Goal: Task Accomplishment & Management: Manage account settings

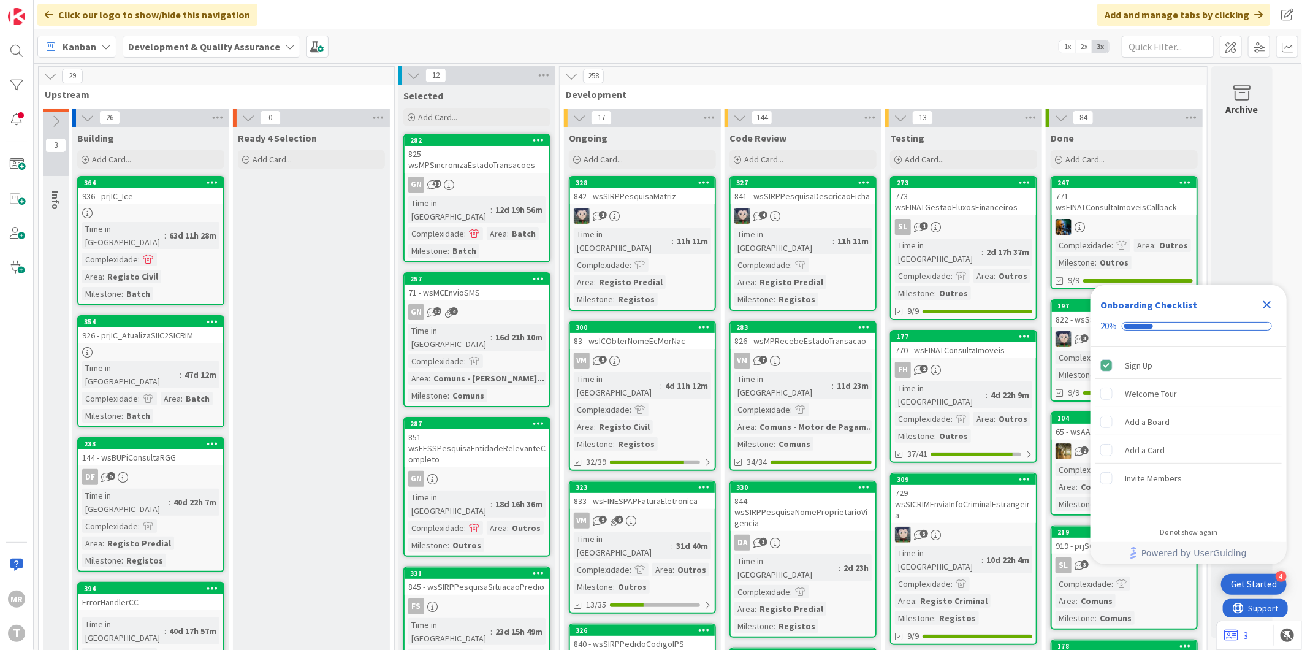
click at [1269, 302] on icon "Close Checklist" at bounding box center [1267, 305] width 8 height 8
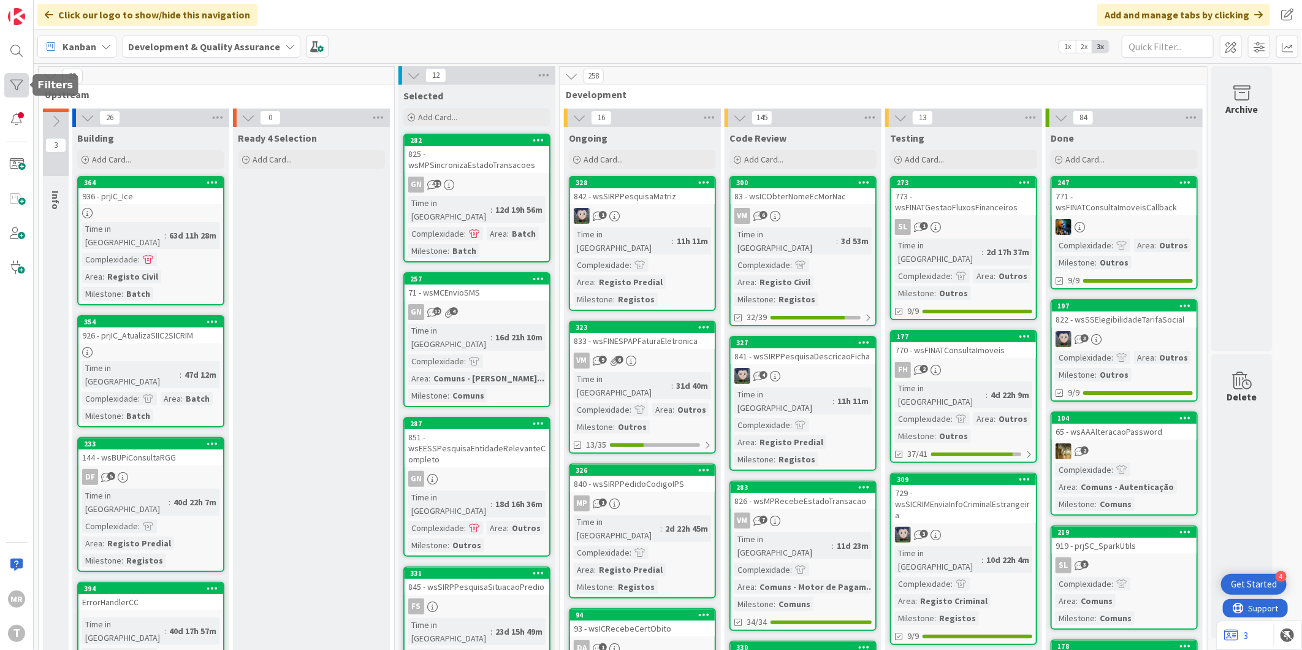
click at [25, 90] on div at bounding box center [16, 85] width 25 height 25
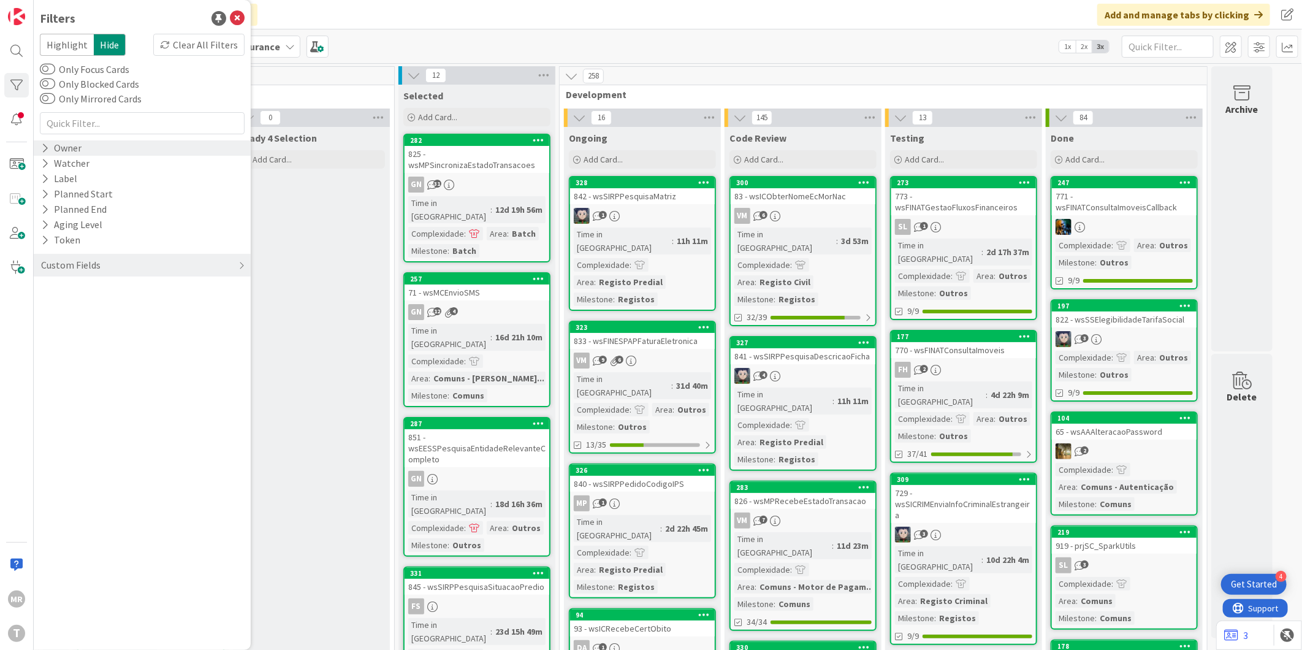
click at [64, 154] on div "Owner" at bounding box center [61, 147] width 43 height 15
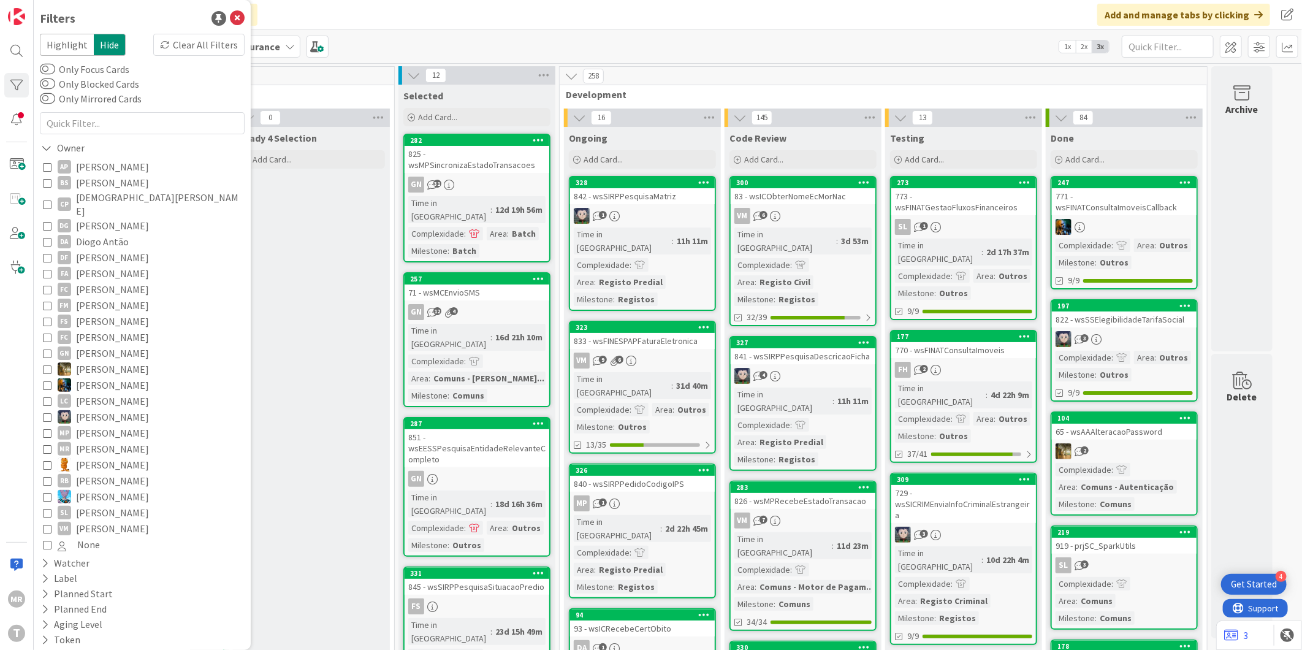
click at [115, 181] on span "[PERSON_NAME]" at bounding box center [112, 183] width 73 height 16
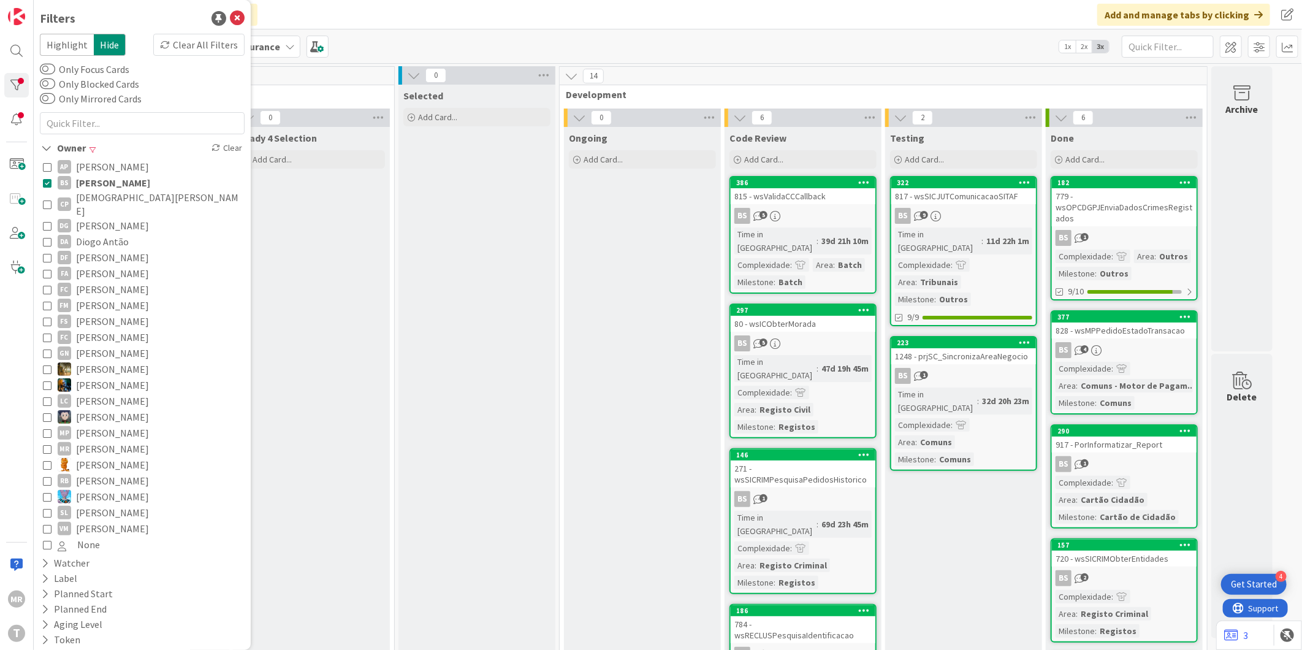
click at [115, 181] on span "[PERSON_NAME]" at bounding box center [113, 183] width 74 height 16
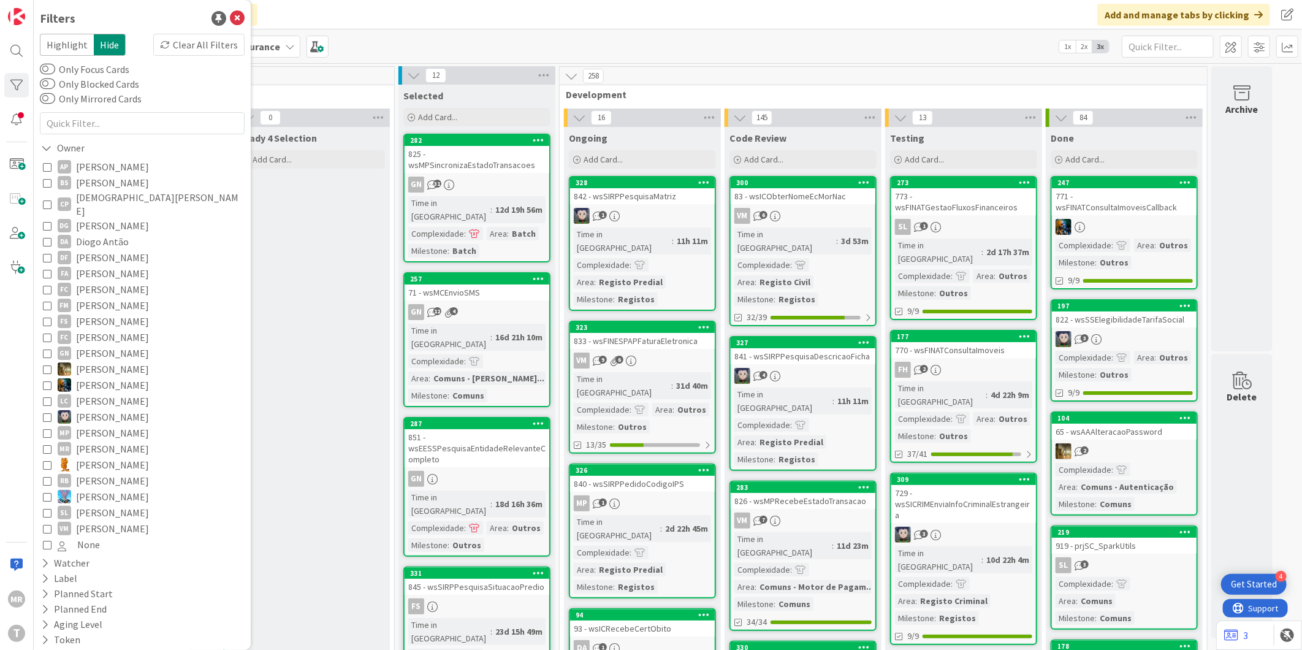
click at [99, 234] on span "Diogo Antão" at bounding box center [102, 242] width 53 height 16
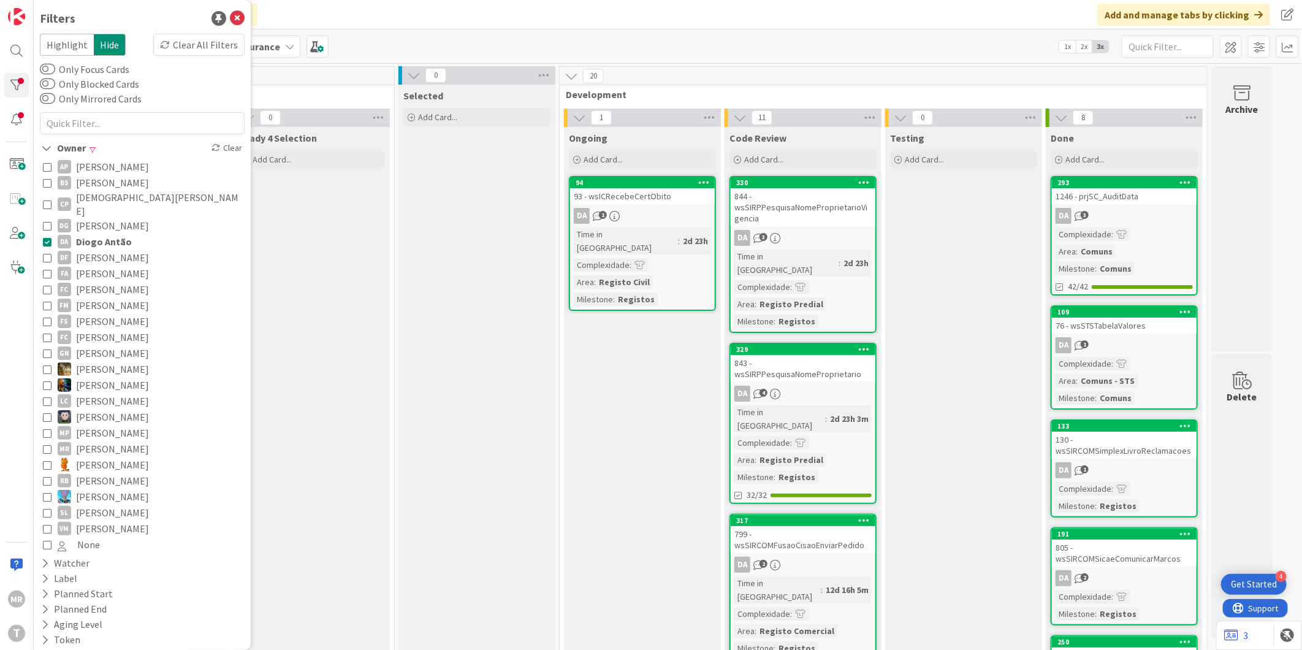
click at [111, 377] on span "[PERSON_NAME]" at bounding box center [112, 385] width 73 height 16
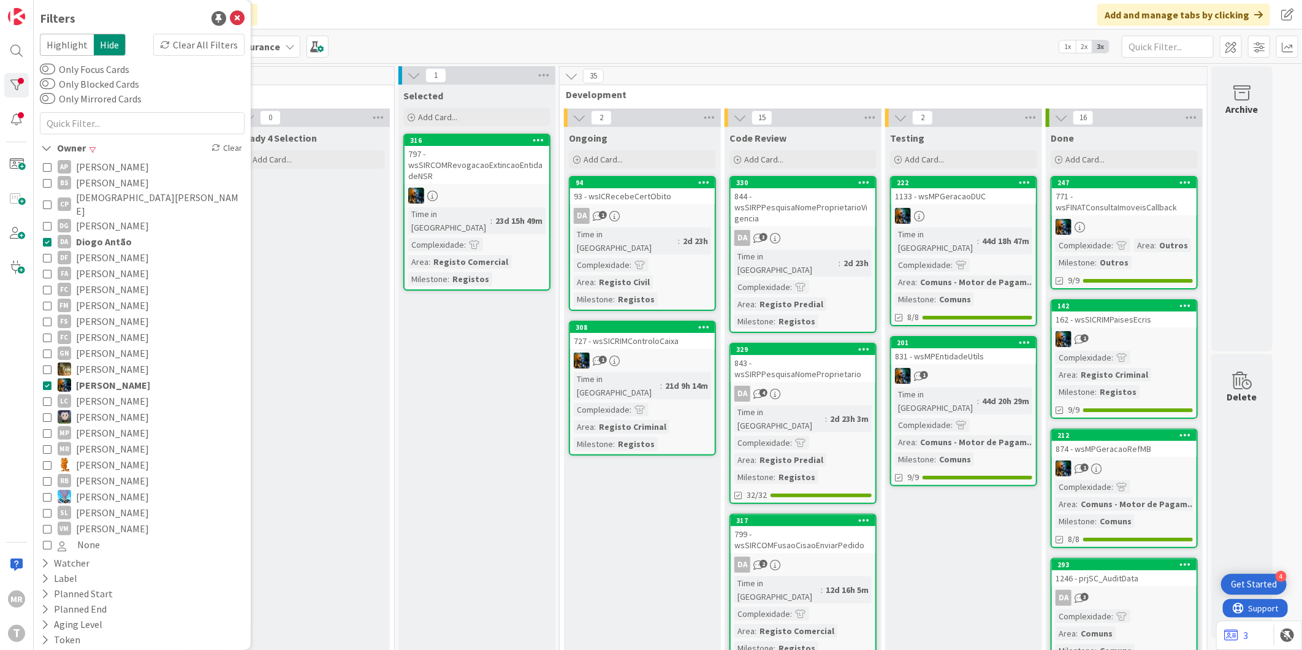
click at [113, 234] on span "Diogo Antão" at bounding box center [104, 242] width 56 height 16
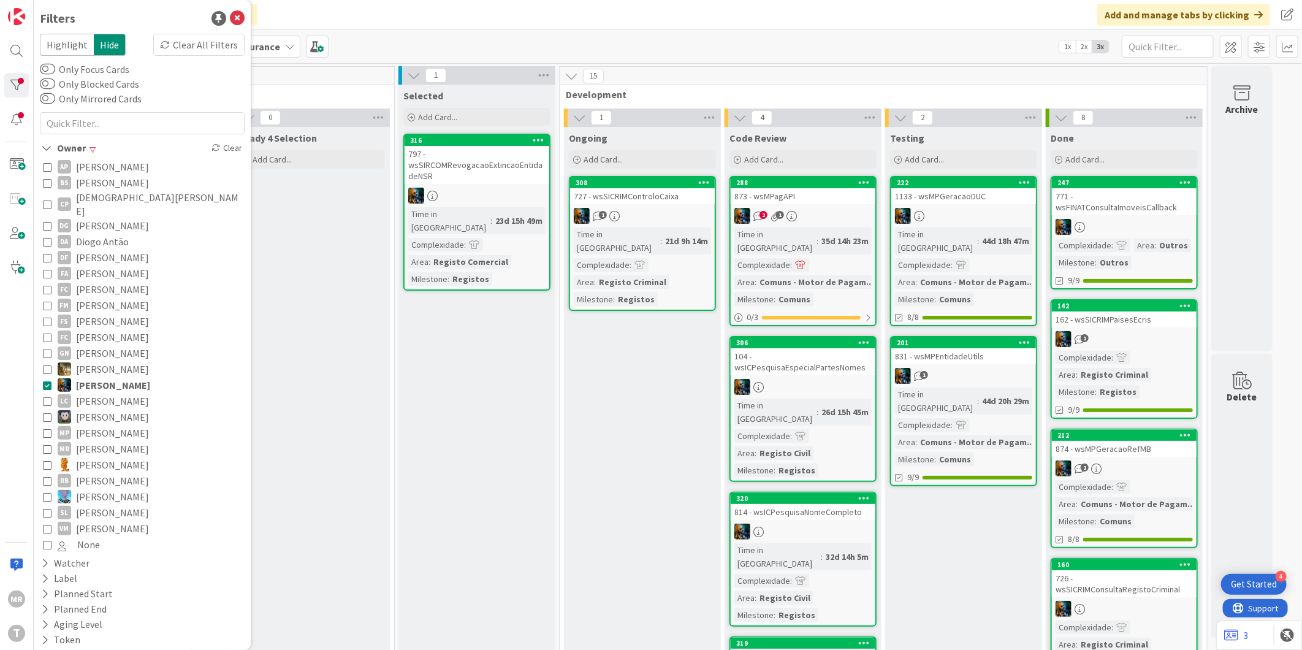
click at [115, 409] on span "[PERSON_NAME]" at bounding box center [112, 417] width 73 height 16
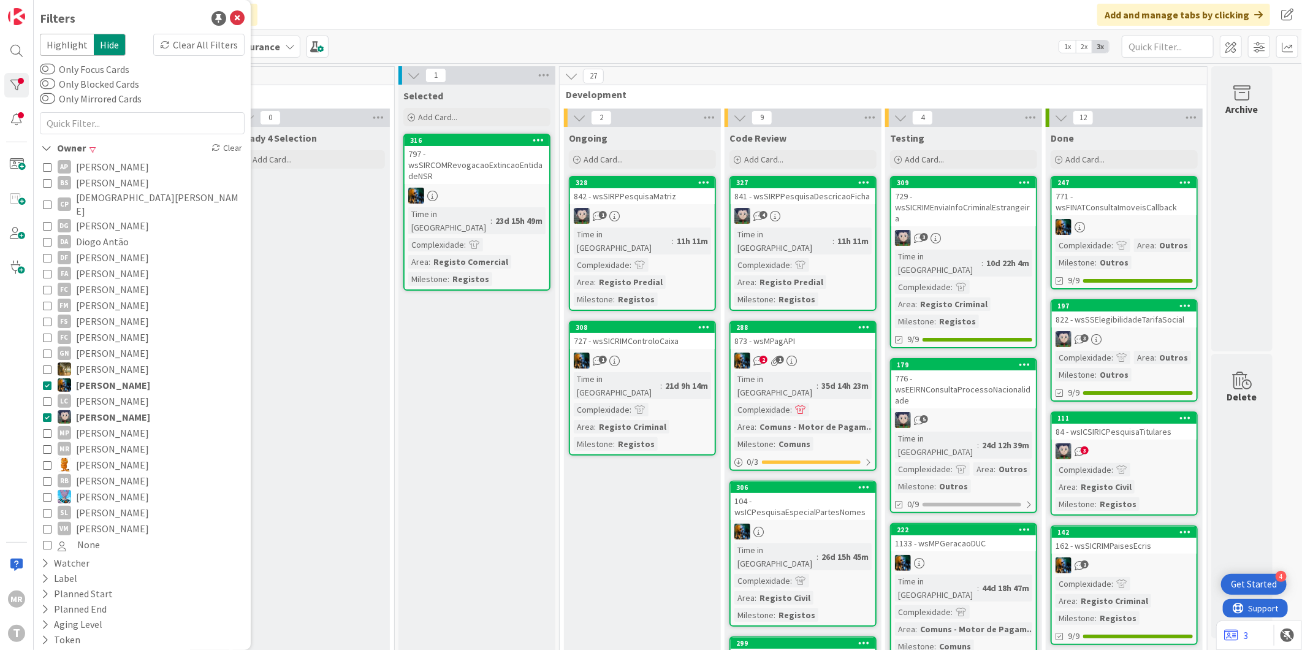
click at [126, 377] on span "[PERSON_NAME]" at bounding box center [113, 385] width 74 height 16
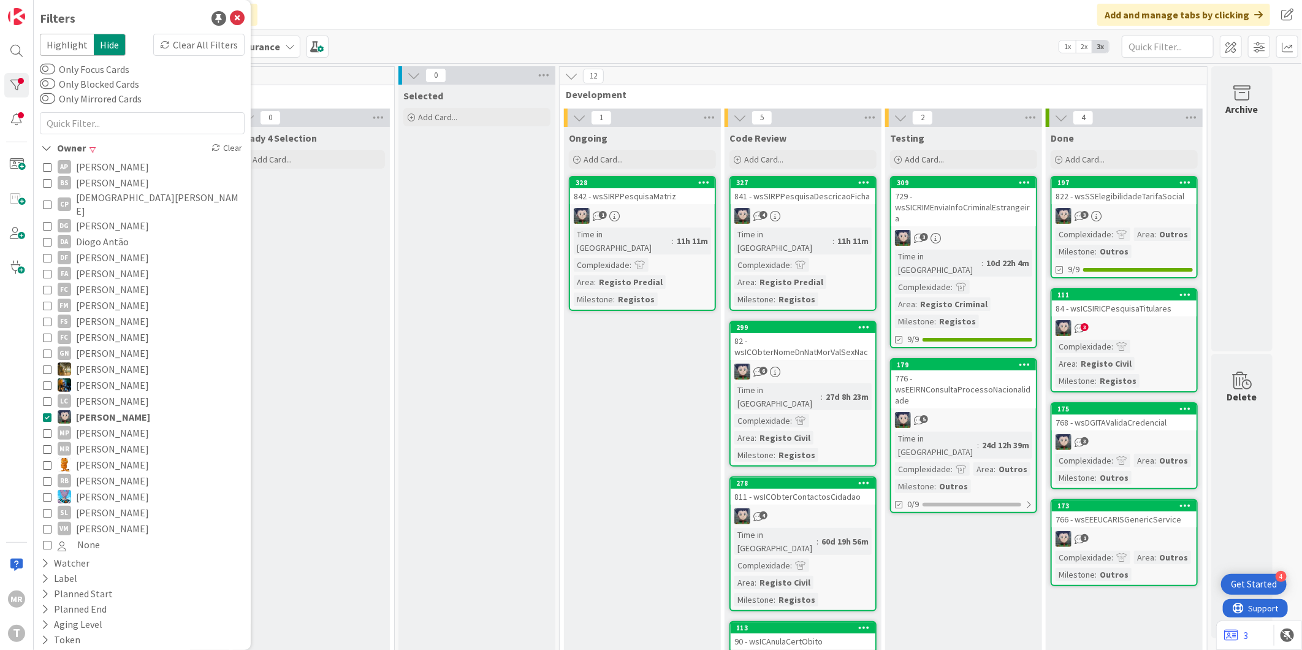
click at [673, 356] on div "Ongoing Add Card... 328 842 - wsSIRPPesquisaMatriz 1 Time in [GEOGRAPHIC_DATA] …" at bounding box center [642, 521] width 157 height 788
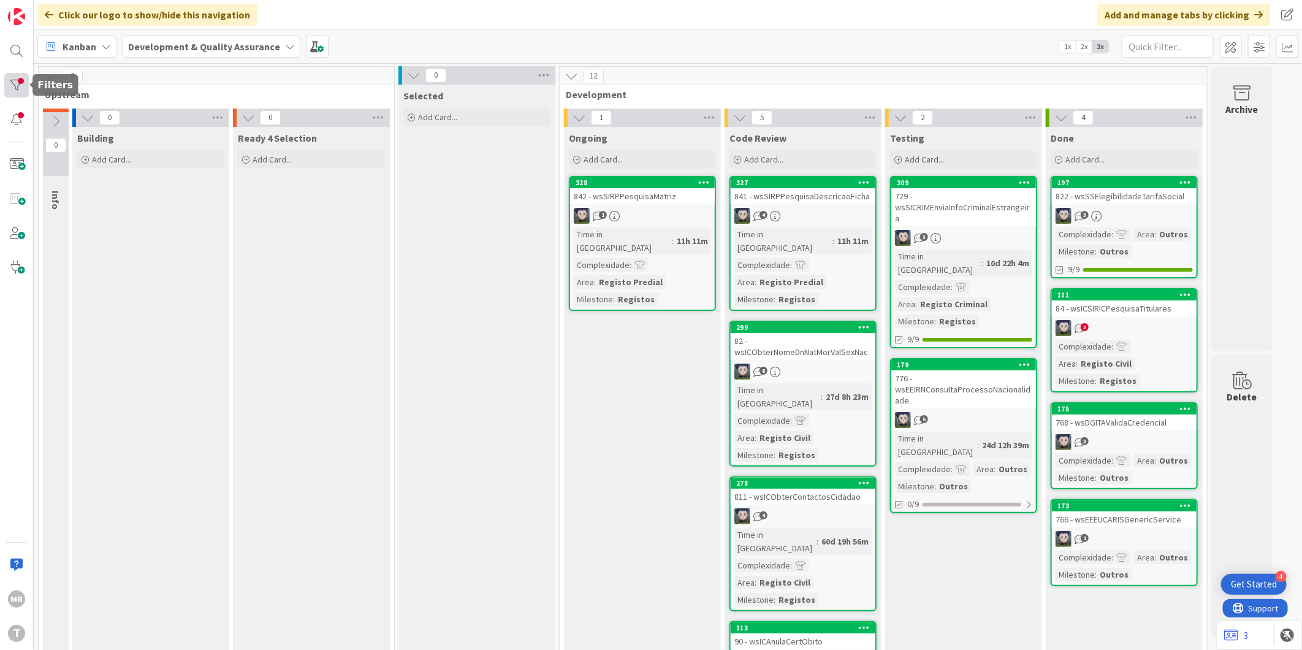
click at [8, 76] on div at bounding box center [16, 85] width 25 height 25
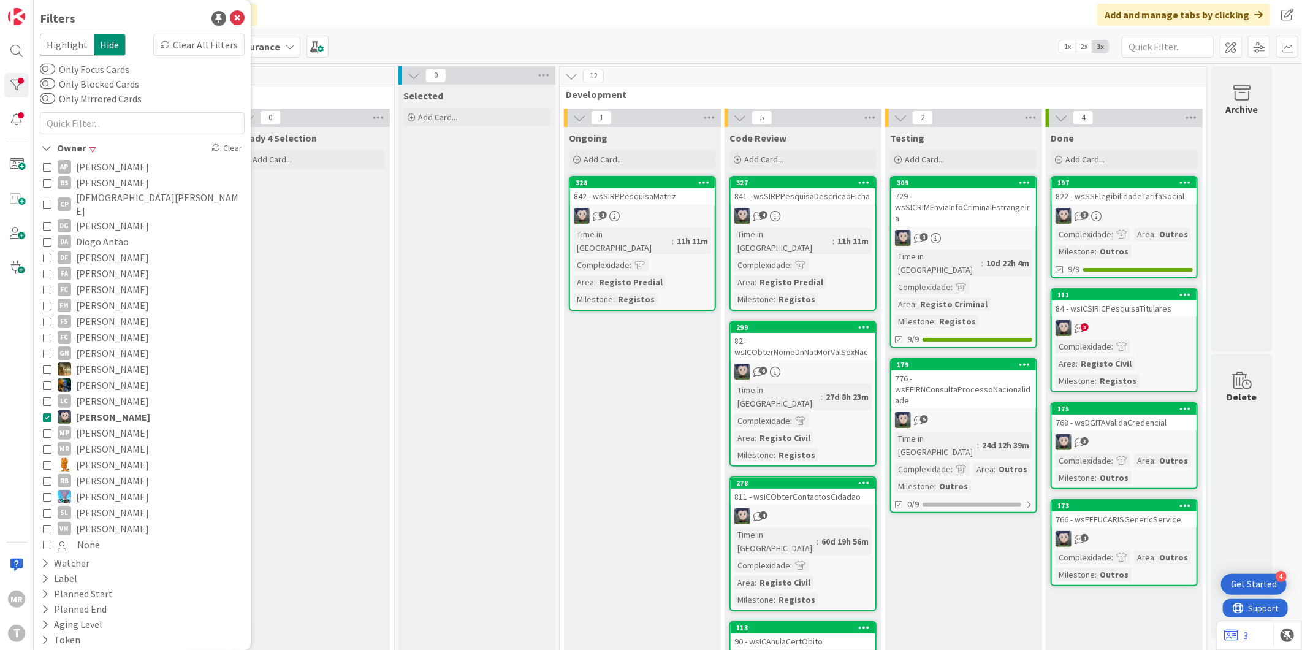
click at [110, 409] on span "[PERSON_NAME]" at bounding box center [113, 417] width 74 height 16
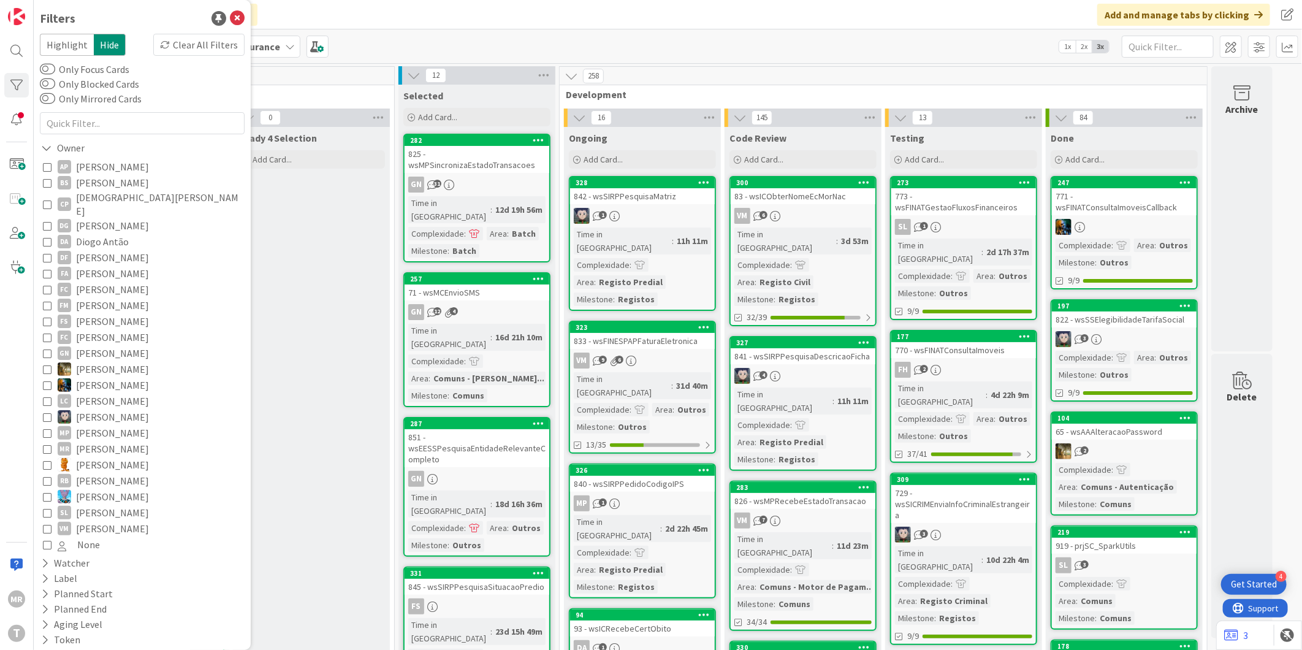
click at [113, 473] on span "[PERSON_NAME]" at bounding box center [112, 481] width 73 height 16
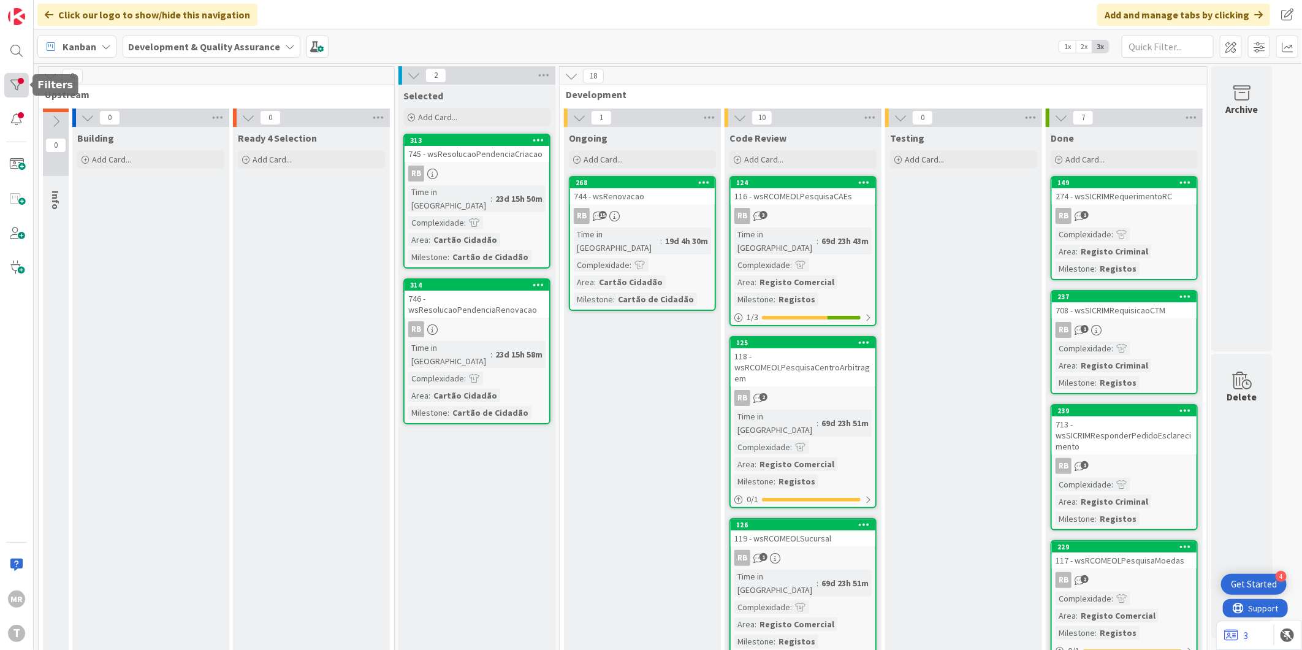
click at [20, 86] on div at bounding box center [16, 85] width 25 height 25
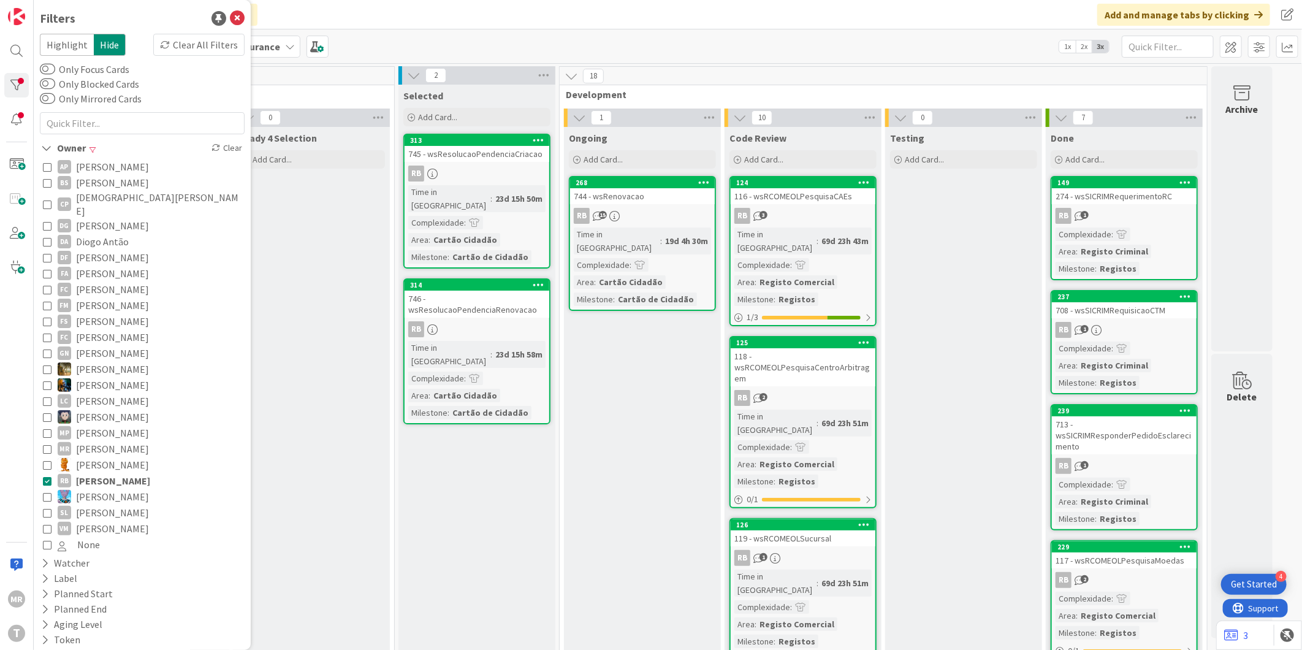
click at [115, 505] on span "[PERSON_NAME]" at bounding box center [112, 513] width 73 height 16
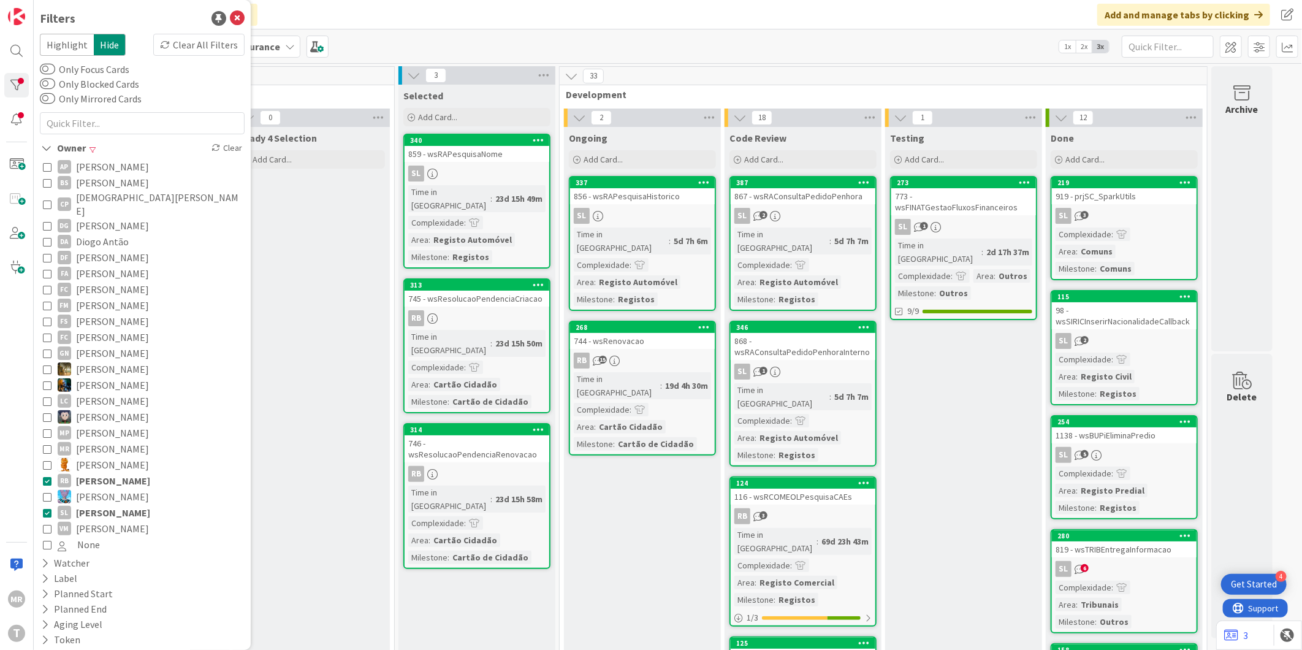
click at [124, 473] on span "[PERSON_NAME]" at bounding box center [113, 481] width 74 height 16
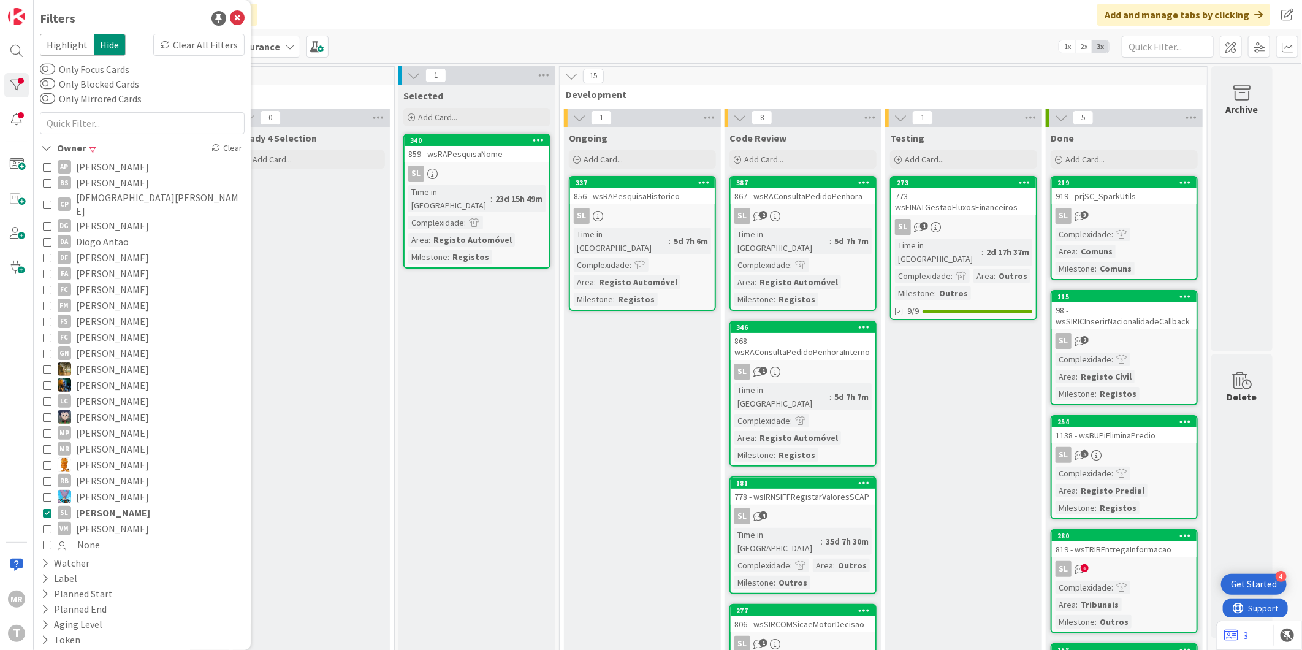
click at [105, 520] on span "[PERSON_NAME]" at bounding box center [112, 528] width 73 height 16
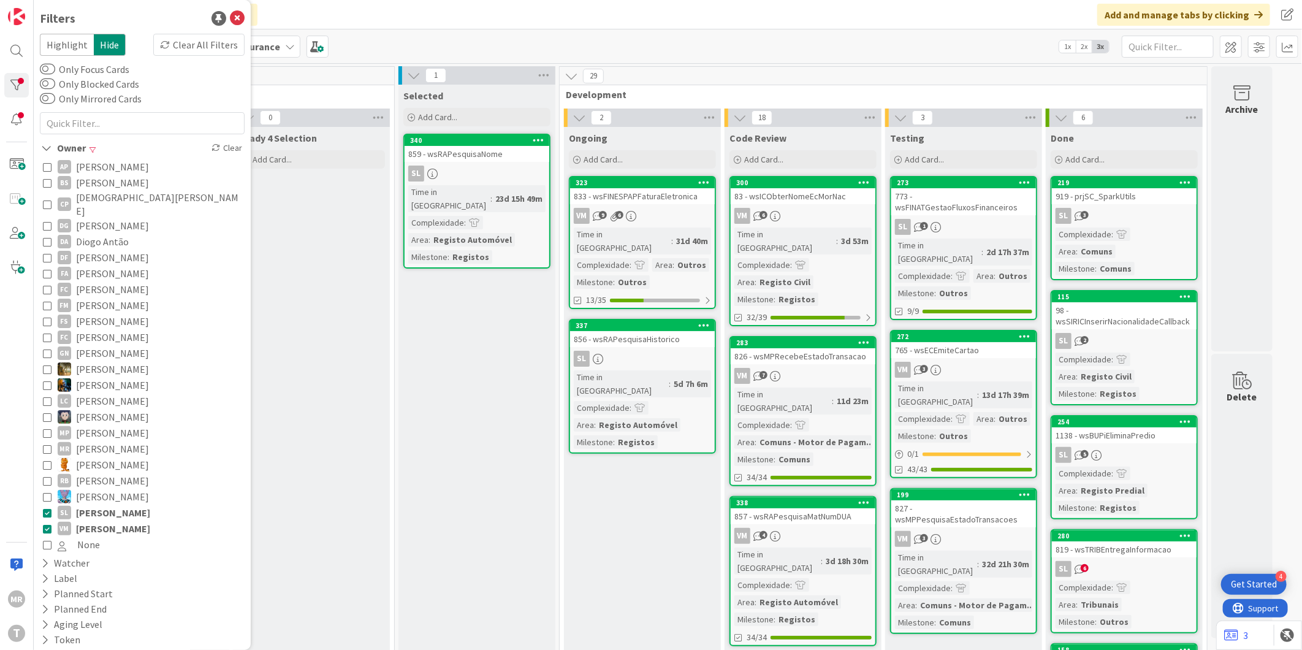
click at [107, 505] on span "[PERSON_NAME]" at bounding box center [113, 513] width 74 height 16
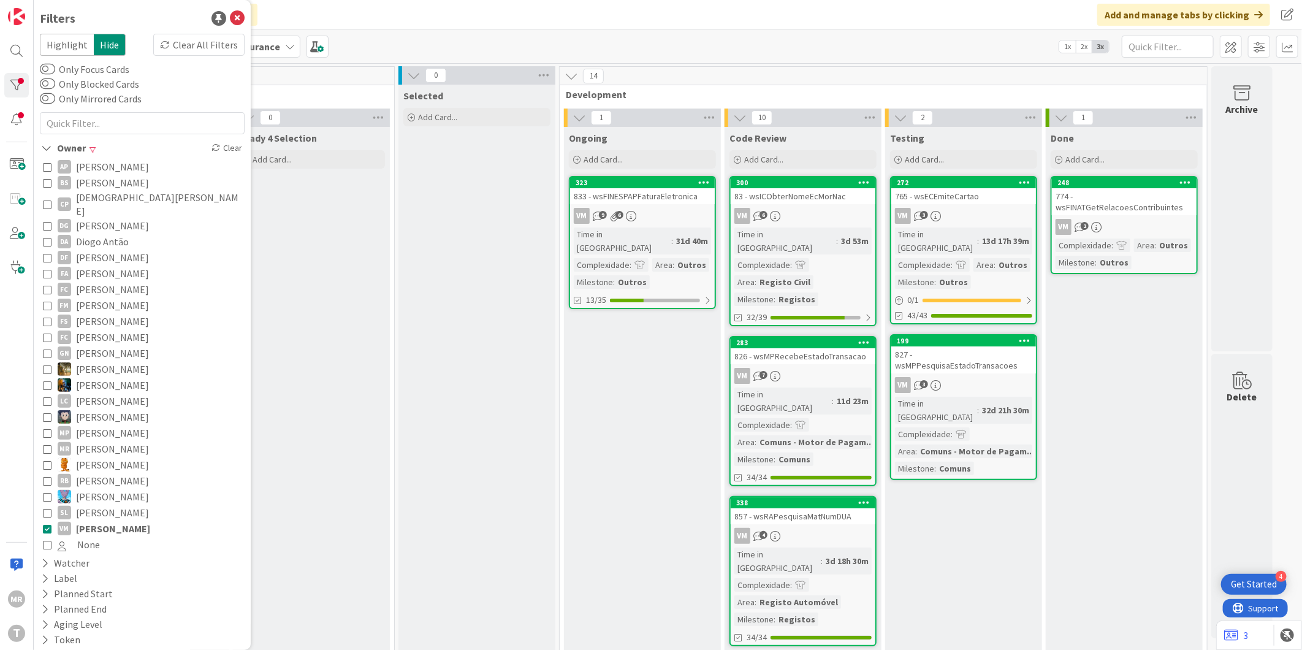
click at [105, 313] on span "[PERSON_NAME]" at bounding box center [112, 321] width 73 height 16
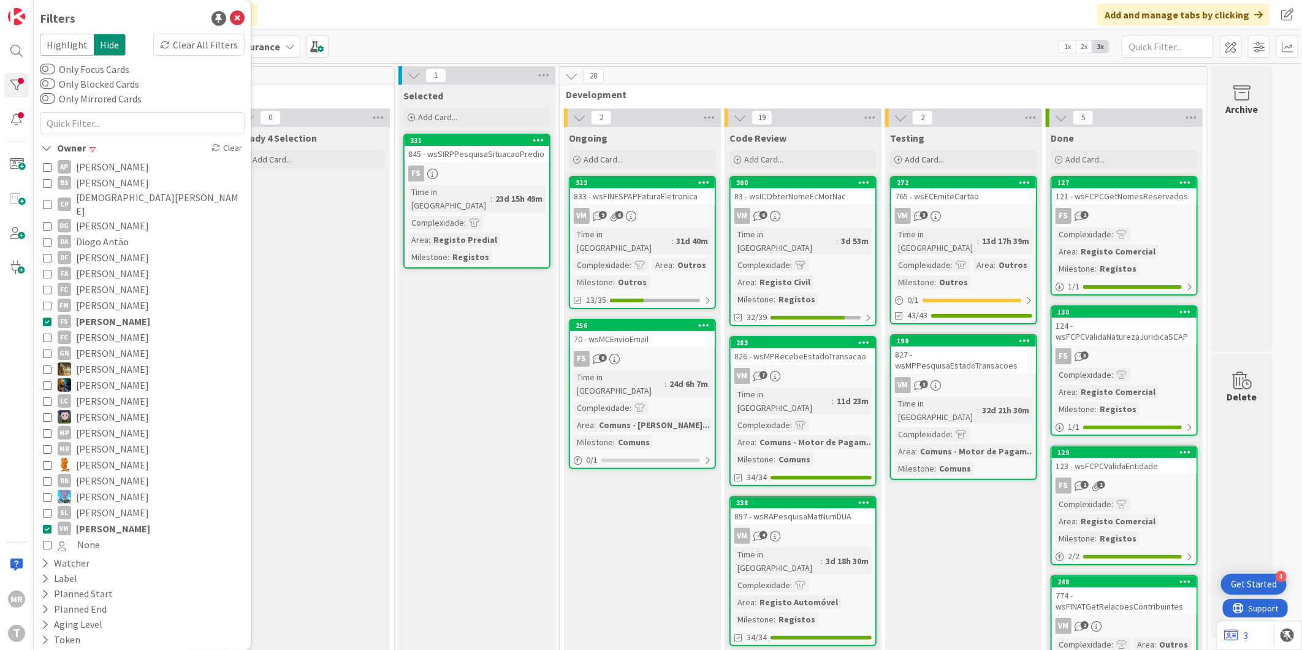
click at [113, 316] on div "AP [PERSON_NAME] BS [PERSON_NAME] CP [PERSON_NAME] DG [PERSON_NAME] DF [PERSON_…" at bounding box center [142, 356] width 205 height 400
click at [113, 313] on span "[PERSON_NAME]" at bounding box center [113, 321] width 74 height 16
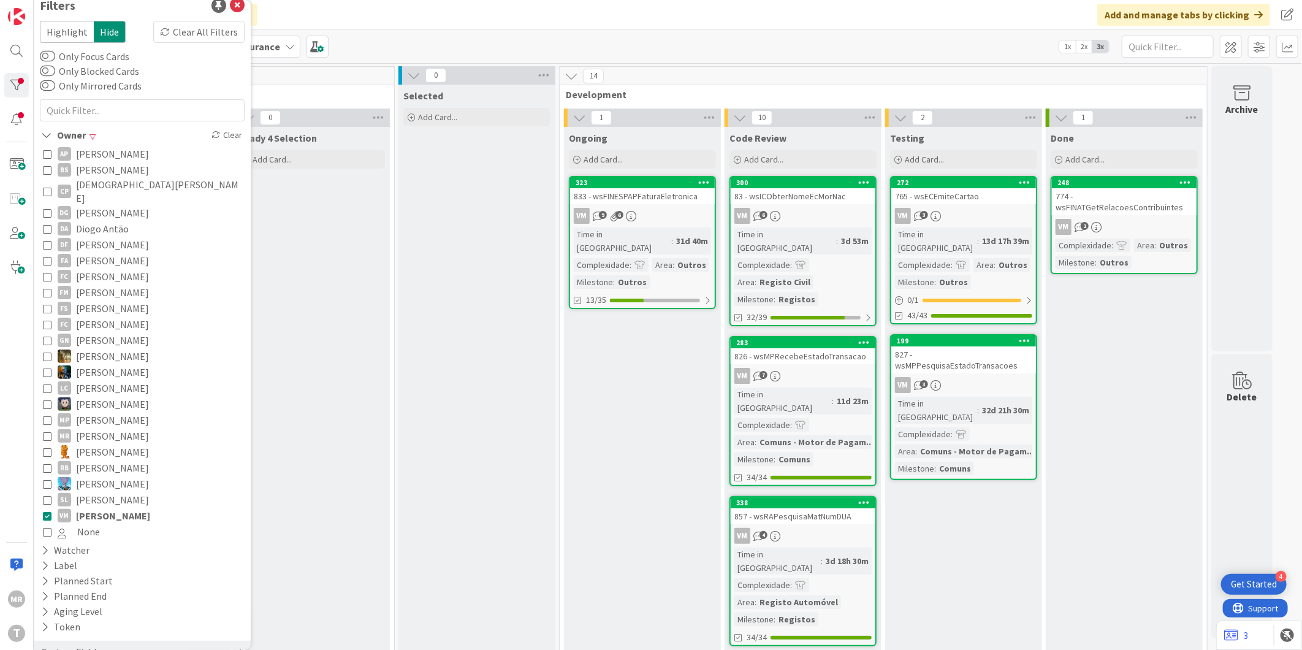
scroll to position [31, 0]
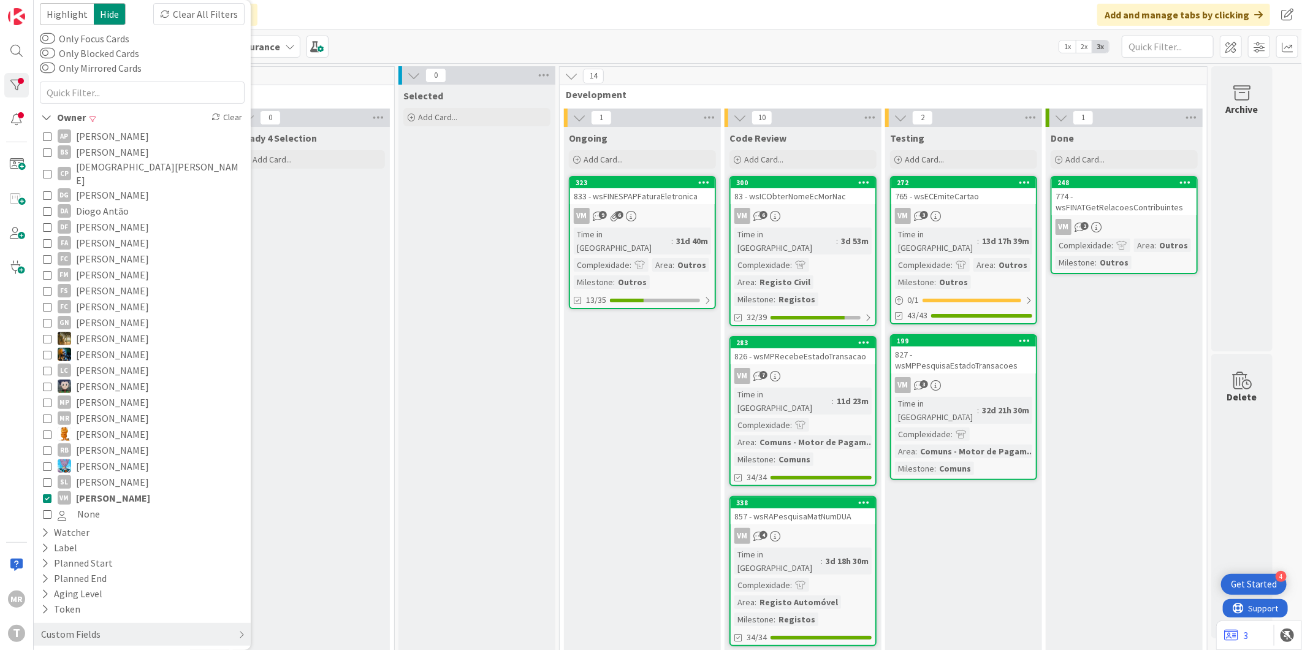
click at [118, 490] on span "[PERSON_NAME]" at bounding box center [113, 498] width 74 height 16
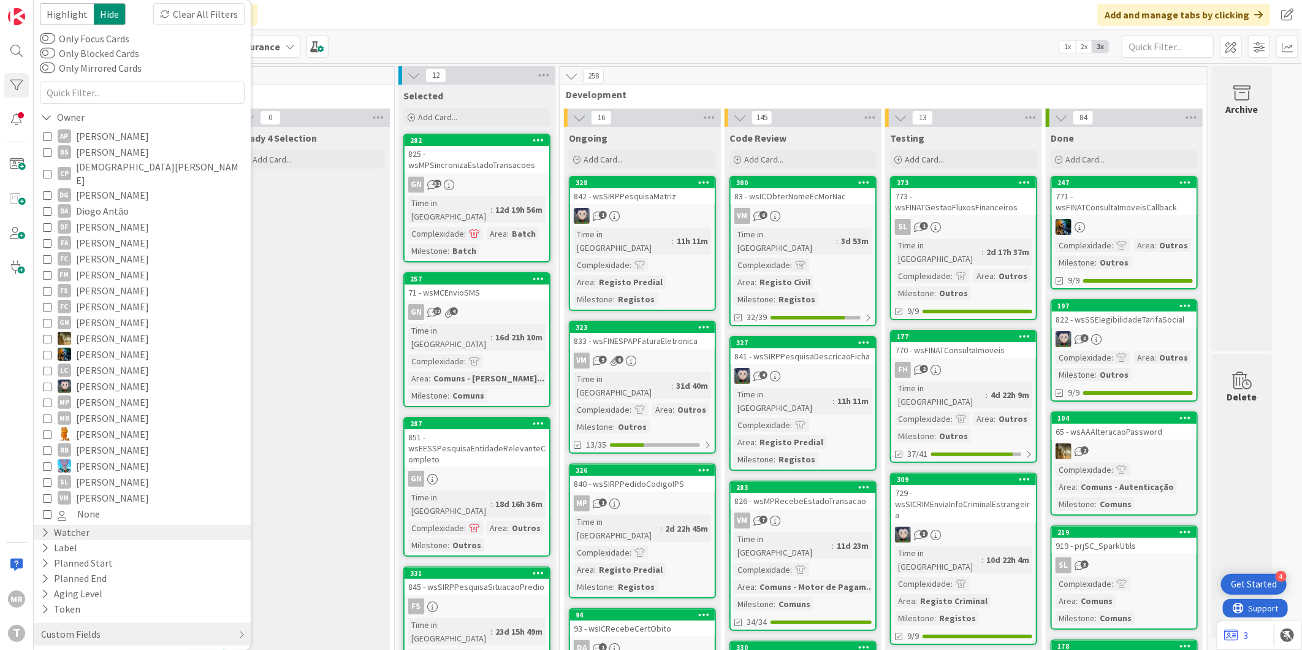
click at [59, 525] on div "Watcher" at bounding box center [65, 532] width 51 height 15
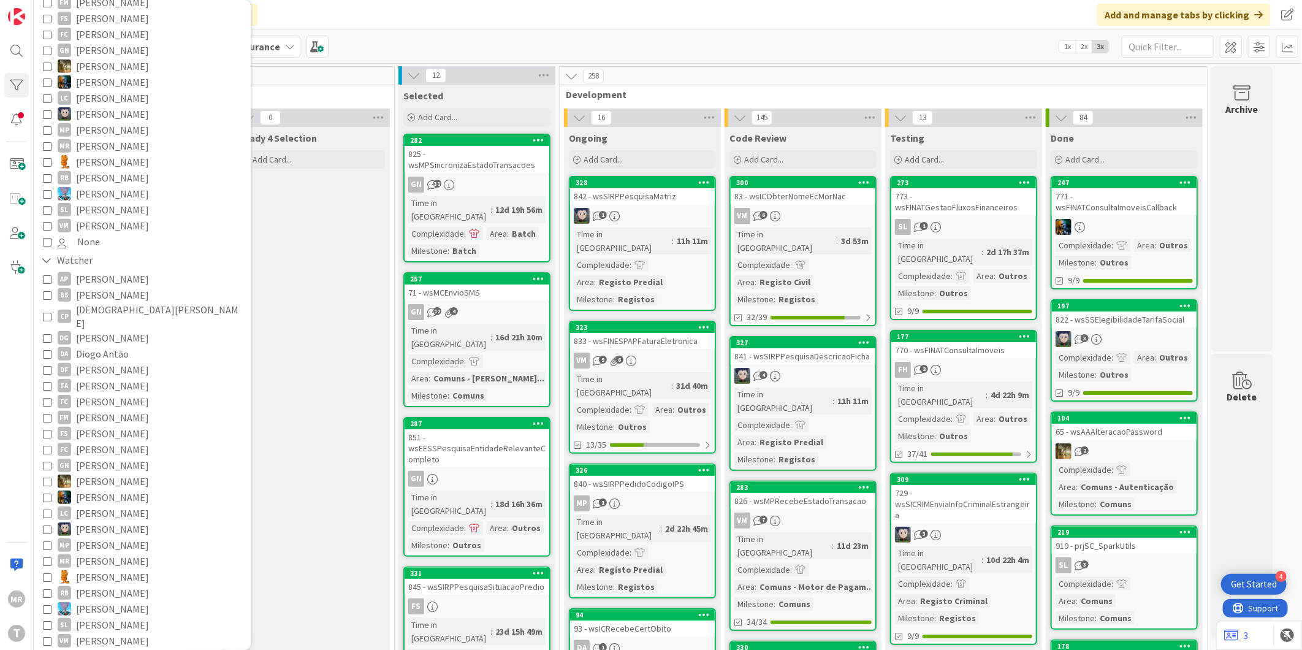
click at [102, 569] on span "[PERSON_NAME]" at bounding box center [112, 577] width 73 height 16
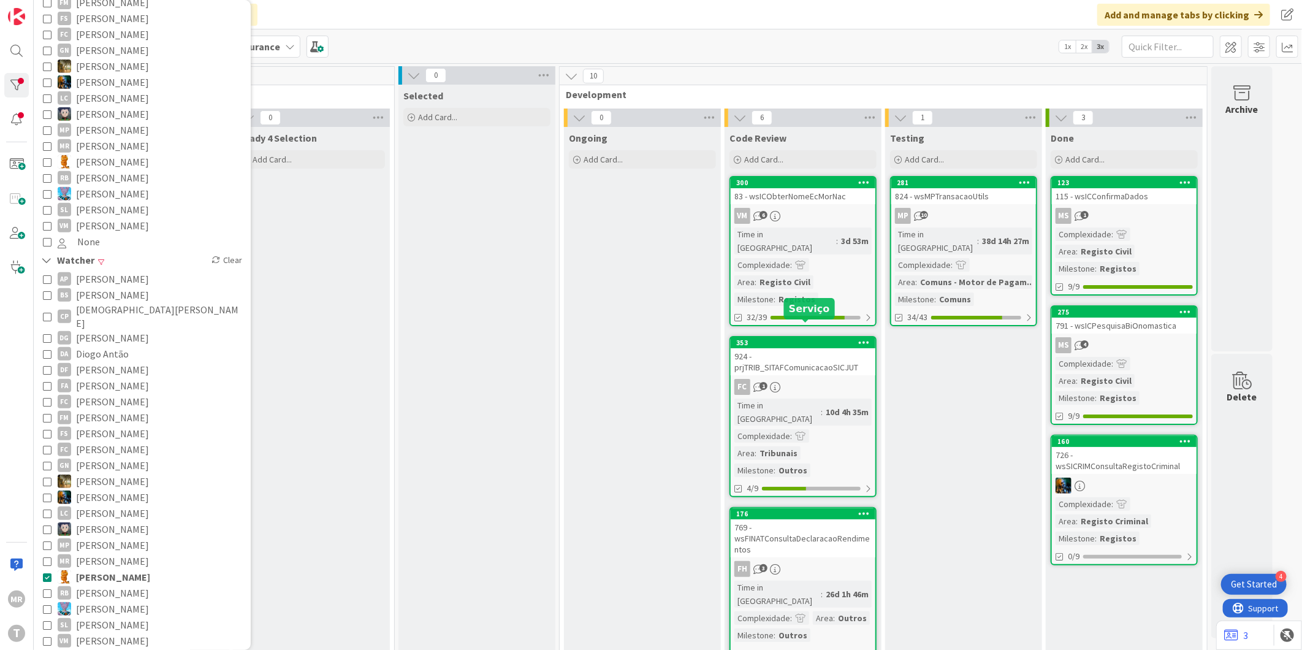
click at [834, 338] on div "353" at bounding box center [805, 342] width 139 height 9
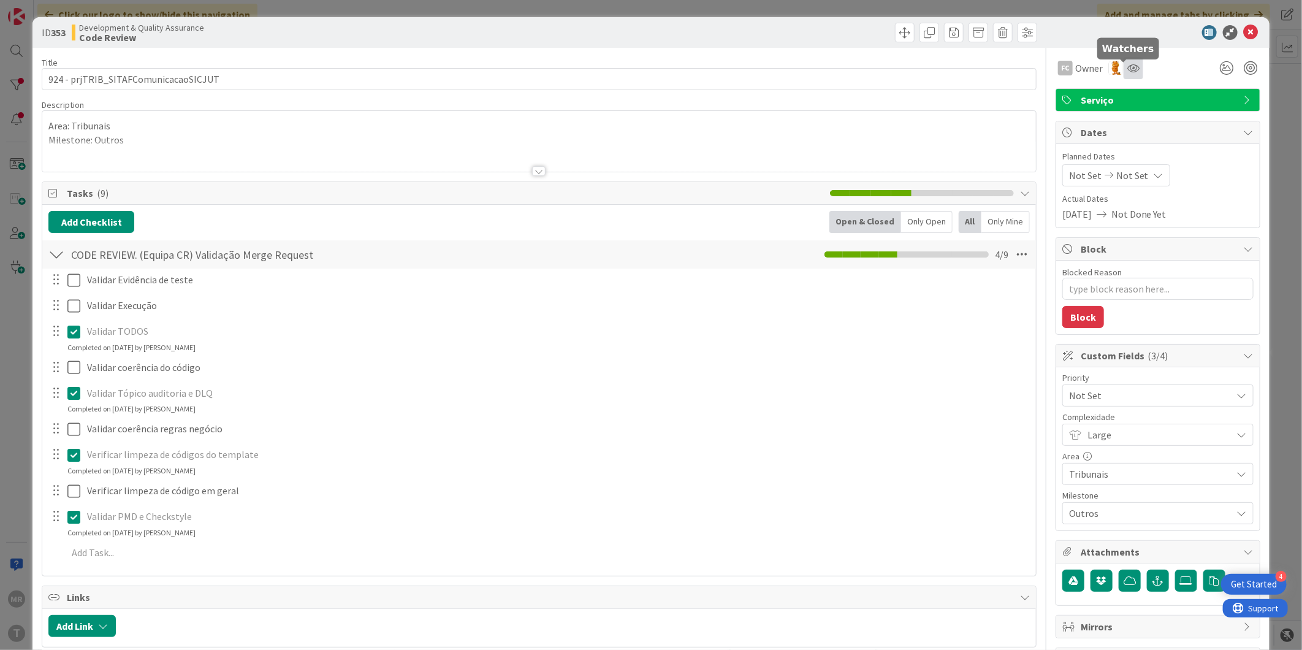
click at [1127, 66] on icon at bounding box center [1133, 68] width 12 height 10
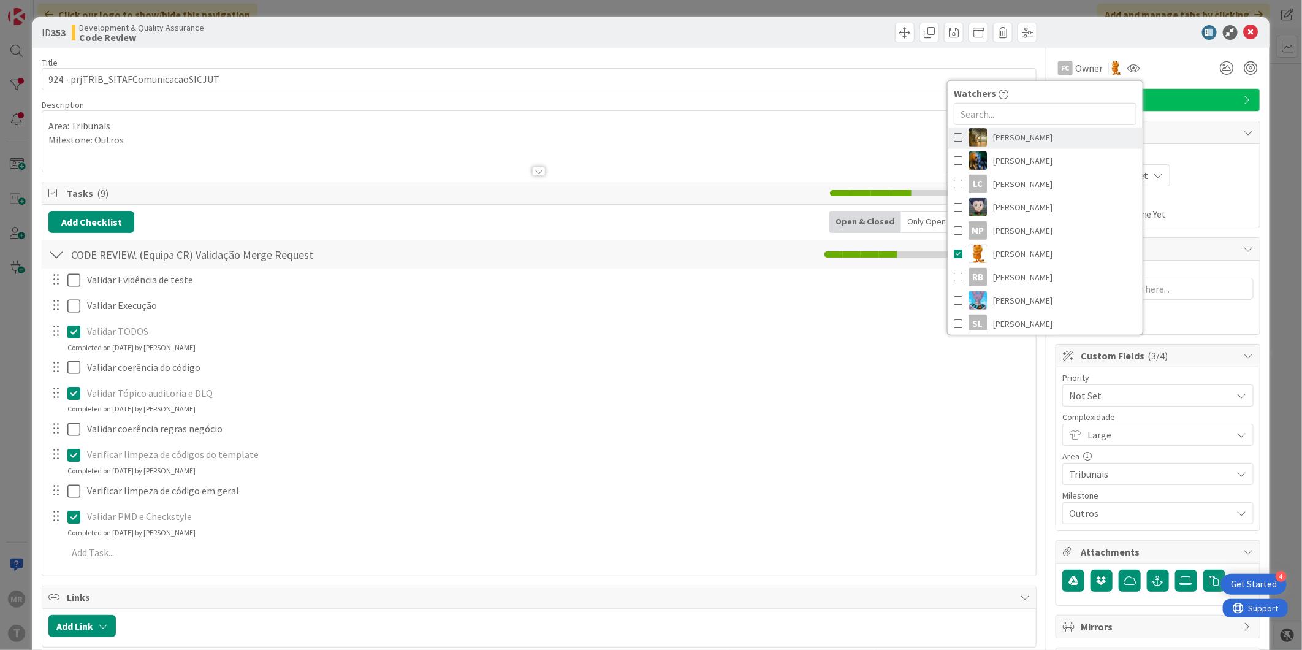
scroll to position [340, 0]
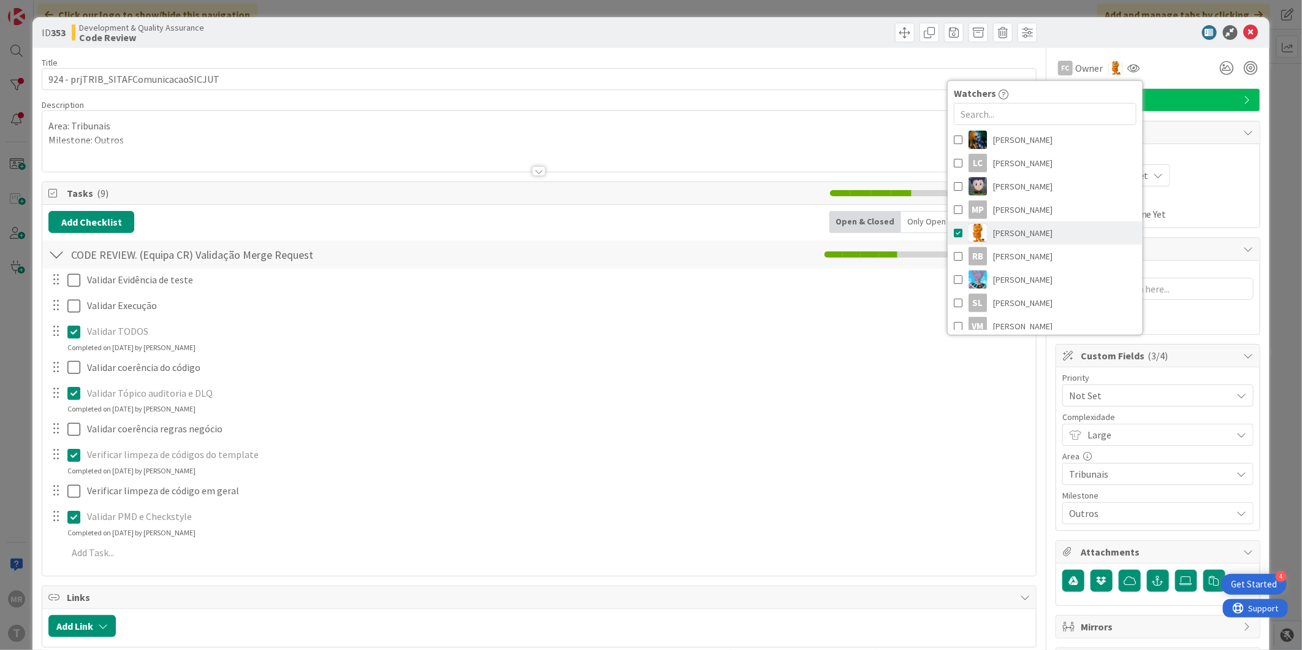
click at [1015, 235] on span "[PERSON_NAME]" at bounding box center [1022, 233] width 59 height 18
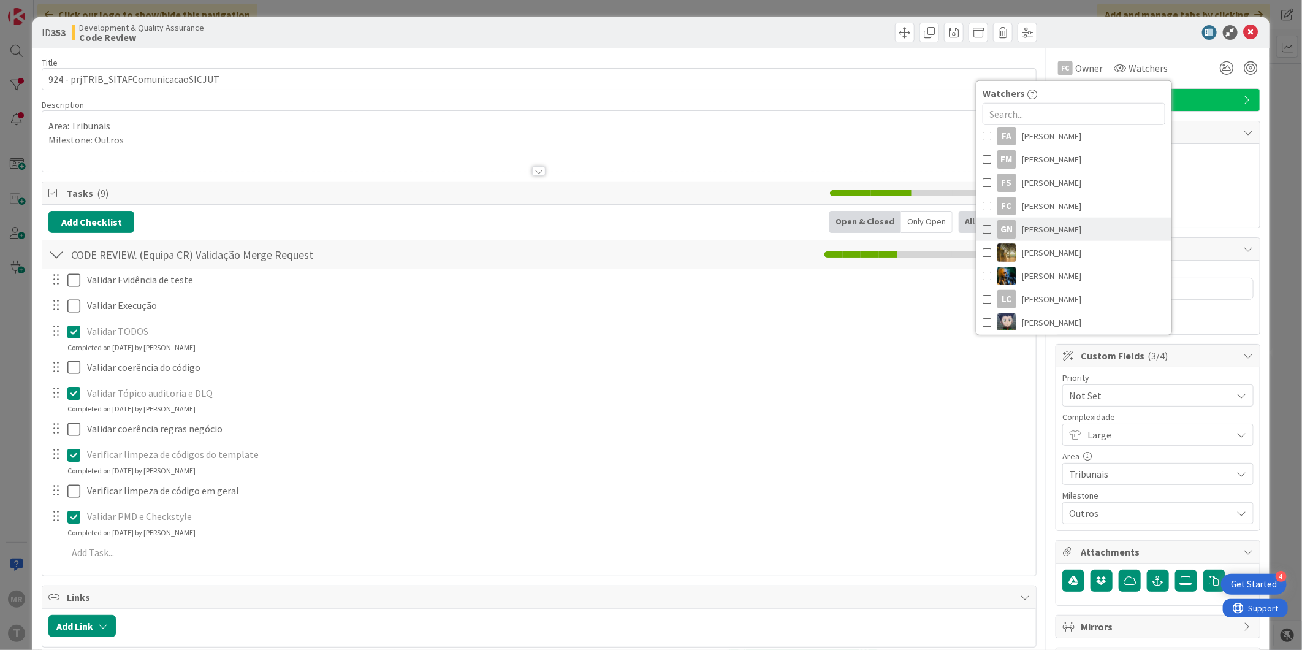
scroll to position [136, 0]
click at [1057, 228] on span "[PERSON_NAME]" at bounding box center [1051, 227] width 59 height 18
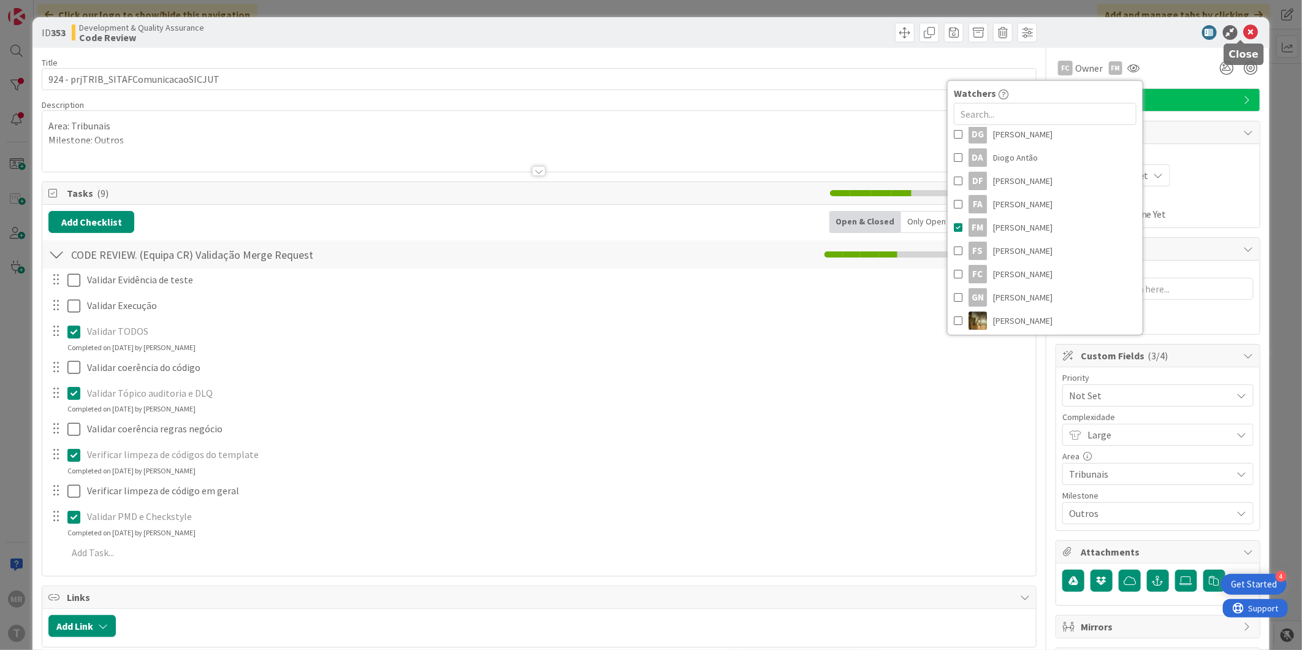
click at [1247, 28] on icon at bounding box center [1251, 32] width 15 height 15
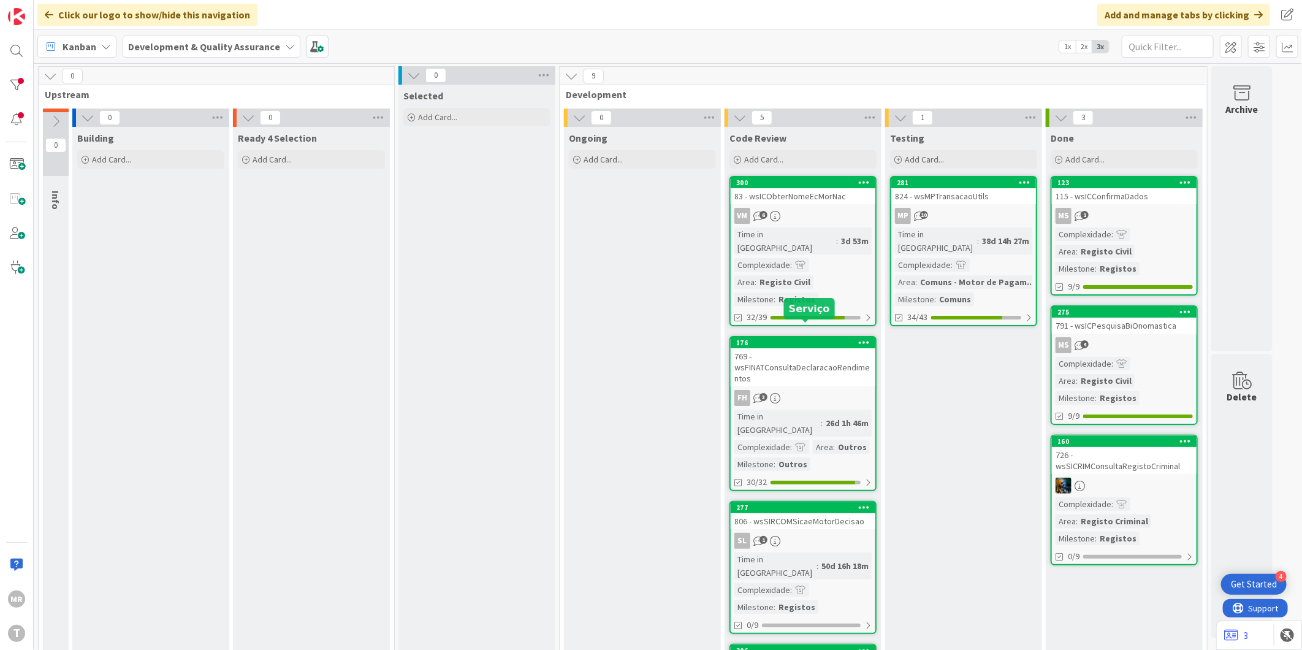
click at [807, 338] on div "176" at bounding box center [805, 342] width 139 height 9
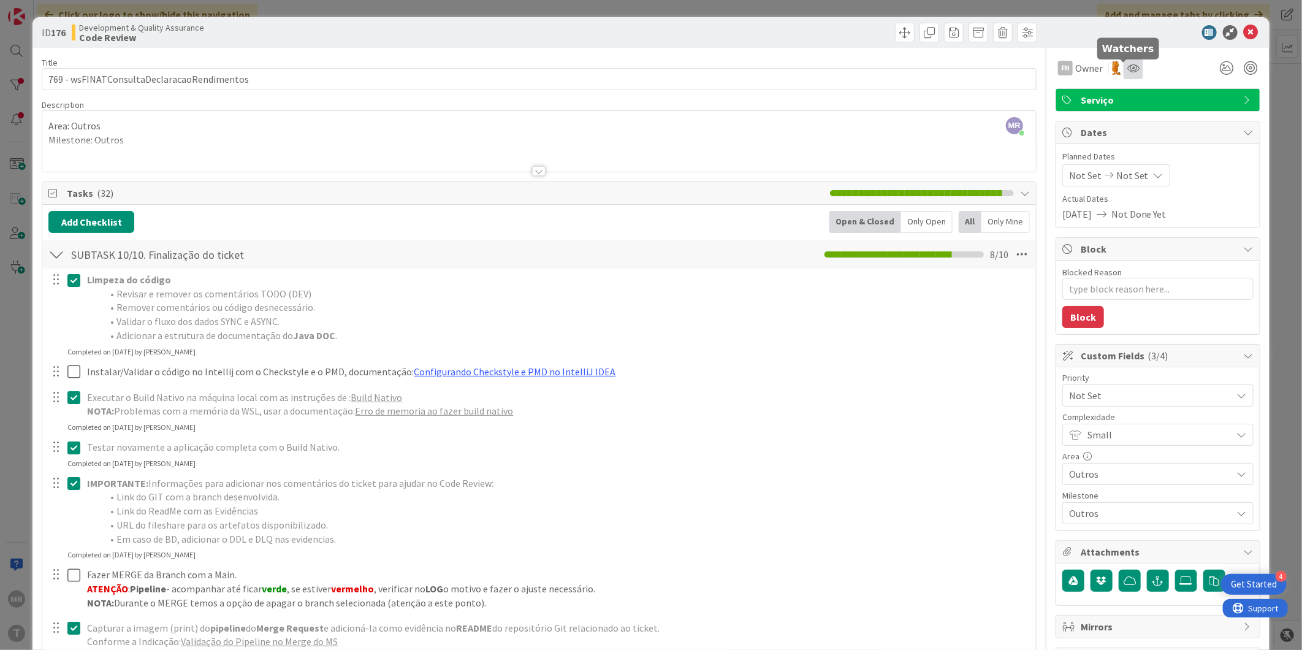
click at [1127, 69] on icon at bounding box center [1133, 68] width 12 height 10
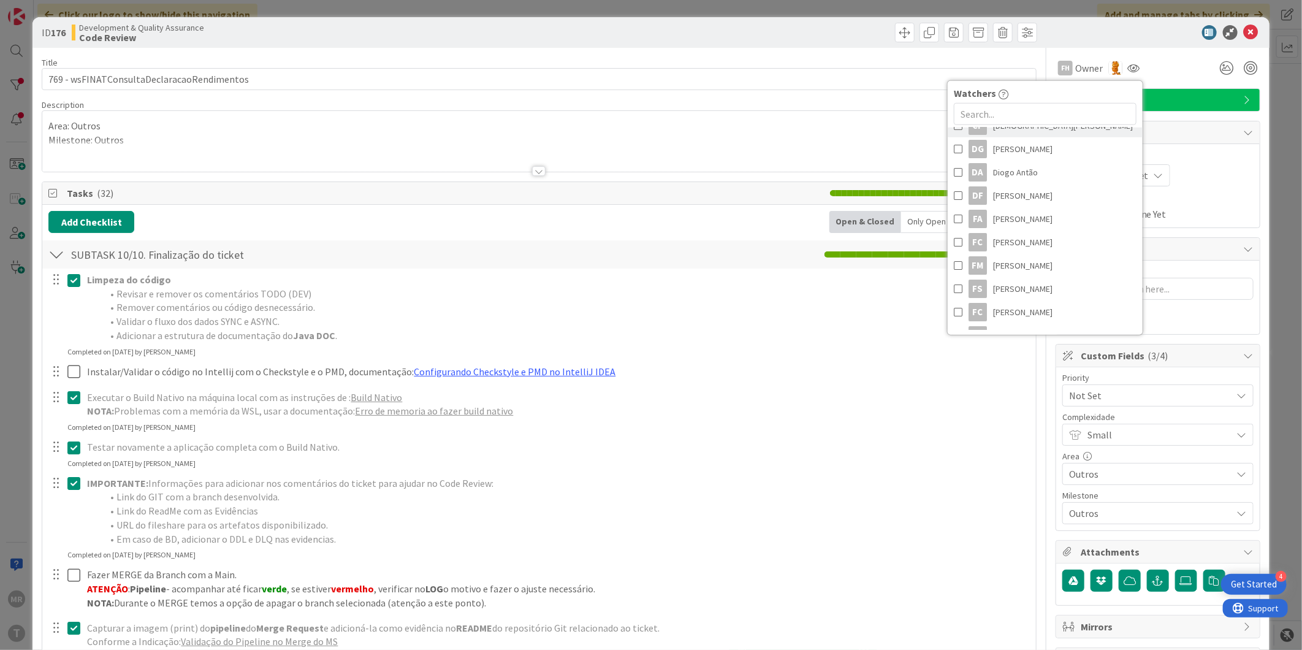
scroll to position [136, 0]
click at [1008, 250] on span "[PERSON_NAME]" at bounding box center [1022, 251] width 59 height 18
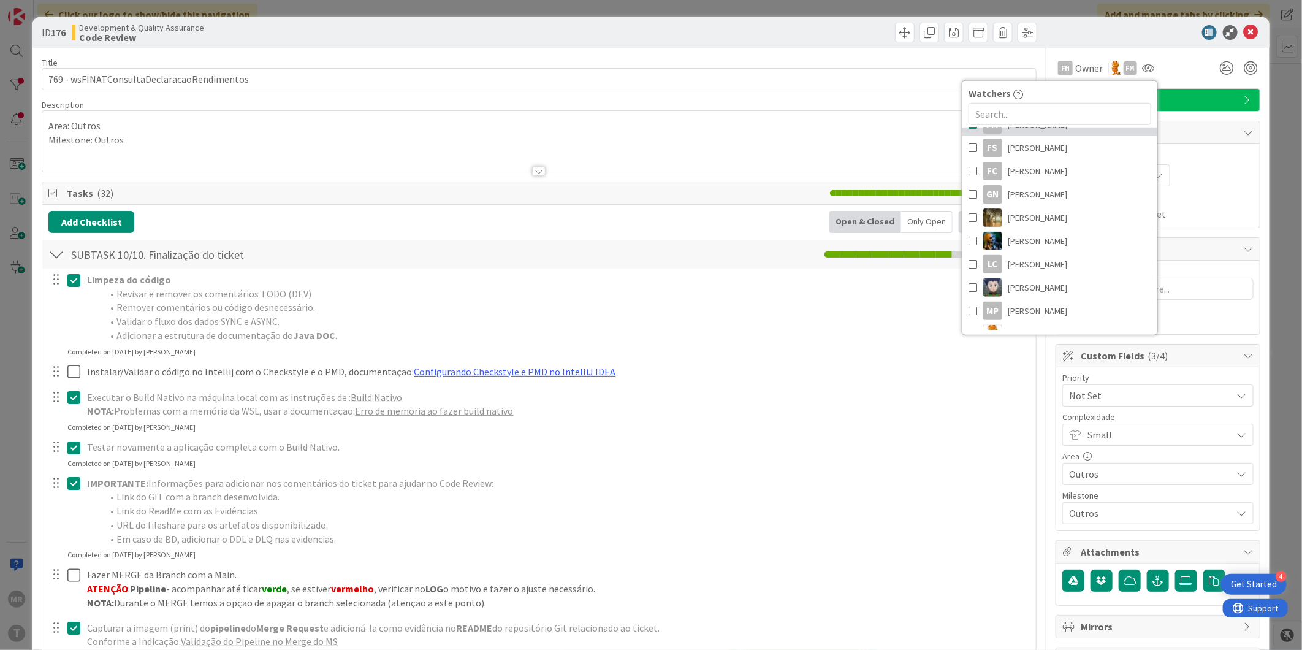
scroll to position [272, 0]
click at [1008, 319] on span "[PERSON_NAME]" at bounding box center [1037, 324] width 59 height 18
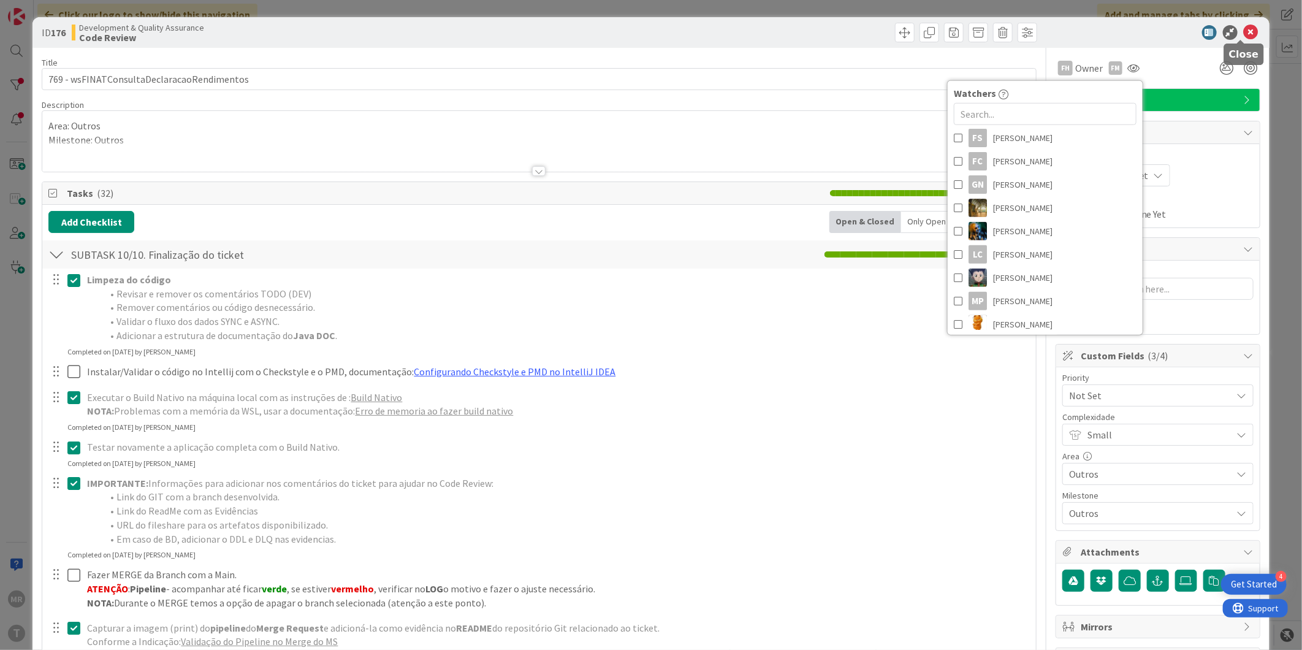
click at [1244, 32] on icon at bounding box center [1251, 32] width 15 height 15
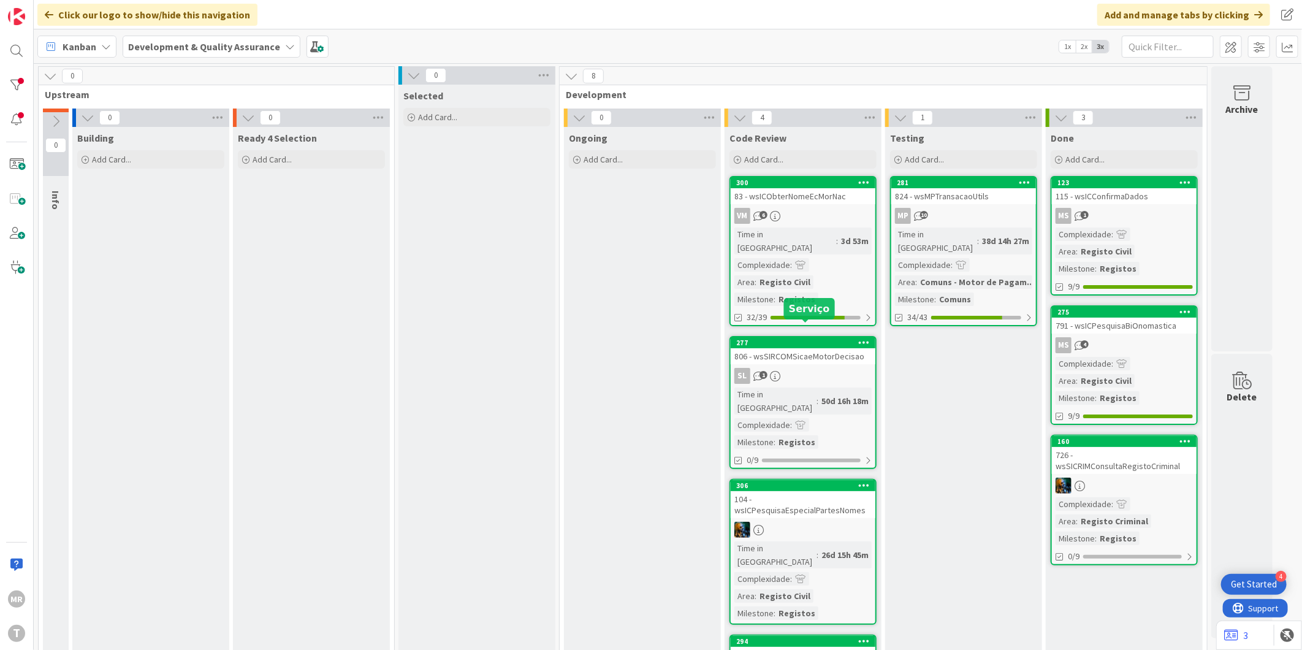
click at [801, 338] on div "277" at bounding box center [805, 342] width 139 height 9
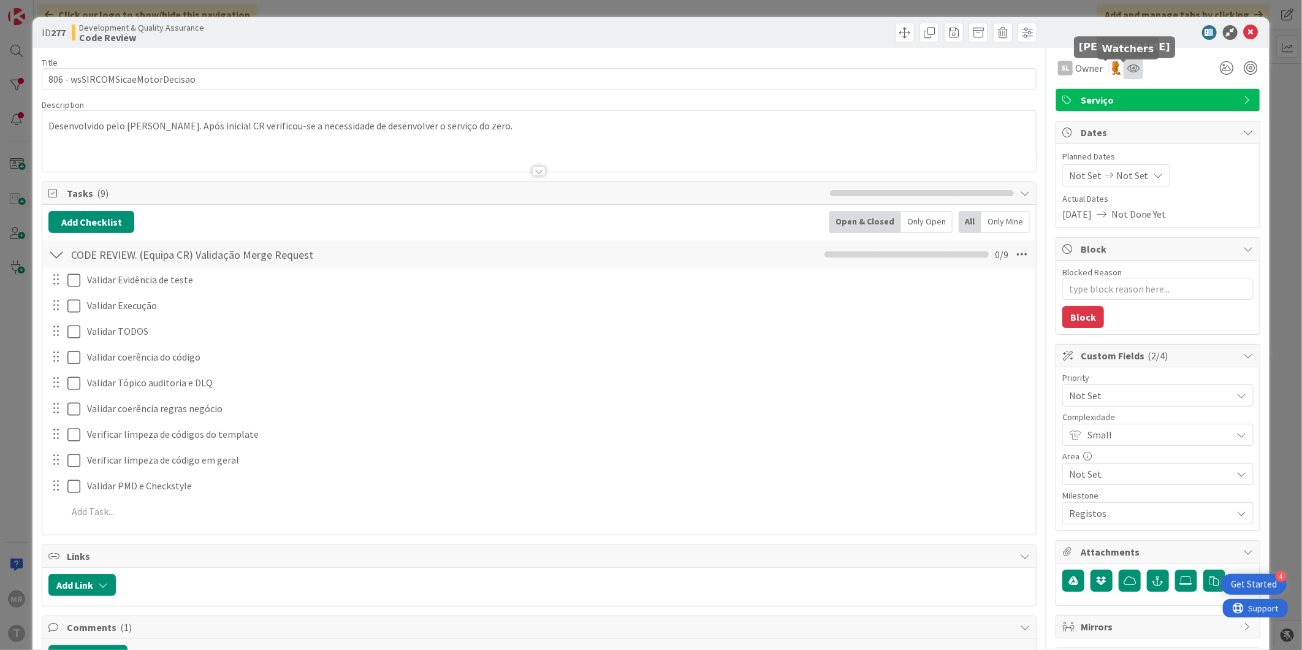
click at [1127, 71] on icon at bounding box center [1133, 68] width 12 height 10
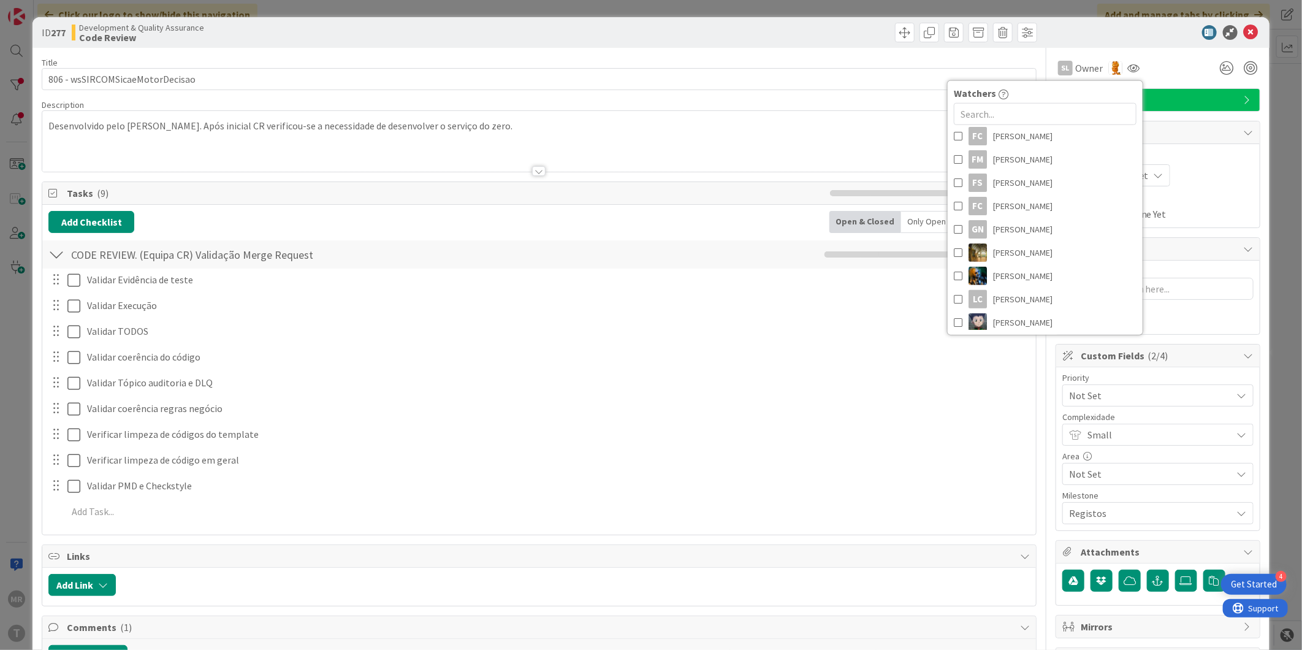
scroll to position [204, 0]
click at [1015, 185] on span "[PERSON_NAME]" at bounding box center [1022, 182] width 59 height 18
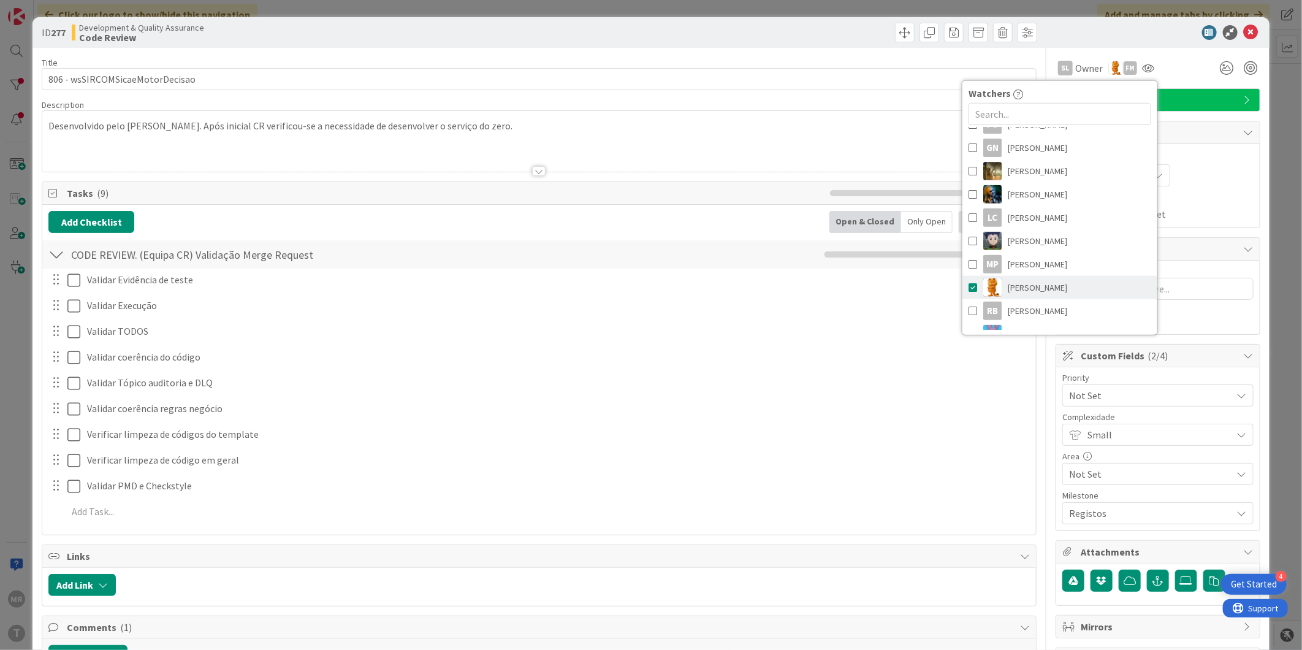
scroll to position [340, 0]
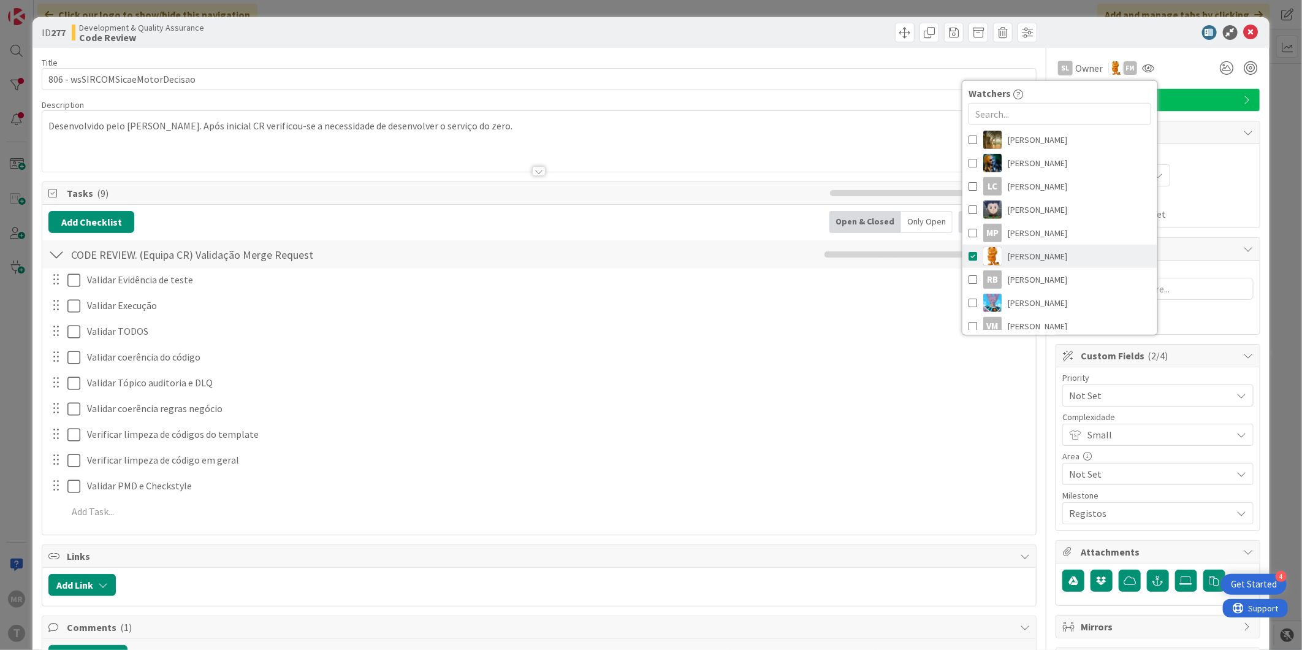
click at [1031, 259] on span "[PERSON_NAME]" at bounding box center [1037, 256] width 59 height 18
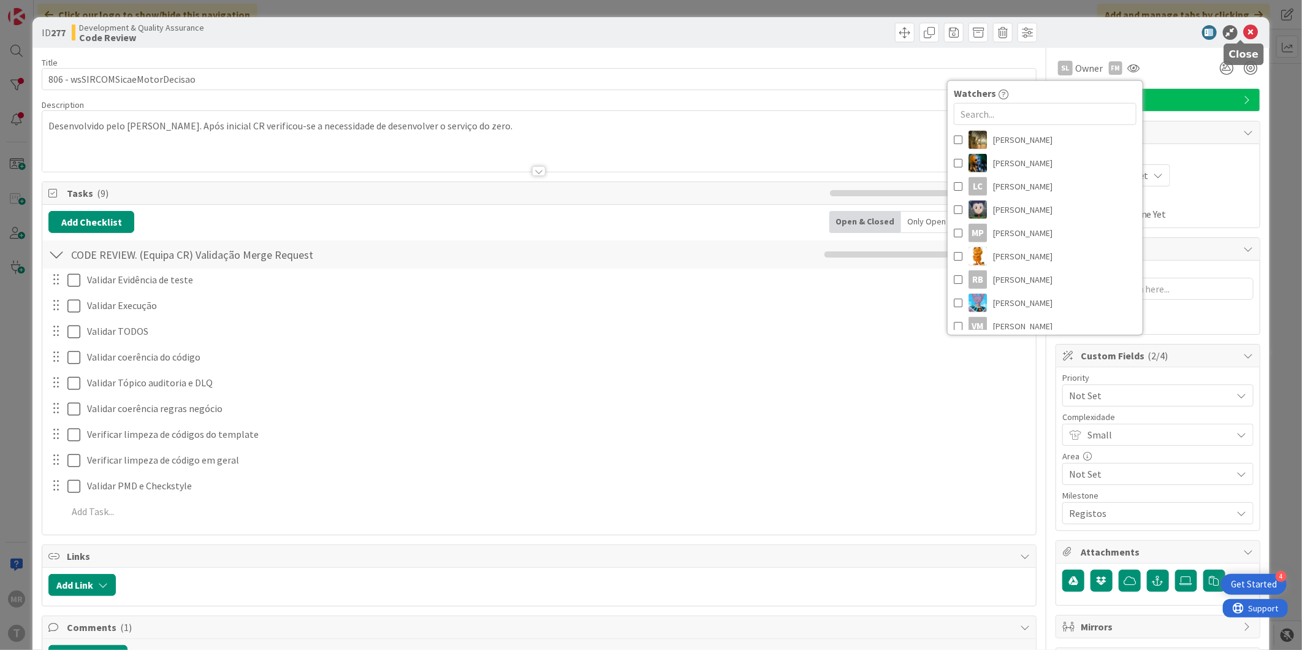
click at [1244, 37] on icon at bounding box center [1251, 32] width 15 height 15
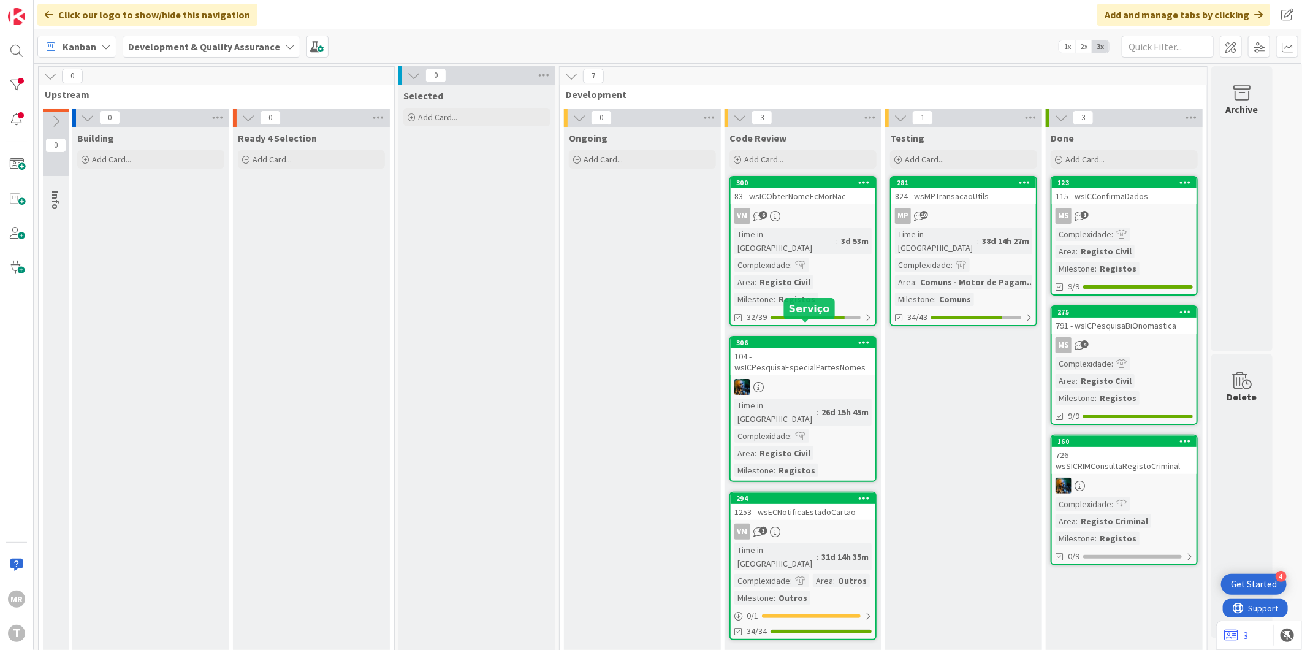
click at [799, 338] on div "306" at bounding box center [805, 342] width 139 height 9
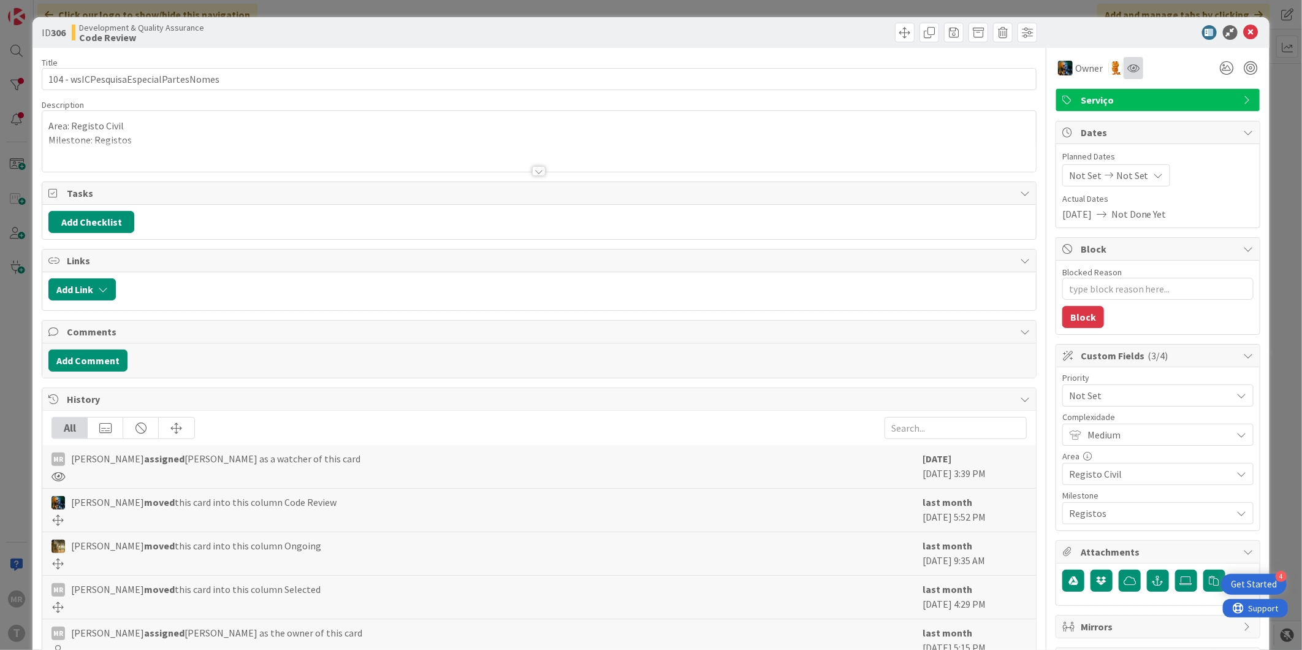
click at [1124, 68] on div at bounding box center [1134, 68] width 20 height 22
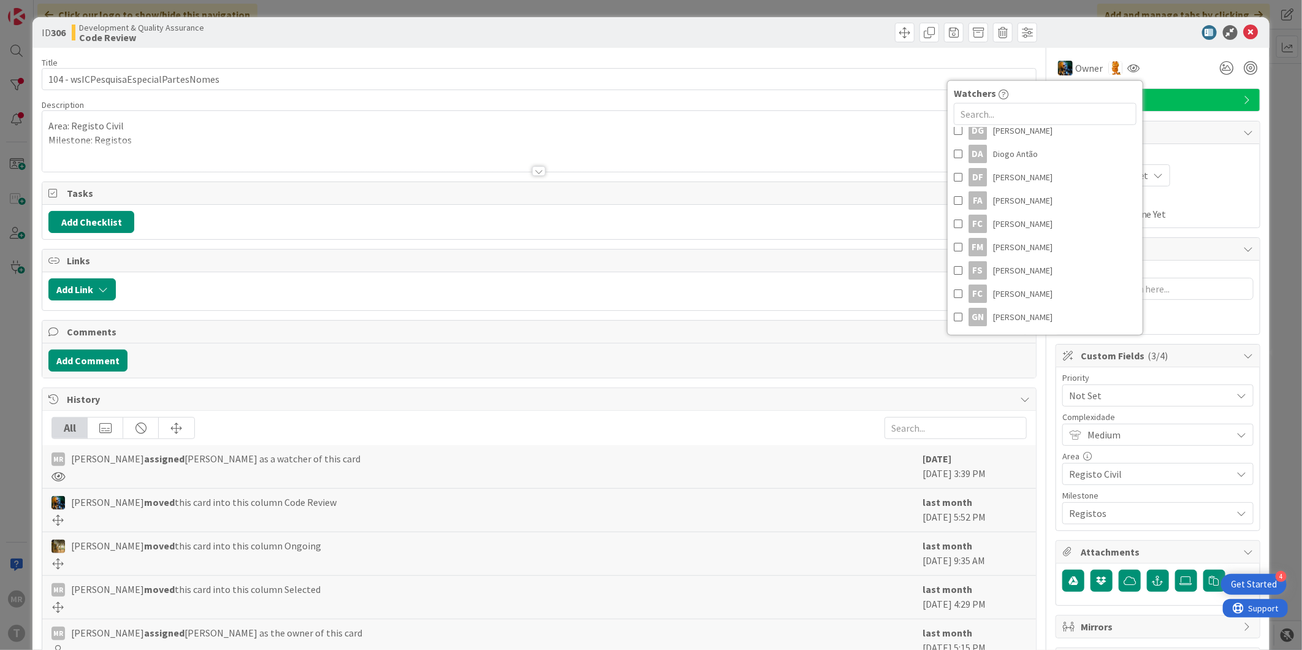
scroll to position [204, 0]
click at [1015, 180] on span "[PERSON_NAME]" at bounding box center [1022, 182] width 59 height 18
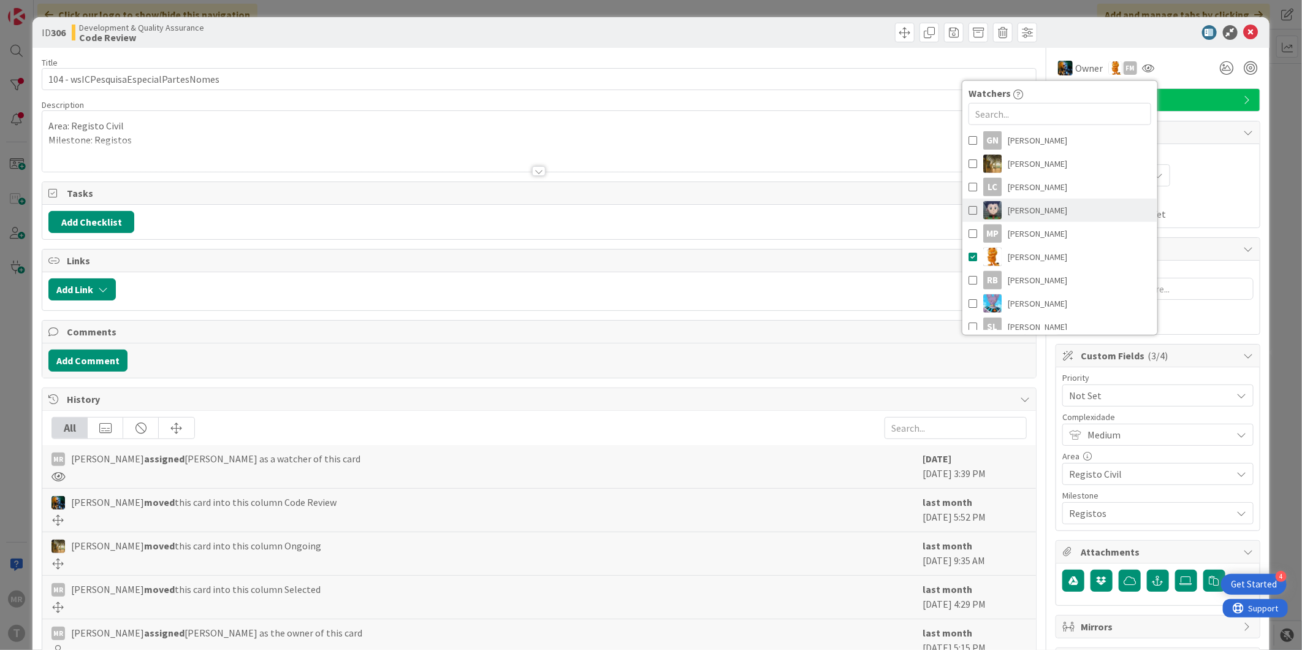
scroll to position [340, 0]
click at [1019, 234] on span "[PERSON_NAME]" at bounding box center [1037, 233] width 59 height 18
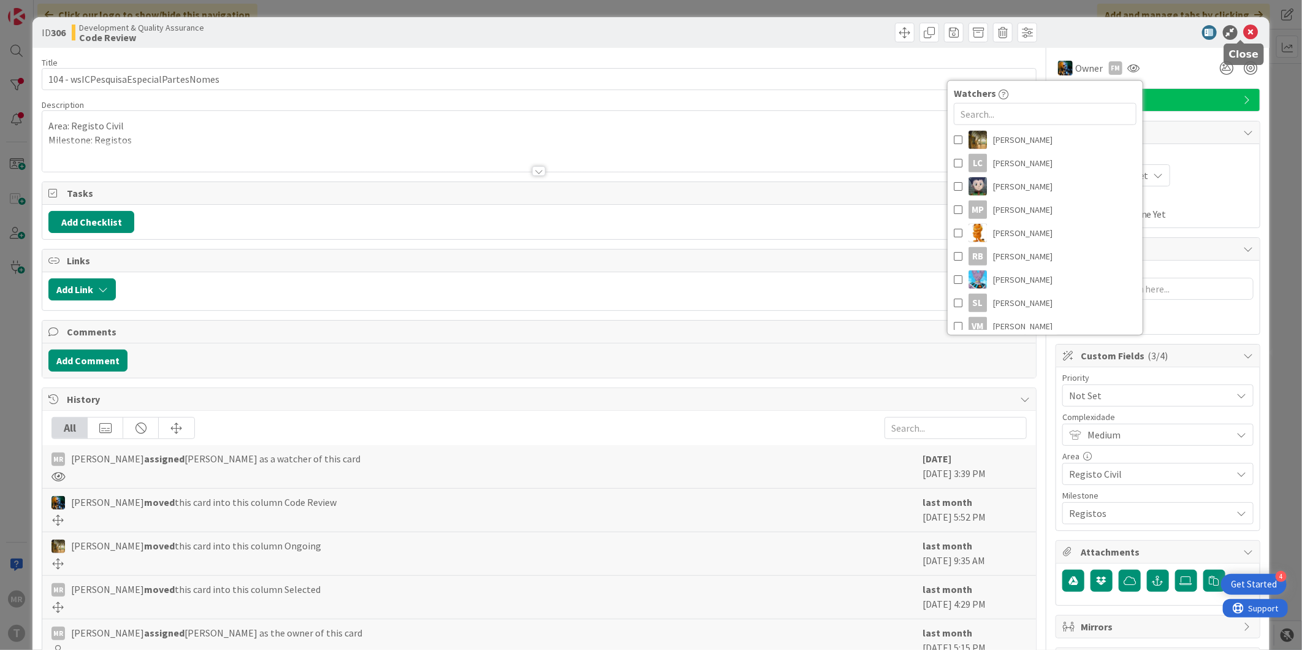
click at [1244, 34] on icon at bounding box center [1251, 32] width 15 height 15
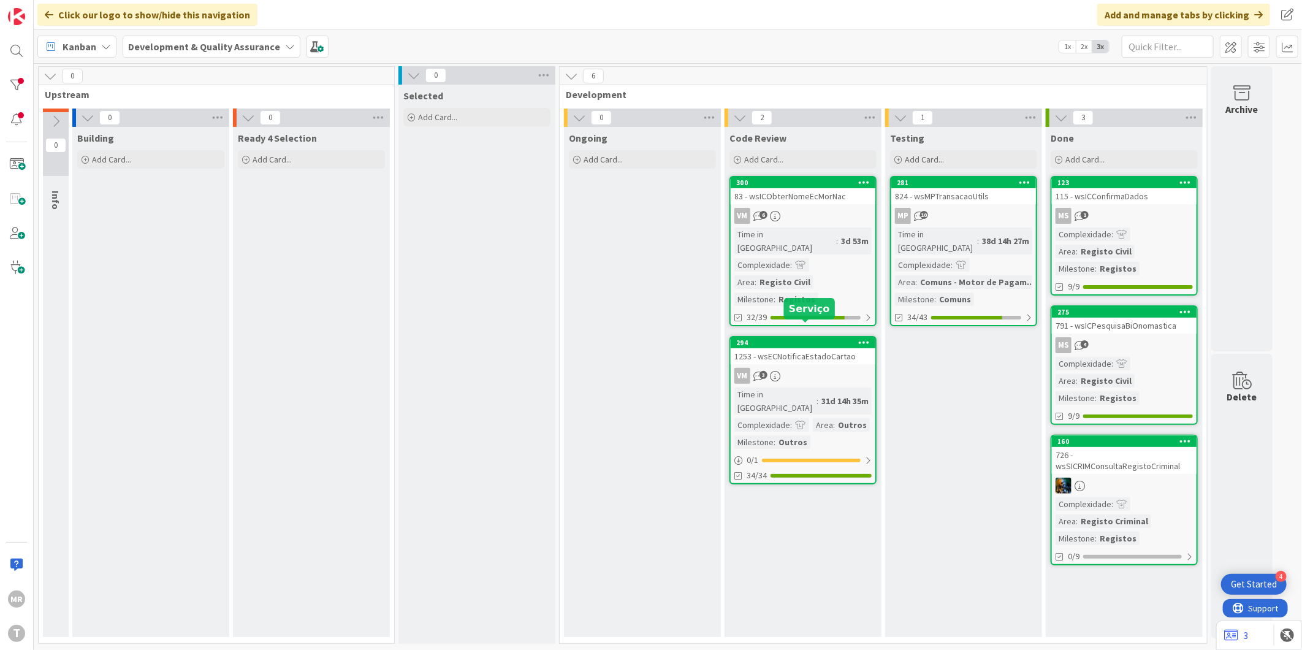
click at [828, 338] on div "294" at bounding box center [805, 342] width 139 height 9
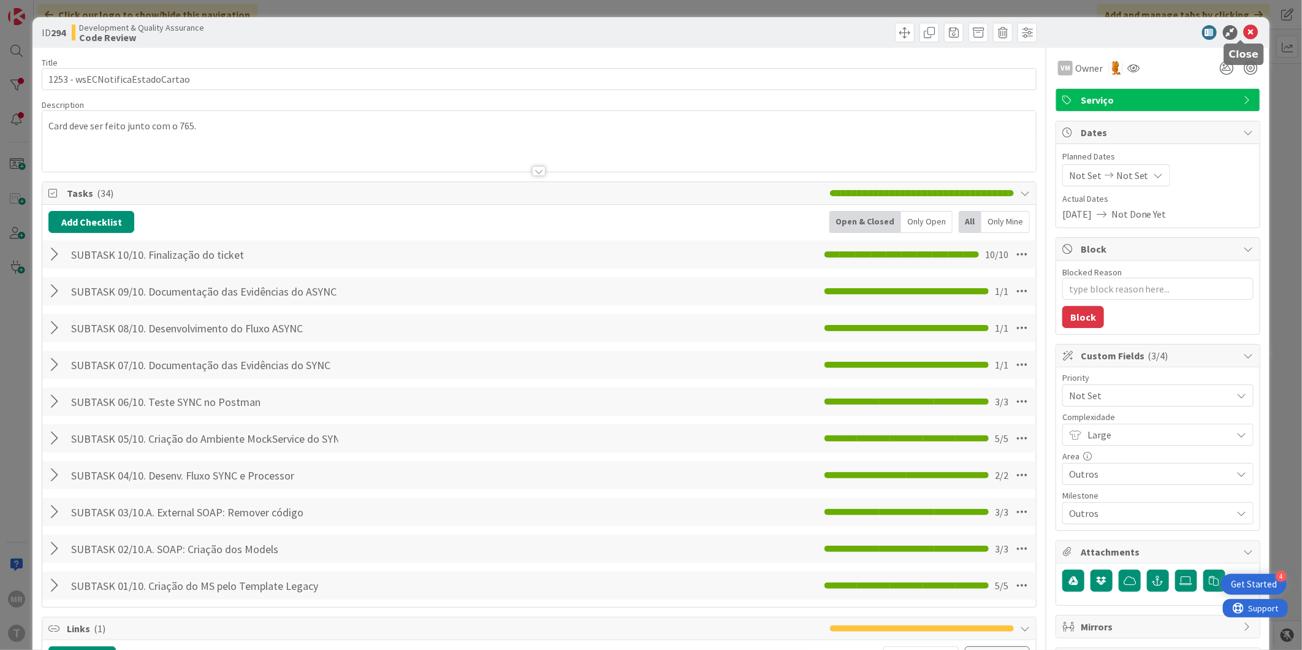
click at [1245, 36] on icon at bounding box center [1251, 32] width 15 height 15
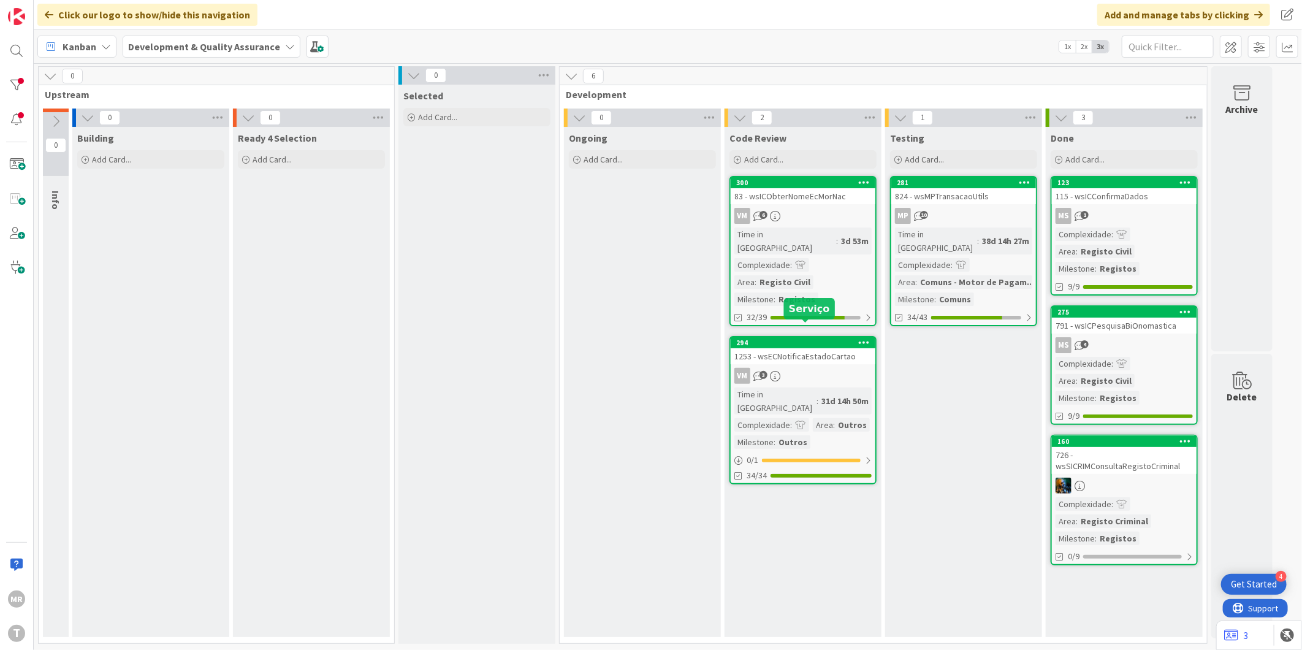
click at [787, 338] on div "294" at bounding box center [805, 342] width 139 height 9
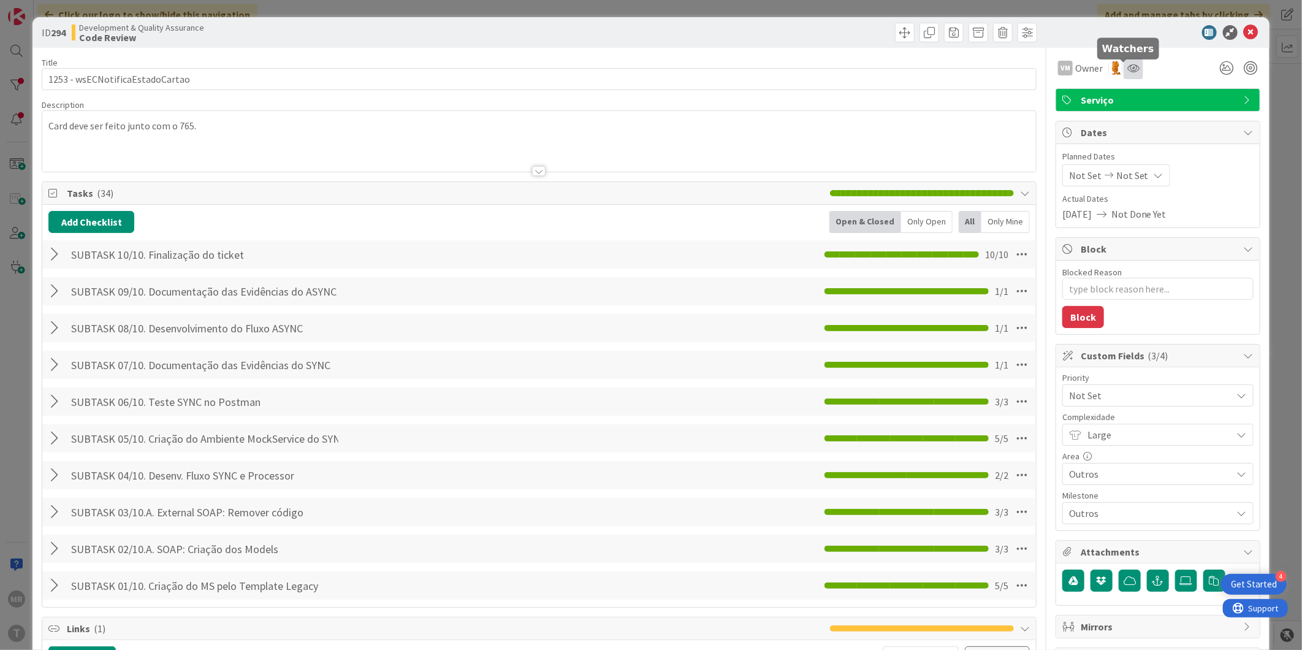
click at [1127, 68] on icon at bounding box center [1133, 68] width 12 height 10
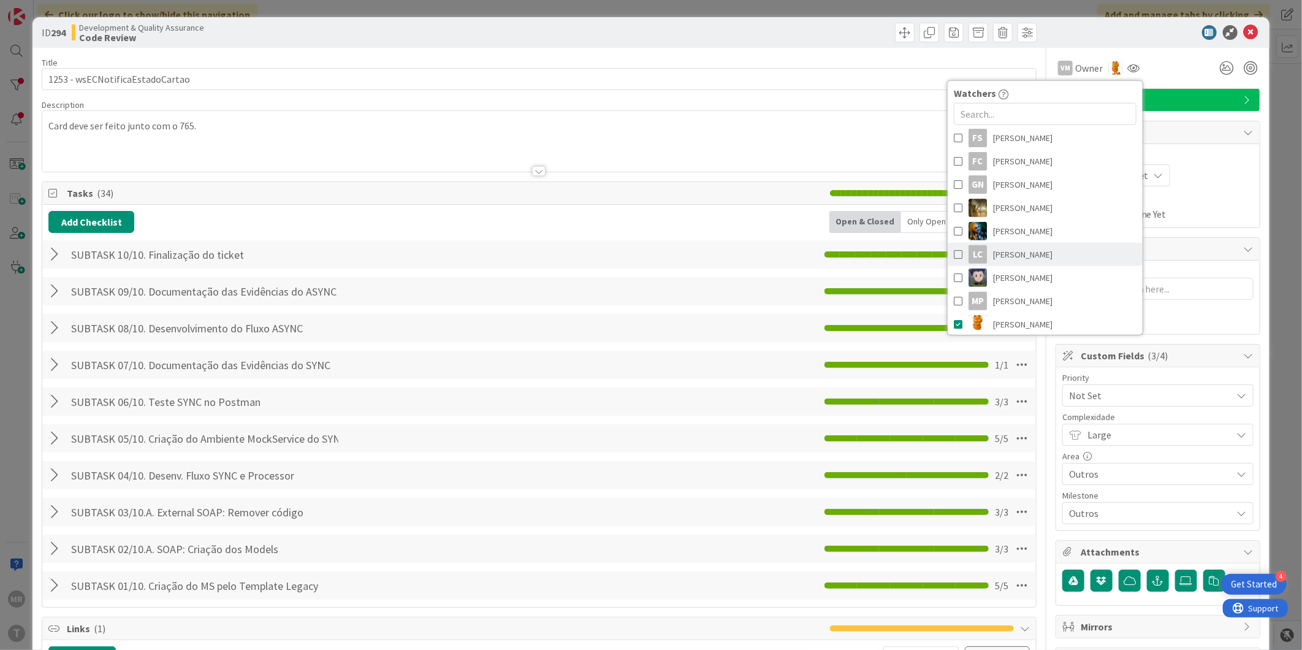
scroll to position [340, 0]
click at [1028, 252] on link "[PERSON_NAME]" at bounding box center [1045, 256] width 195 height 23
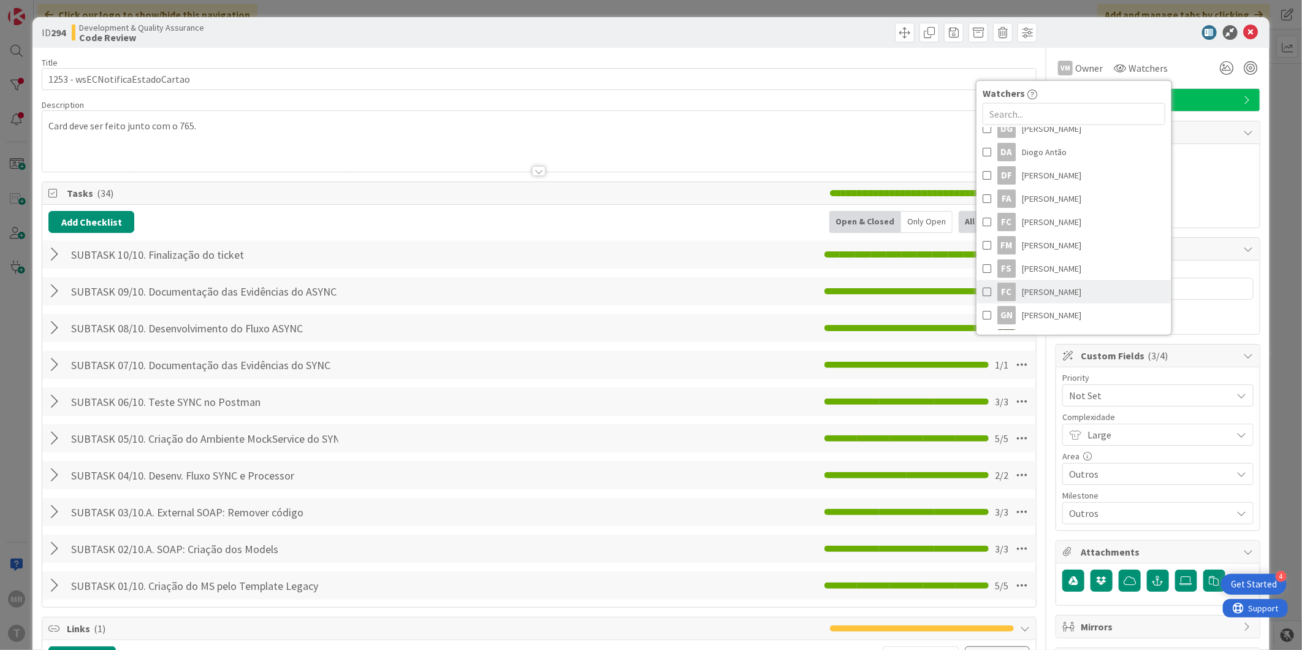
scroll to position [136, 0]
click at [1037, 256] on span "[PERSON_NAME]" at bounding box center [1051, 251] width 59 height 18
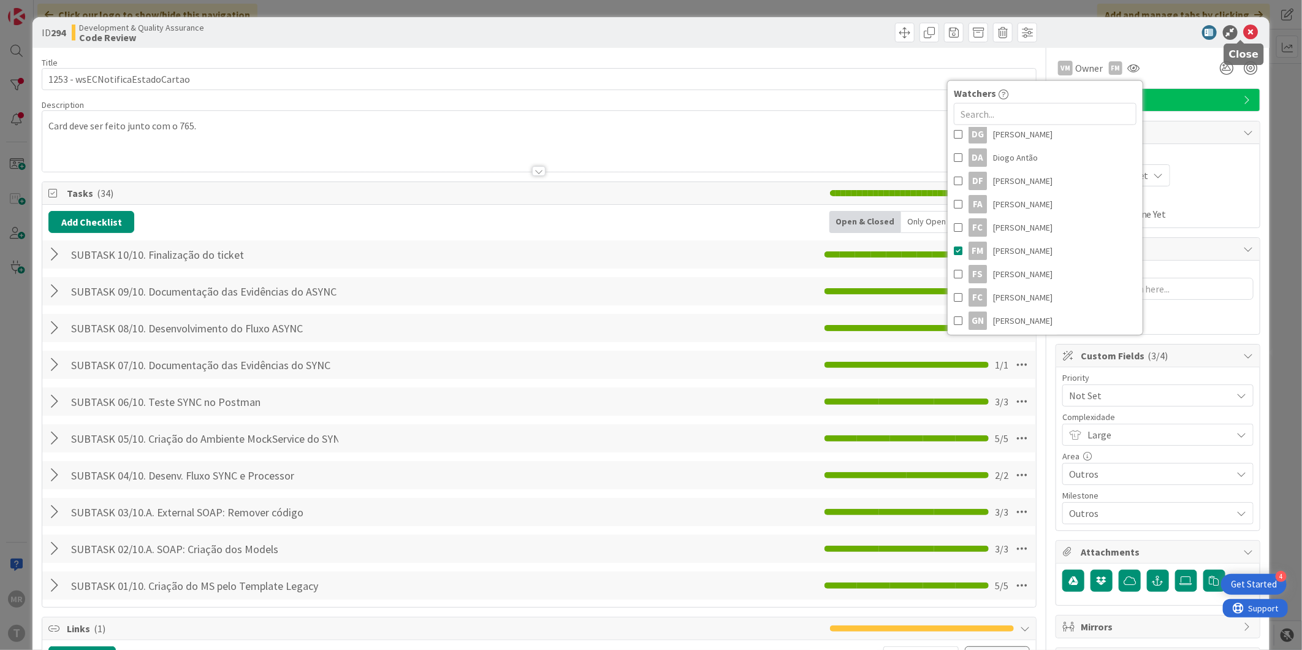
click at [1246, 34] on icon at bounding box center [1251, 32] width 15 height 15
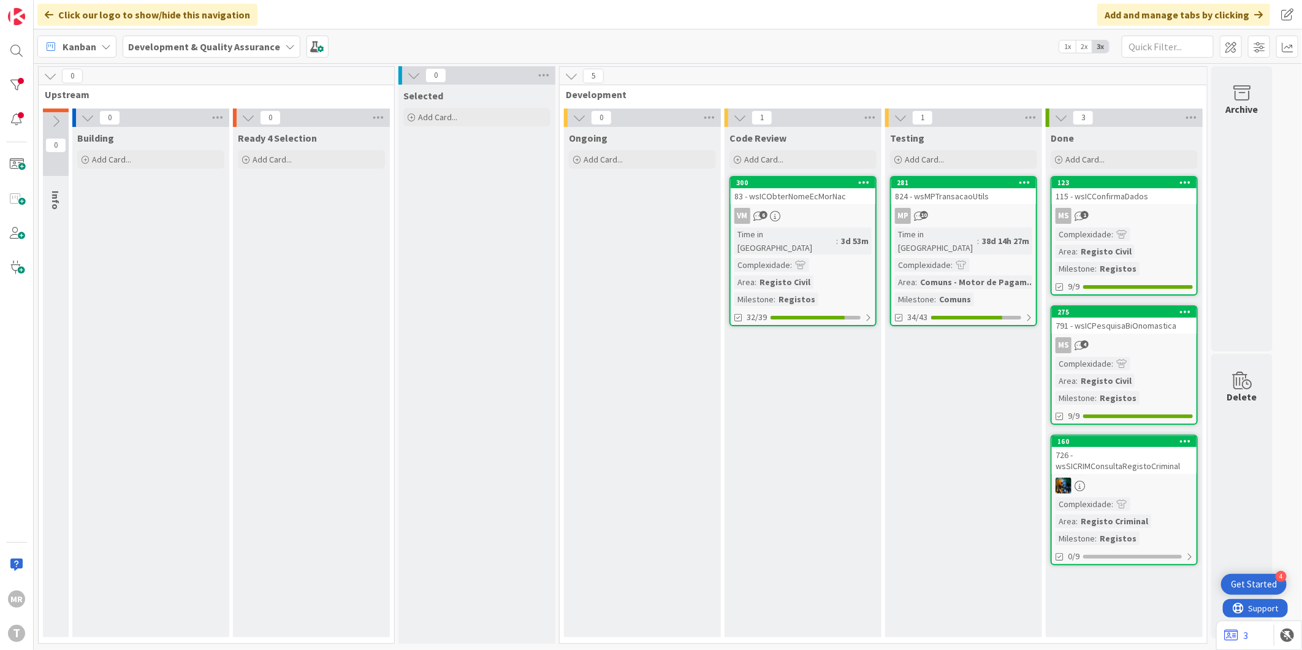
click at [764, 402] on div "Code Review Add Card... 300 83 - wsICObterNomeEcMorNac VM 6 Time in Column : 3d…" at bounding box center [803, 382] width 157 height 510
click at [26, 76] on div at bounding box center [16, 85] width 25 height 25
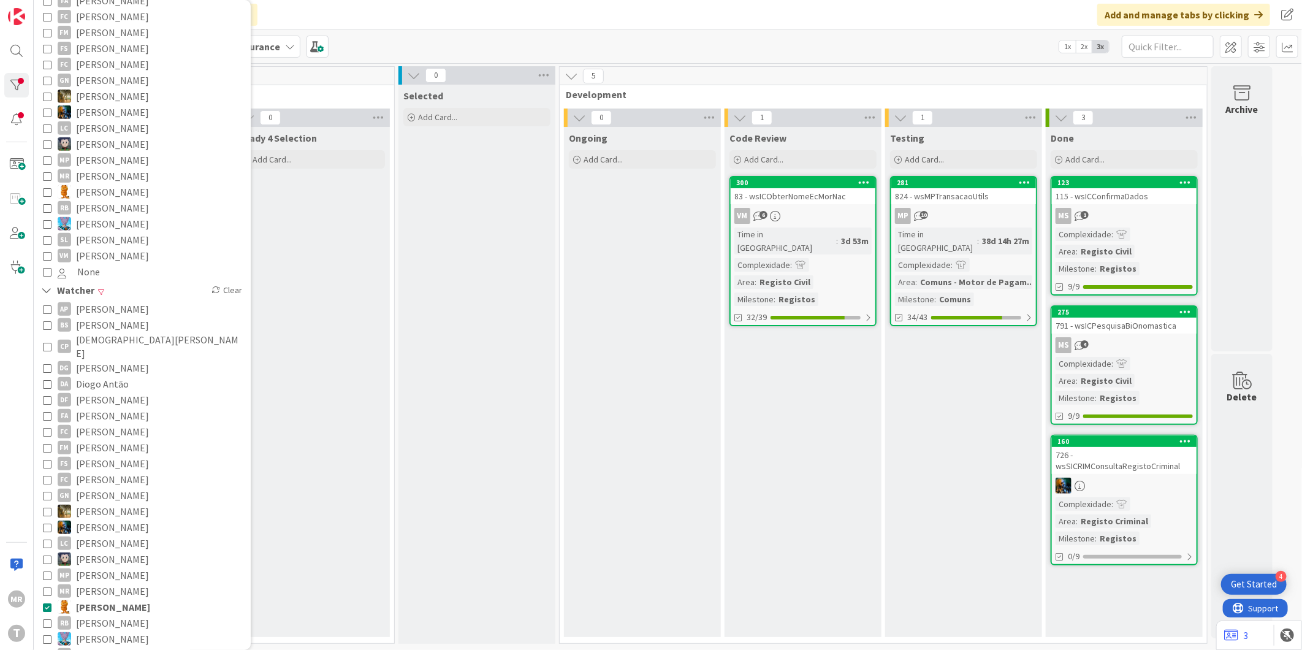
scroll to position [340, 0]
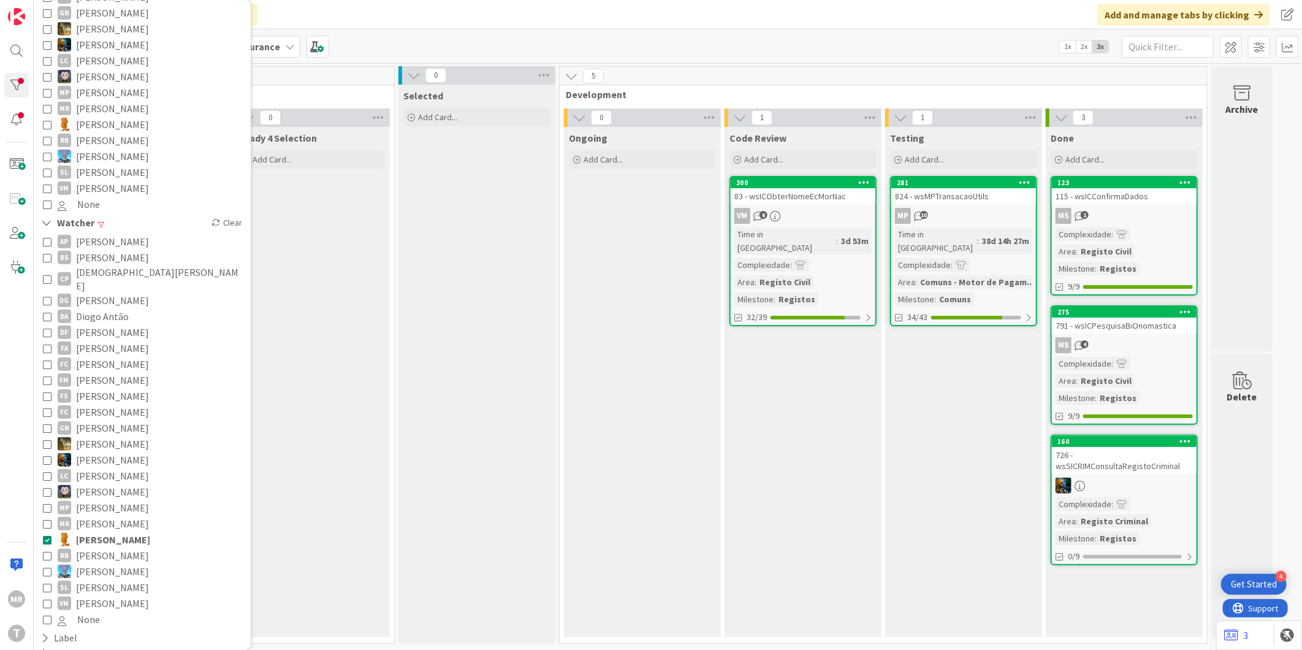
click at [94, 532] on span "[PERSON_NAME]" at bounding box center [113, 540] width 74 height 16
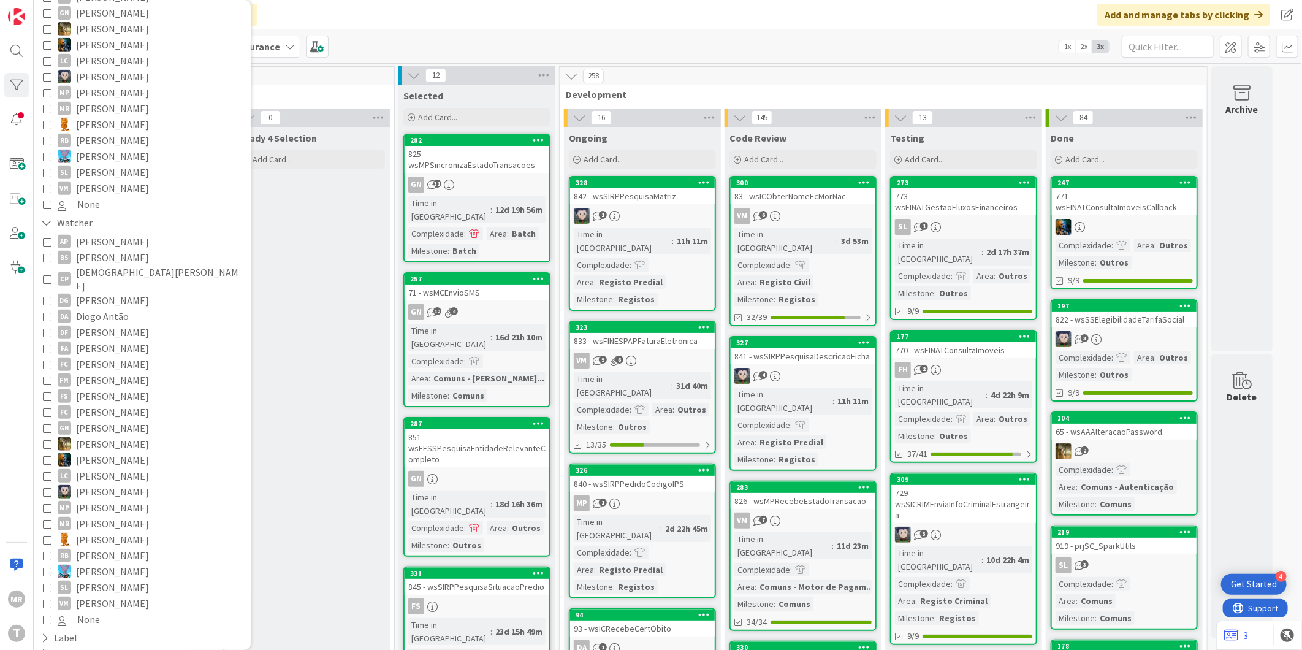
click at [98, 372] on span "[PERSON_NAME]" at bounding box center [112, 380] width 73 height 16
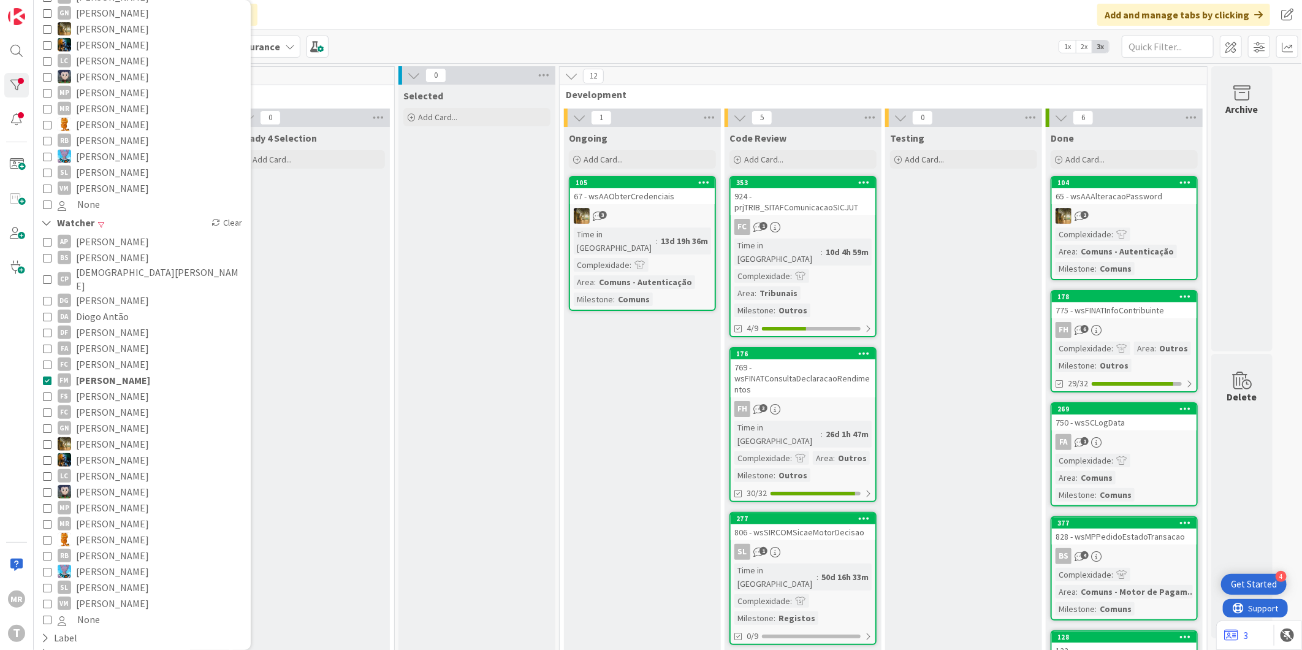
click at [676, 187] on div "105" at bounding box center [642, 182] width 145 height 11
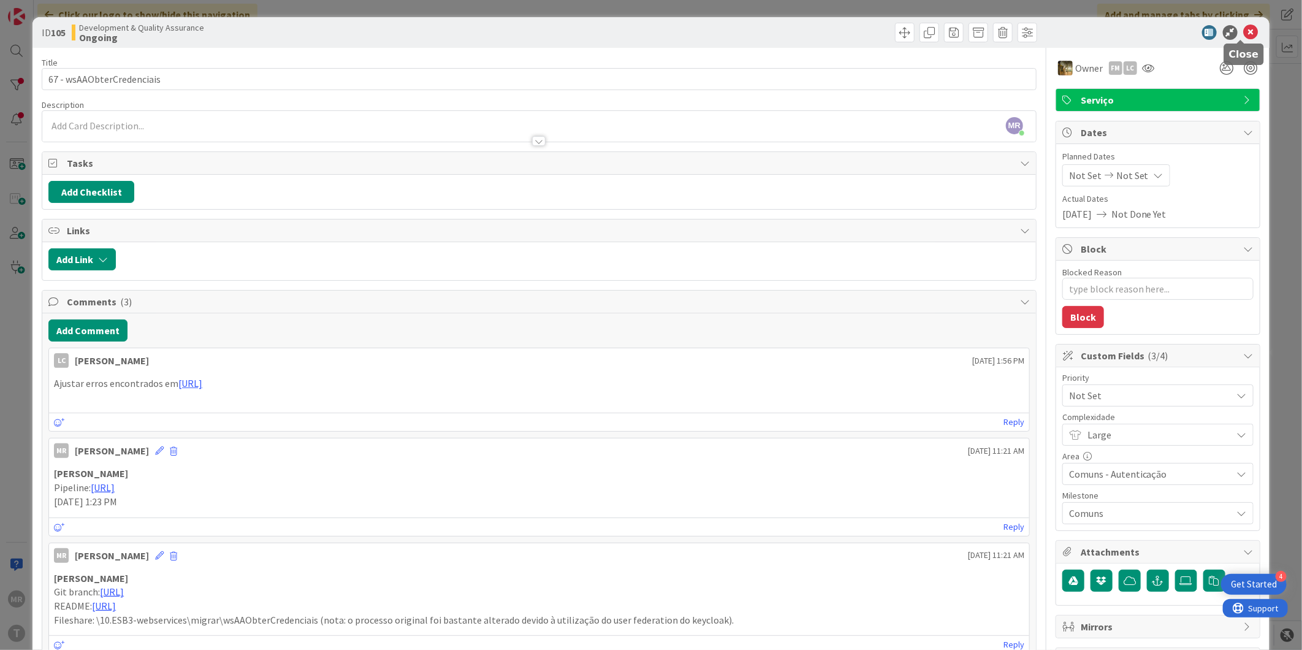
click at [1244, 28] on icon at bounding box center [1251, 32] width 15 height 15
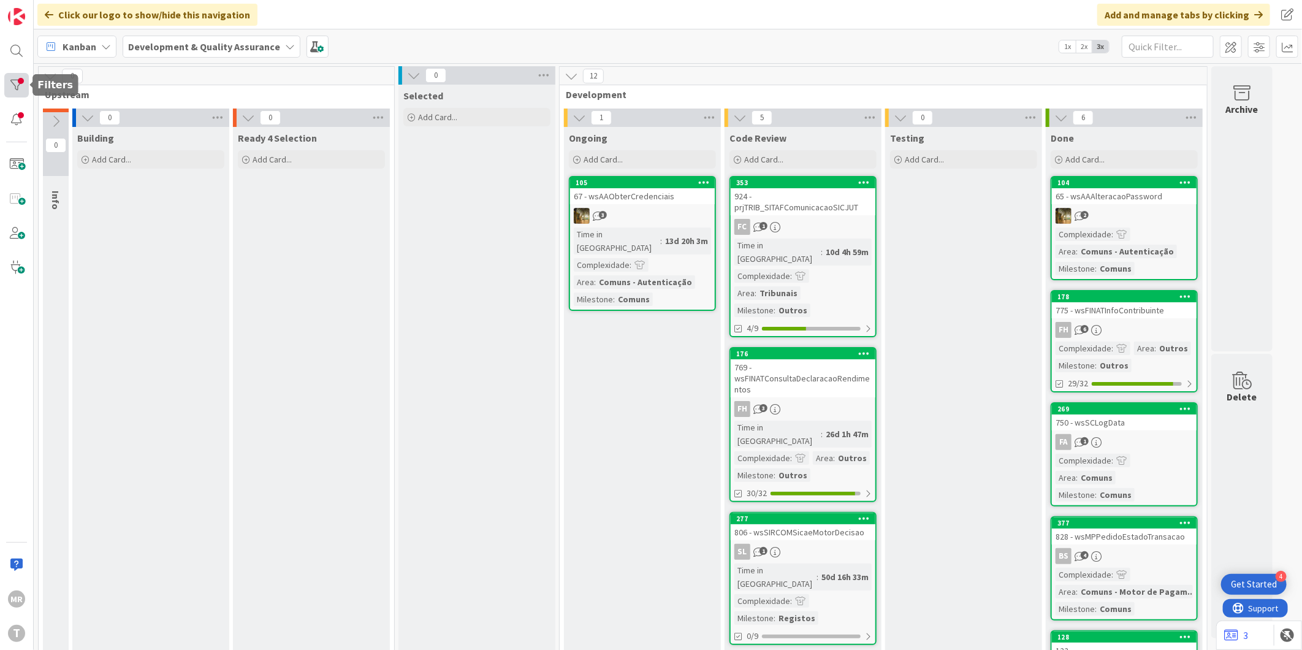
click at [26, 93] on div at bounding box center [16, 85] width 25 height 25
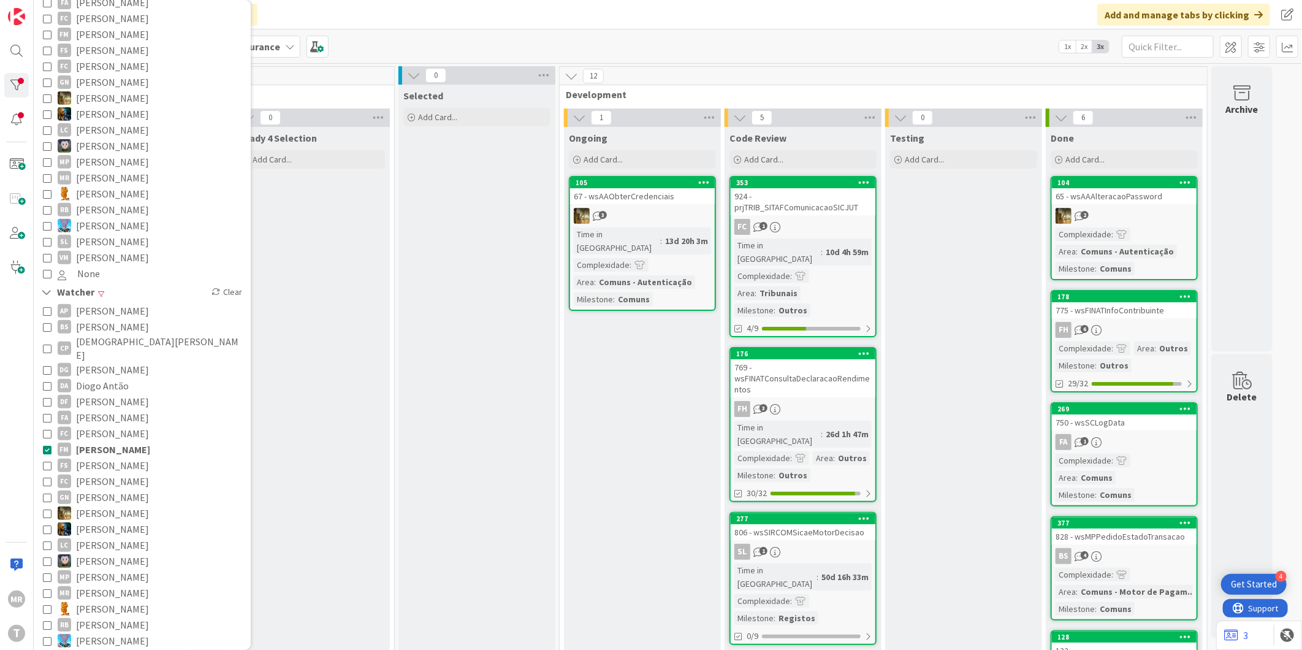
scroll to position [272, 0]
click at [112, 440] on span "[PERSON_NAME]" at bounding box center [113, 448] width 74 height 16
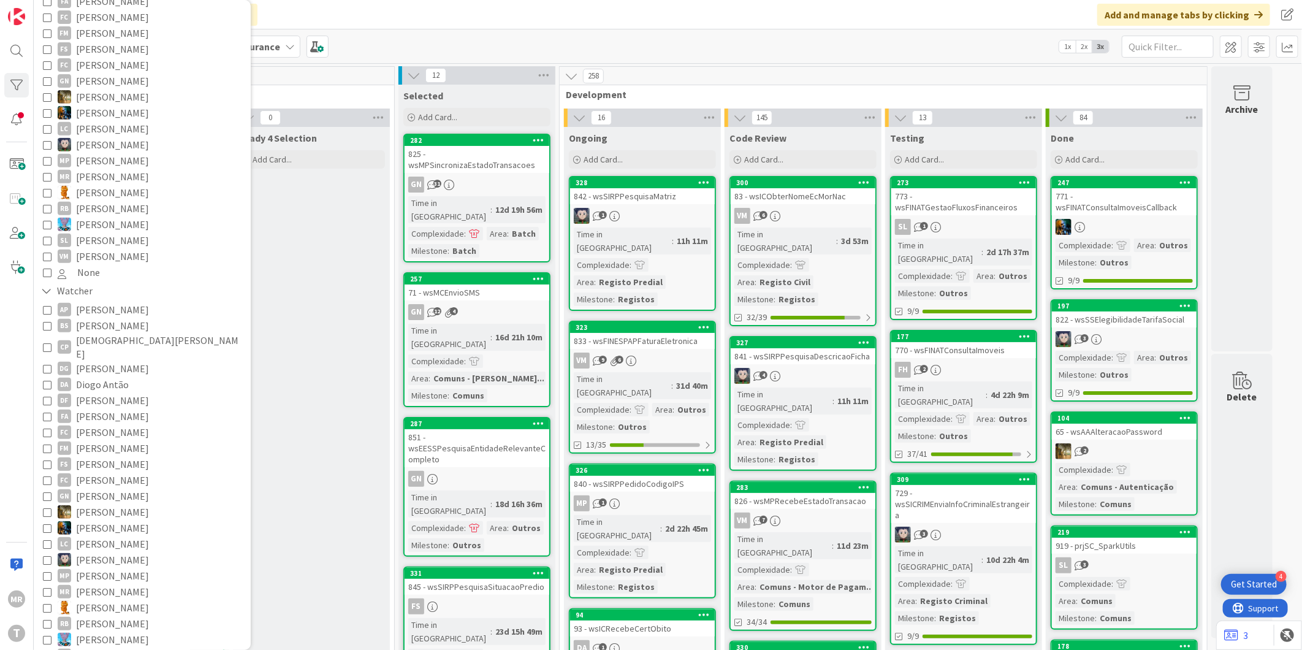
click at [112, 424] on span "[PERSON_NAME]" at bounding box center [112, 432] width 73 height 16
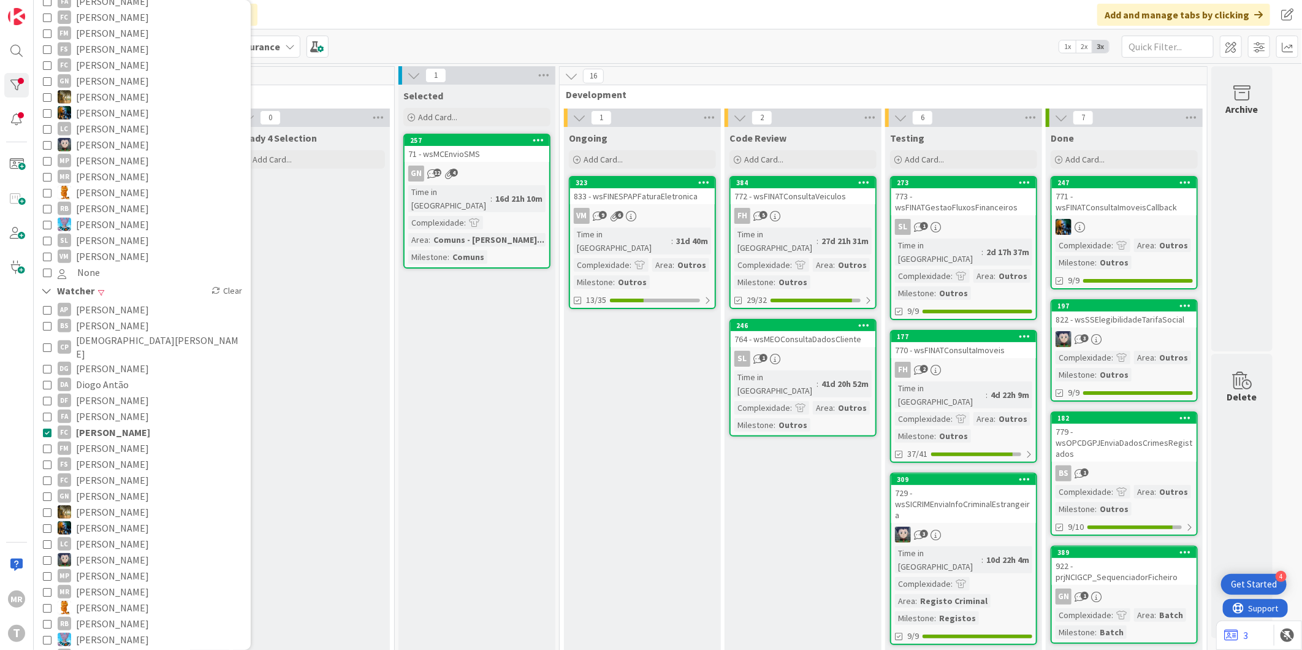
click at [124, 424] on span "[PERSON_NAME]" at bounding box center [113, 432] width 74 height 16
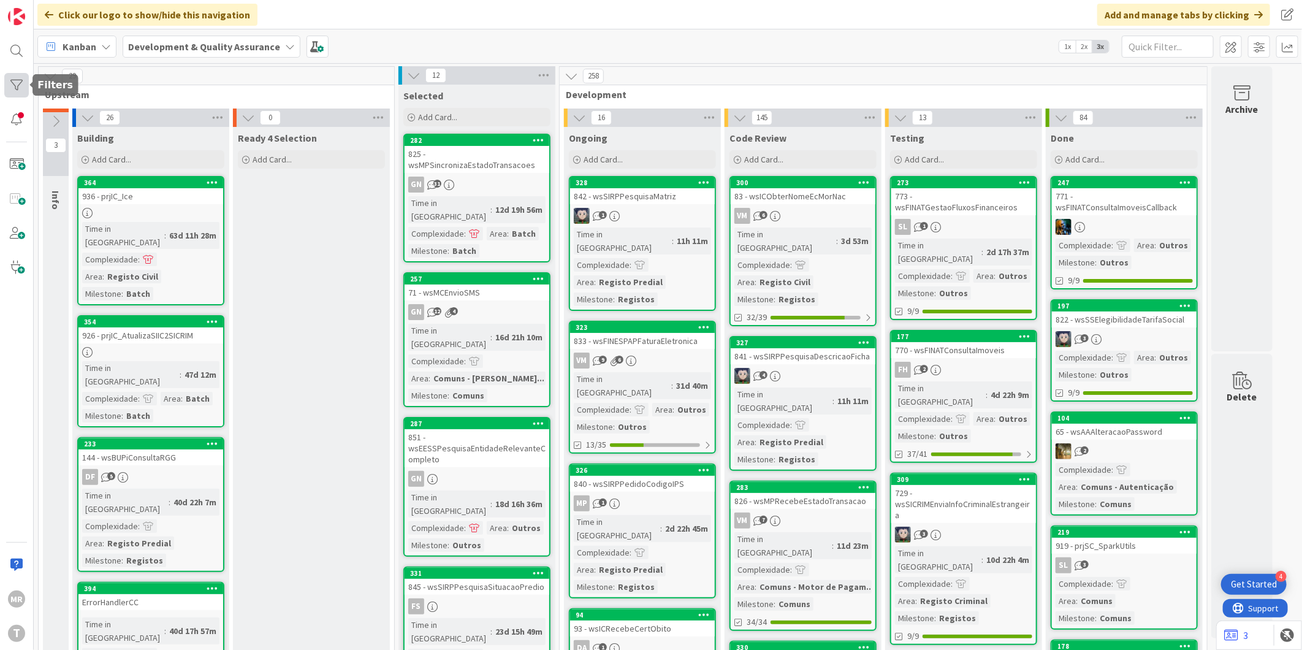
click at [10, 86] on div at bounding box center [16, 85] width 25 height 25
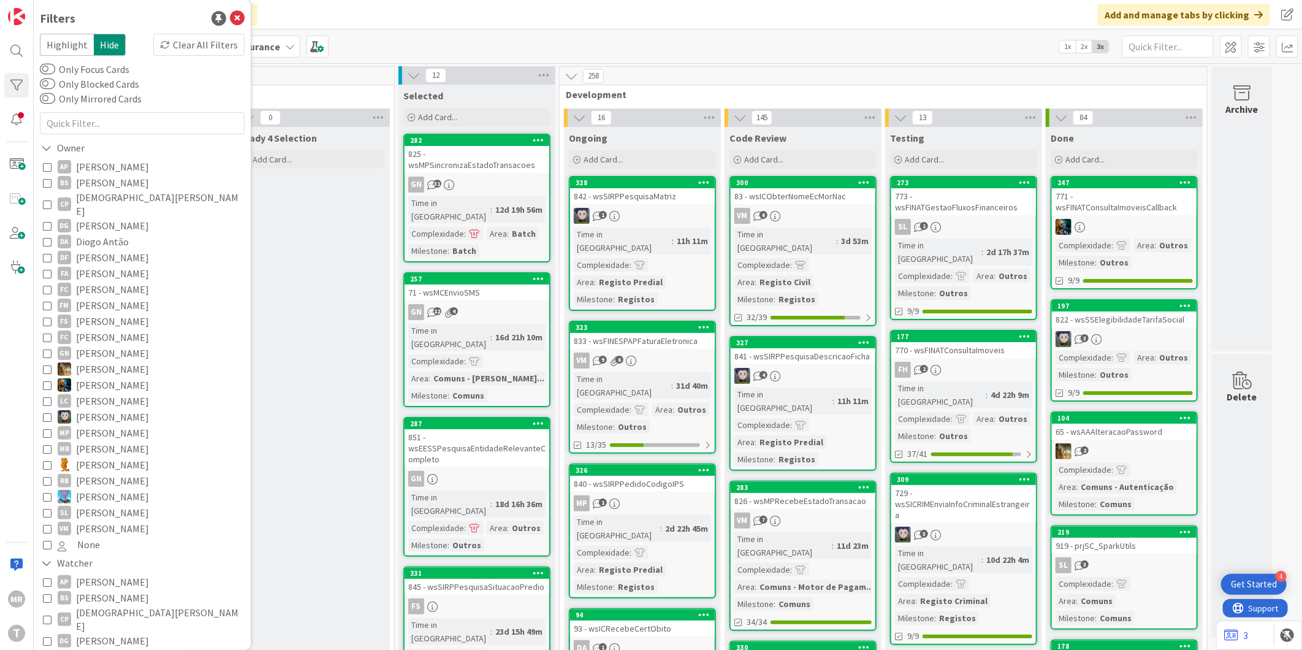
click at [102, 172] on span "[PERSON_NAME]" at bounding box center [112, 167] width 73 height 16
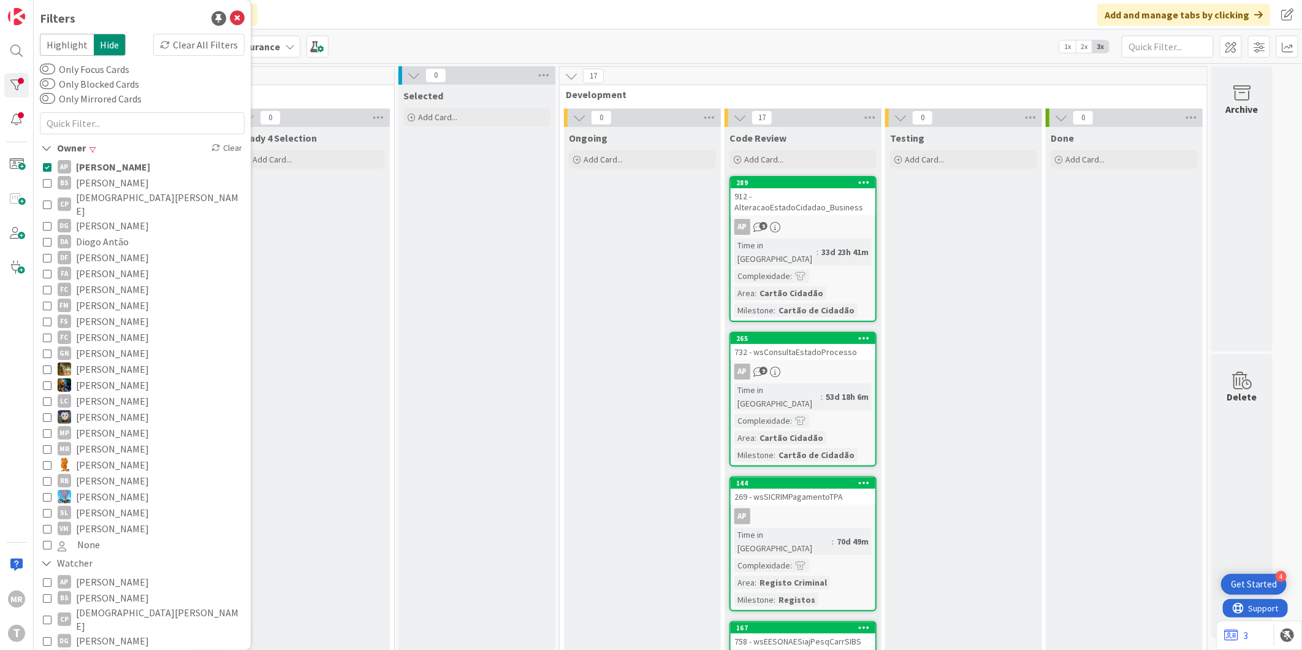
click at [103, 186] on span "[PERSON_NAME]" at bounding box center [112, 183] width 73 height 16
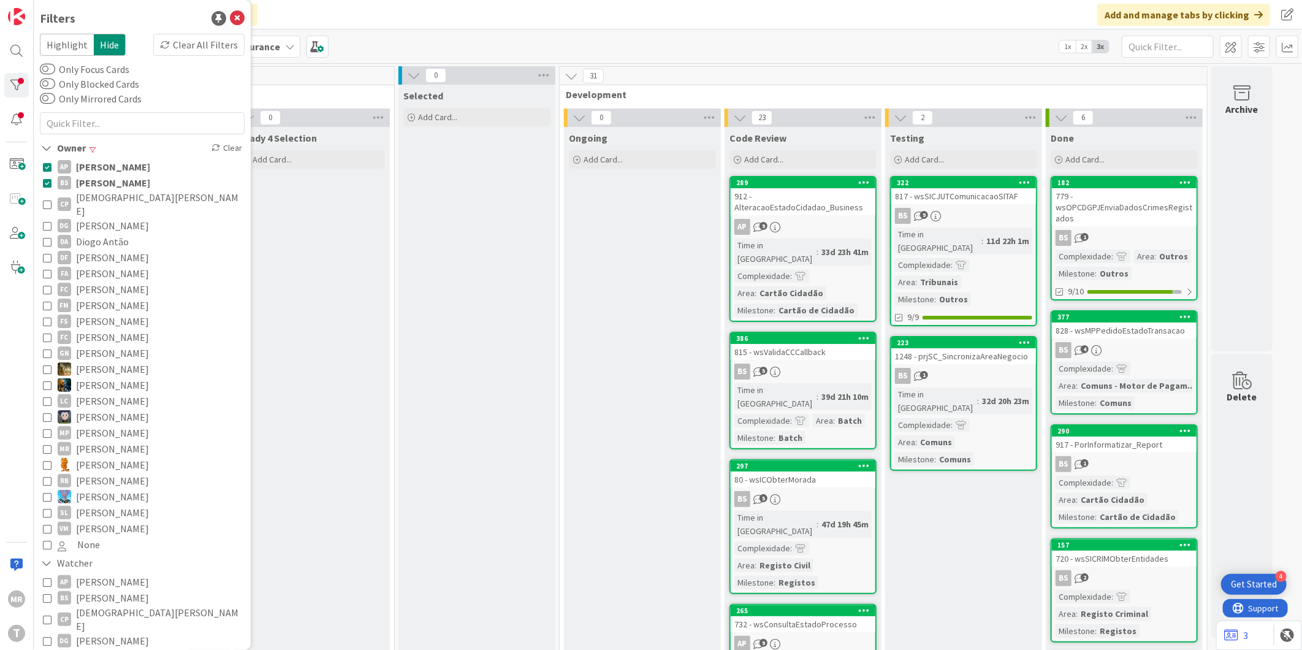
click at [107, 172] on span "[PERSON_NAME]" at bounding box center [113, 167] width 74 height 16
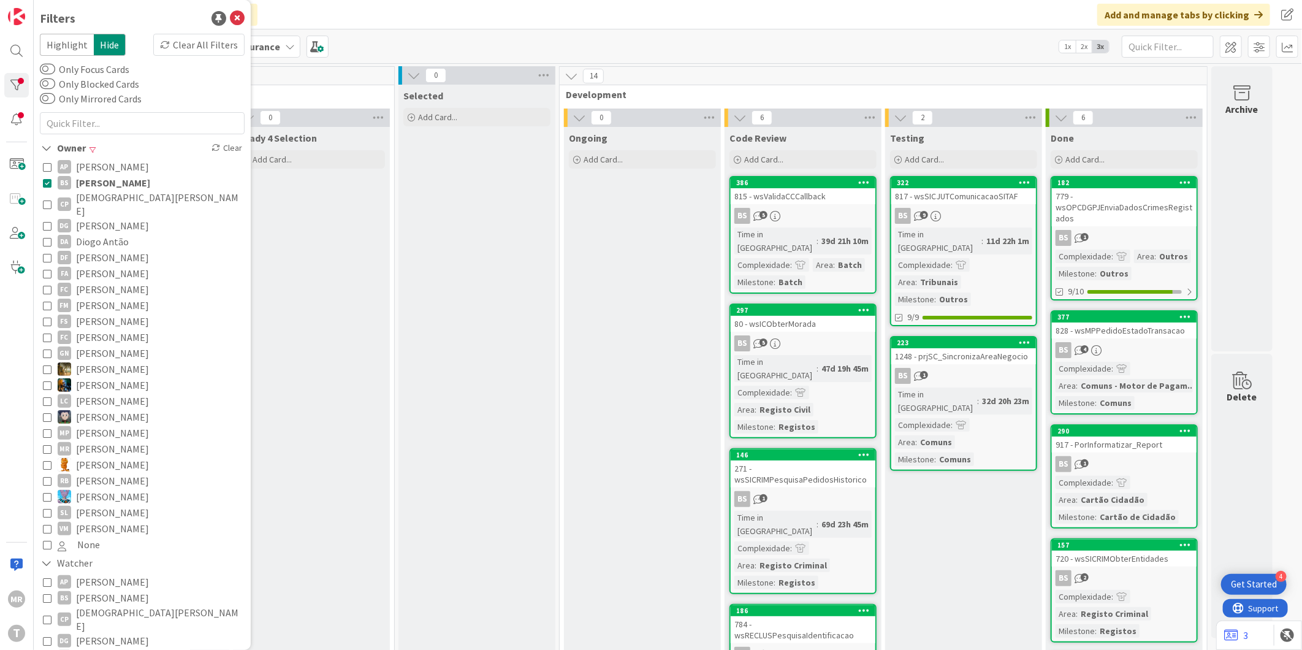
click at [107, 180] on span "[PERSON_NAME]" at bounding box center [113, 183] width 74 height 16
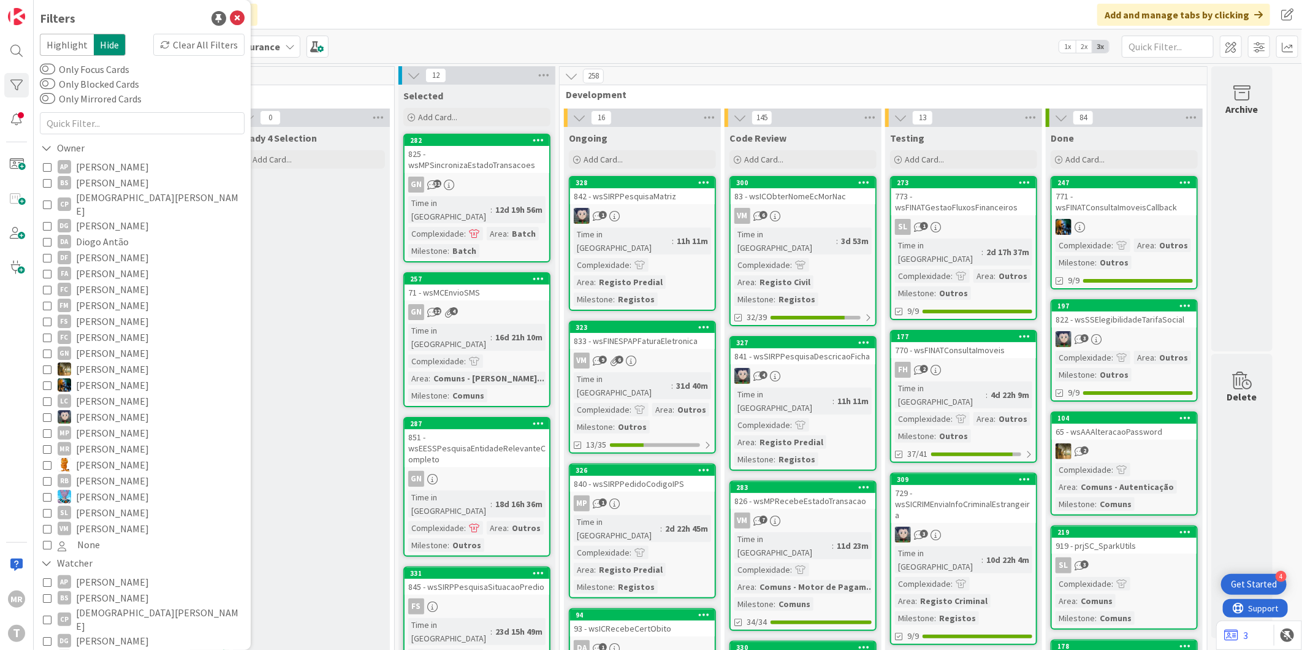
click at [102, 199] on span "[DEMOGRAPHIC_DATA][PERSON_NAME]" at bounding box center [159, 204] width 166 height 27
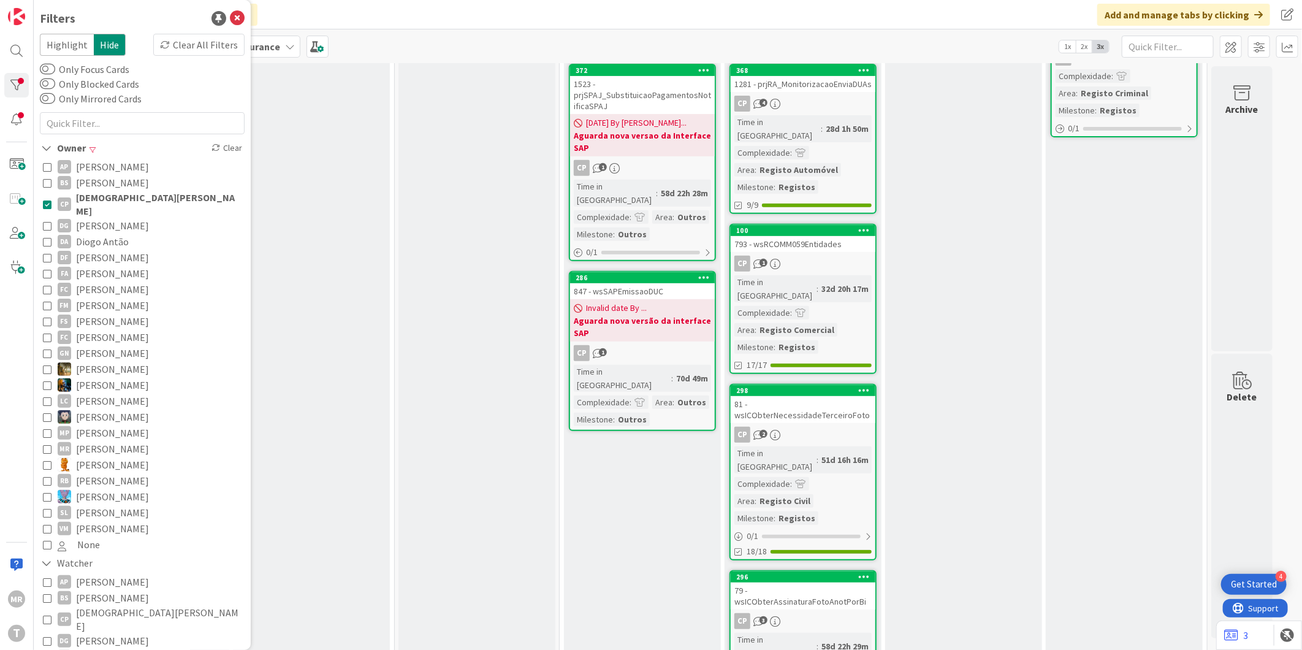
click at [91, 199] on span "[DEMOGRAPHIC_DATA][PERSON_NAME]" at bounding box center [159, 204] width 166 height 27
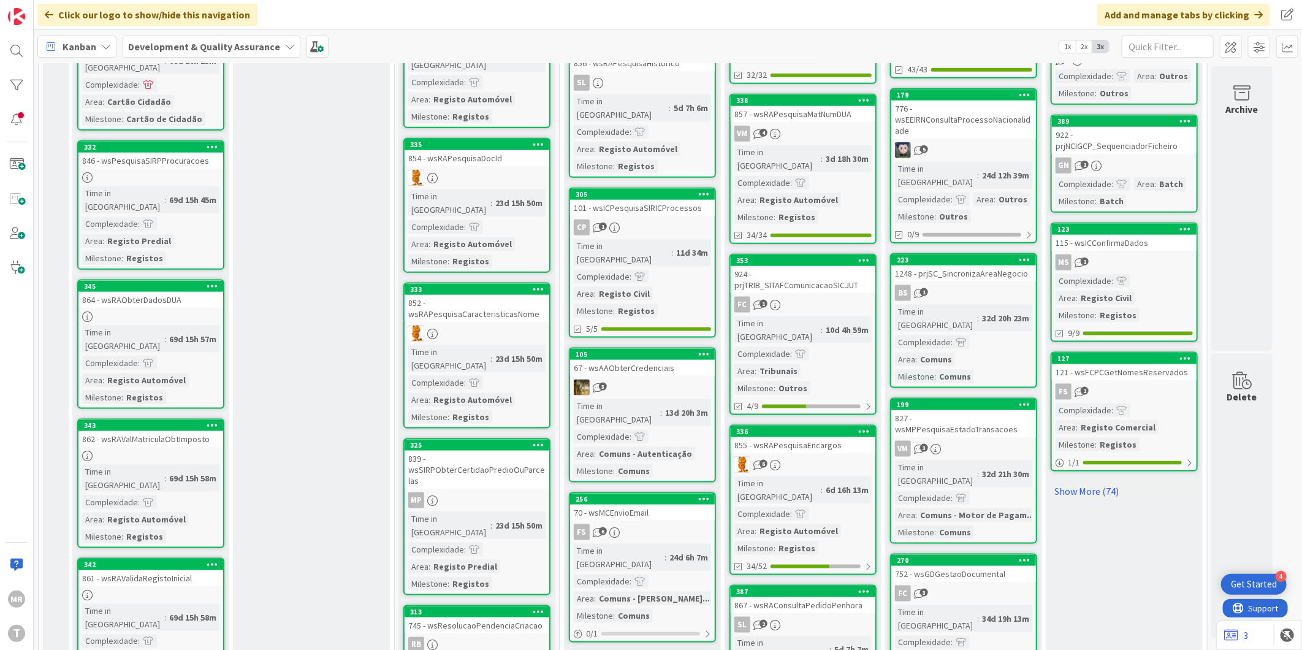
scroll to position [953, 0]
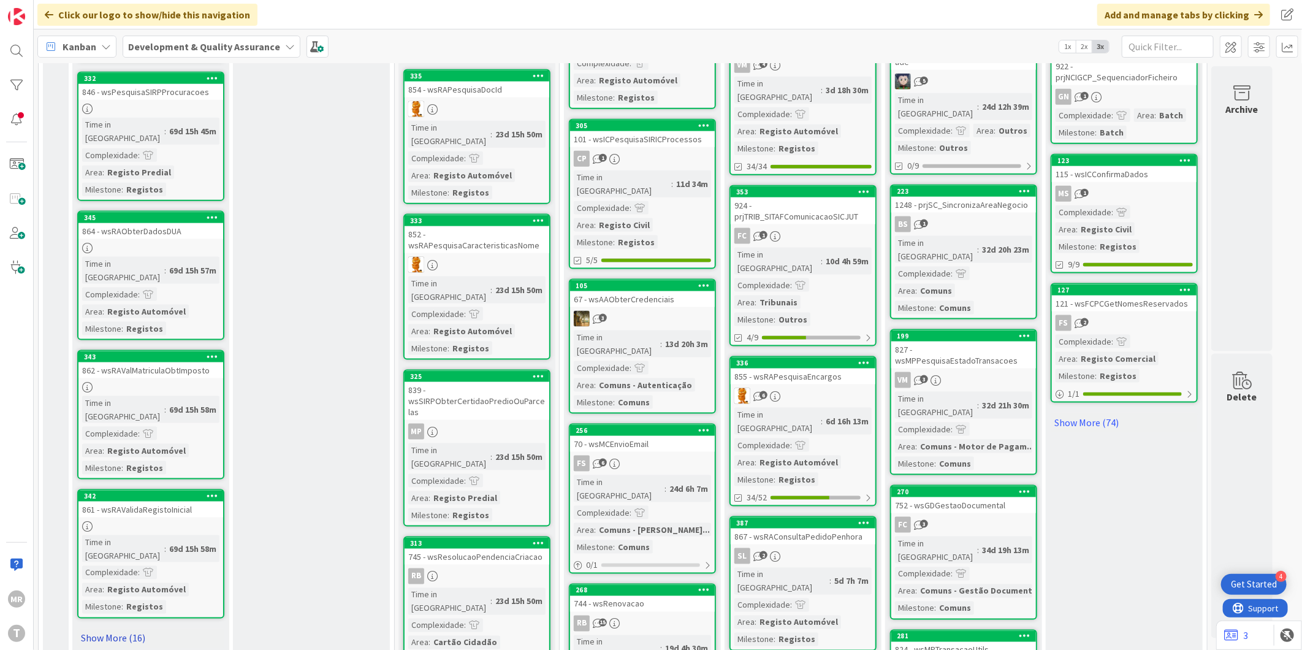
click at [107, 628] on link "Show More (16)" at bounding box center [150, 638] width 147 height 20
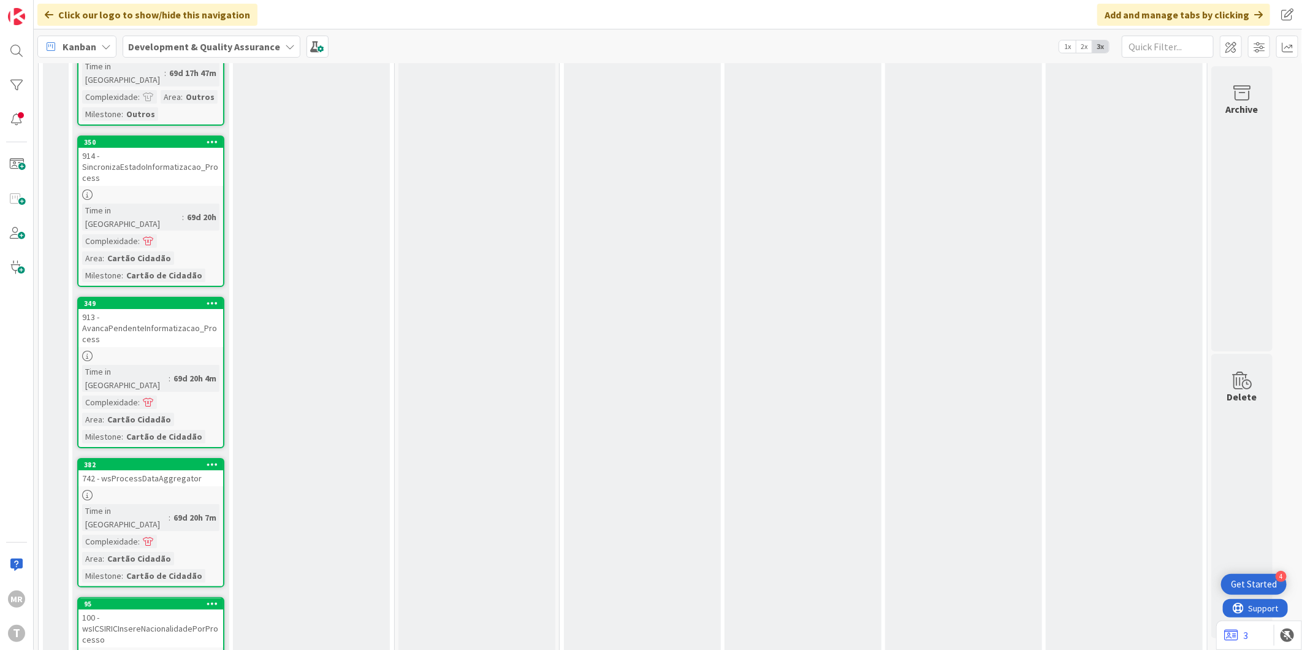
scroll to position [2792, 0]
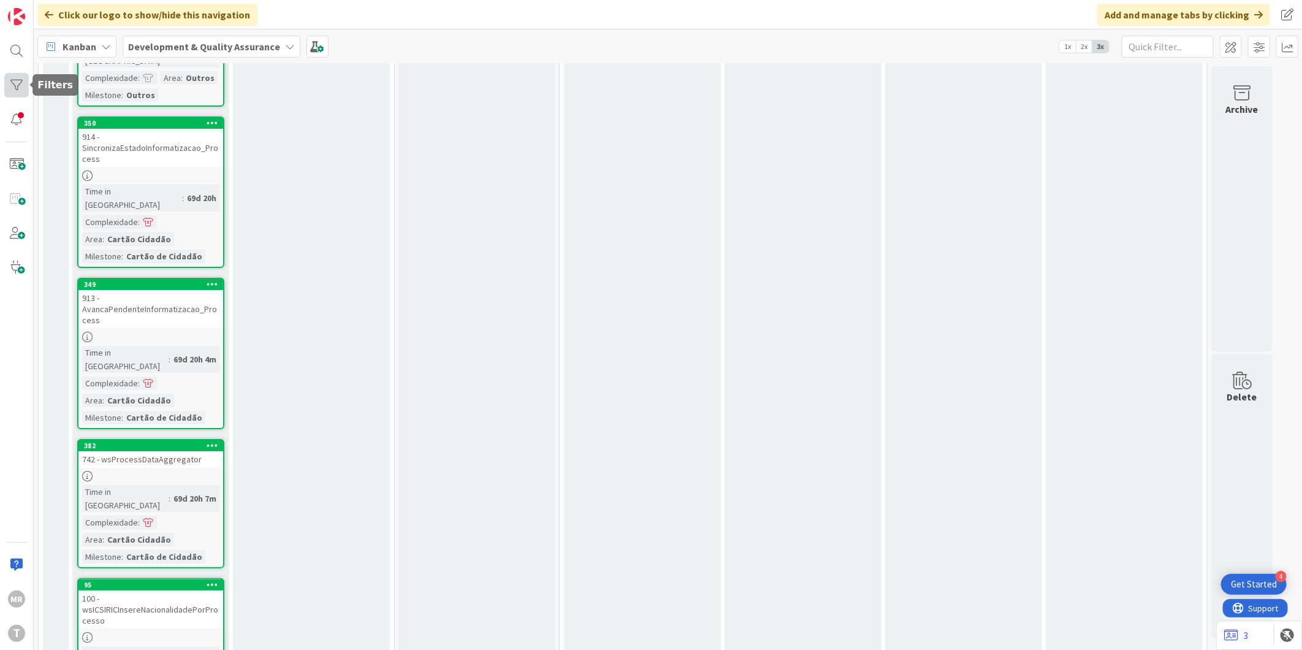
click at [15, 80] on div at bounding box center [16, 85] width 25 height 25
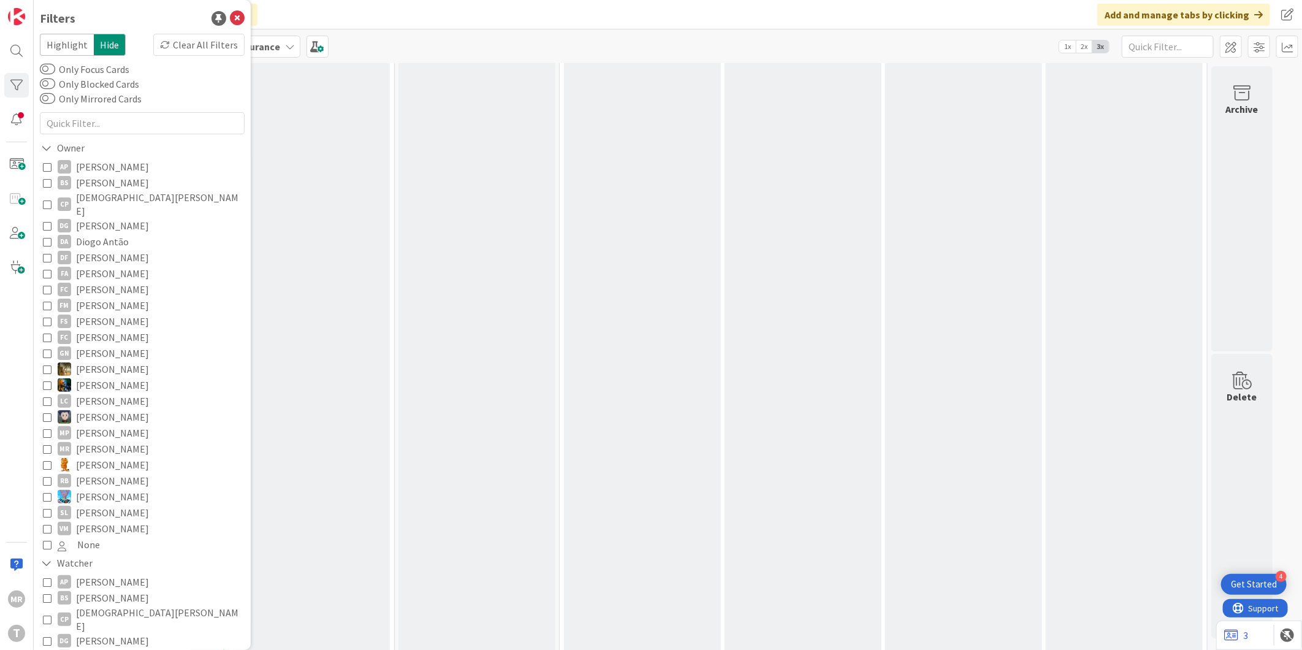
click at [96, 409] on span "[PERSON_NAME]" at bounding box center [112, 417] width 73 height 16
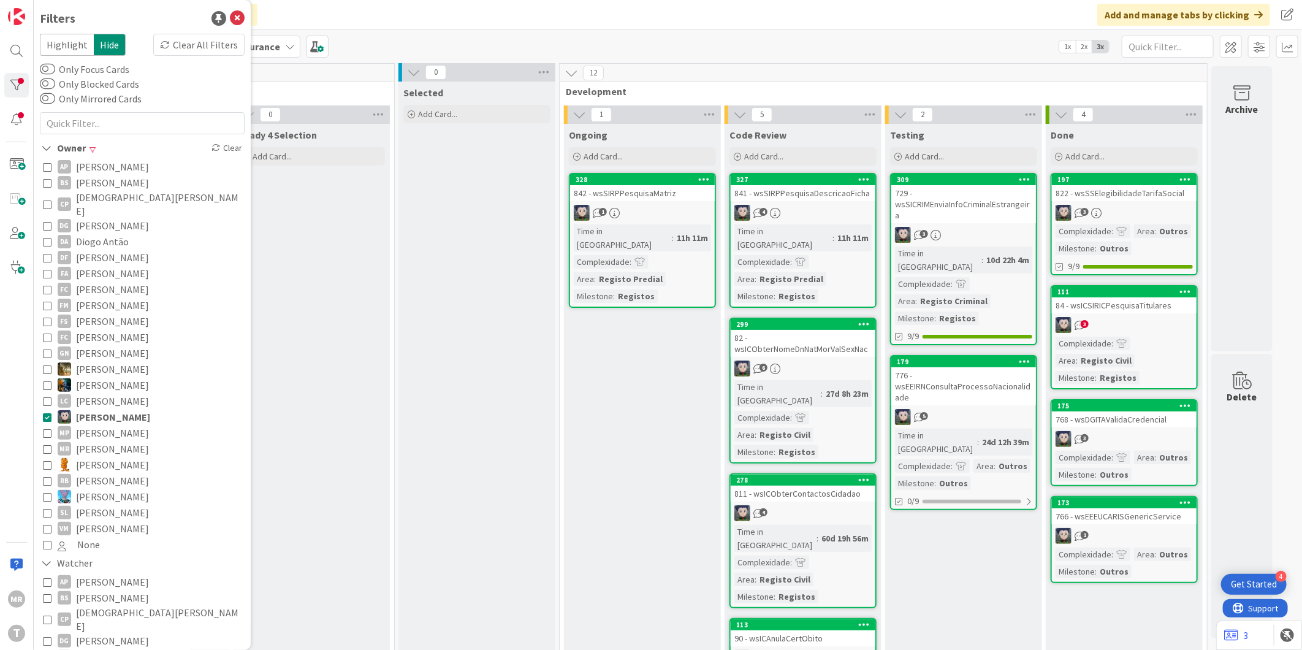
scroll to position [0, 0]
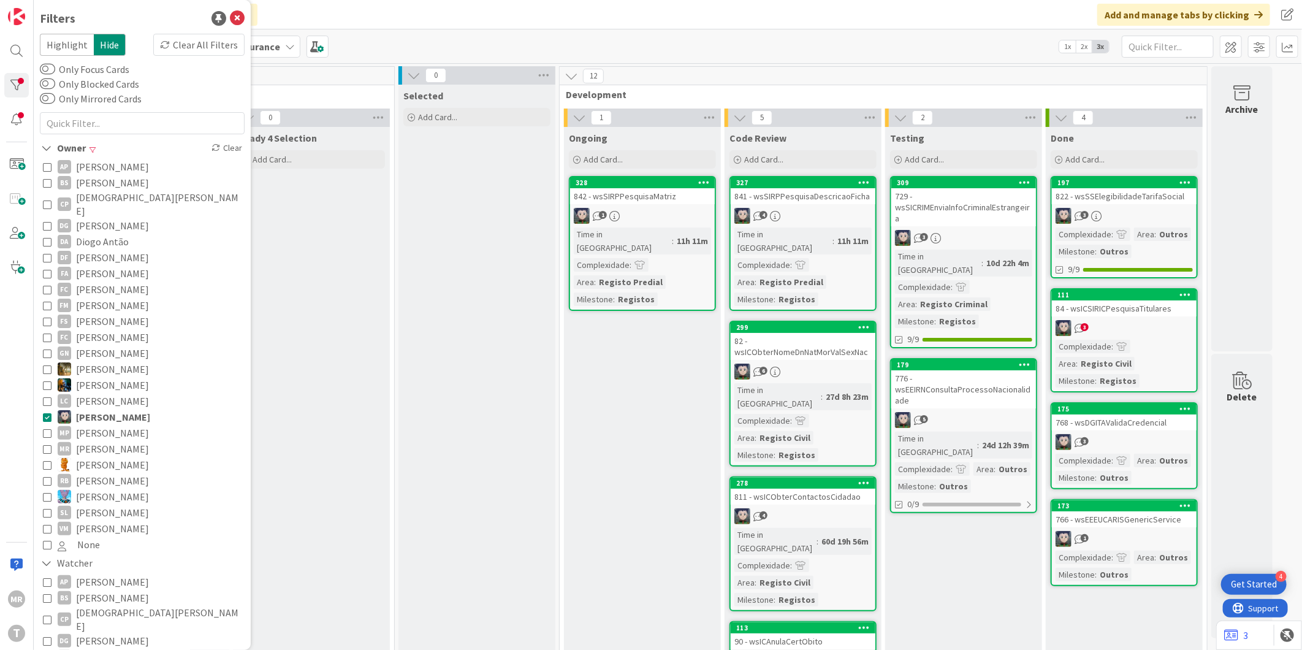
click at [118, 425] on span "[PERSON_NAME]" at bounding box center [112, 433] width 73 height 16
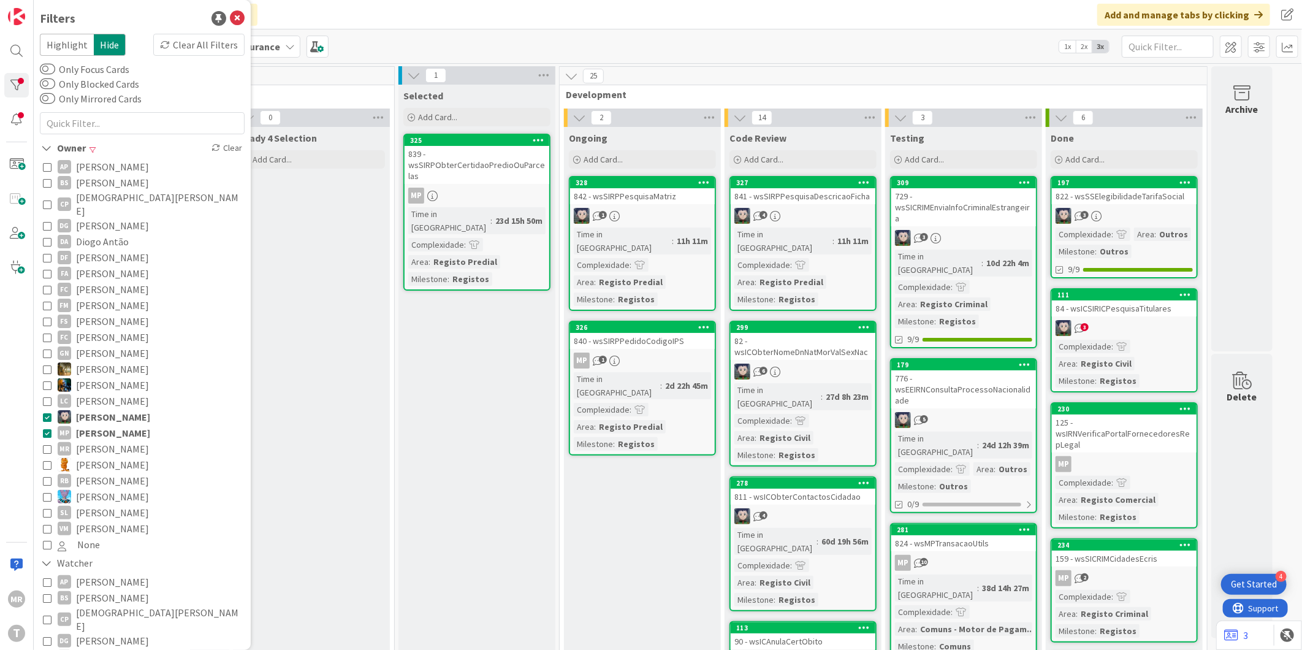
click at [123, 409] on span "[PERSON_NAME]" at bounding box center [113, 417] width 74 height 16
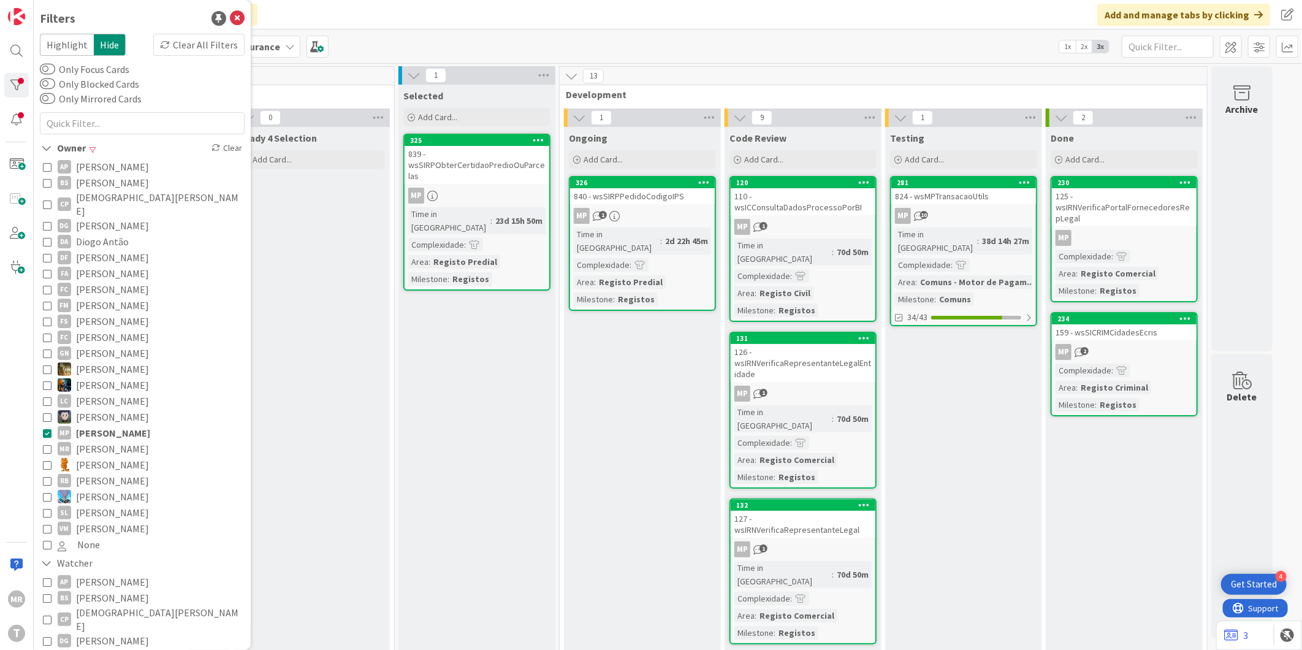
click at [123, 409] on span "[PERSON_NAME]" at bounding box center [112, 417] width 73 height 16
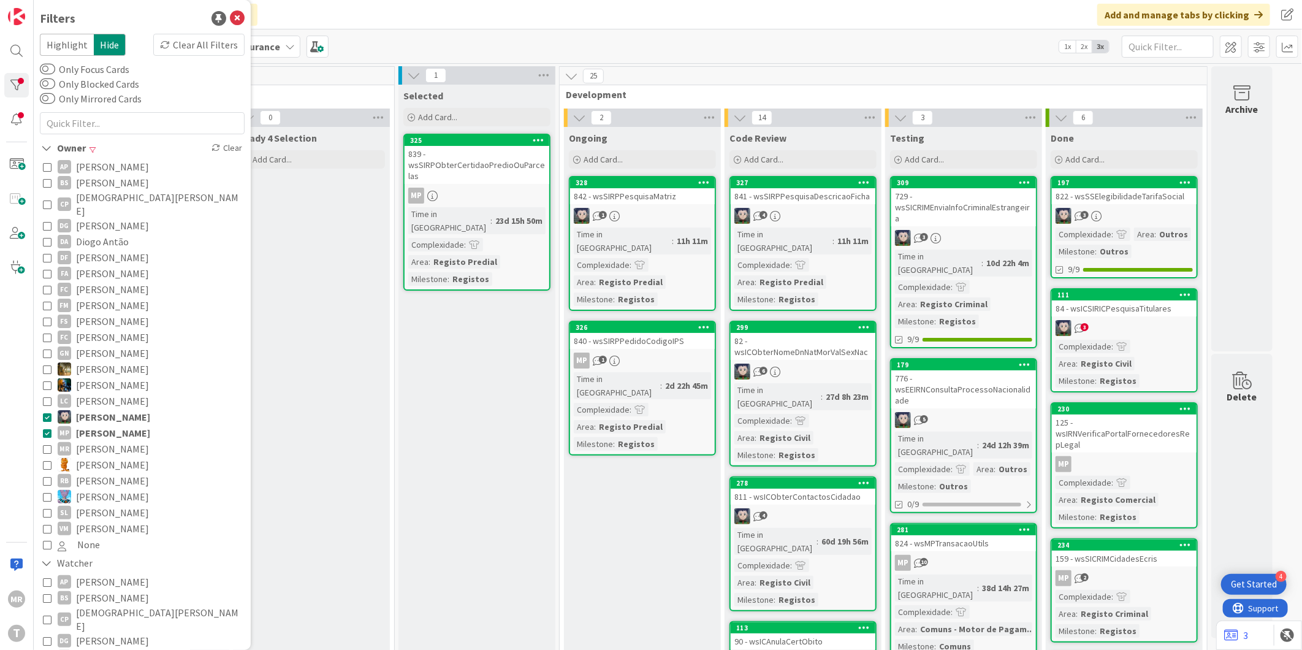
click at [120, 425] on span "[PERSON_NAME]" at bounding box center [113, 433] width 74 height 16
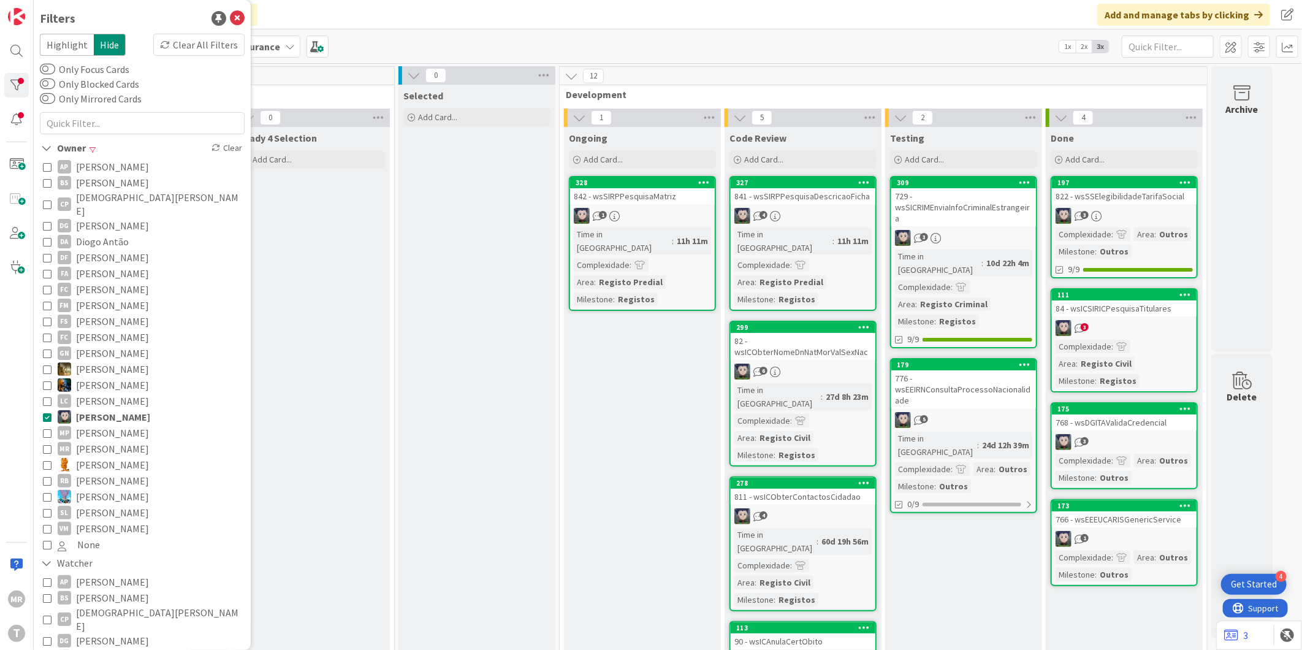
click at [123, 409] on span "[PERSON_NAME]" at bounding box center [113, 417] width 74 height 16
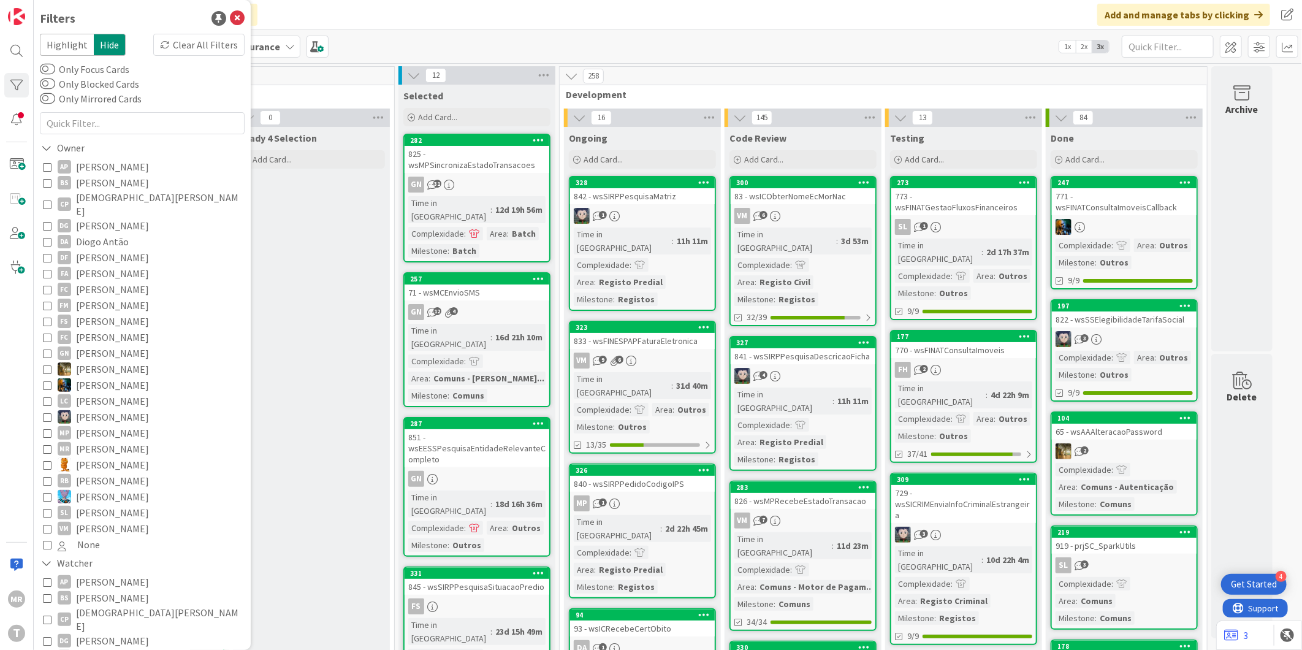
click at [119, 425] on span "[PERSON_NAME]" at bounding box center [112, 433] width 73 height 16
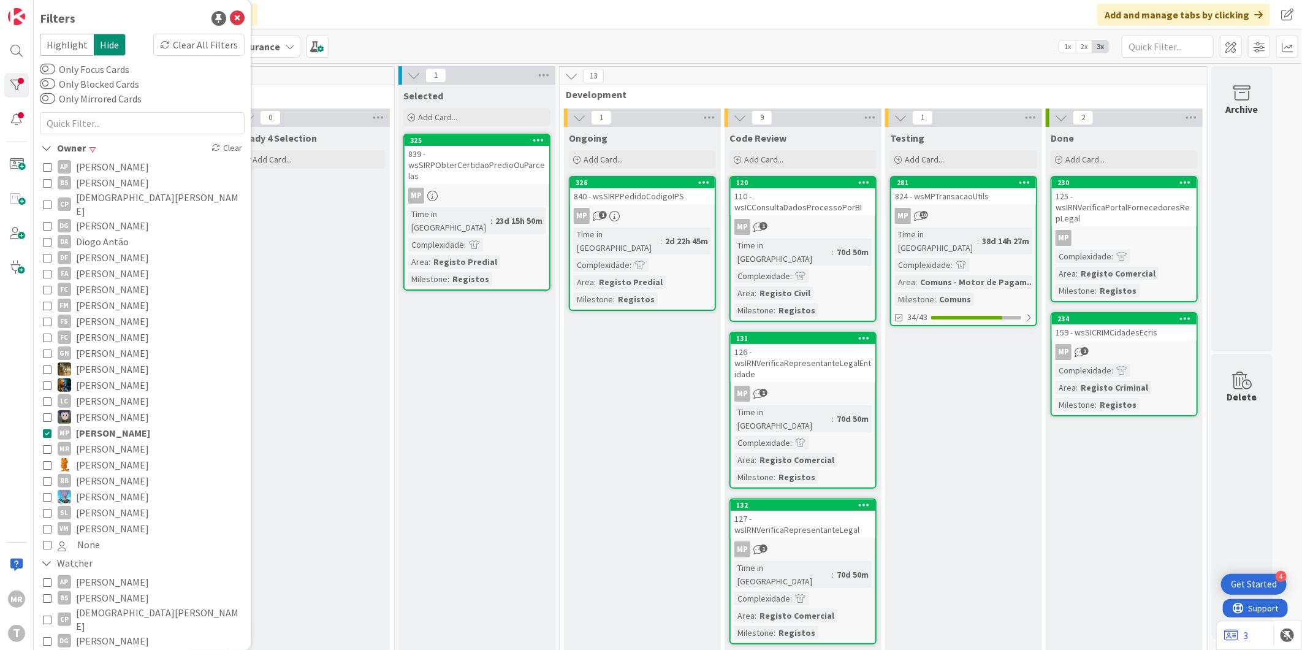
click at [115, 169] on span "[PERSON_NAME]" at bounding box center [112, 167] width 73 height 16
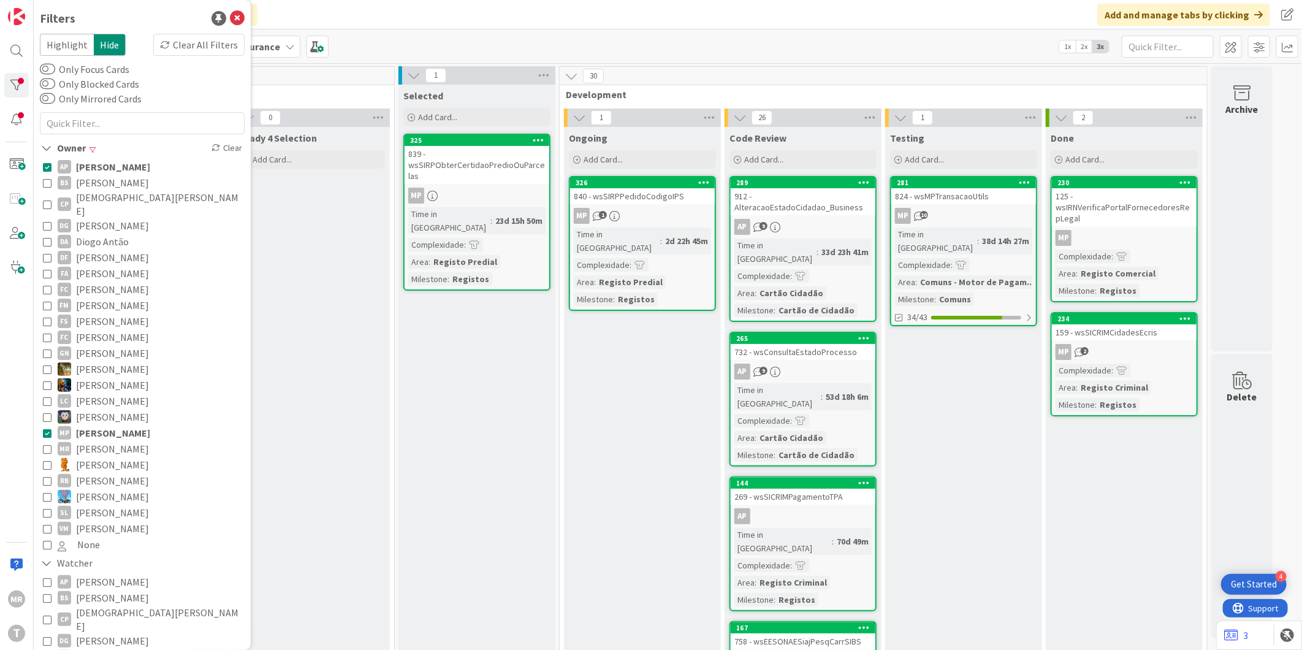
click at [117, 172] on span "[PERSON_NAME]" at bounding box center [113, 167] width 74 height 16
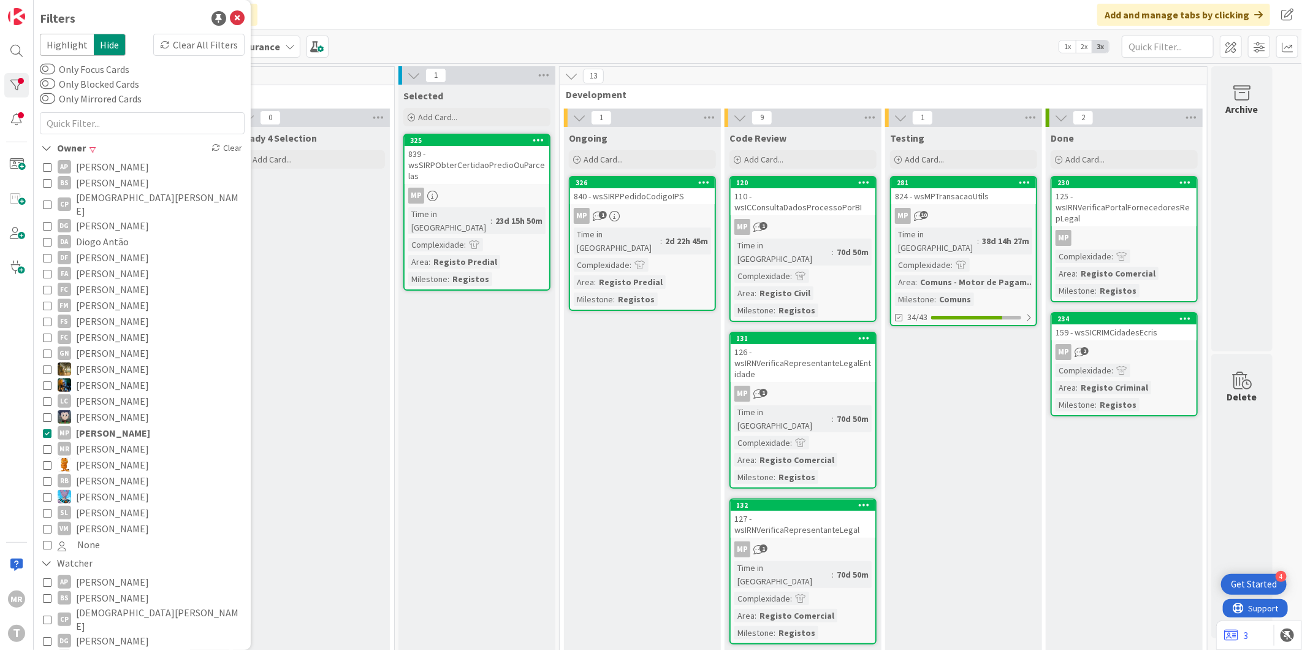
click at [117, 186] on span "[PERSON_NAME]" at bounding box center [112, 183] width 73 height 16
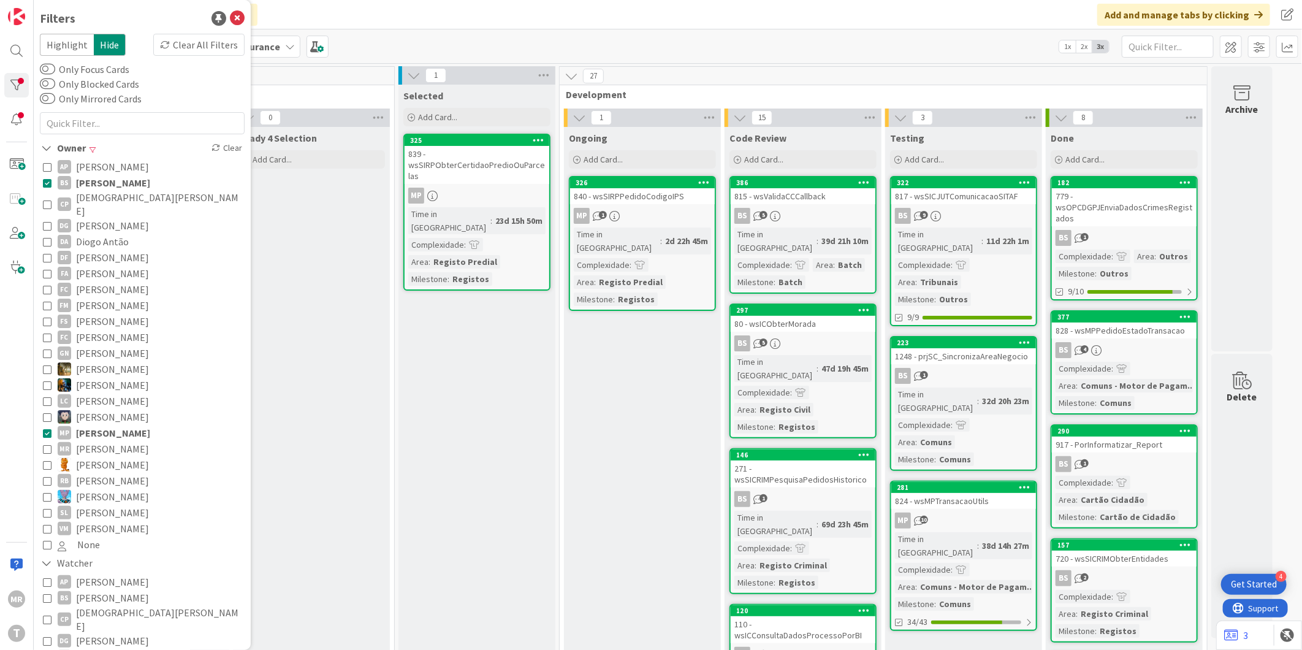
click at [114, 425] on span "[PERSON_NAME]" at bounding box center [113, 433] width 74 height 16
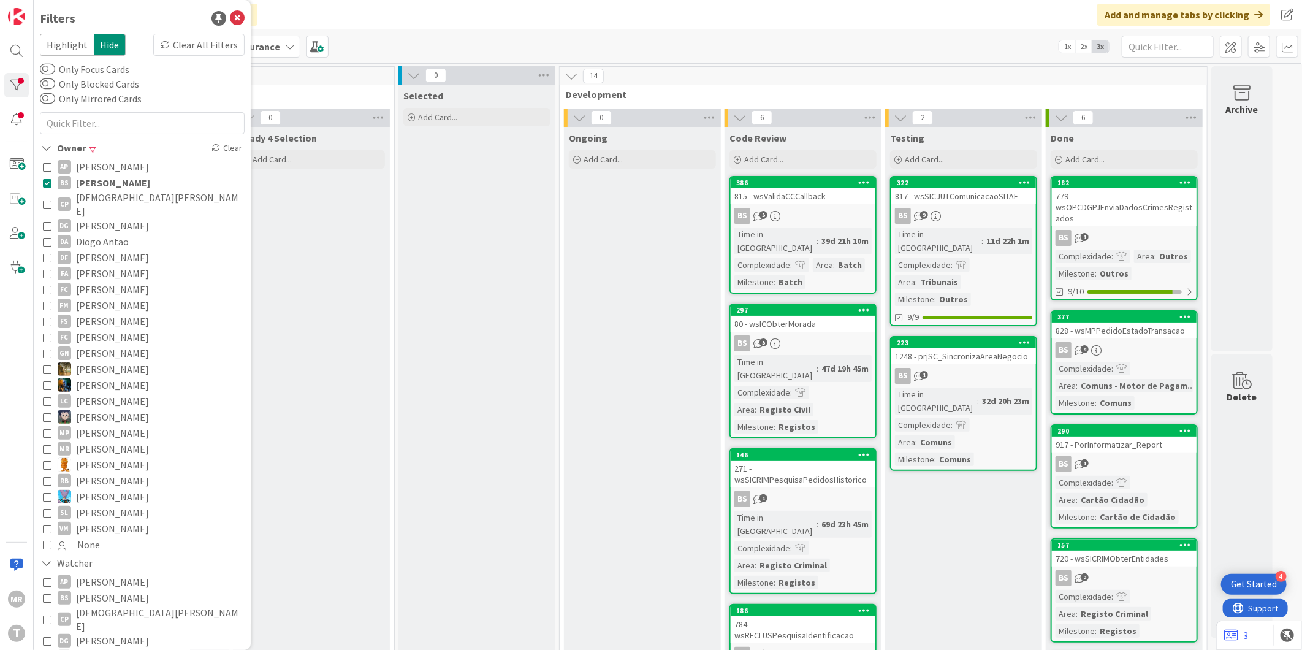
click at [129, 196] on span "[DEMOGRAPHIC_DATA][PERSON_NAME]" at bounding box center [159, 204] width 166 height 27
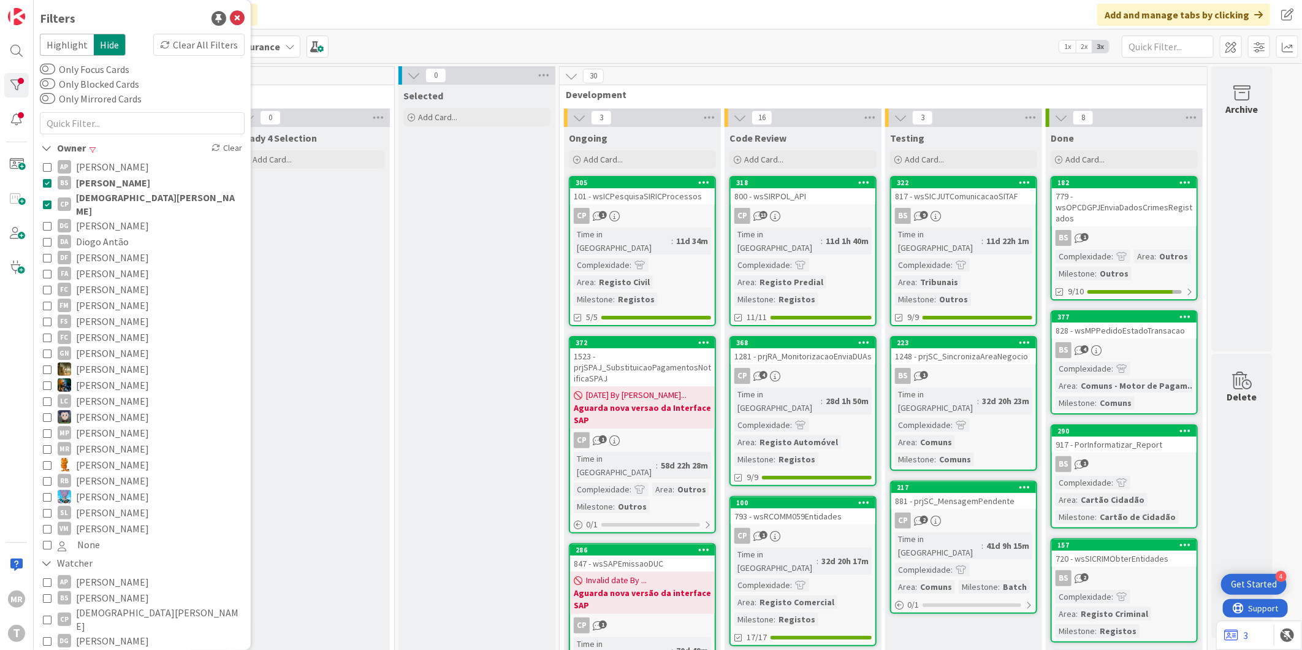
click at [124, 181] on span "[PERSON_NAME]" at bounding box center [113, 183] width 74 height 16
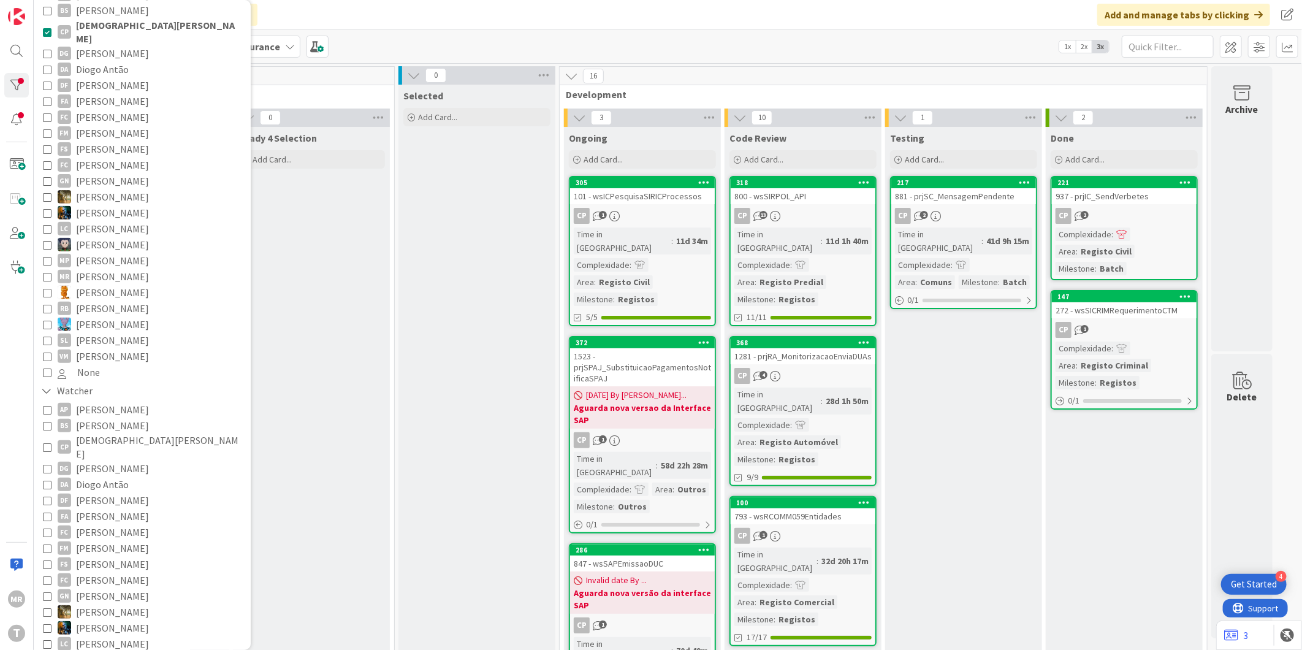
scroll to position [68, 0]
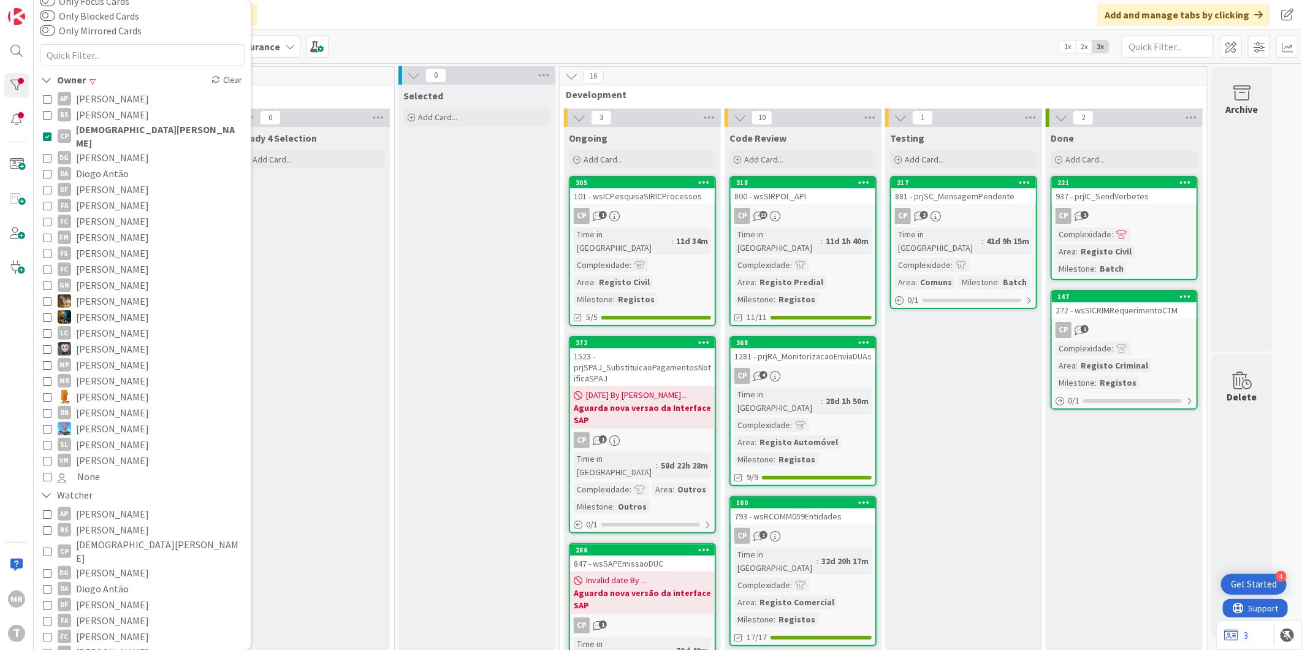
click at [116, 124] on span "[DEMOGRAPHIC_DATA][PERSON_NAME]" at bounding box center [159, 136] width 166 height 27
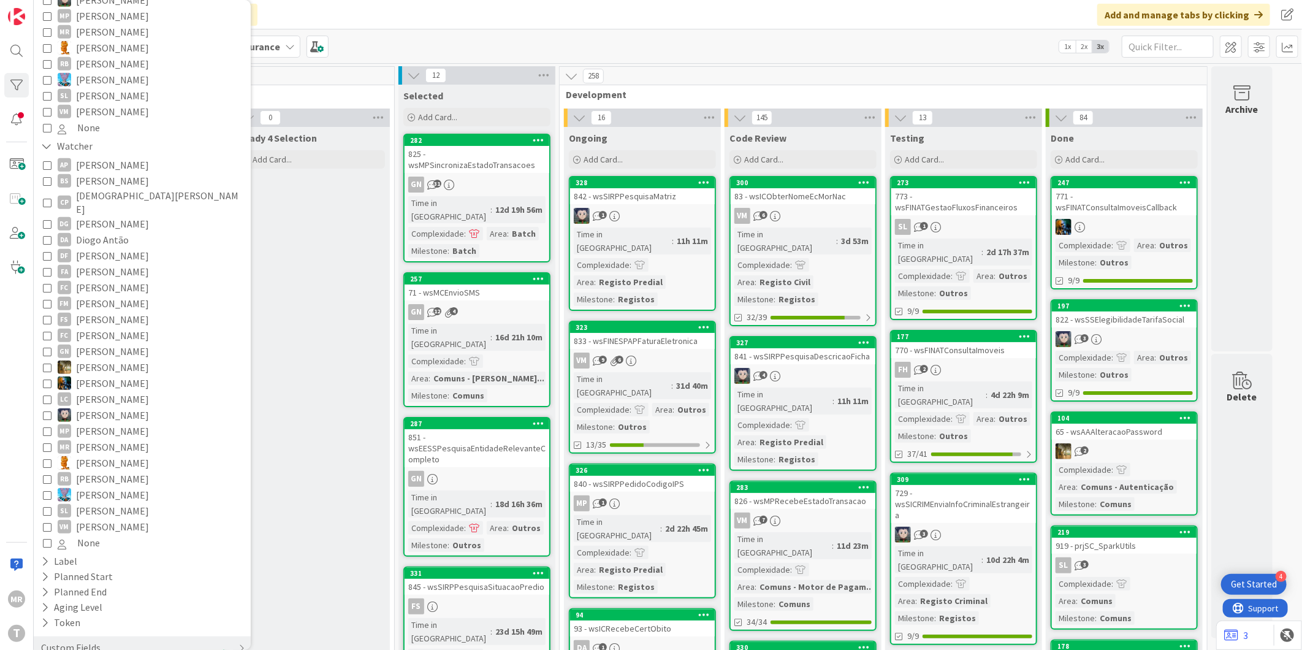
scroll to position [419, 0]
click at [70, 638] on div "Custom Fields" at bounding box center [71, 645] width 62 height 15
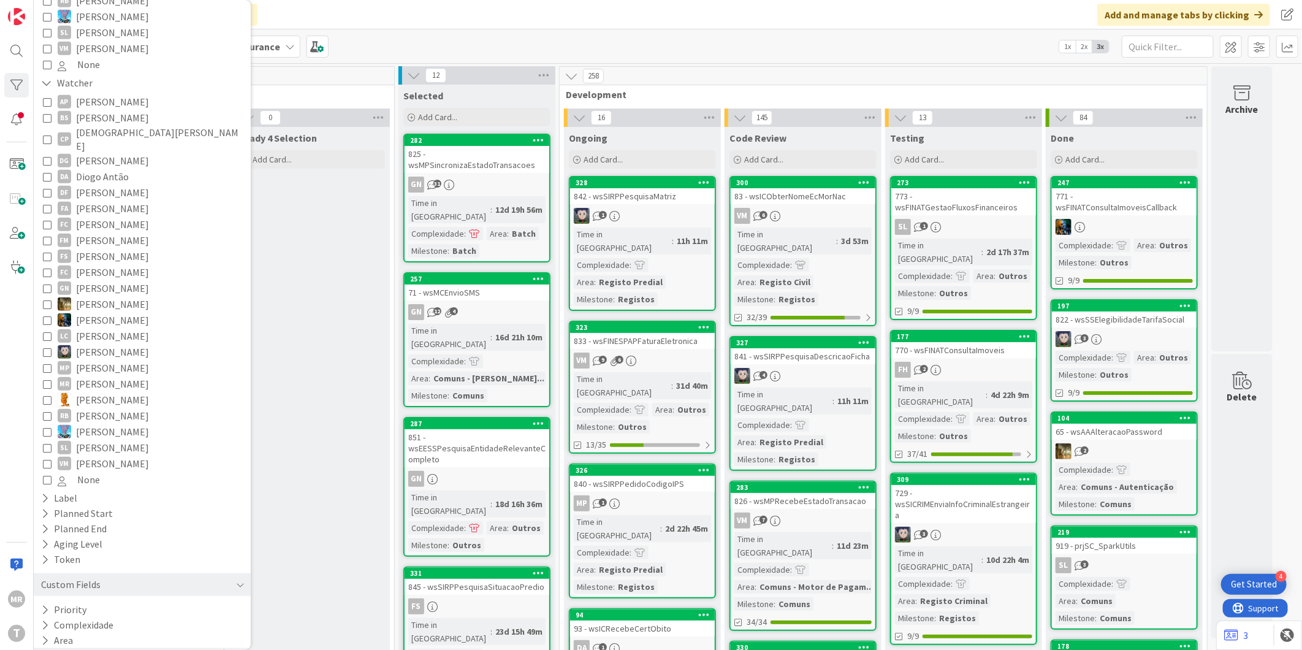
click at [45, 649] on icon at bounding box center [45, 655] width 8 height 10
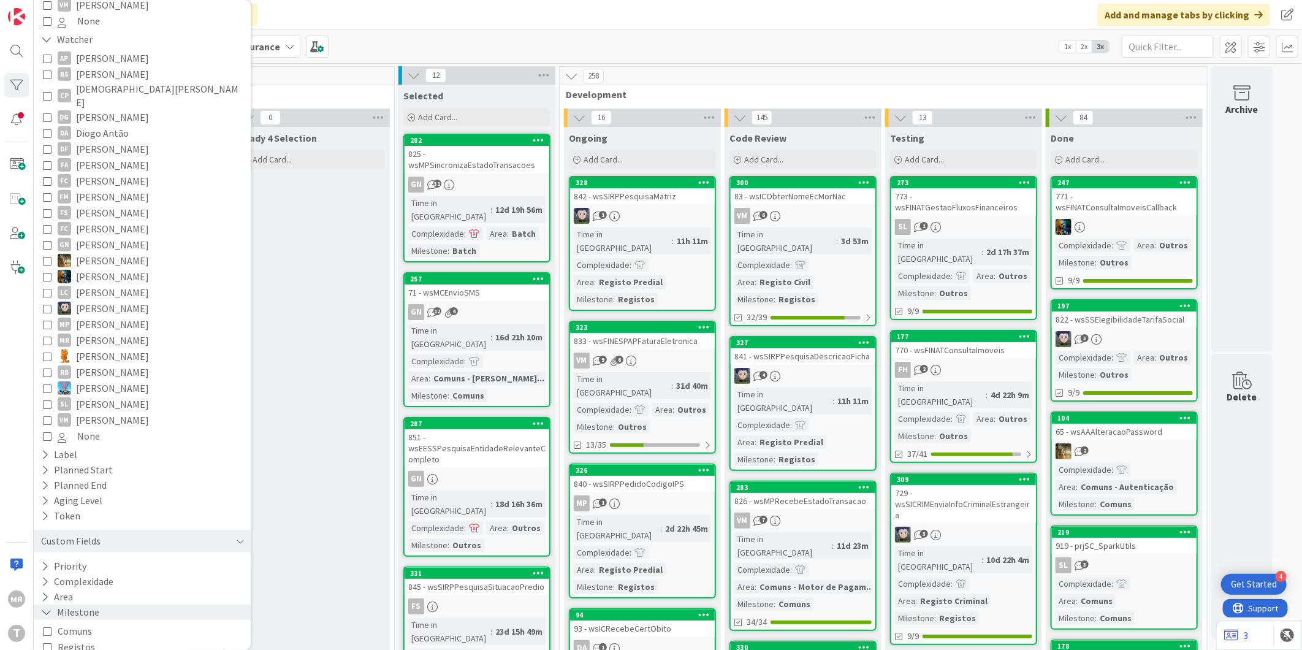
scroll to position [598, 0]
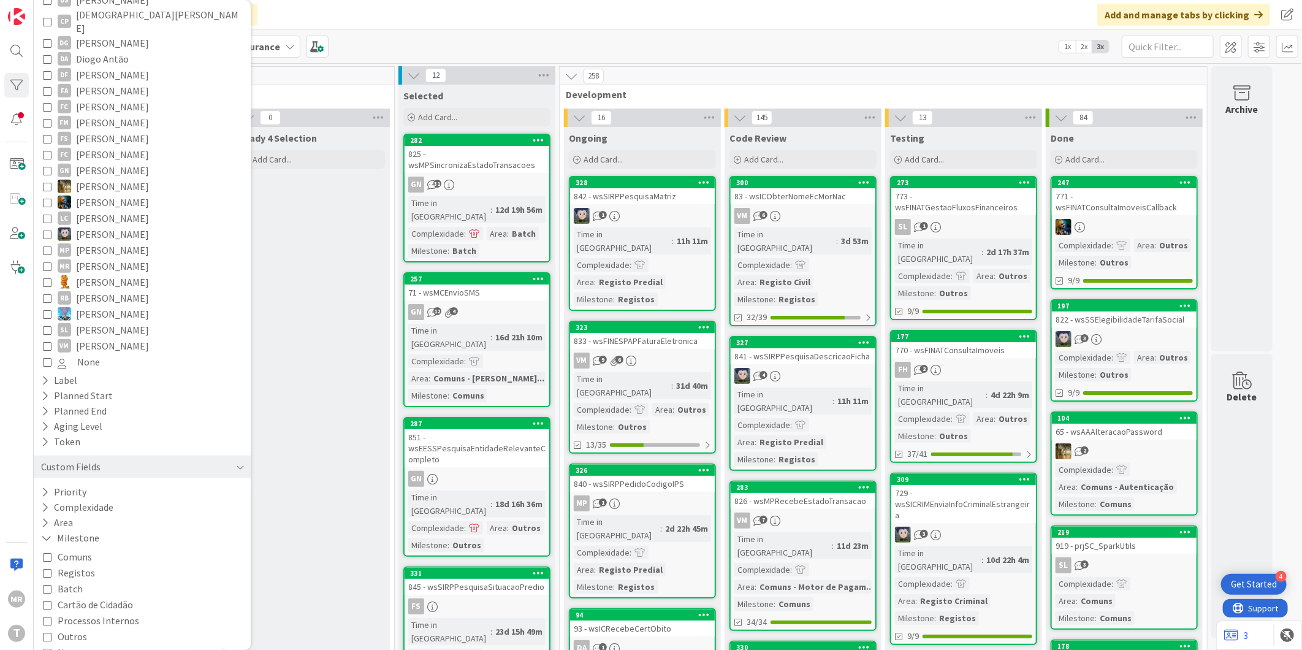
click at [80, 565] on span "Registos" at bounding box center [76, 573] width 37 height 16
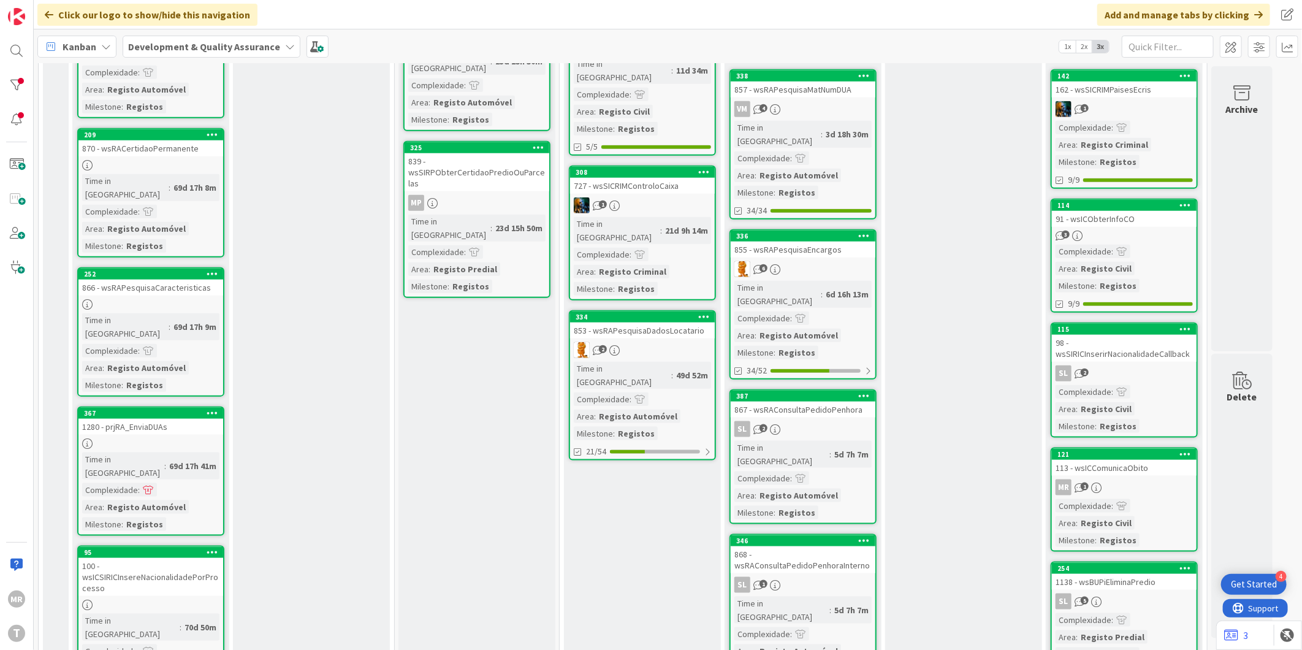
scroll to position [885, 0]
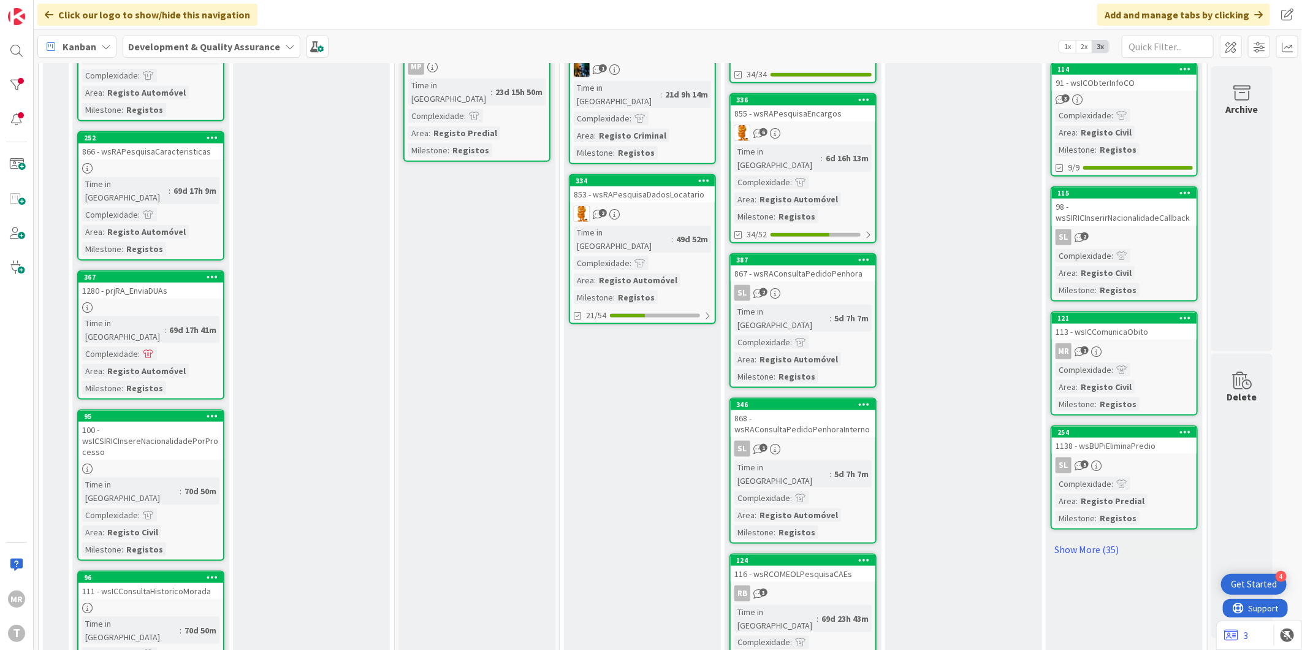
click at [175, 422] on div "100 - wsICSIRICInsereNacionalidadePorProcesso" at bounding box center [150, 441] width 145 height 38
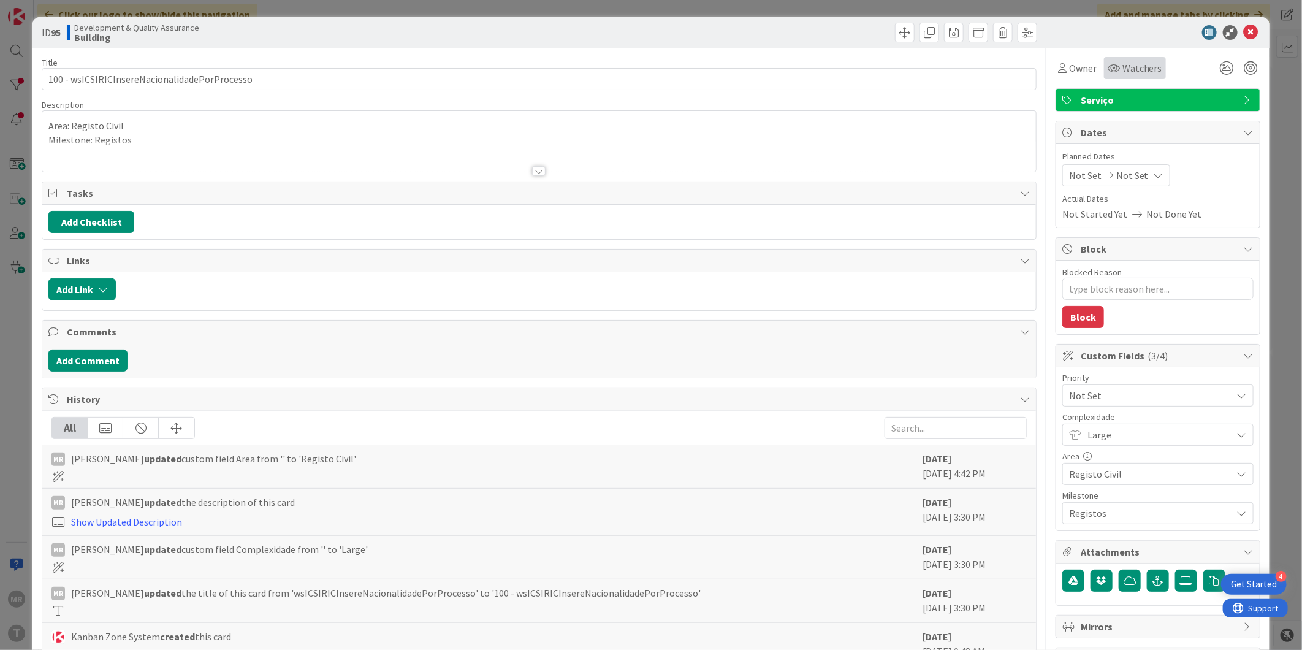
click at [1122, 70] on span "Watchers" at bounding box center [1142, 68] width 40 height 15
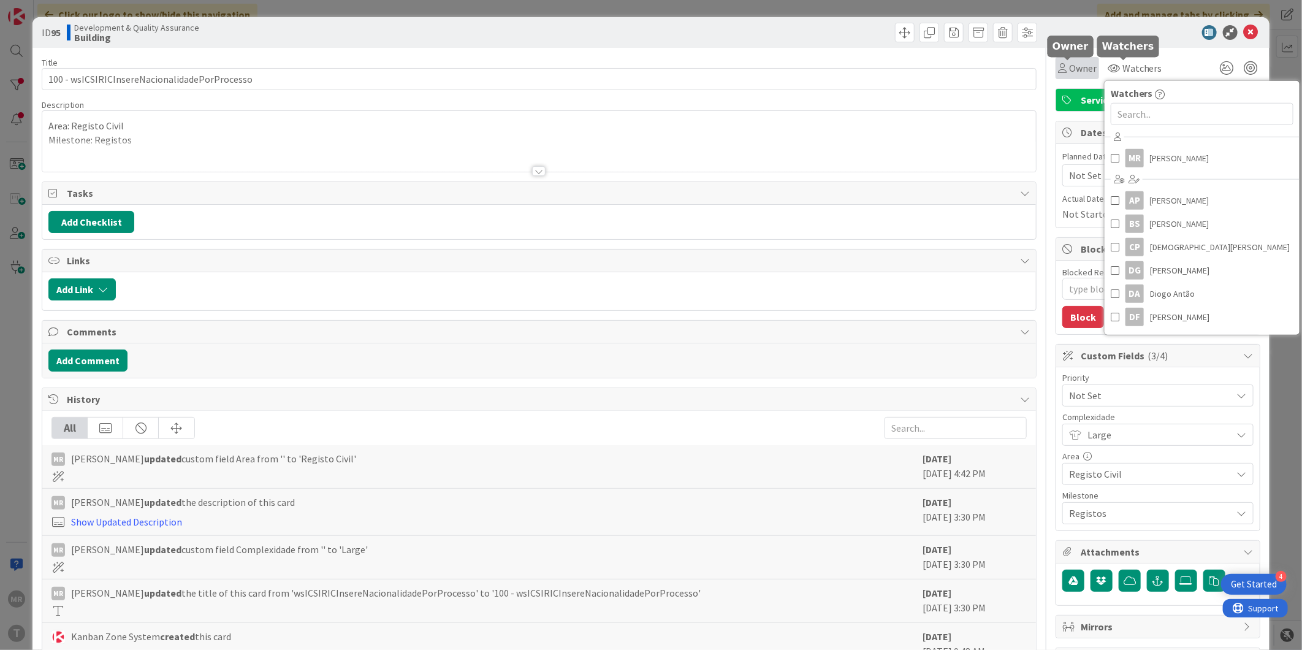
click at [1076, 69] on span "Owner" at bounding box center [1083, 68] width 28 height 15
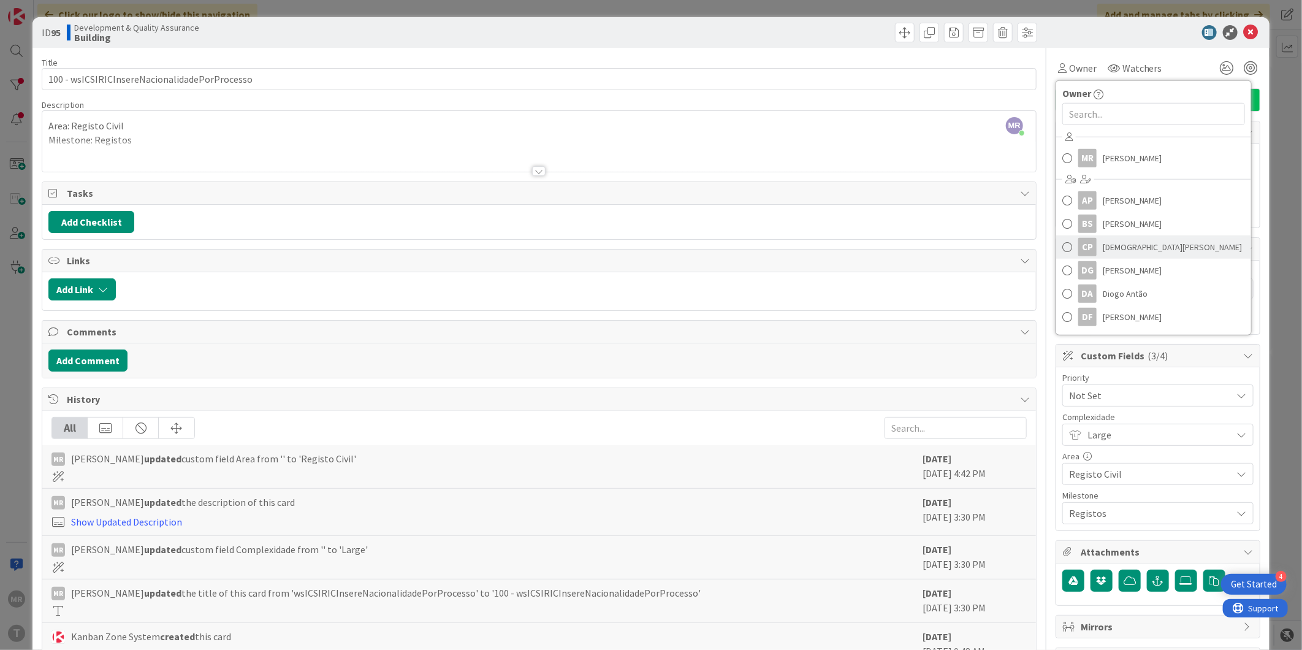
click at [1104, 246] on span "[DEMOGRAPHIC_DATA][PERSON_NAME]" at bounding box center [1173, 247] width 140 height 18
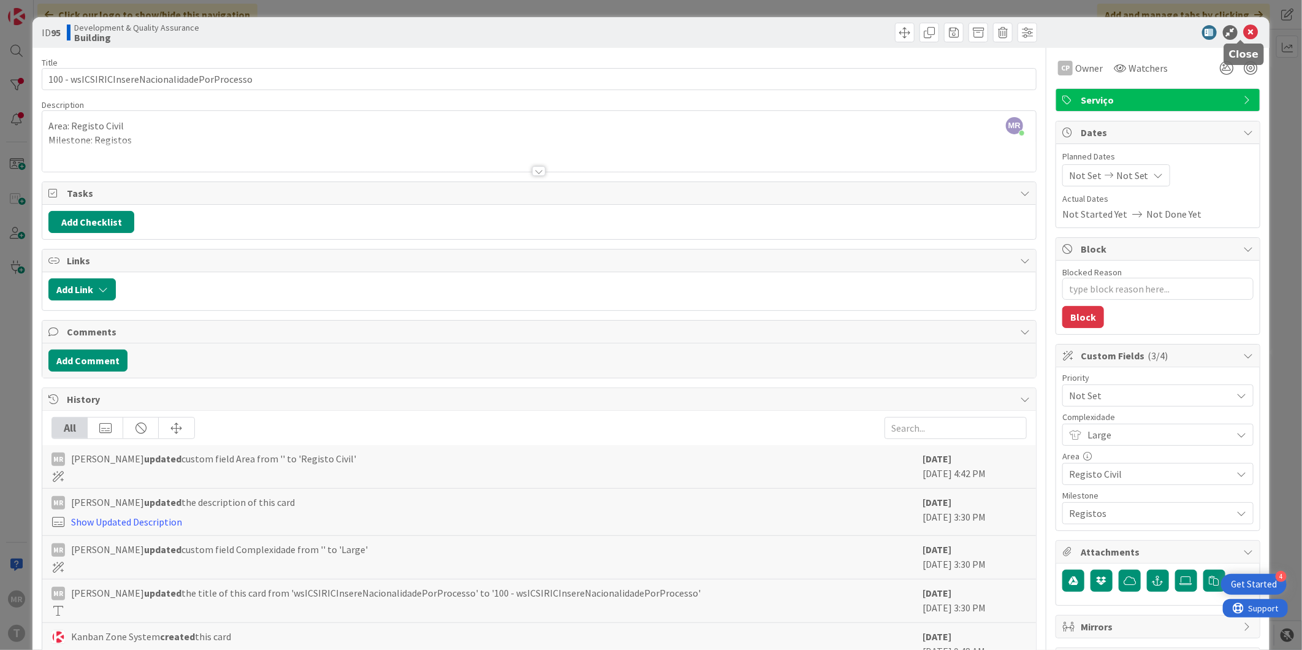
click at [1244, 32] on icon at bounding box center [1251, 32] width 15 height 15
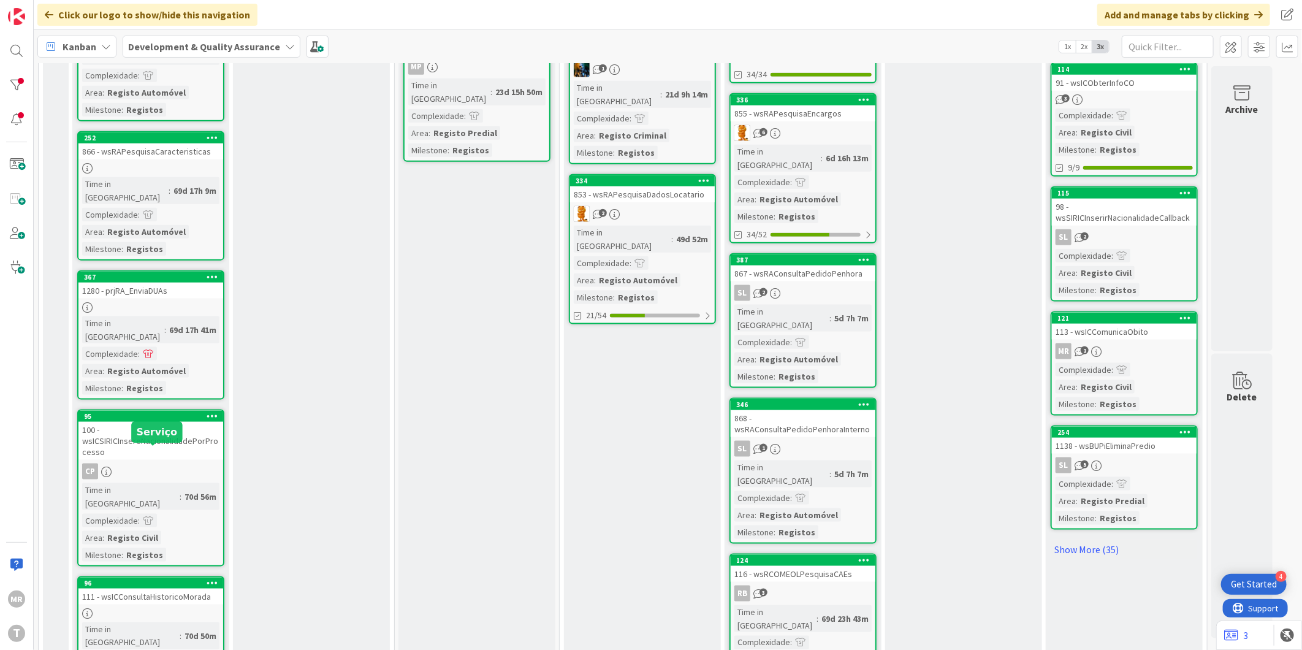
click at [166, 579] on div "96" at bounding box center [153, 583] width 139 height 9
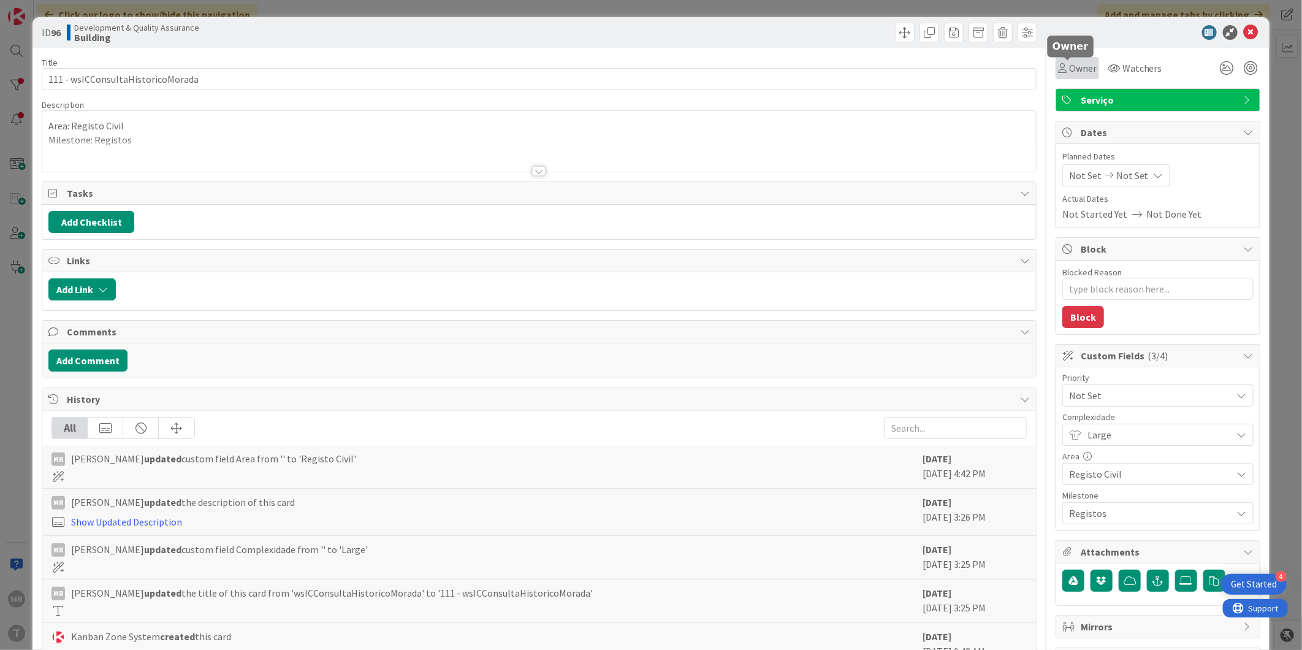
click at [1076, 74] on span "Owner" at bounding box center [1083, 68] width 28 height 15
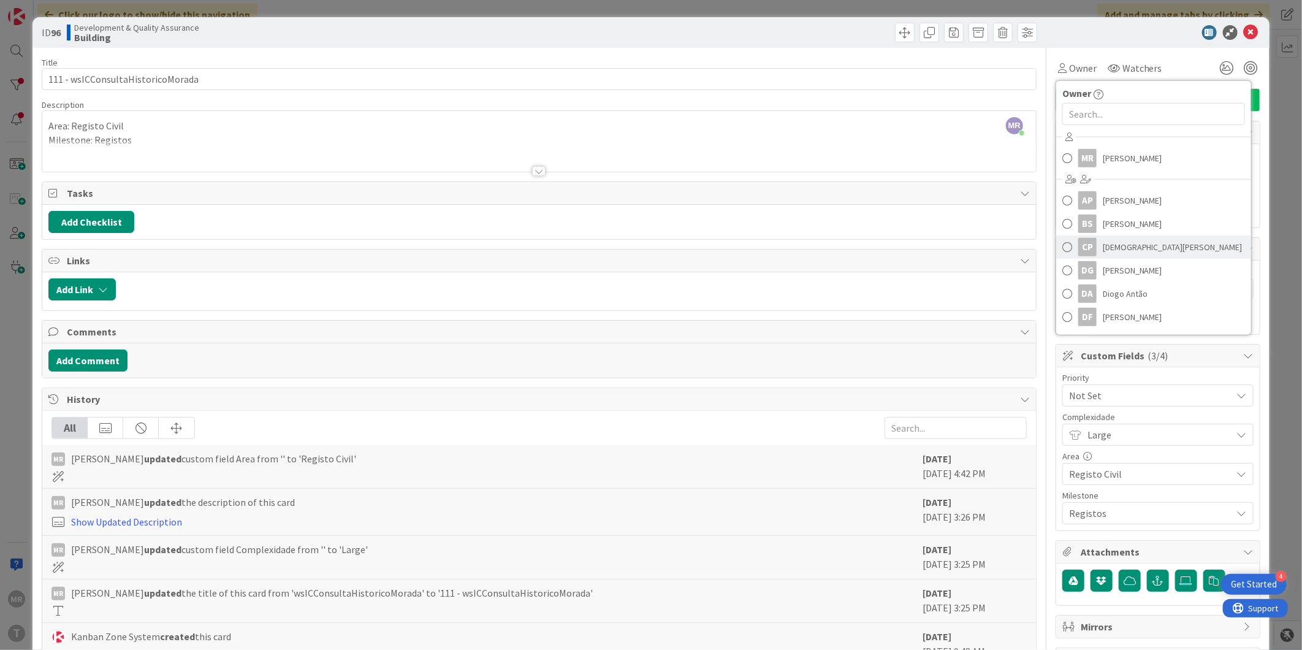
click at [1108, 251] on span "[DEMOGRAPHIC_DATA][PERSON_NAME]" at bounding box center [1173, 247] width 140 height 18
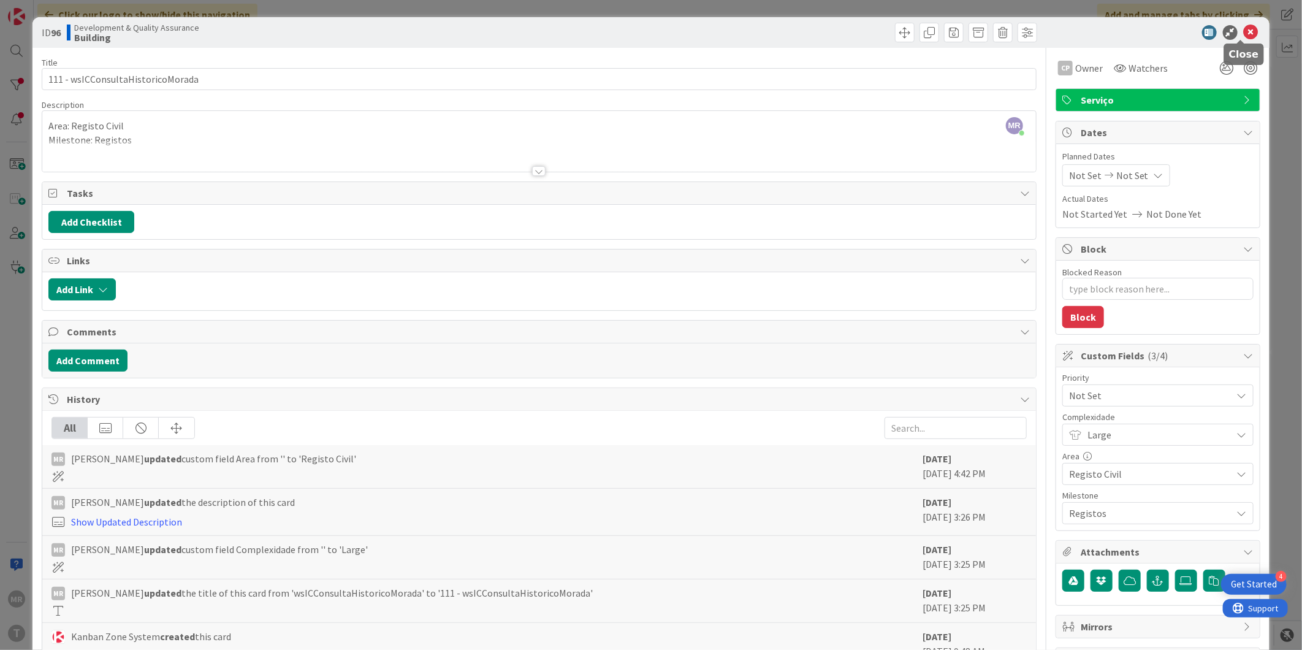
click at [1244, 29] on icon at bounding box center [1251, 32] width 15 height 15
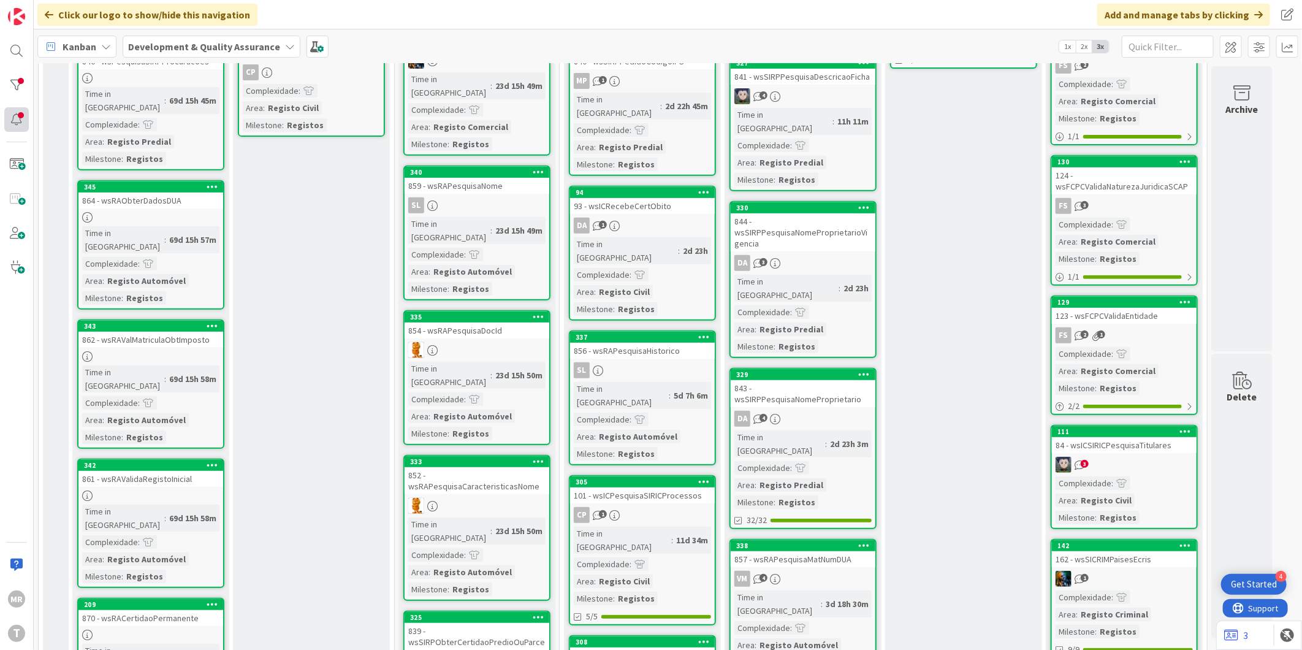
scroll to position [272, 0]
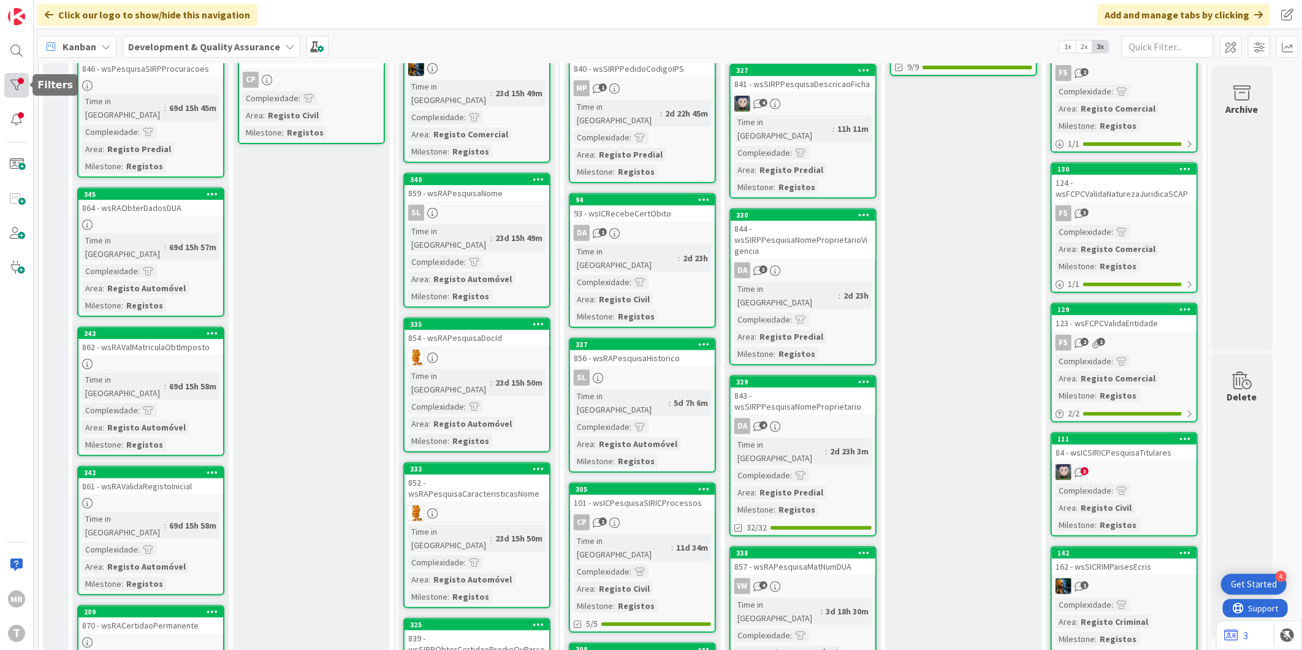
click at [23, 82] on div at bounding box center [16, 85] width 25 height 25
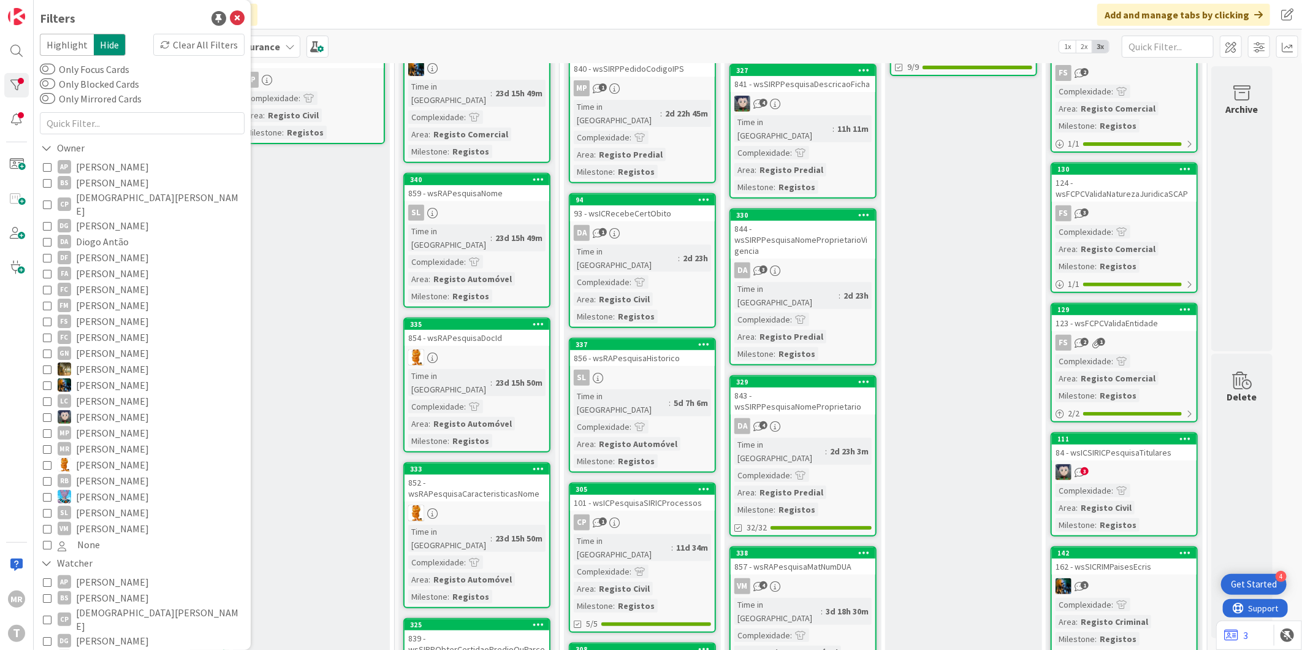
click at [102, 196] on span "[DEMOGRAPHIC_DATA][PERSON_NAME]" at bounding box center [159, 204] width 166 height 27
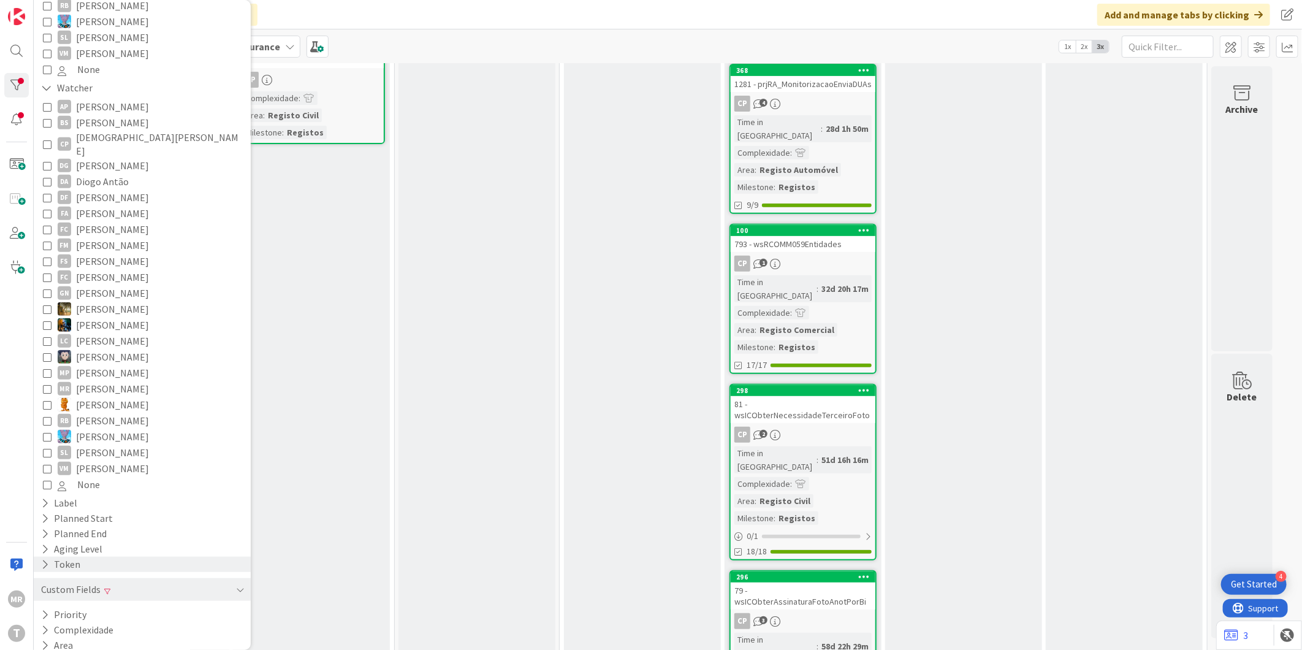
scroll to position [480, 0]
click at [76, 648] on button "Milestone" at bounding box center [70, 655] width 60 height 15
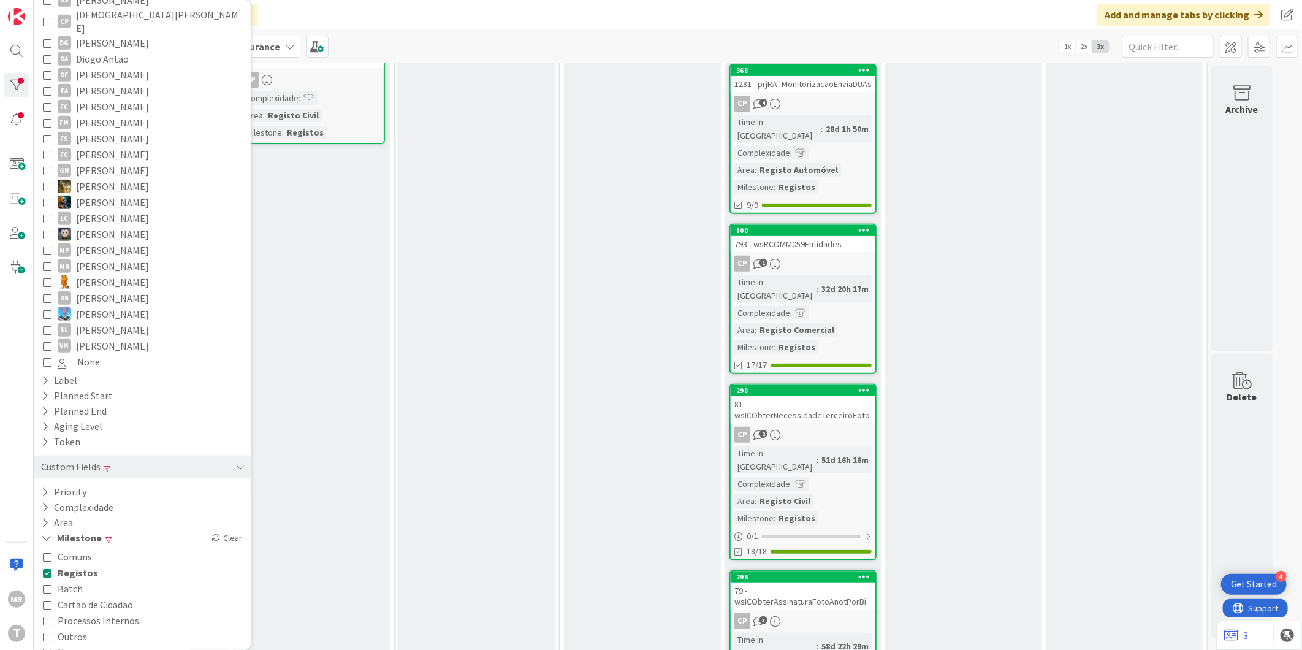
click at [63, 565] on span "Registos" at bounding box center [78, 573] width 40 height 16
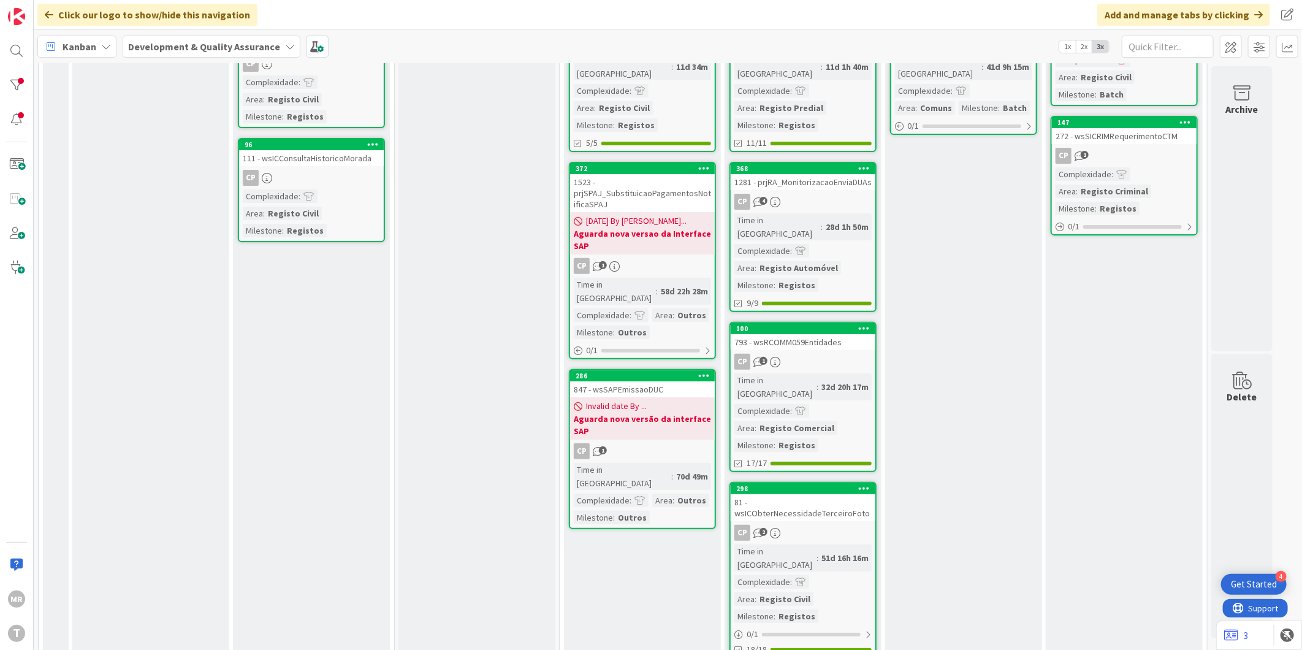
scroll to position [0, 0]
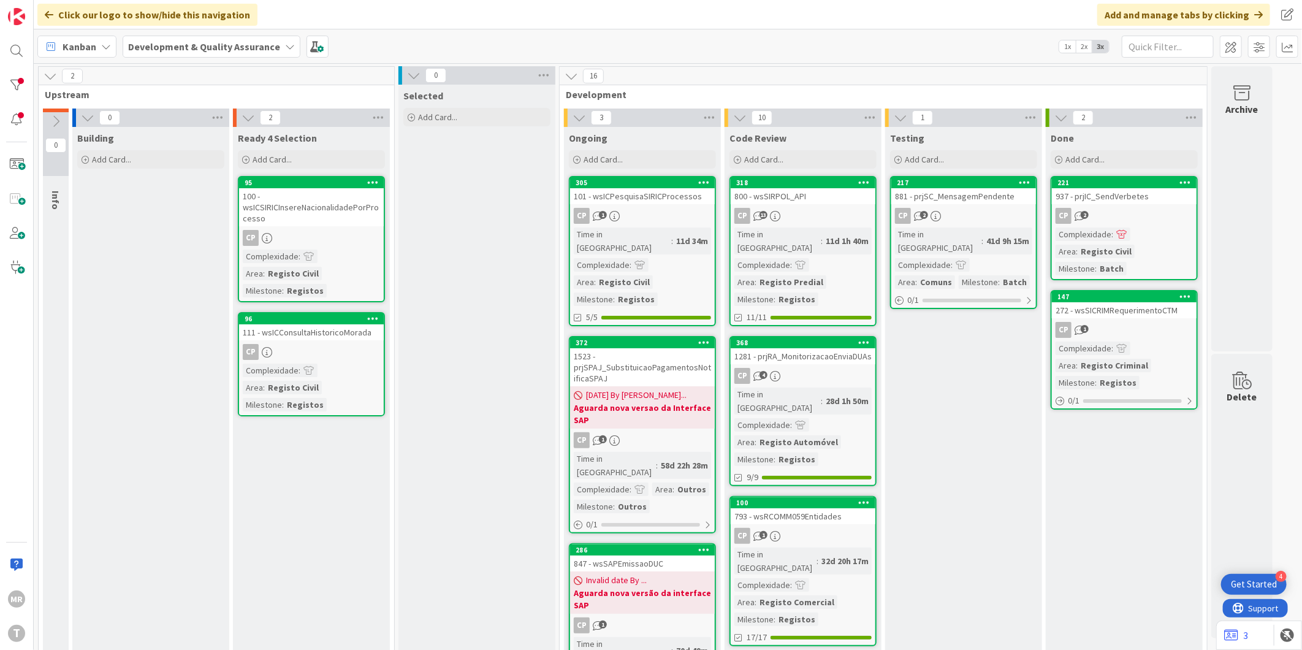
click at [23, 90] on div at bounding box center [16, 85] width 25 height 25
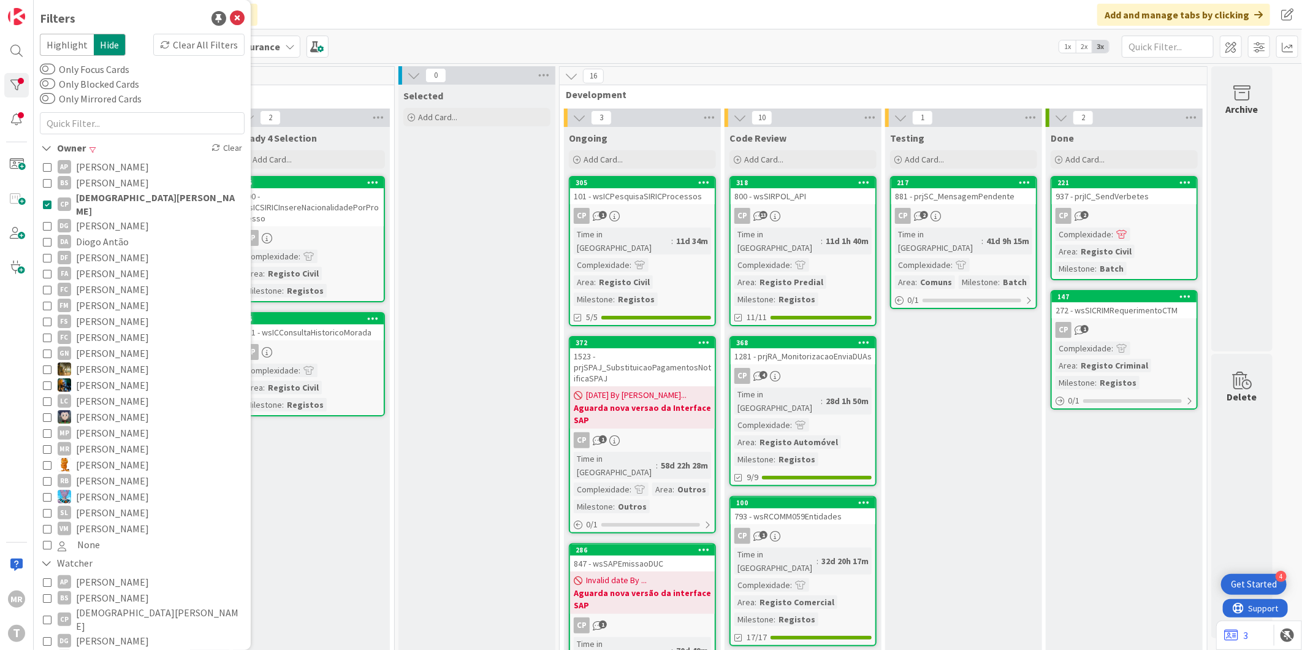
click at [95, 201] on span "[DEMOGRAPHIC_DATA][PERSON_NAME]" at bounding box center [159, 204] width 166 height 27
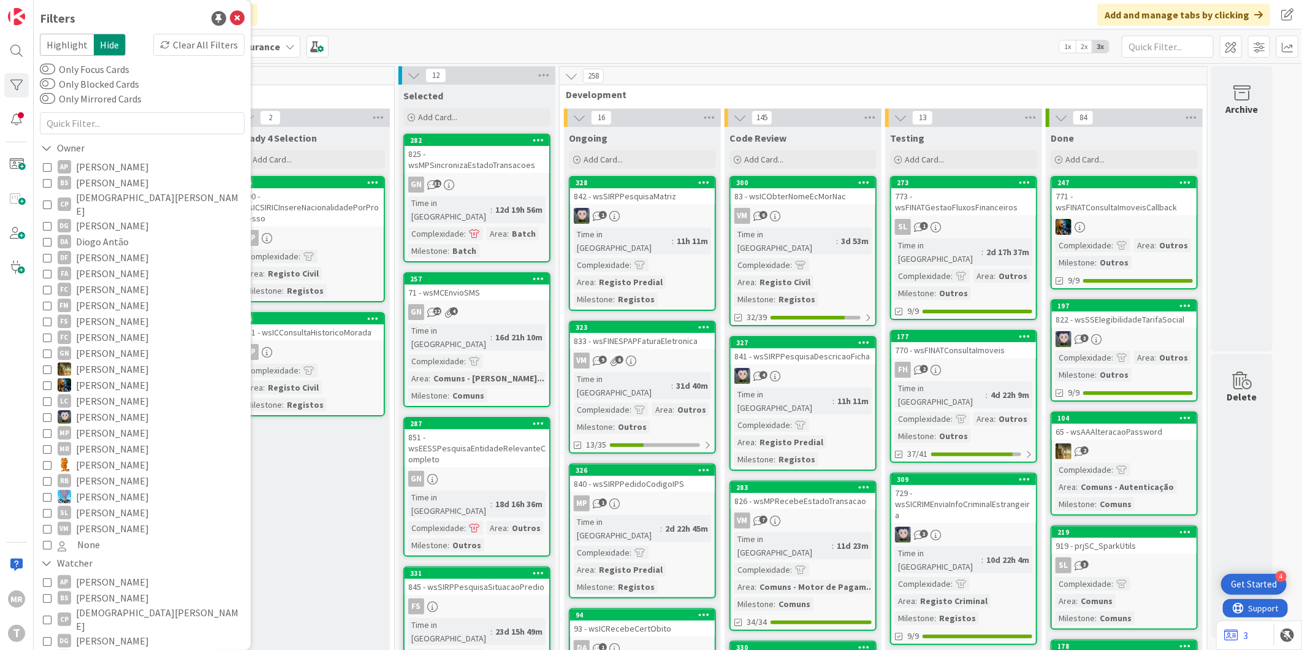
click at [94, 234] on span "Diogo Antão" at bounding box center [102, 242] width 53 height 16
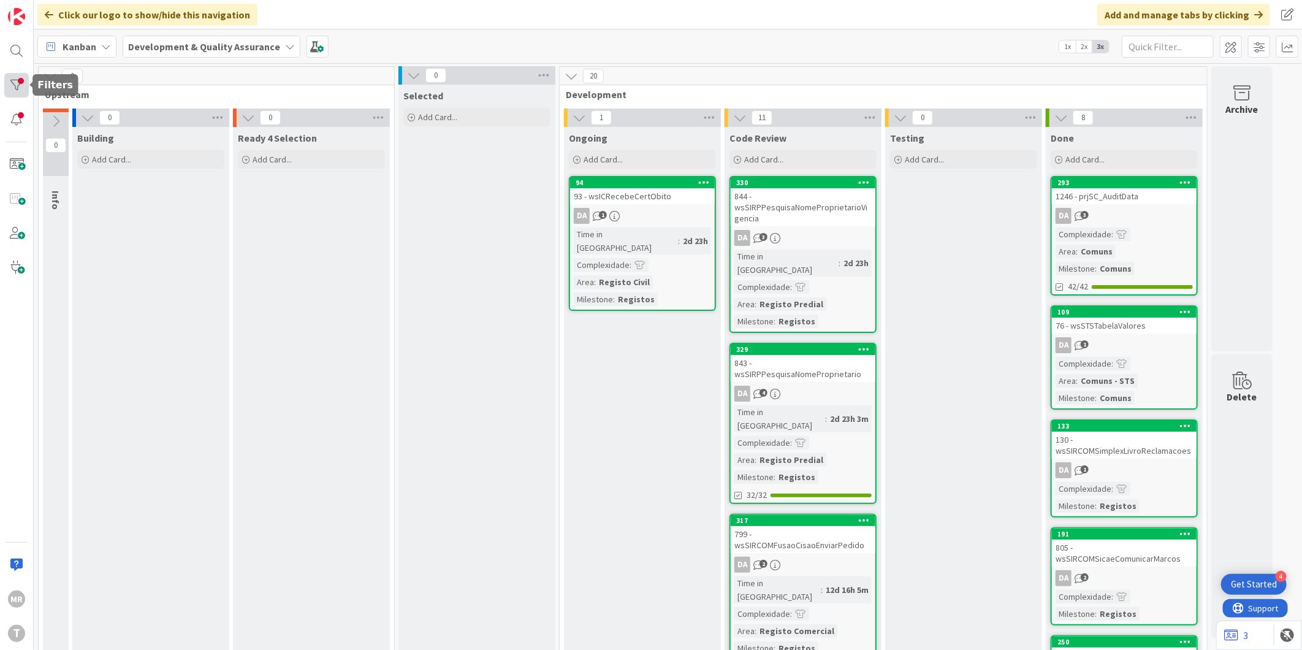
click at [12, 93] on div at bounding box center [16, 85] width 25 height 25
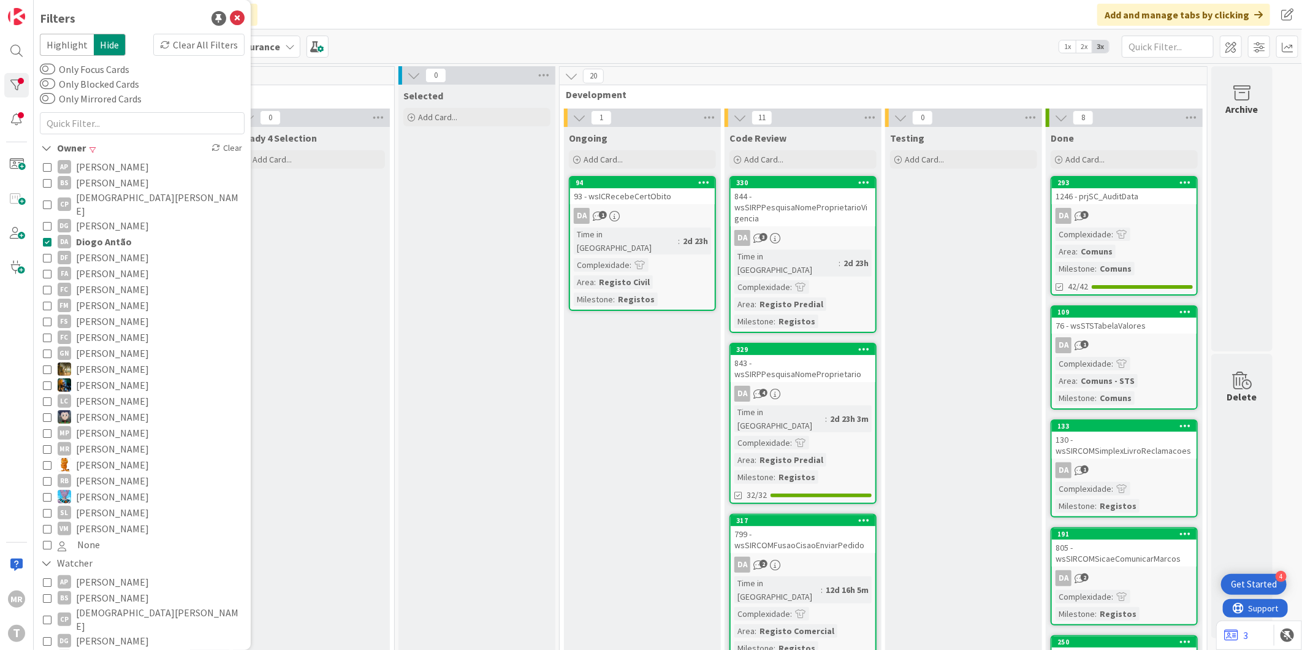
click at [92, 265] on span "[PERSON_NAME]" at bounding box center [112, 273] width 73 height 16
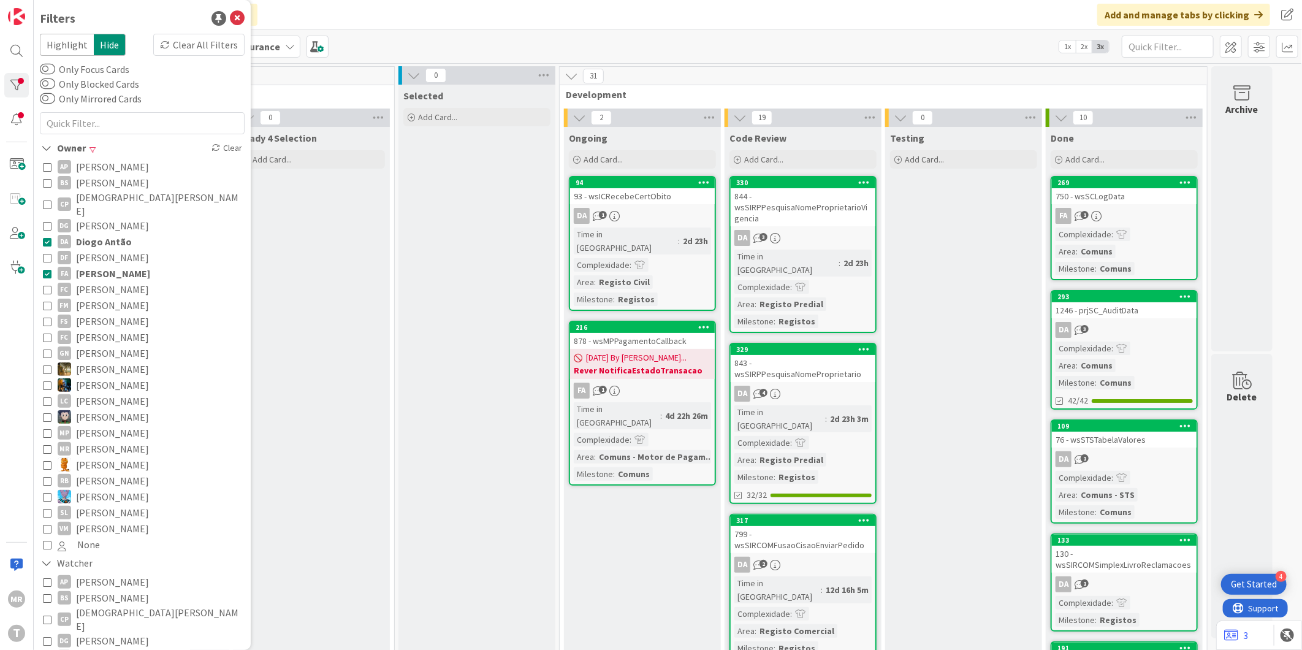
click at [98, 234] on span "Diogo Antão" at bounding box center [104, 242] width 56 height 16
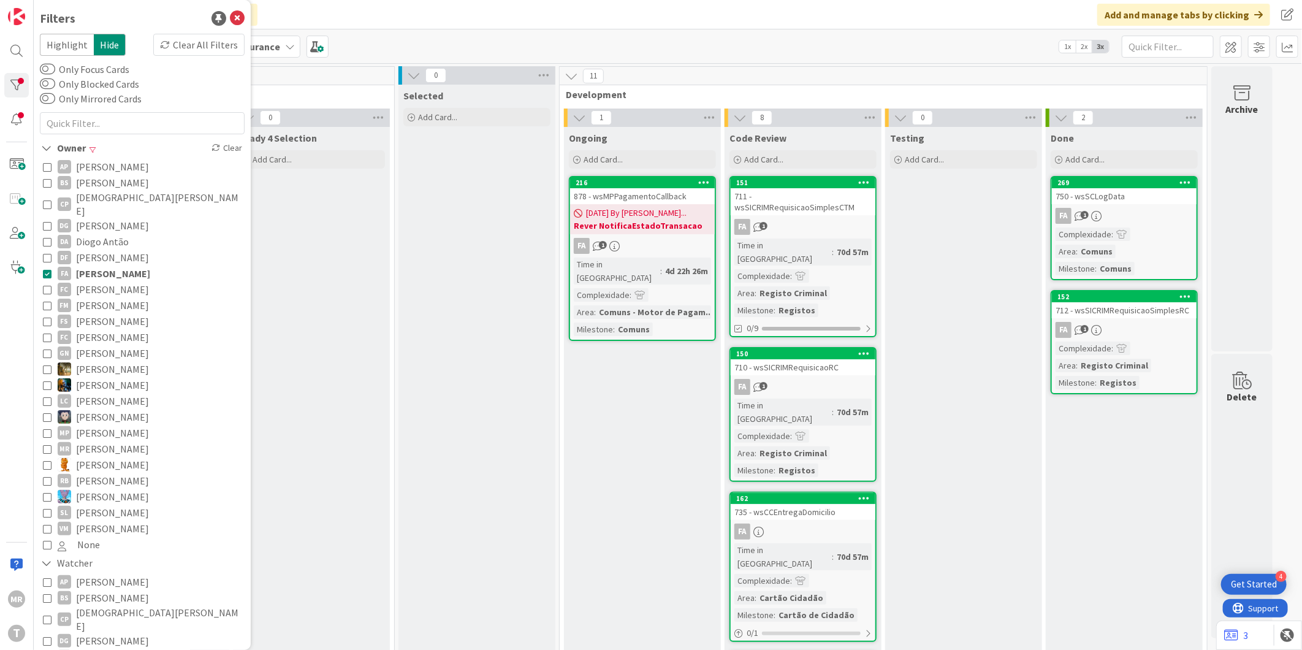
click at [113, 265] on span "[PERSON_NAME]" at bounding box center [113, 273] width 74 height 16
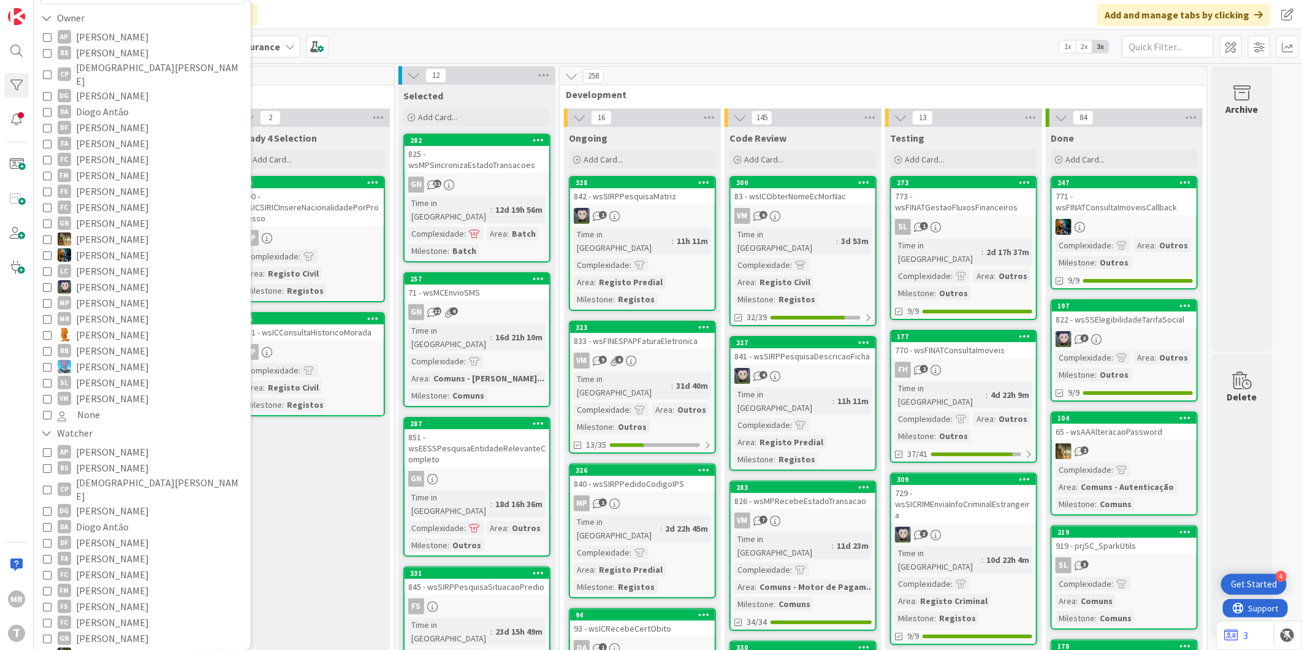
scroll to position [136, 0]
click at [105, 544] on span "[PERSON_NAME]" at bounding box center [112, 552] width 73 height 16
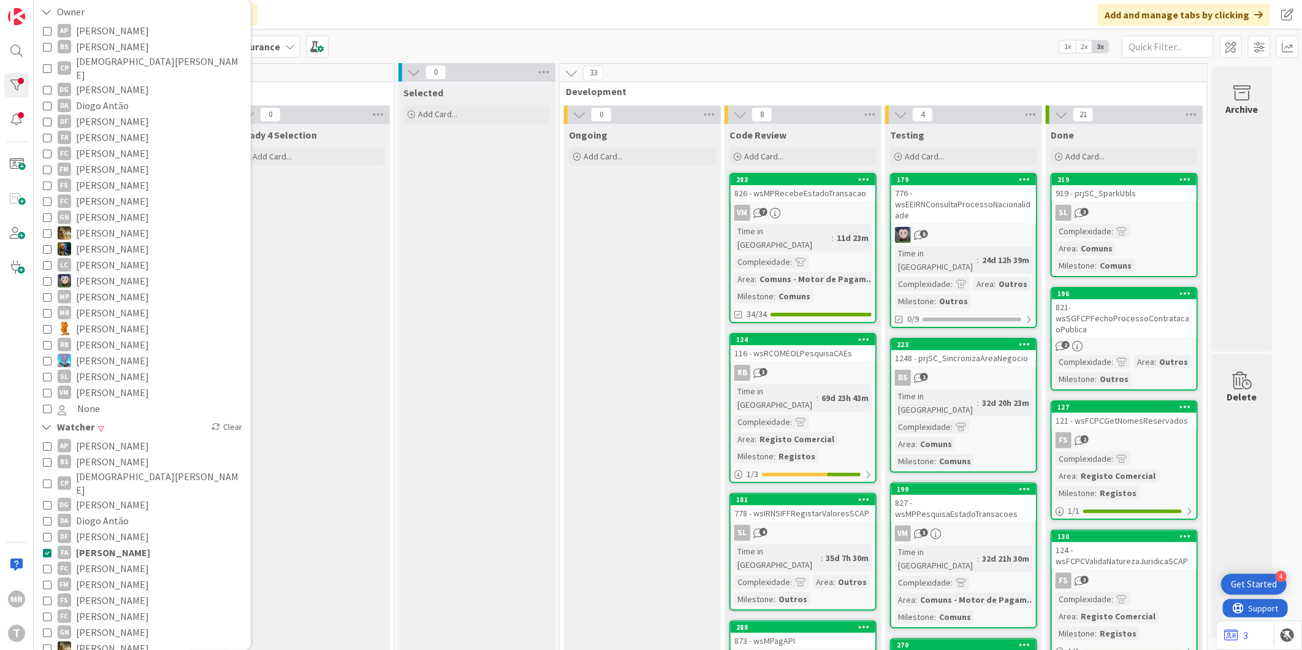
scroll to position [0, 0]
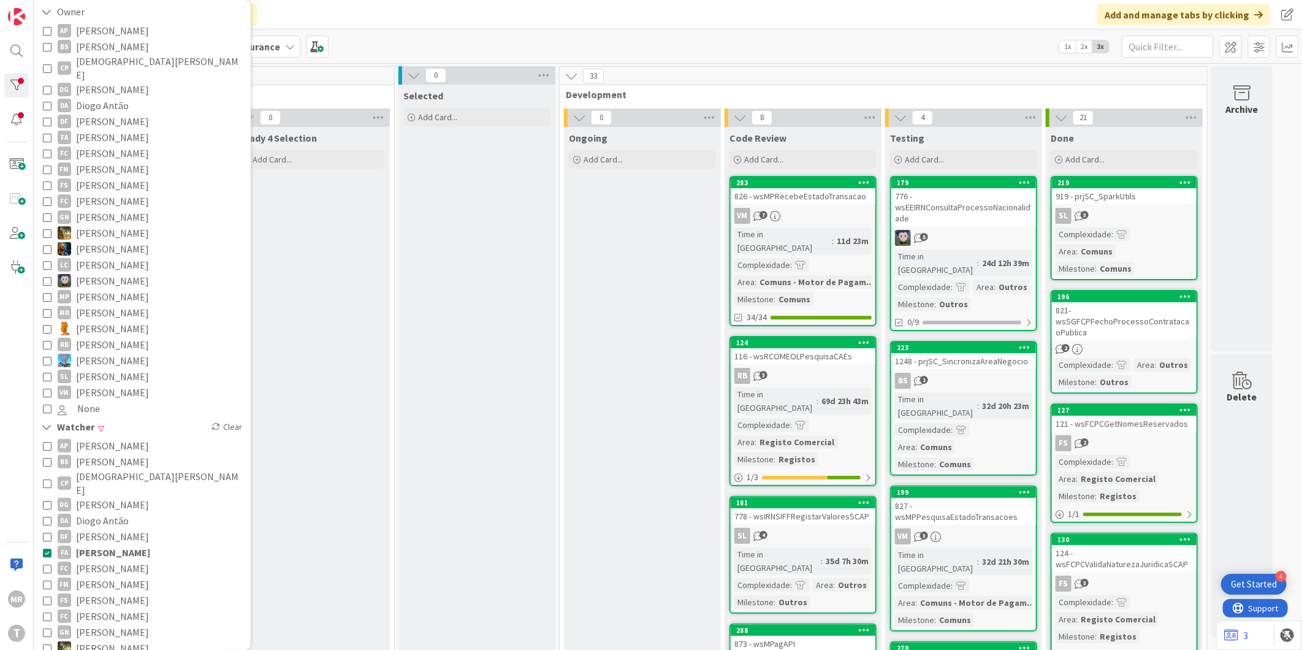
click at [815, 337] on div "124" at bounding box center [803, 342] width 145 height 11
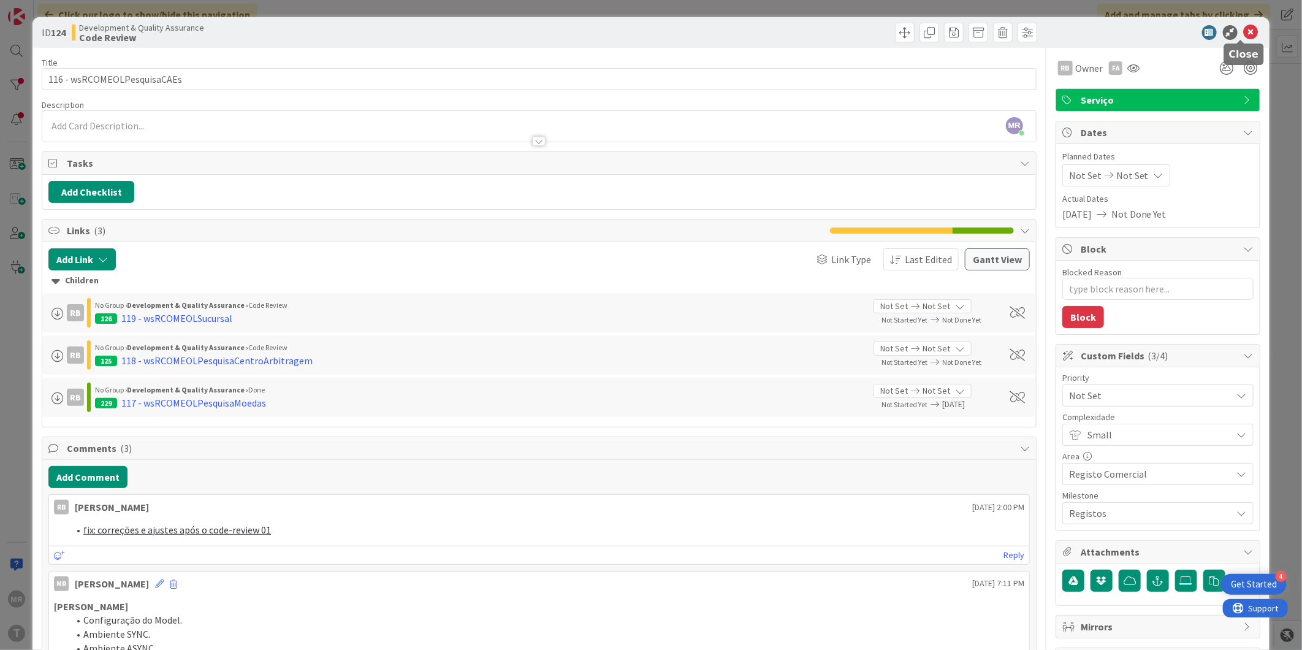
click at [1244, 28] on icon at bounding box center [1251, 32] width 15 height 15
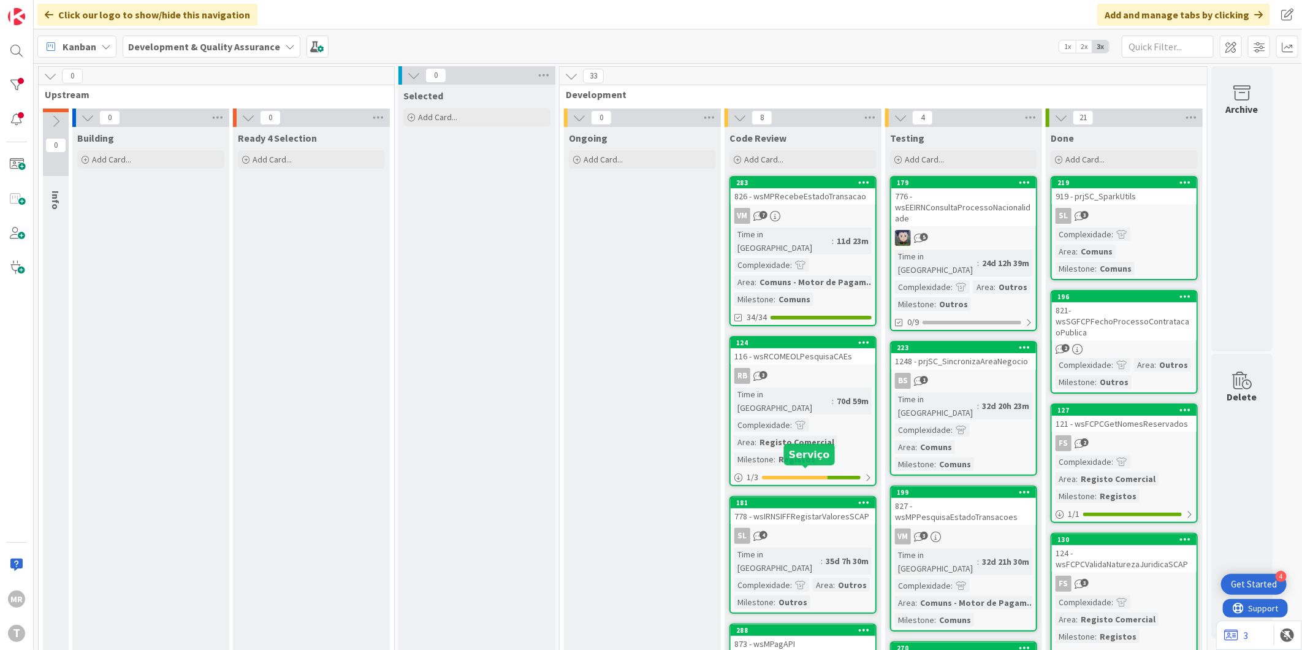
click at [799, 498] on div "181" at bounding box center [805, 502] width 139 height 9
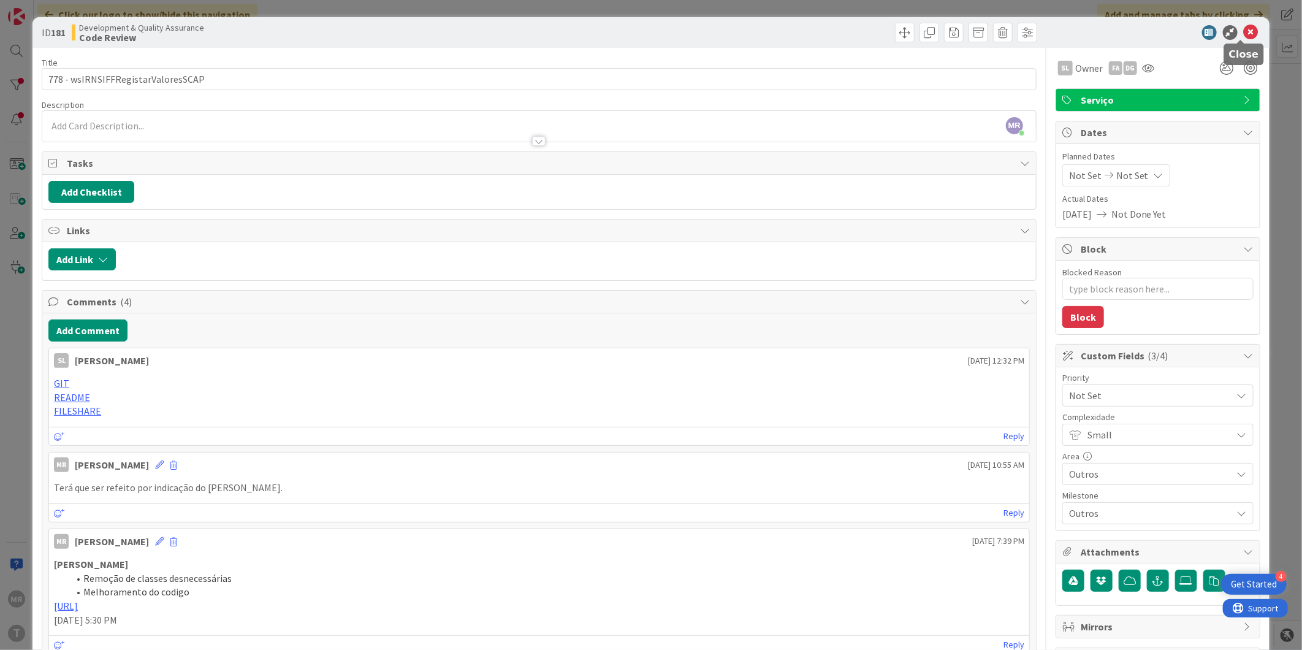
click at [1244, 33] on icon at bounding box center [1251, 32] width 15 height 15
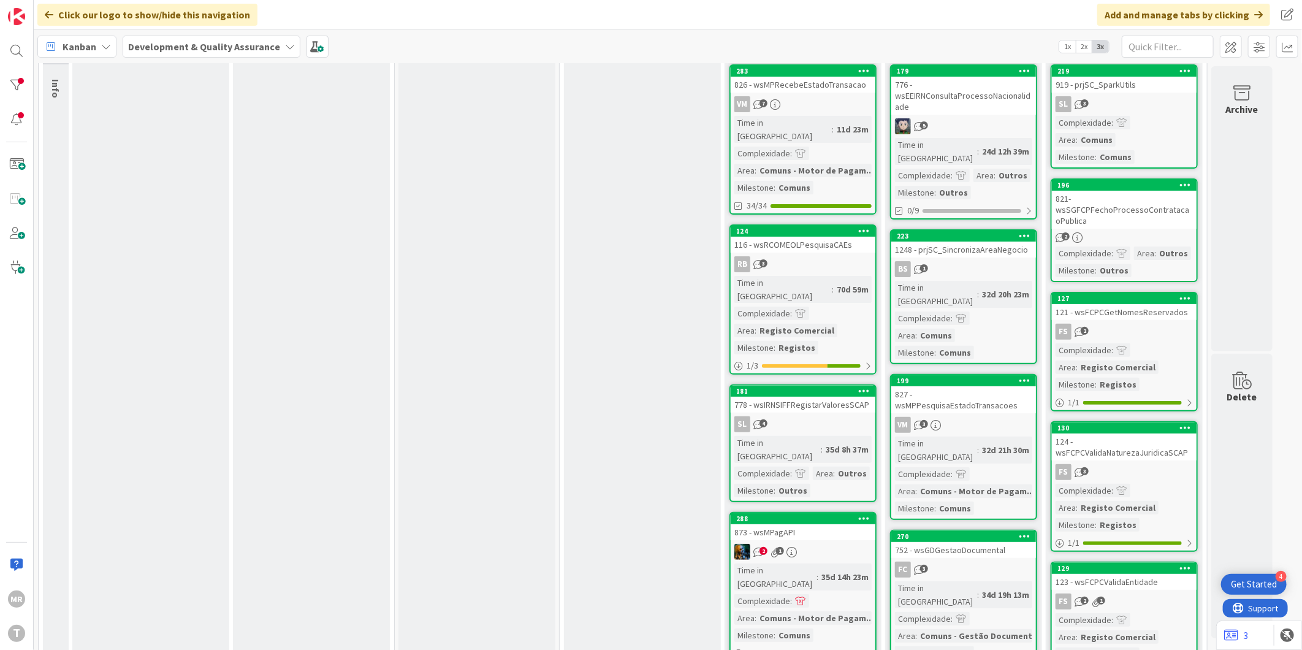
scroll to position [136, 0]
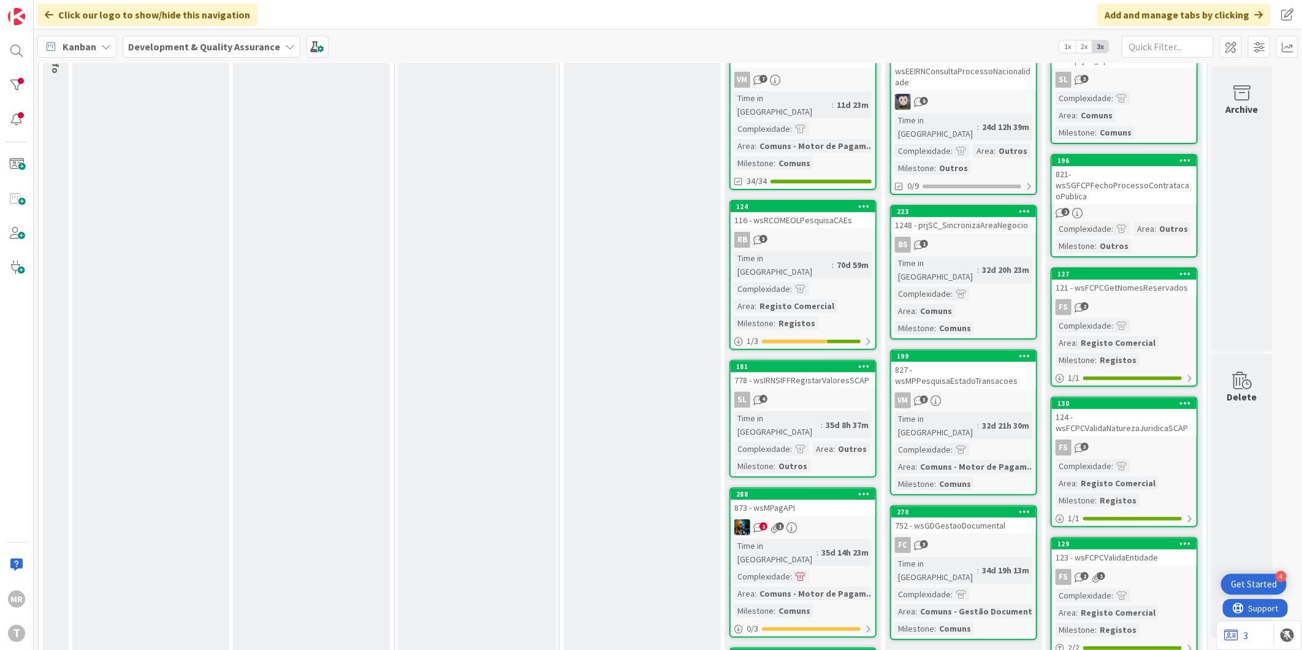
click at [666, 271] on div "Ongoing Add Card..." at bounding box center [642, 640] width 157 height 1299
click at [17, 96] on div at bounding box center [16, 85] width 25 height 25
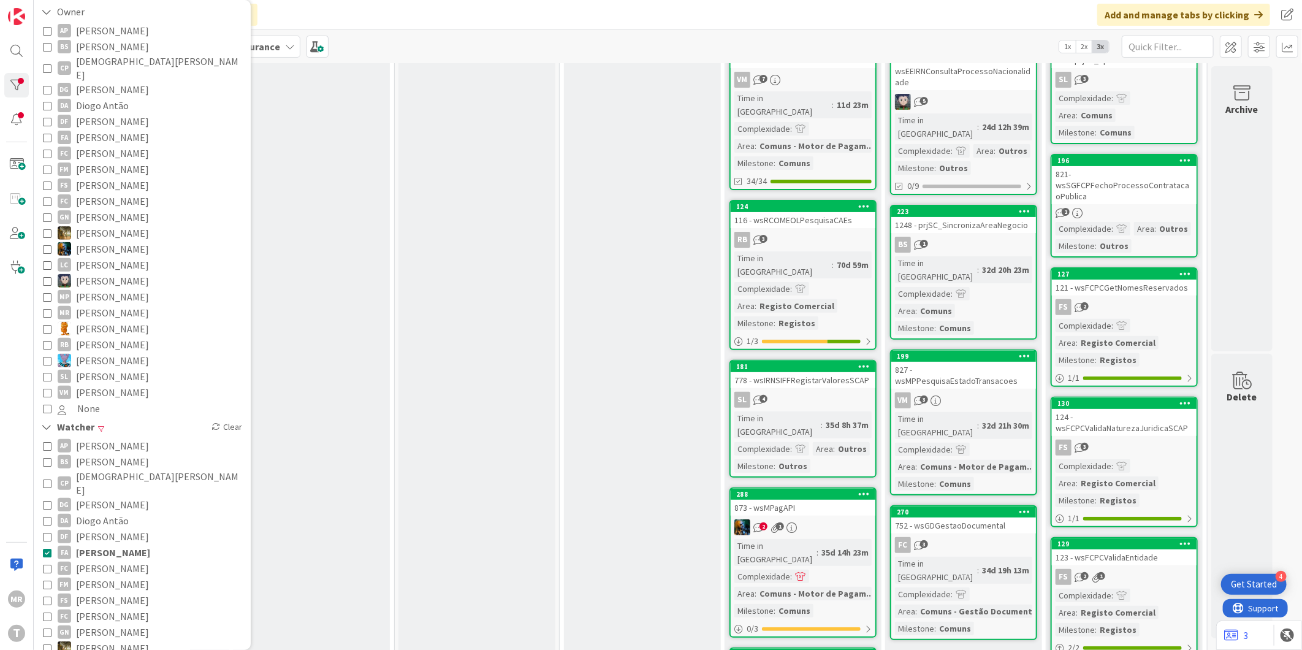
click at [128, 544] on span "[PERSON_NAME]" at bounding box center [113, 552] width 74 height 16
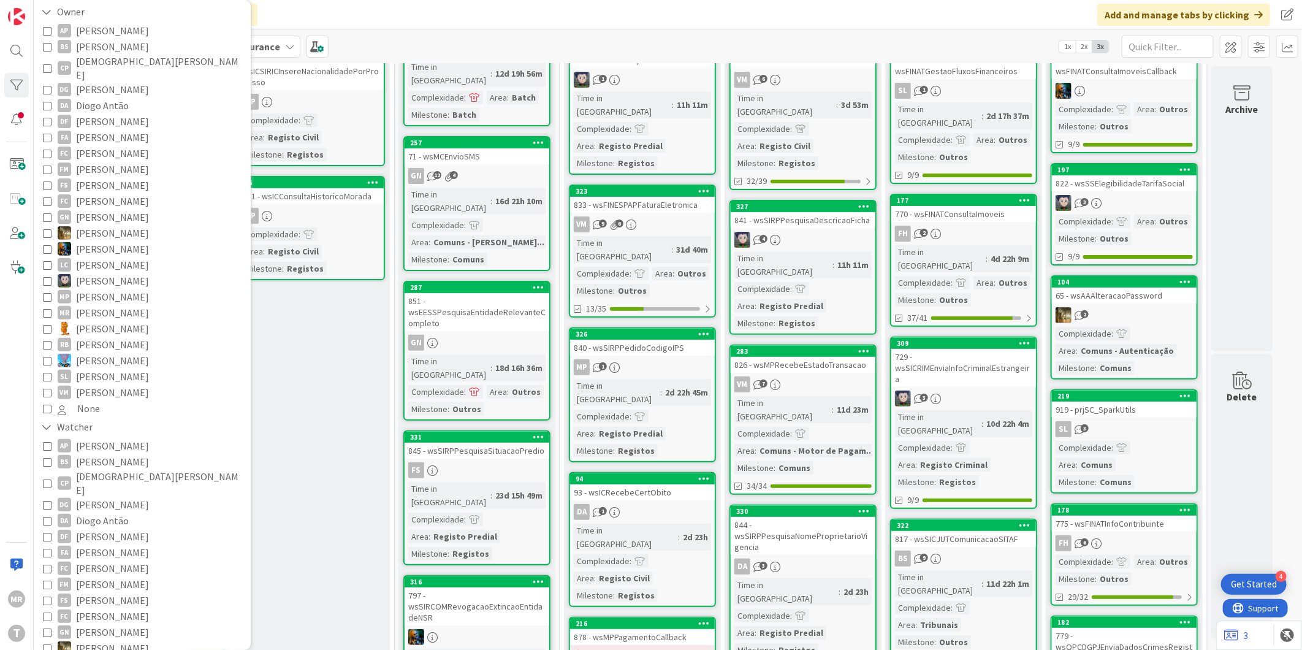
click at [97, 576] on span "[PERSON_NAME]" at bounding box center [112, 584] width 73 height 16
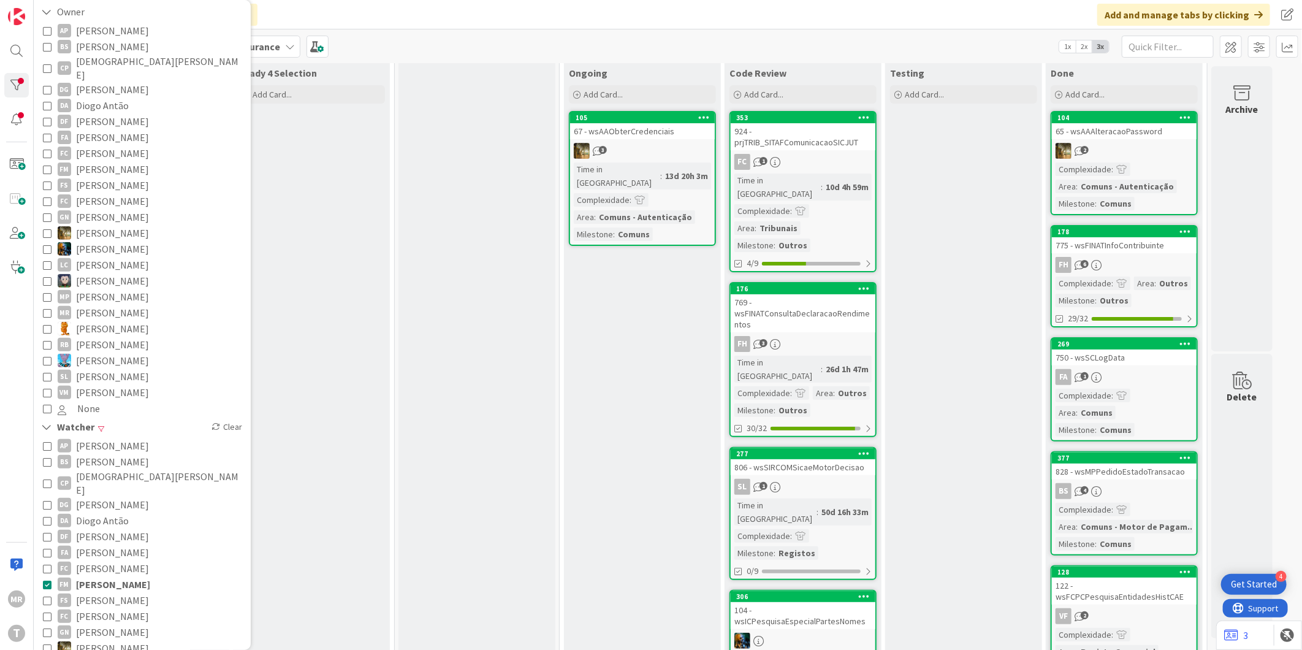
scroll to position [0, 0]
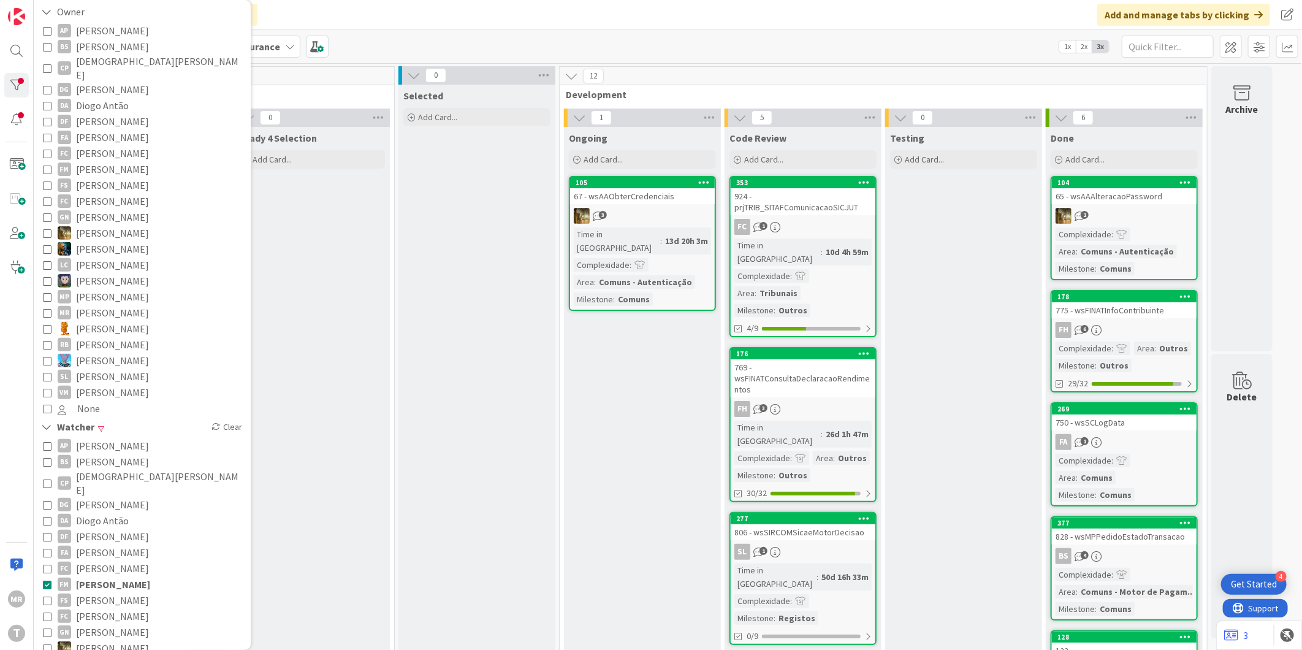
click at [115, 560] on span "[PERSON_NAME]" at bounding box center [112, 568] width 73 height 16
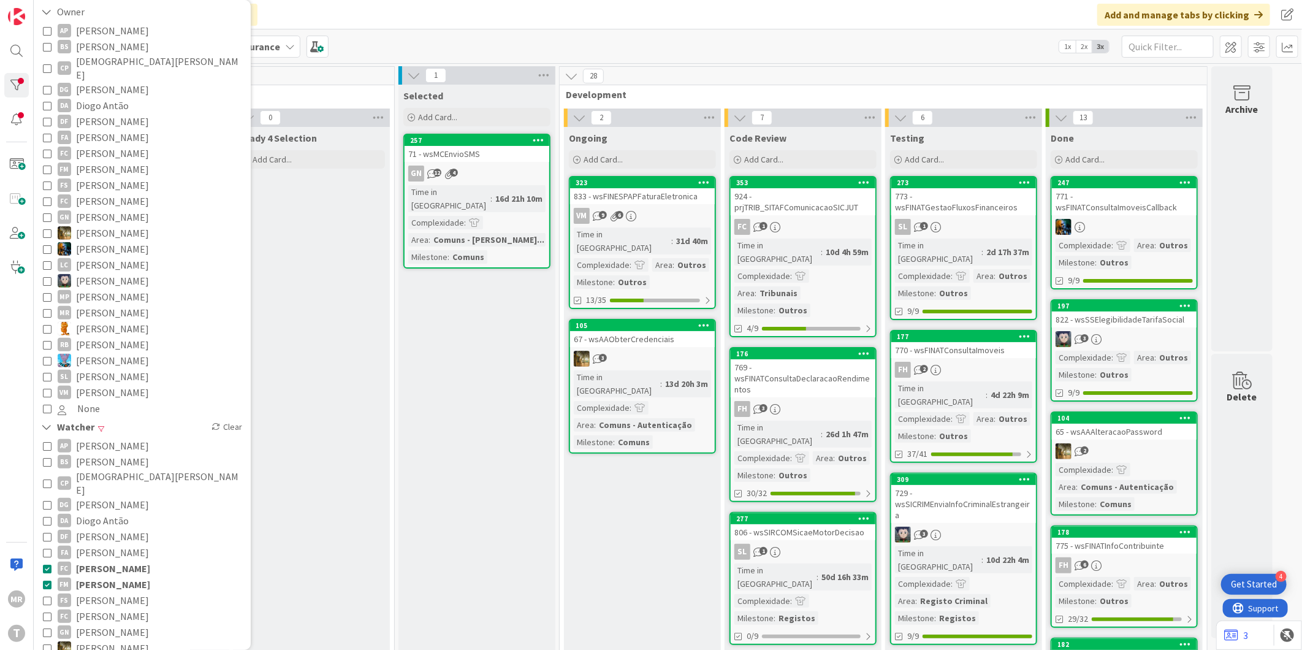
click at [110, 576] on span "[PERSON_NAME]" at bounding box center [113, 584] width 74 height 16
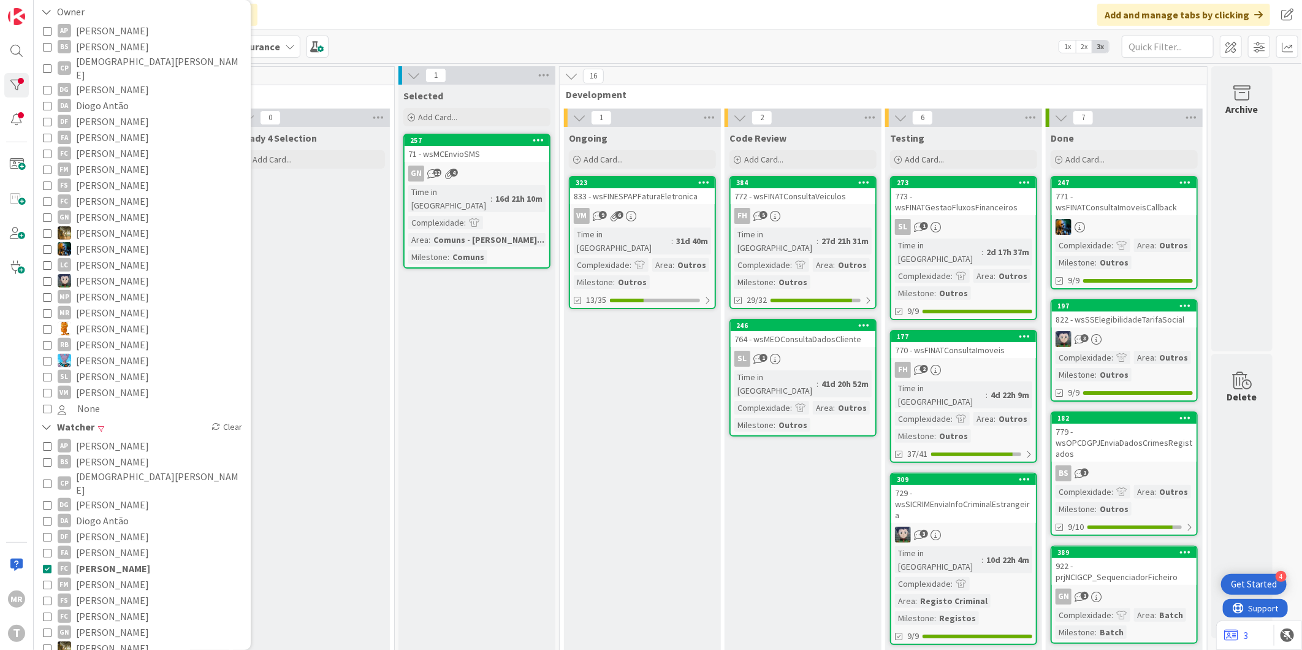
click at [109, 560] on span "[PERSON_NAME]" at bounding box center [113, 568] width 74 height 16
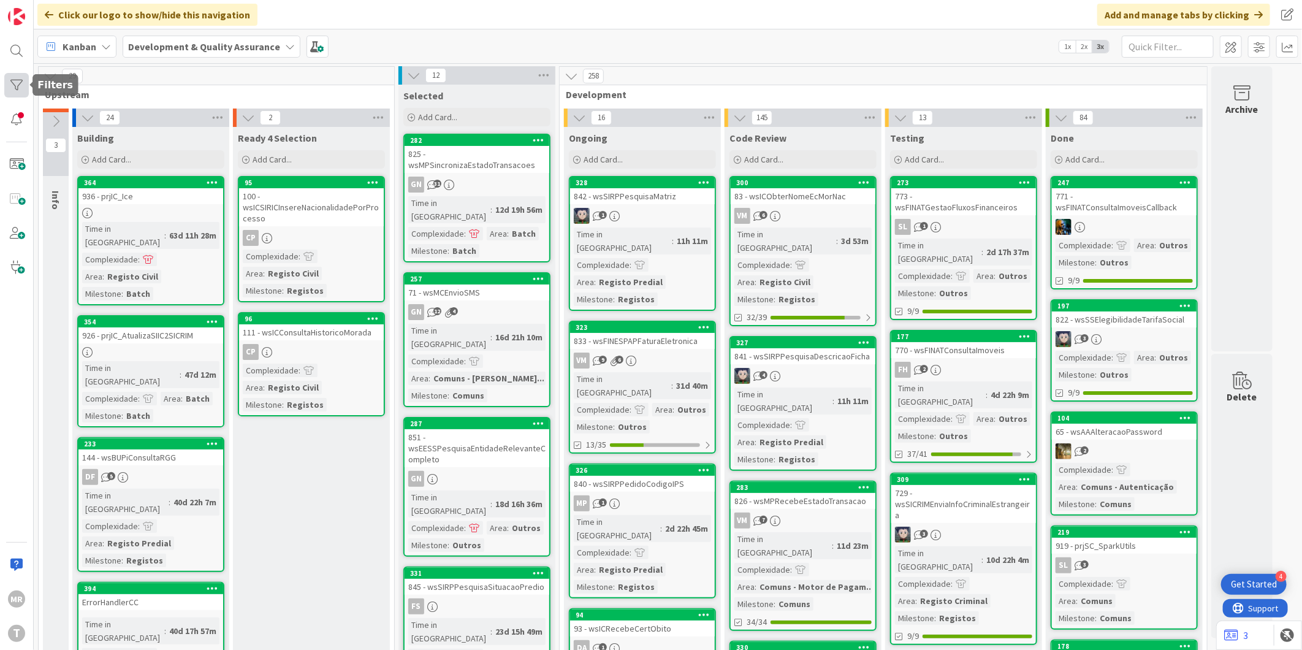
click at [21, 86] on div at bounding box center [16, 85] width 25 height 25
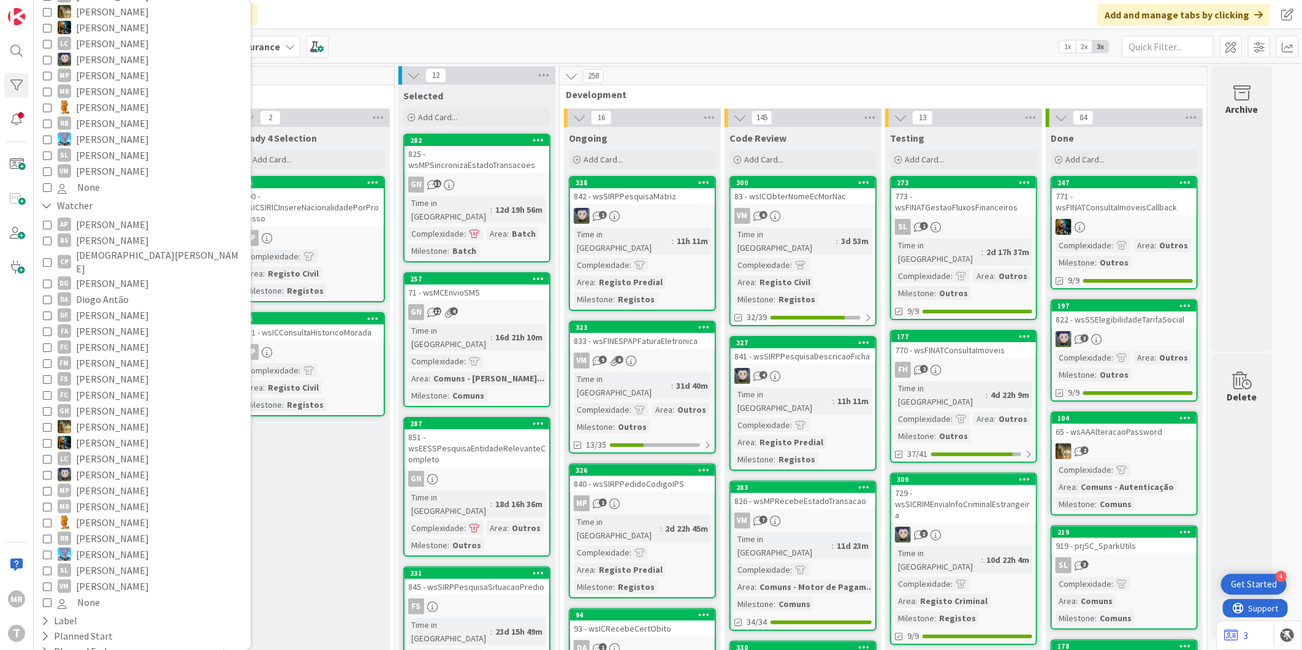
scroll to position [476, 0]
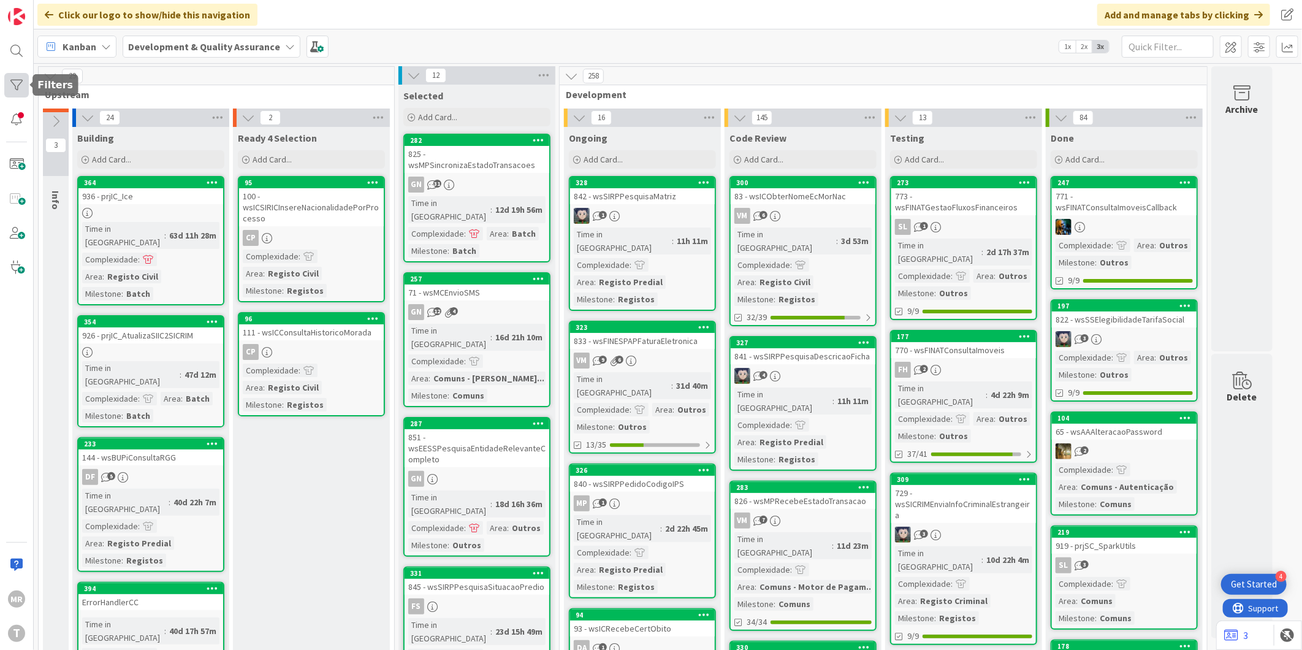
click at [16, 83] on div at bounding box center [16, 85] width 25 height 25
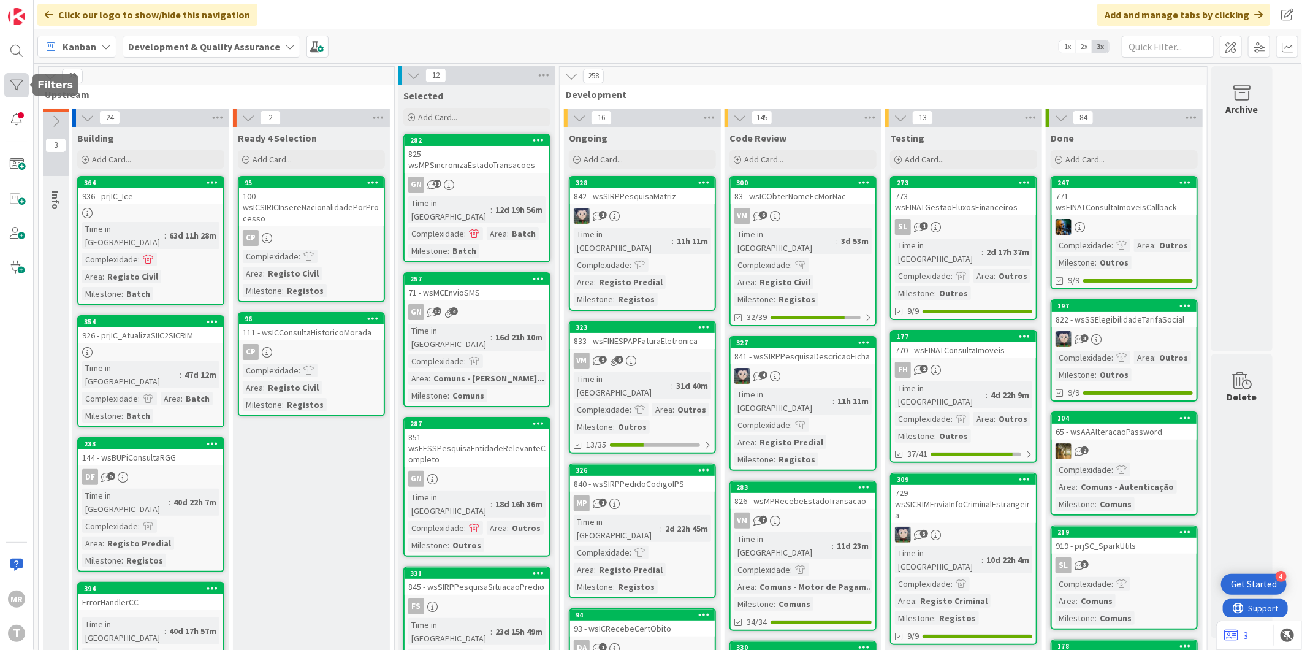
click at [23, 91] on div at bounding box center [16, 85] width 25 height 25
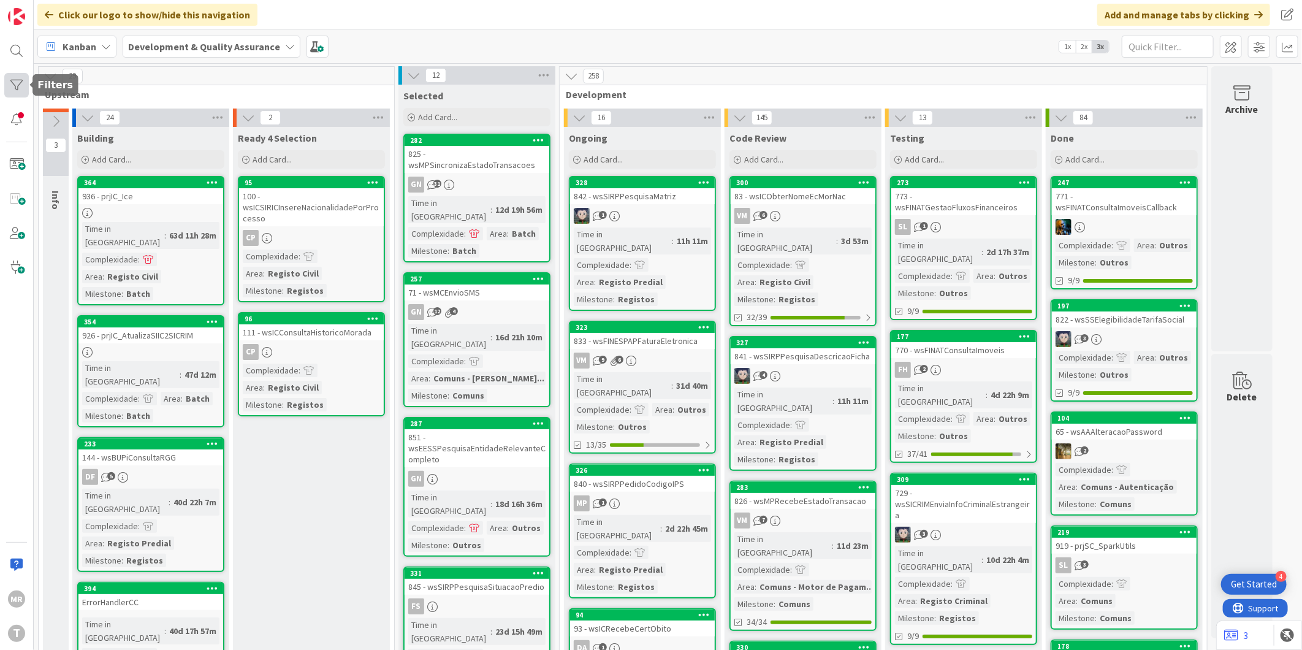
click at [9, 83] on div at bounding box center [16, 85] width 25 height 25
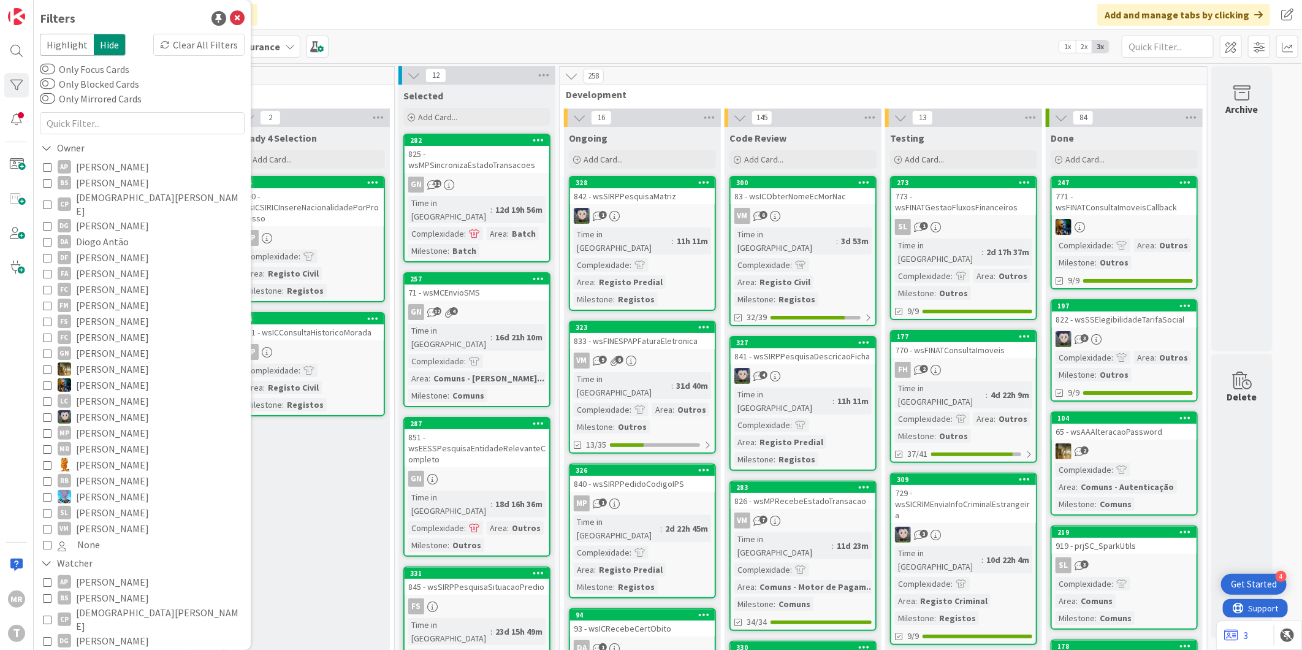
click at [105, 80] on label "Only Blocked Cards" at bounding box center [89, 84] width 99 height 15
click at [55, 80] on button "Only Blocked Cards" at bounding box center [47, 84] width 15 height 12
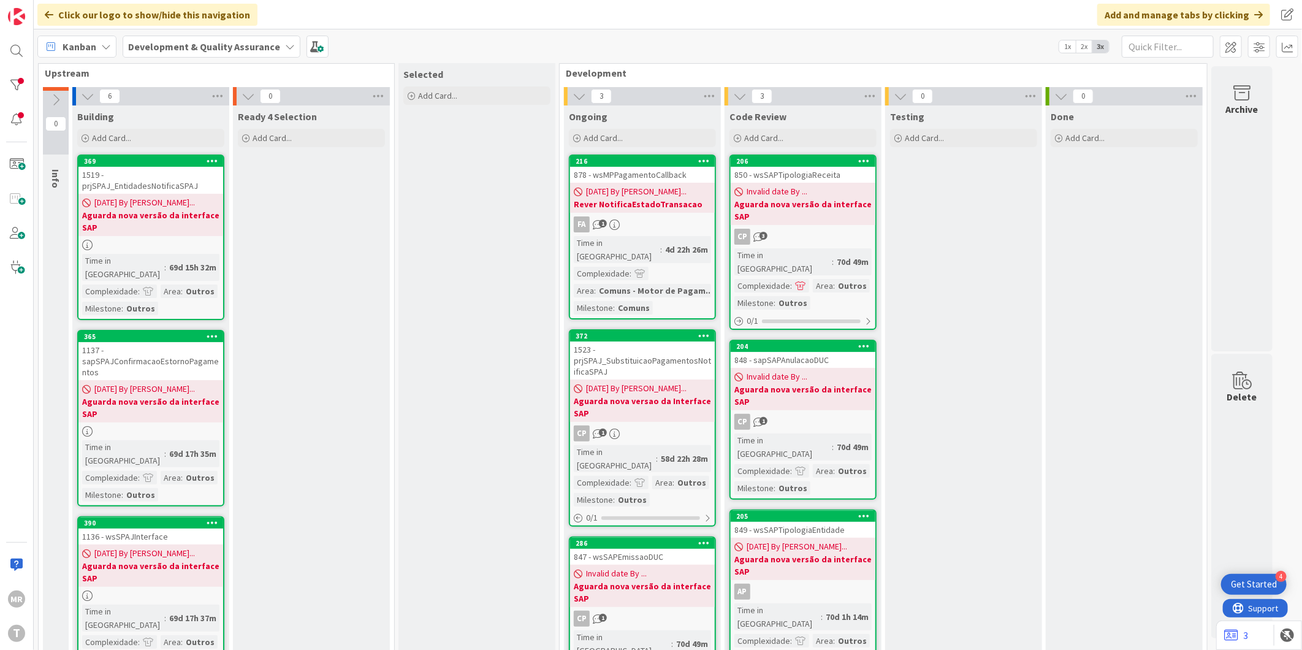
scroll to position [0, 0]
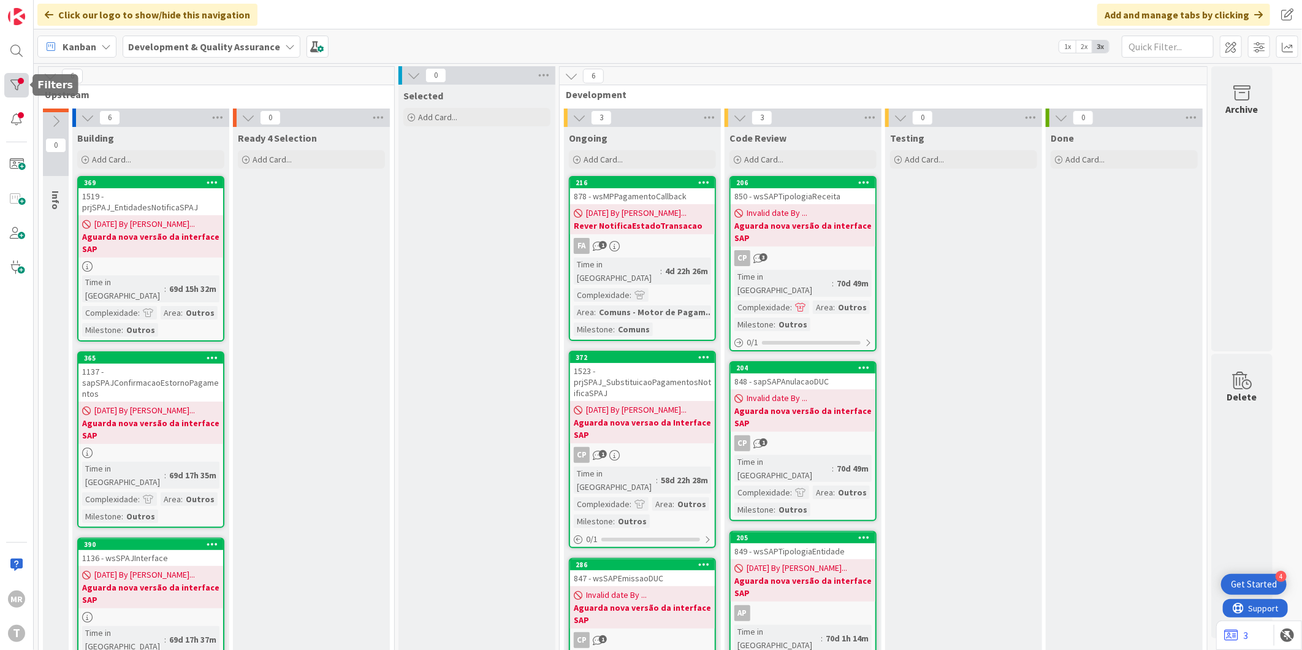
click at [15, 78] on div at bounding box center [16, 85] width 25 height 25
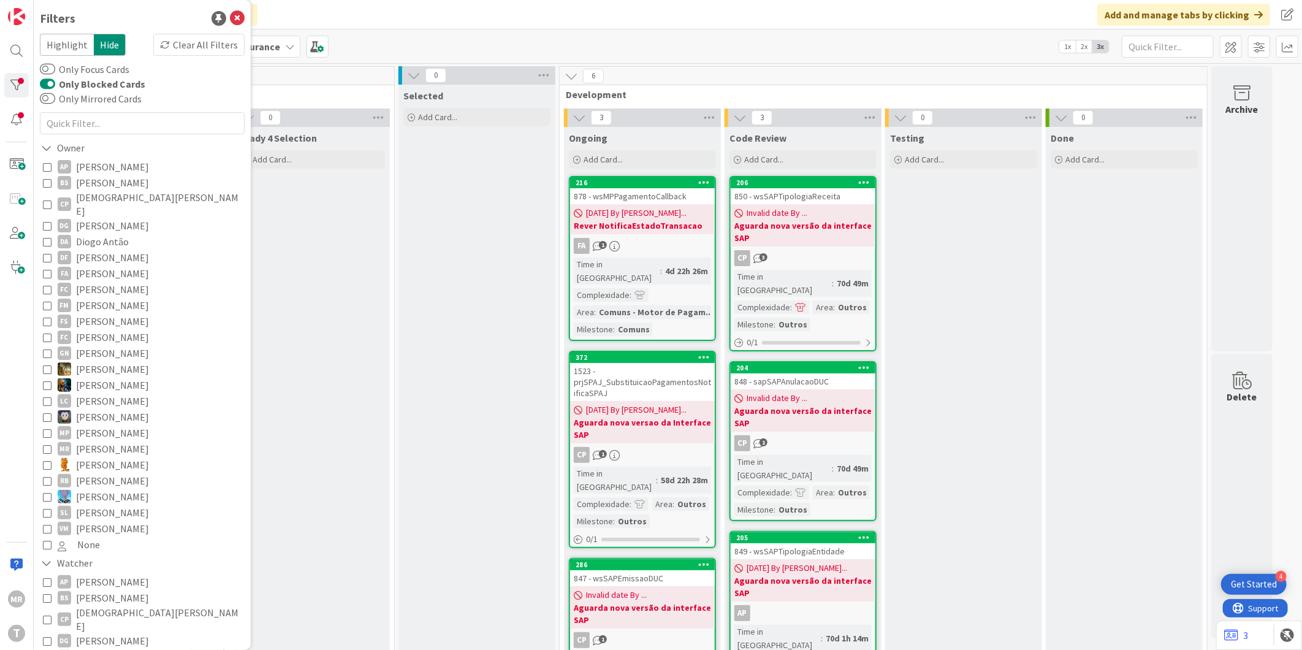
click at [48, 75] on label "Only Focus Cards" at bounding box center [85, 69] width 90 height 15
click at [48, 75] on button "Only Focus Cards" at bounding box center [47, 69] width 15 height 12
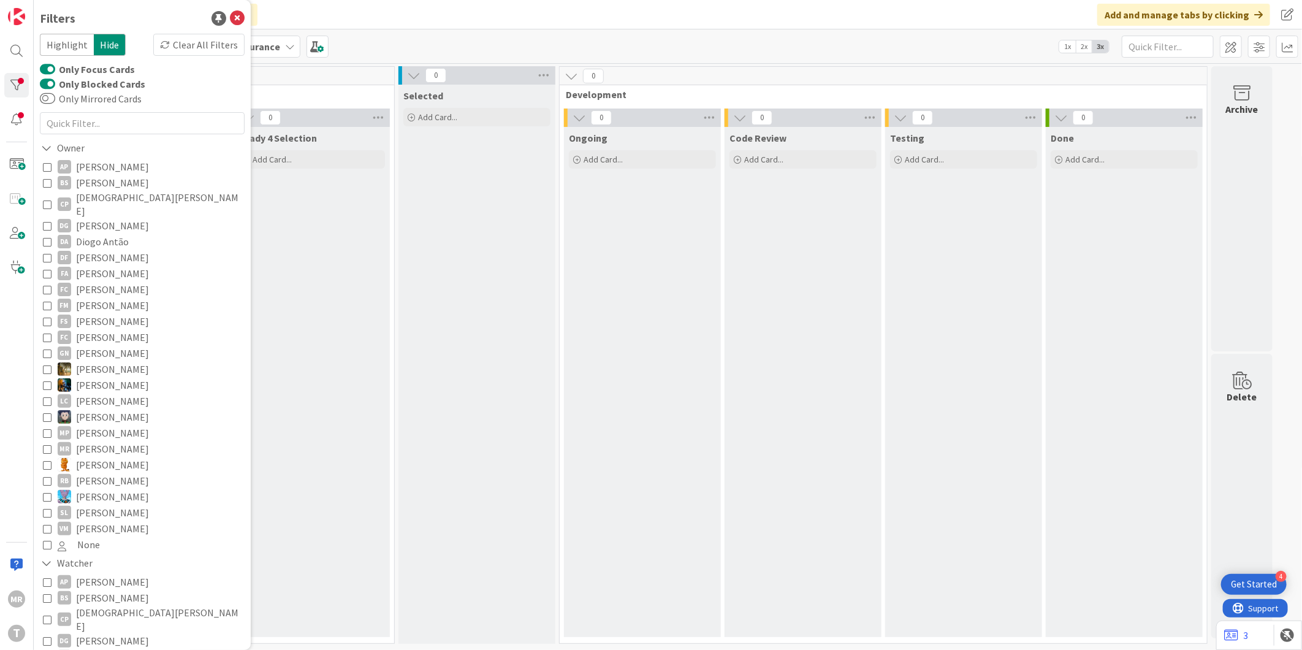
click at [47, 83] on button "Only Blocked Cards" at bounding box center [47, 84] width 15 height 12
click at [50, 68] on button "Only Focus Cards" at bounding box center [47, 69] width 15 height 12
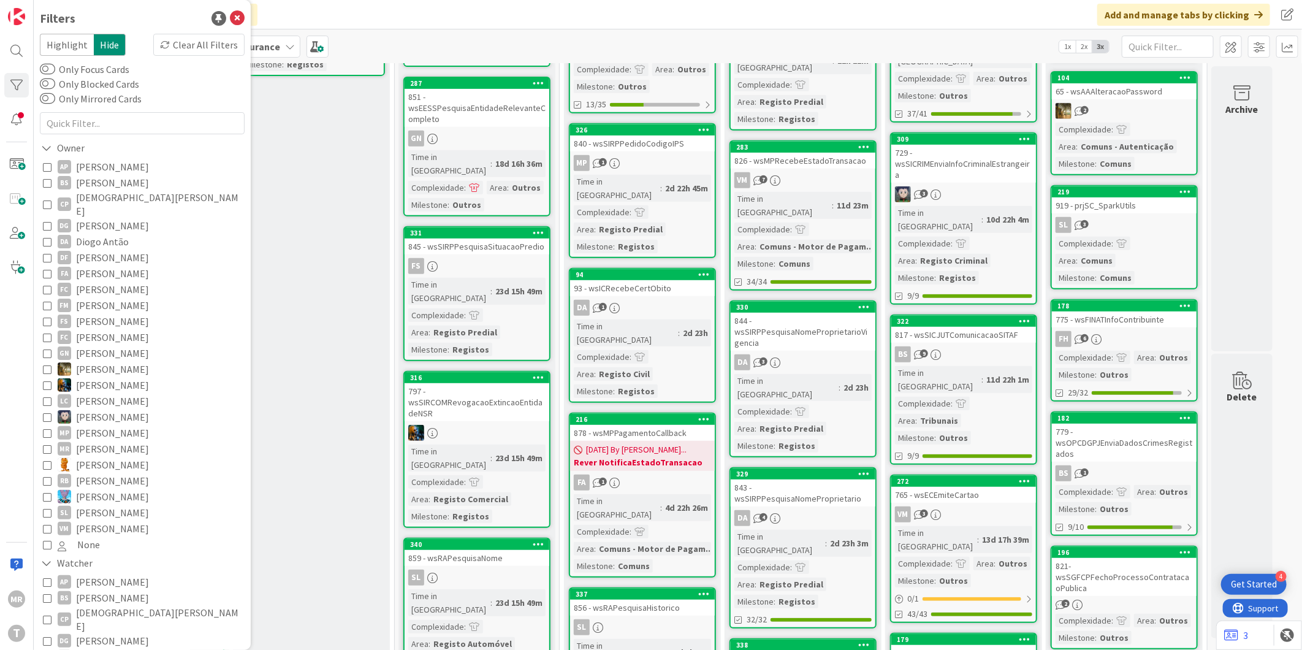
scroll to position [408, 0]
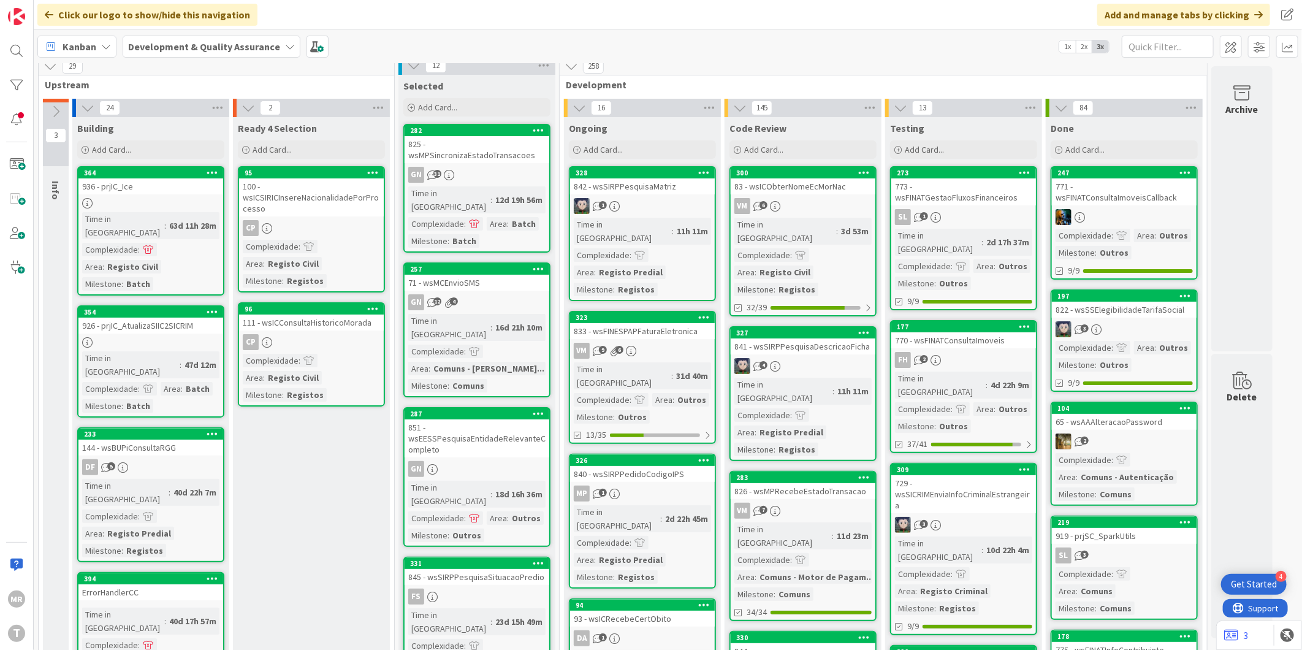
scroll to position [0, 0]
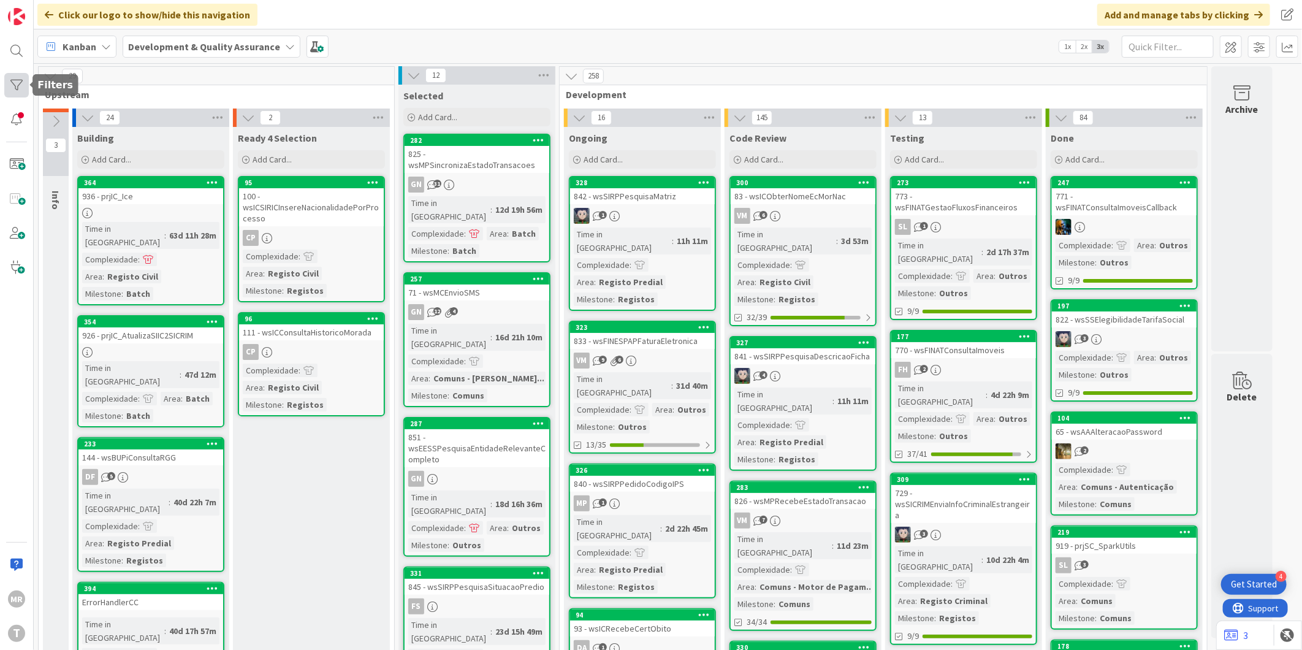
click at [19, 90] on div at bounding box center [16, 85] width 25 height 25
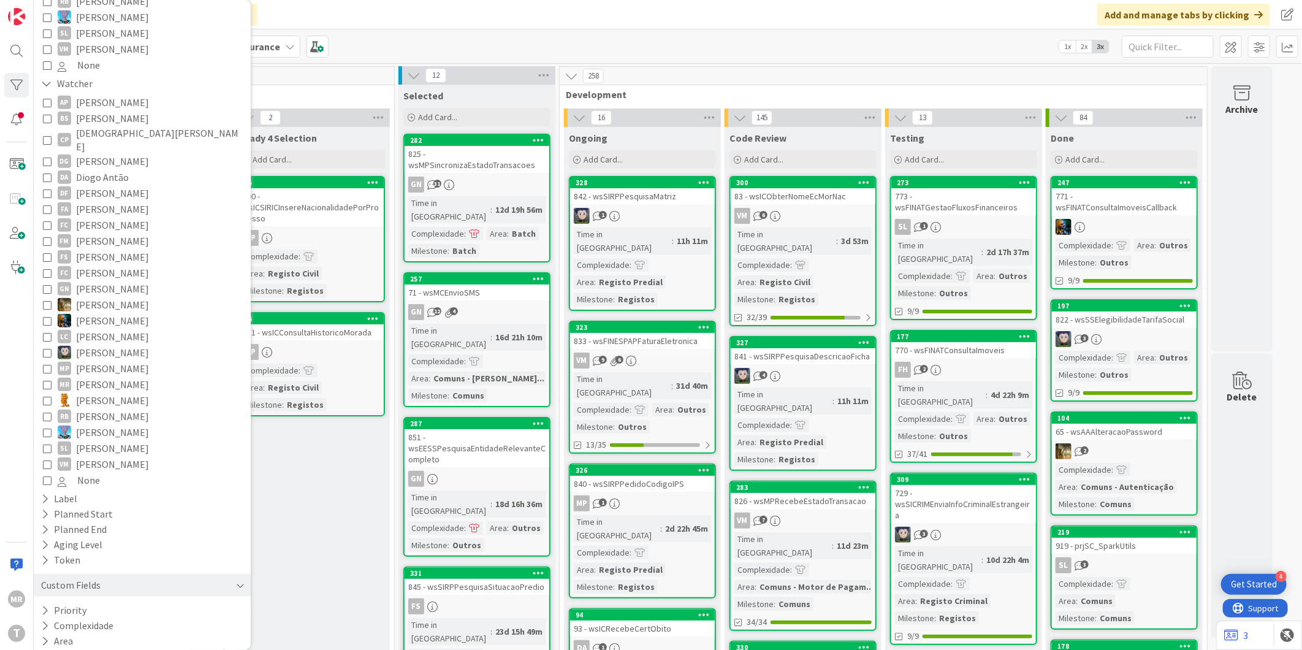
scroll to position [480, 0]
click at [89, 648] on button "Milestone" at bounding box center [69, 655] width 58 height 15
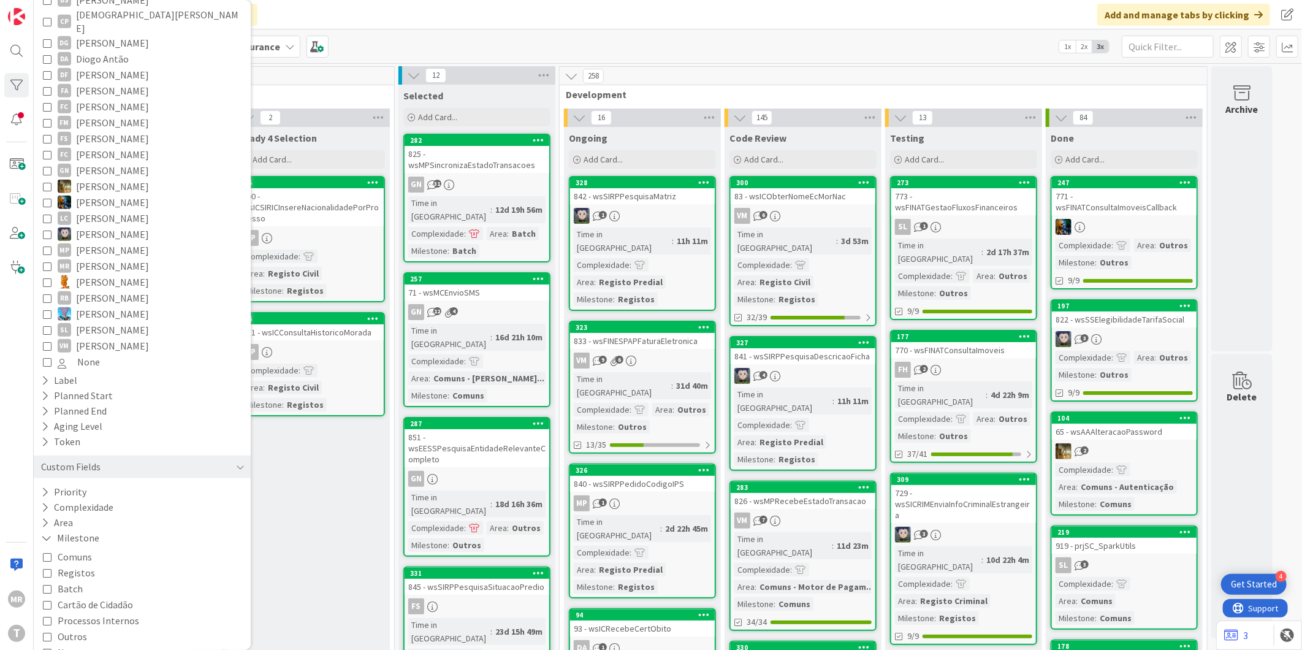
click at [96, 596] on span "Cartão de Cidadão" at bounding box center [95, 604] width 75 height 16
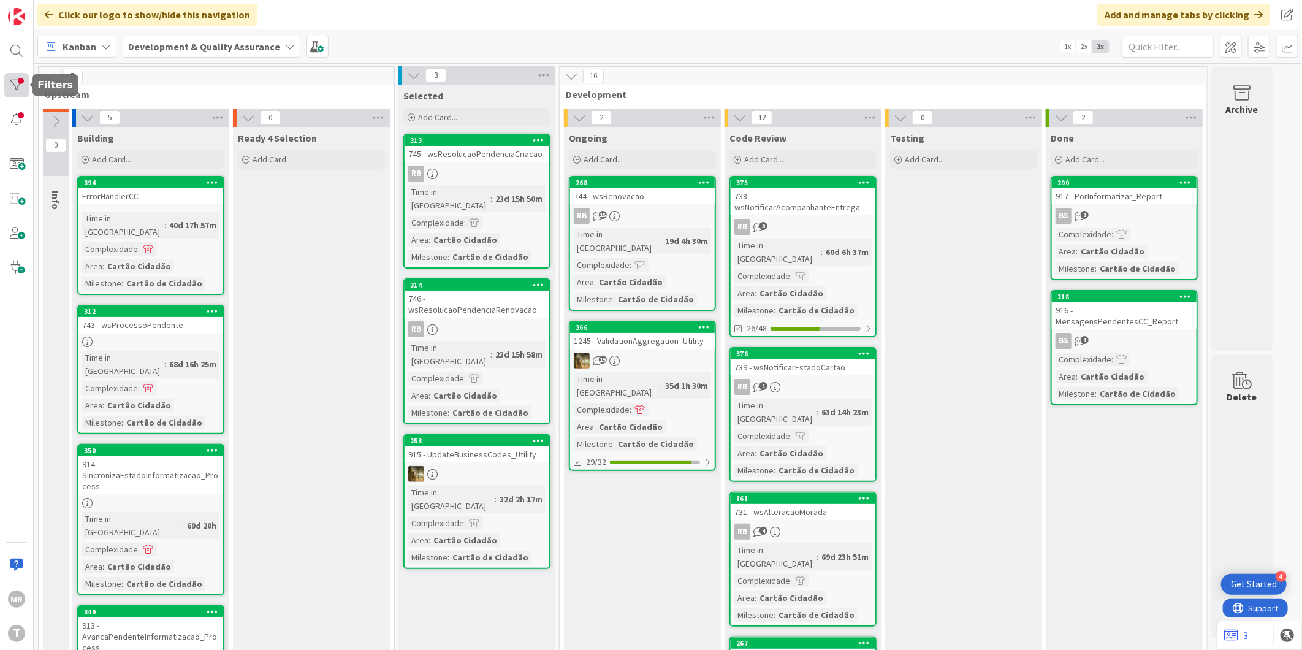
click at [19, 84] on div at bounding box center [16, 85] width 25 height 25
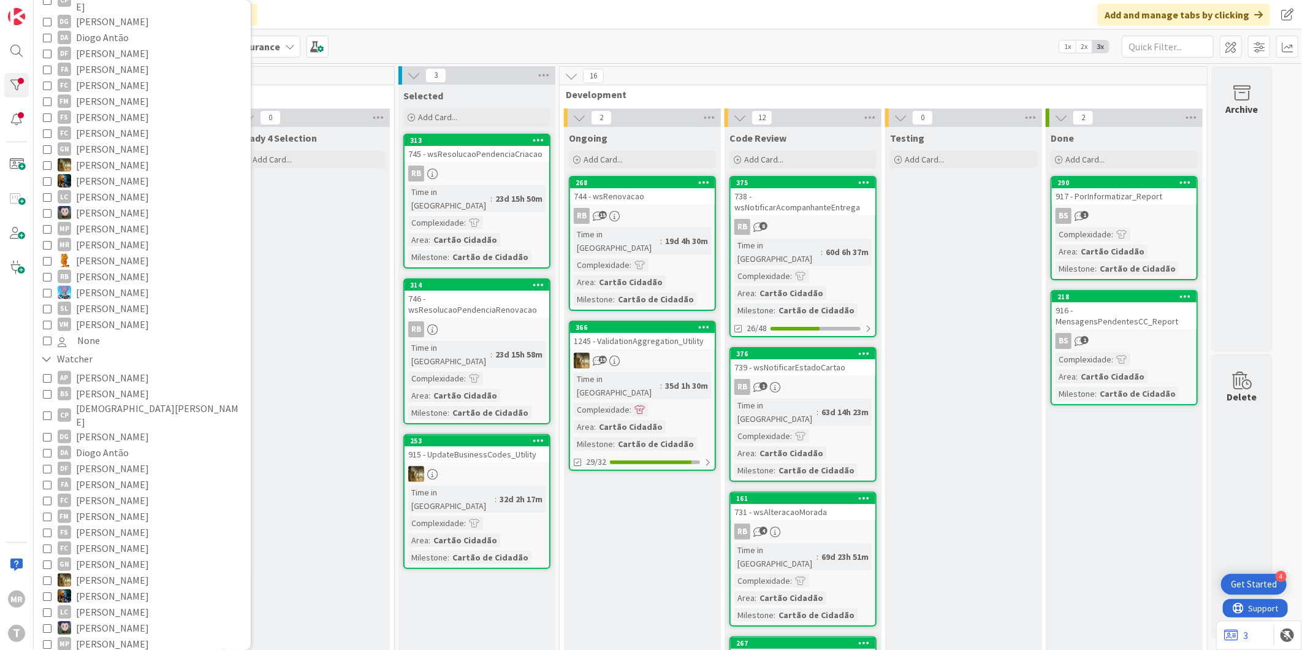
scroll to position [0, 0]
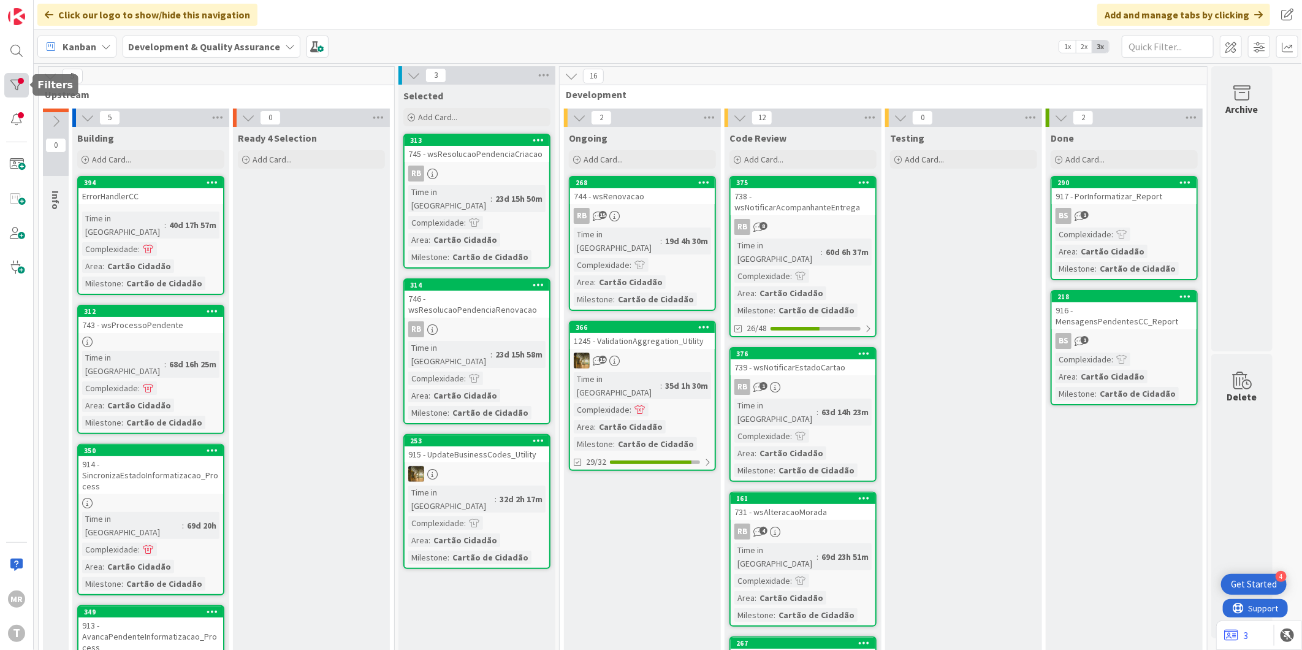
click at [20, 81] on div at bounding box center [16, 85] width 25 height 25
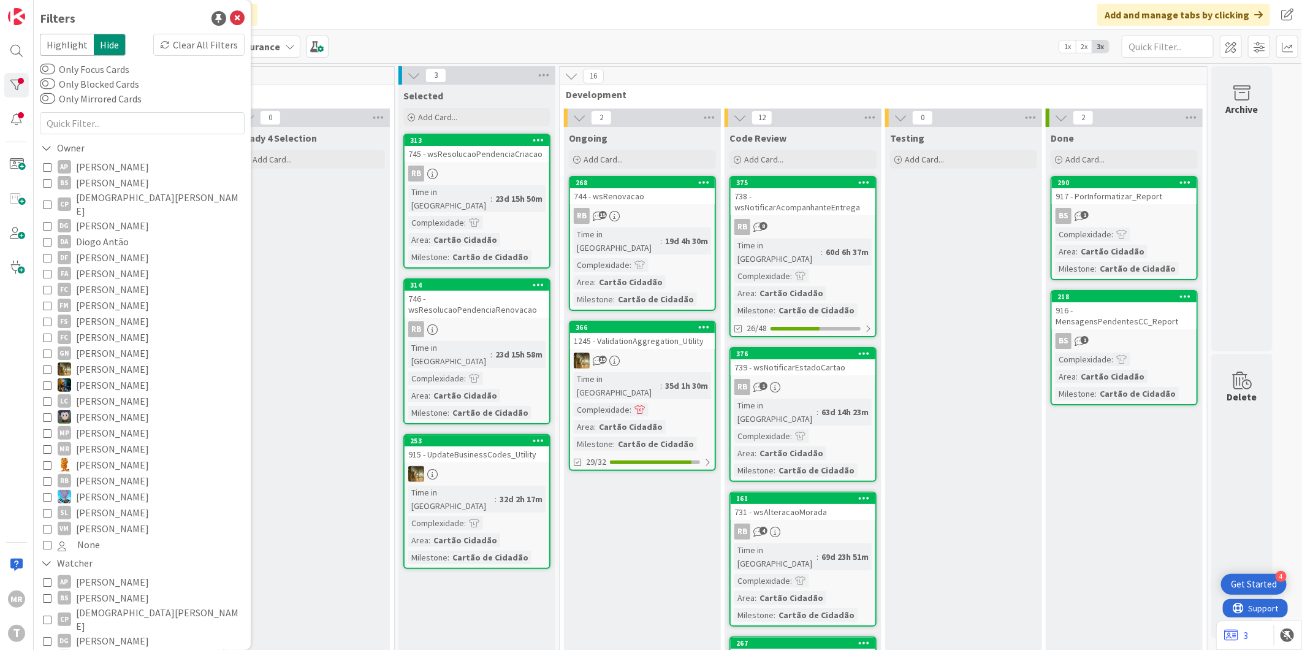
click at [100, 361] on span "[PERSON_NAME]" at bounding box center [112, 369] width 73 height 16
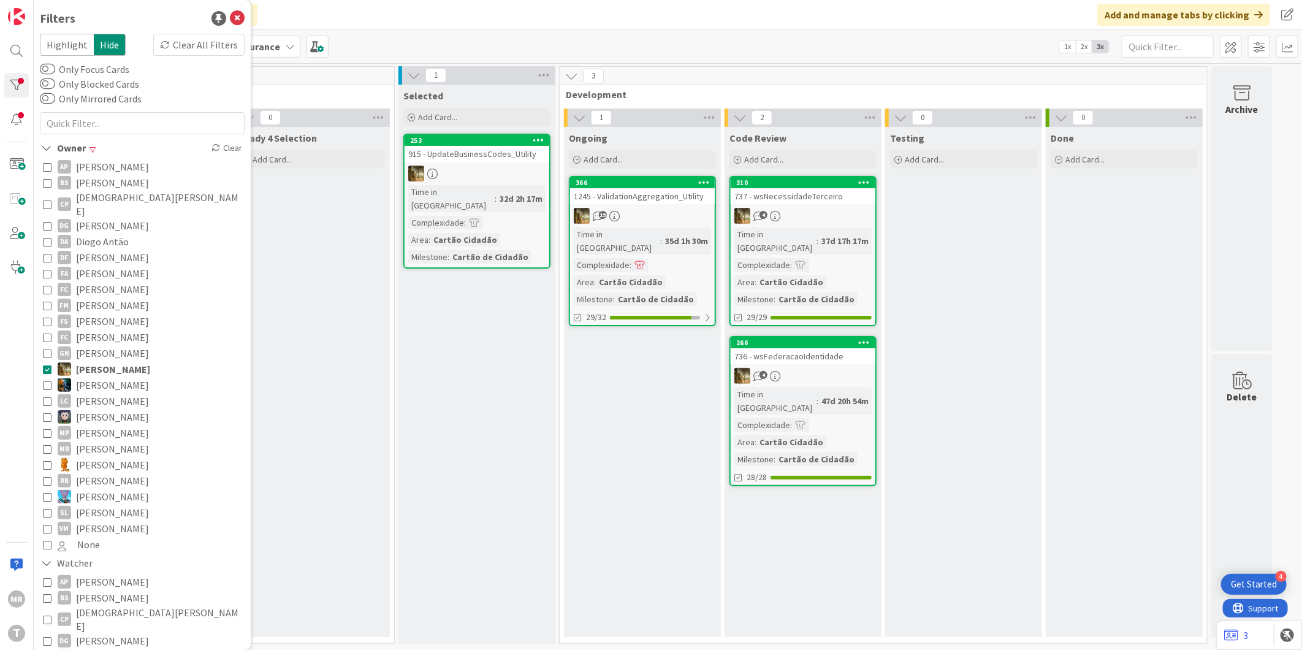
click at [112, 363] on span "[PERSON_NAME]" at bounding box center [113, 369] width 74 height 16
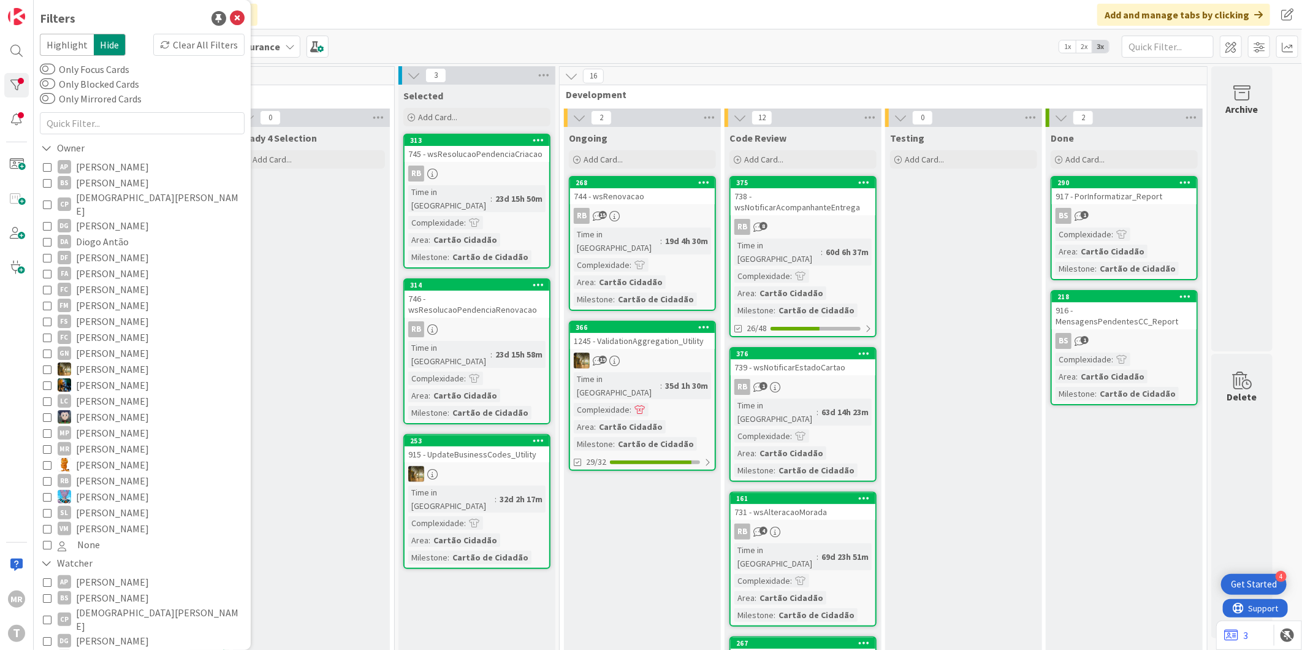
click at [110, 377] on span "[PERSON_NAME]" at bounding box center [112, 385] width 73 height 16
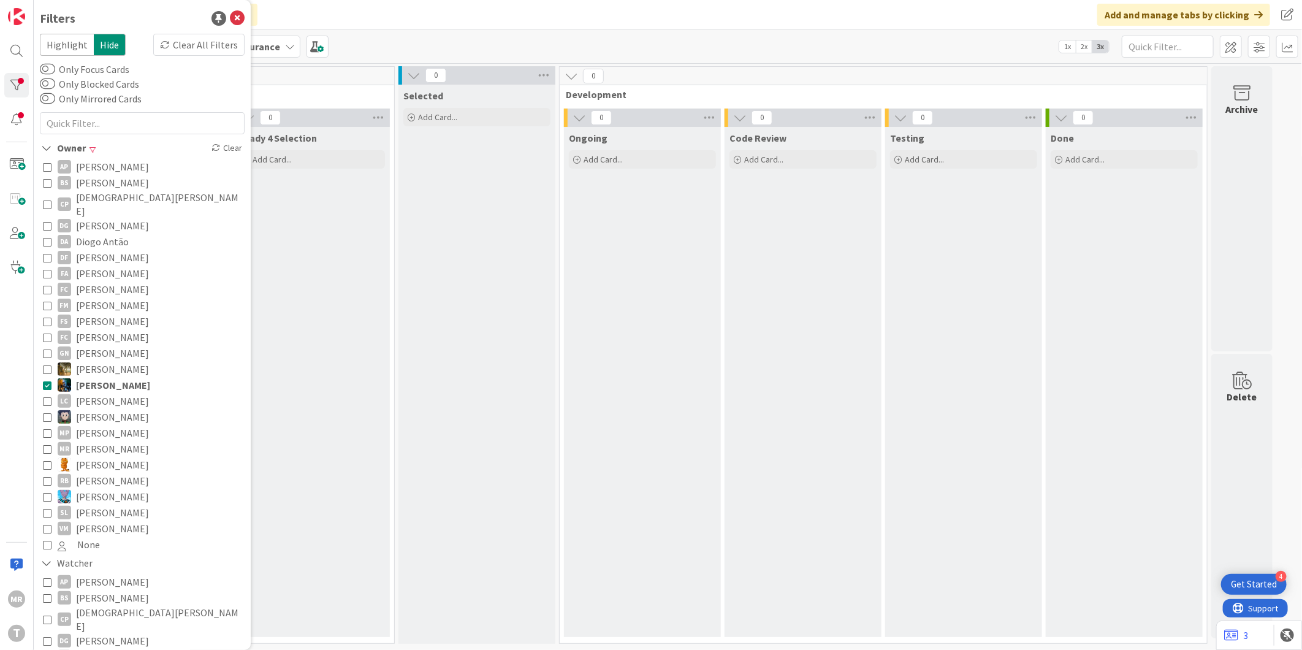
click at [120, 377] on span "[PERSON_NAME]" at bounding box center [113, 385] width 74 height 16
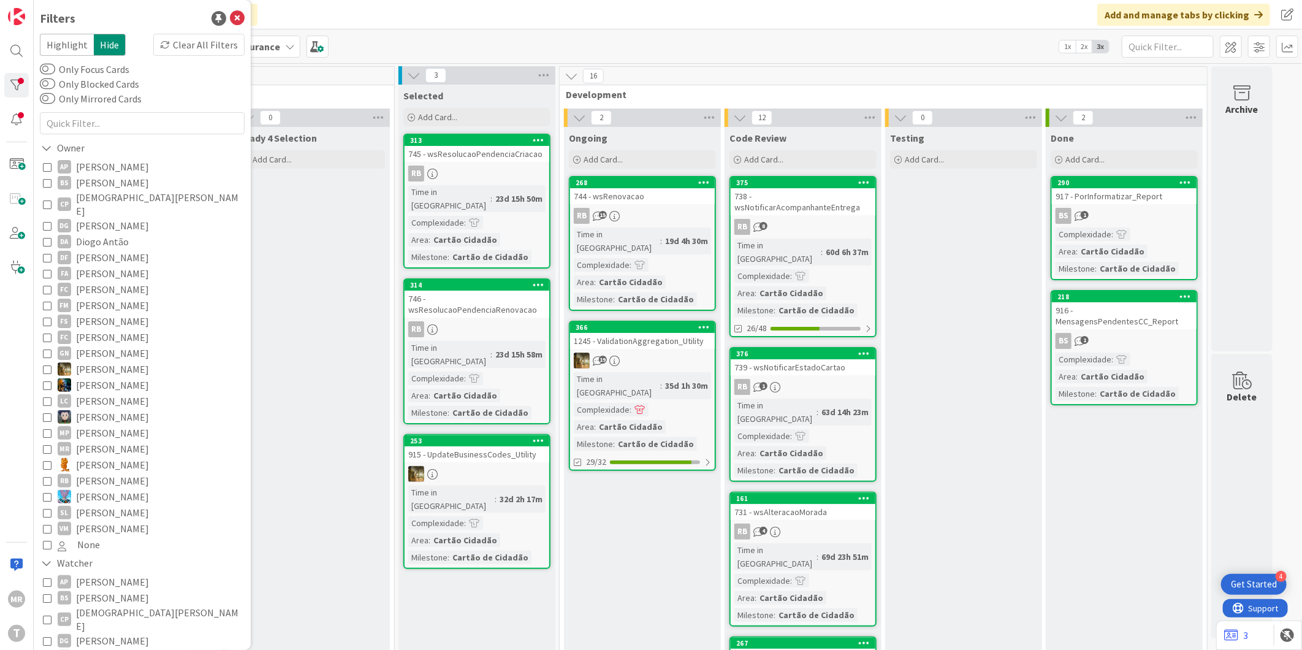
click at [109, 196] on span "[DEMOGRAPHIC_DATA][PERSON_NAME]" at bounding box center [159, 204] width 166 height 27
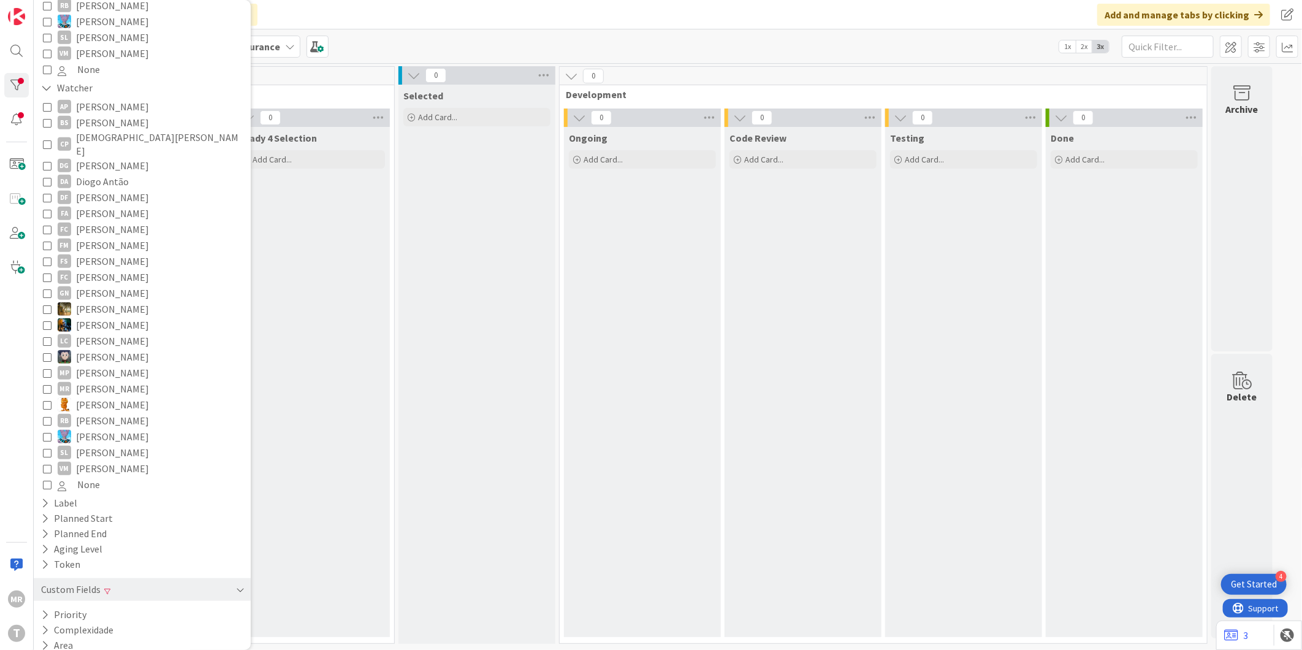
scroll to position [480, 0]
click at [82, 648] on button "Milestone" at bounding box center [70, 655] width 60 height 15
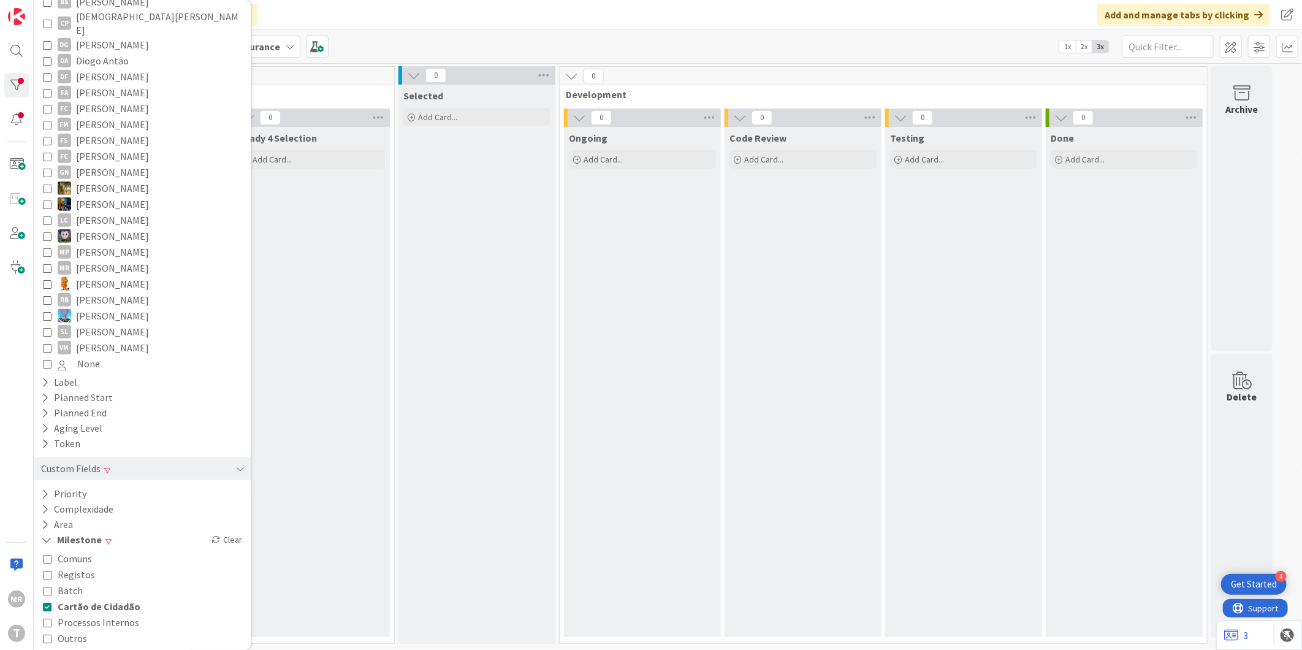
scroll to position [598, 0]
click at [83, 596] on span "Cartão de Cidadão" at bounding box center [99, 604] width 83 height 16
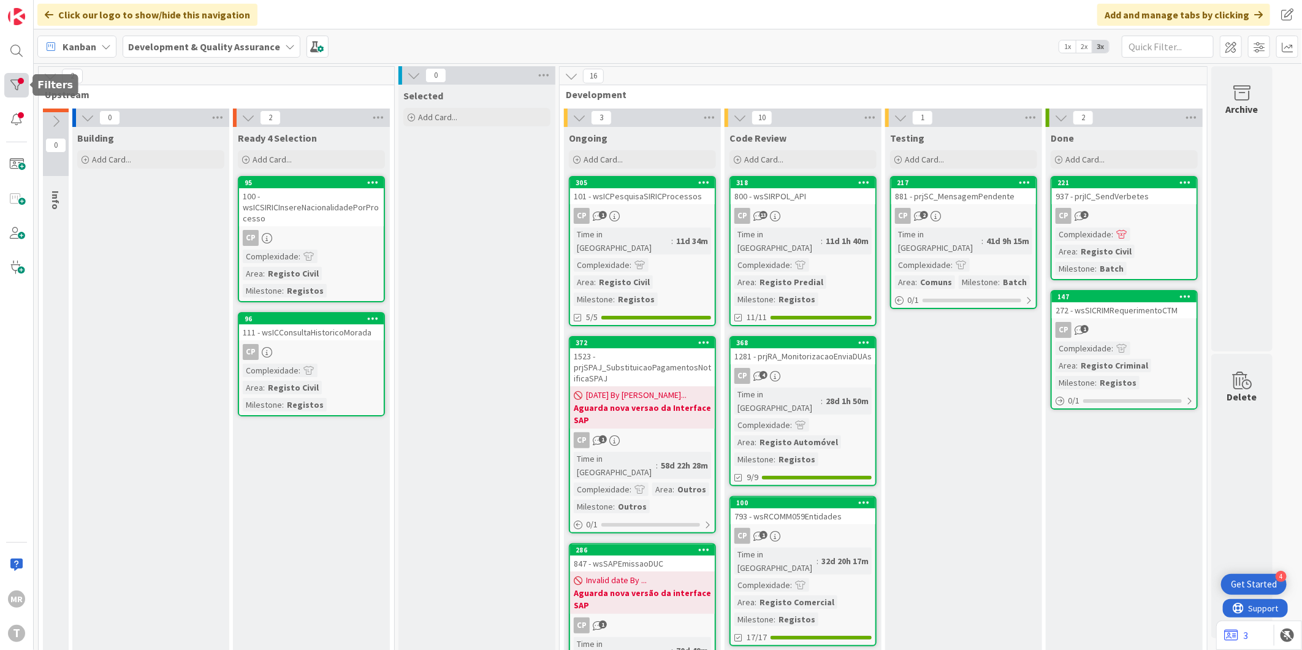
click at [15, 77] on div at bounding box center [16, 85] width 25 height 25
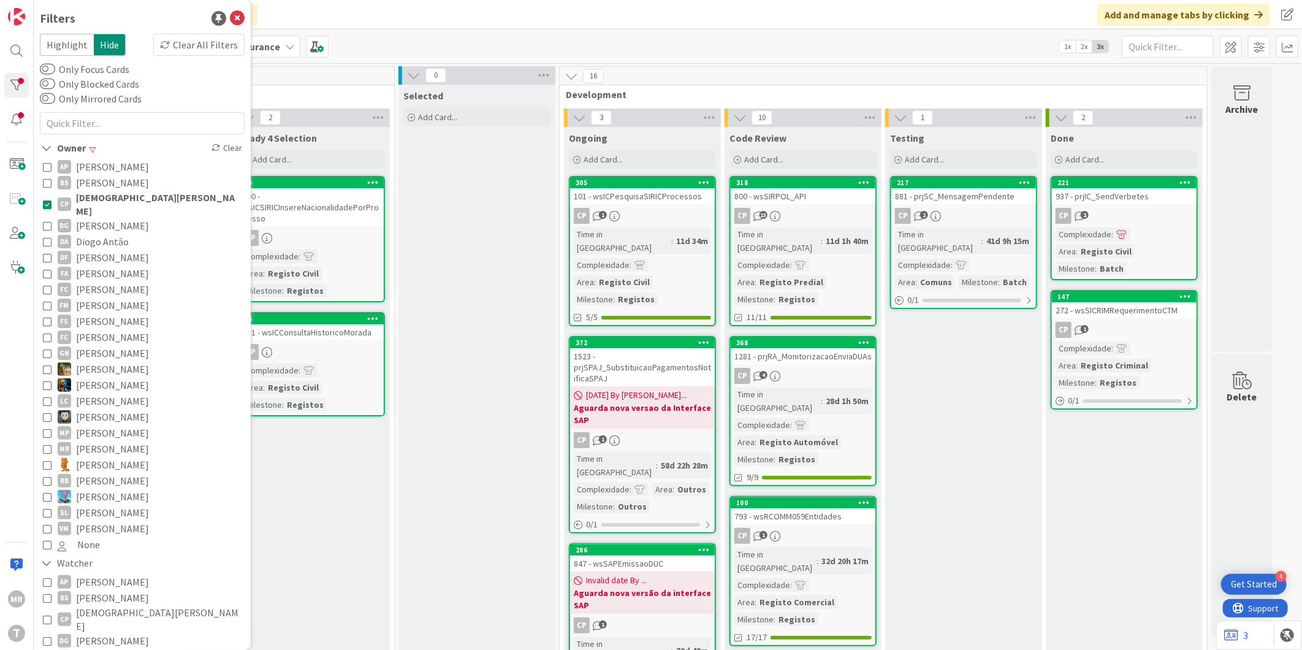
click at [137, 198] on span "[DEMOGRAPHIC_DATA][PERSON_NAME]" at bounding box center [159, 204] width 166 height 27
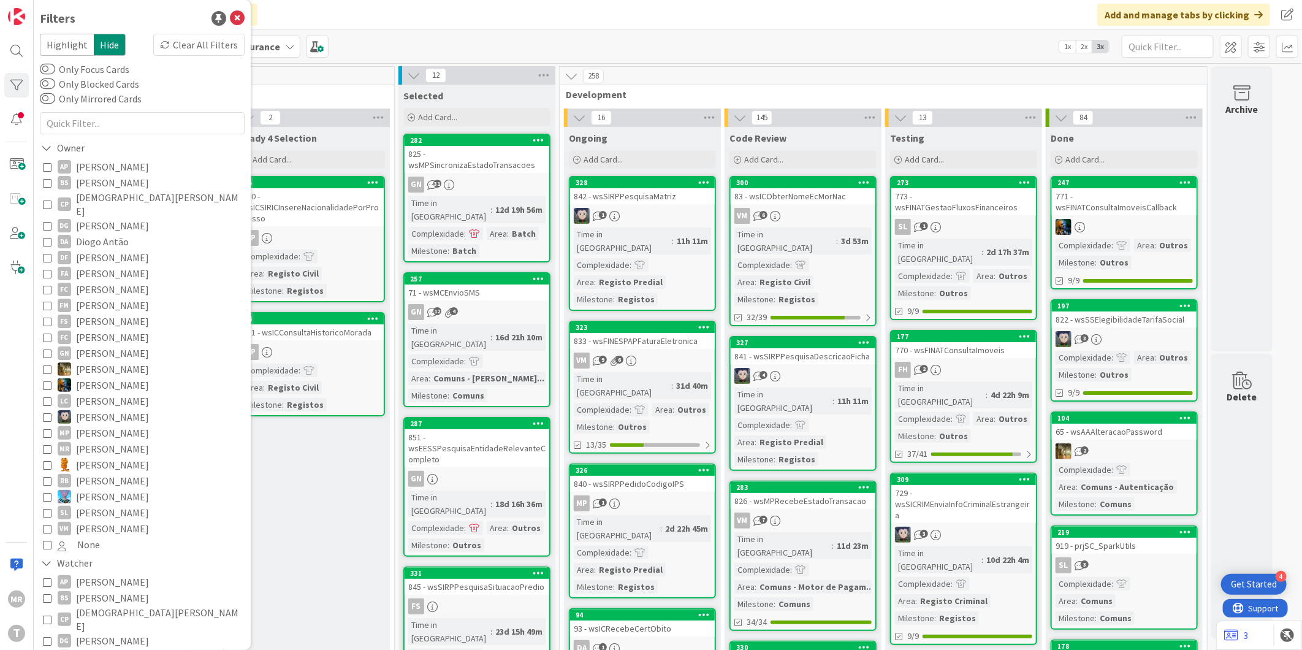
click at [118, 377] on span "[PERSON_NAME]" at bounding box center [112, 385] width 73 height 16
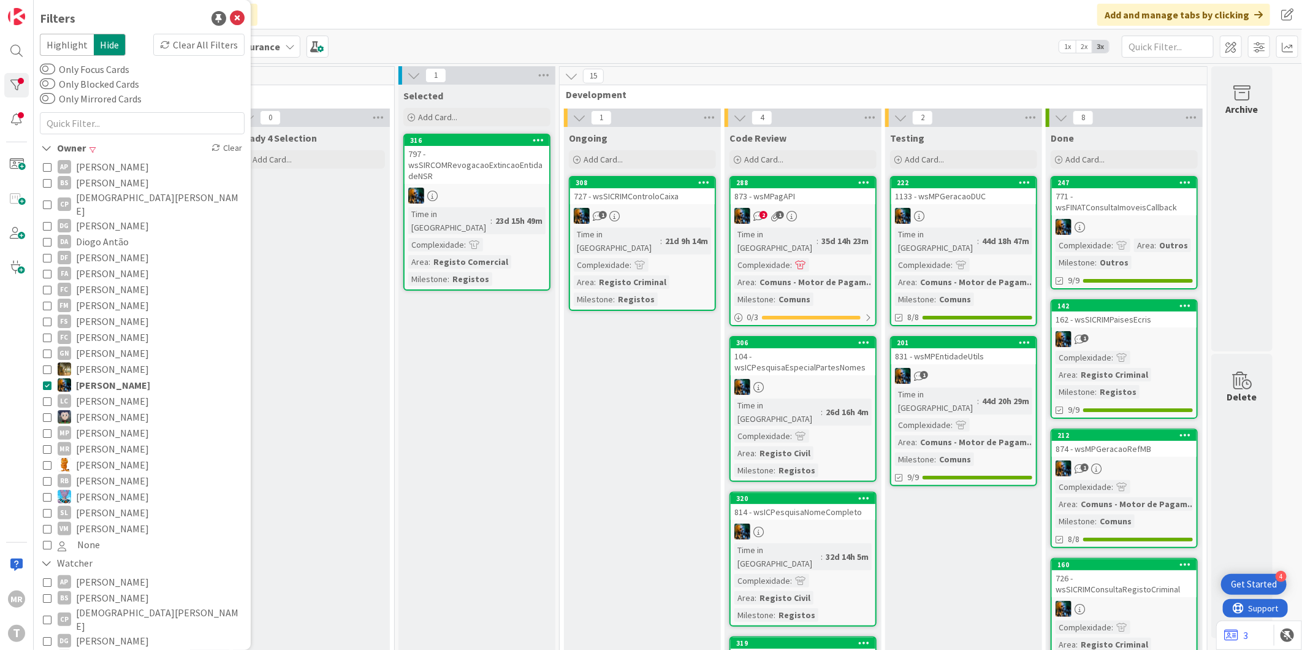
click at [947, 561] on div "Testing Add Card... 222 1133 - wsMPGeracaoDUC Time in [GEOGRAPHIC_DATA] : 44d 1…" at bounding box center [963, 657] width 157 height 1061
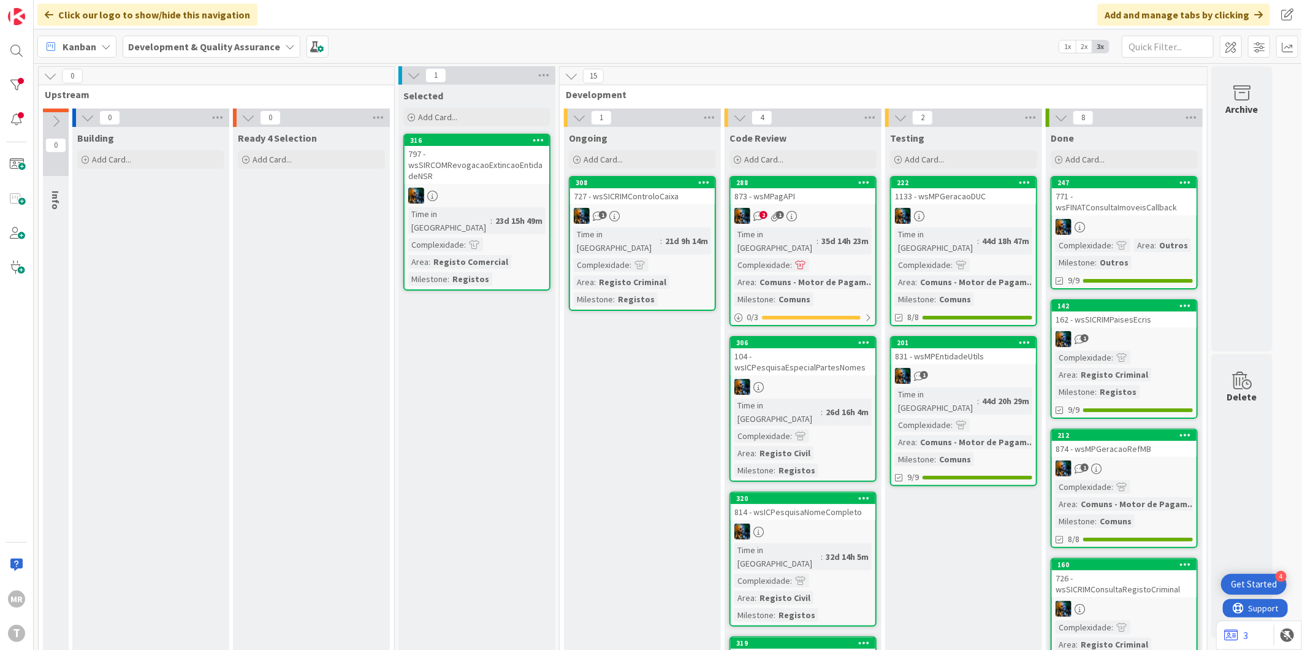
click at [625, 356] on div "Ongoing Add Card... 308 727 - wsSICRIMControloCaixa 1 Time in [GEOGRAPHIC_DATA]…" at bounding box center [642, 657] width 157 height 1061
click at [15, 84] on div at bounding box center [16, 85] width 25 height 25
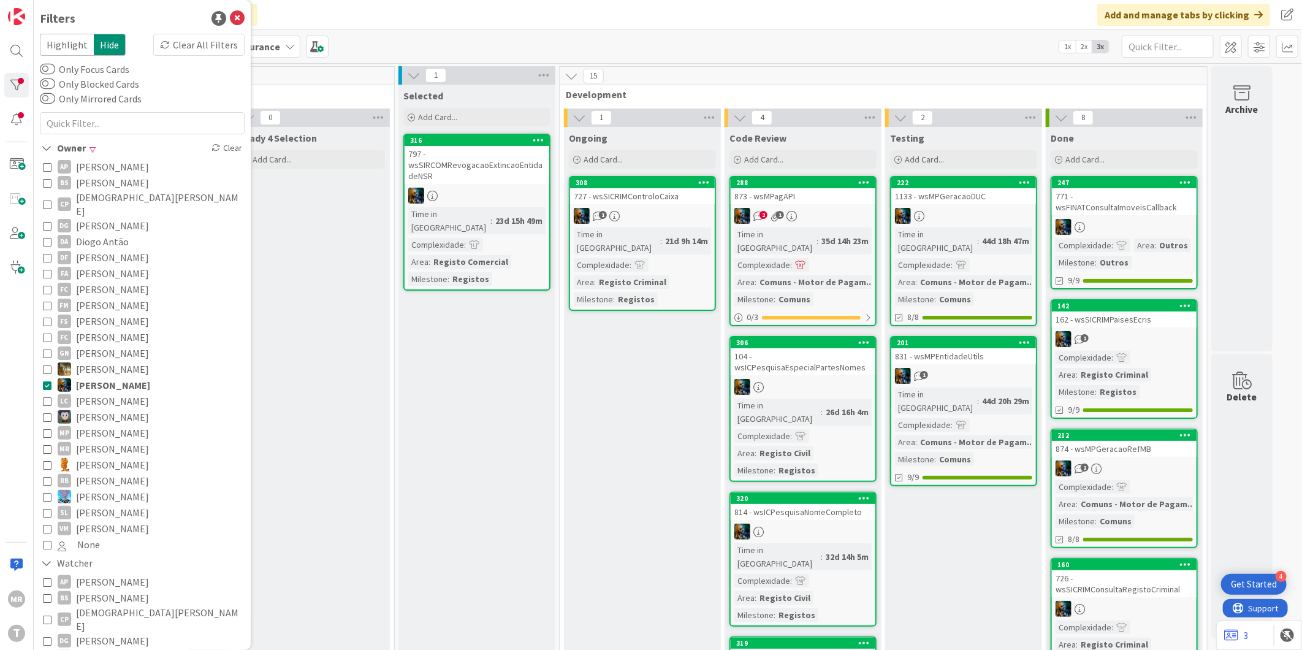
click at [280, 421] on div "Ready 4 Selection Add Card..." at bounding box center [311, 657] width 157 height 1061
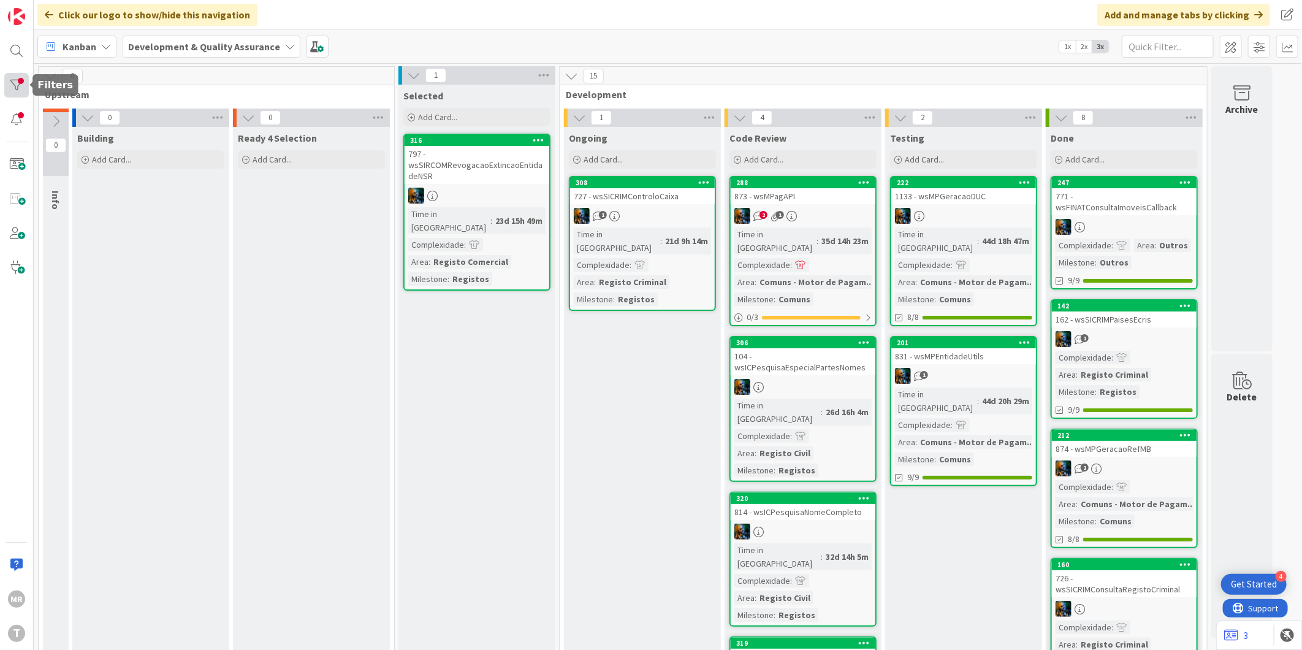
click at [8, 84] on div at bounding box center [16, 85] width 25 height 25
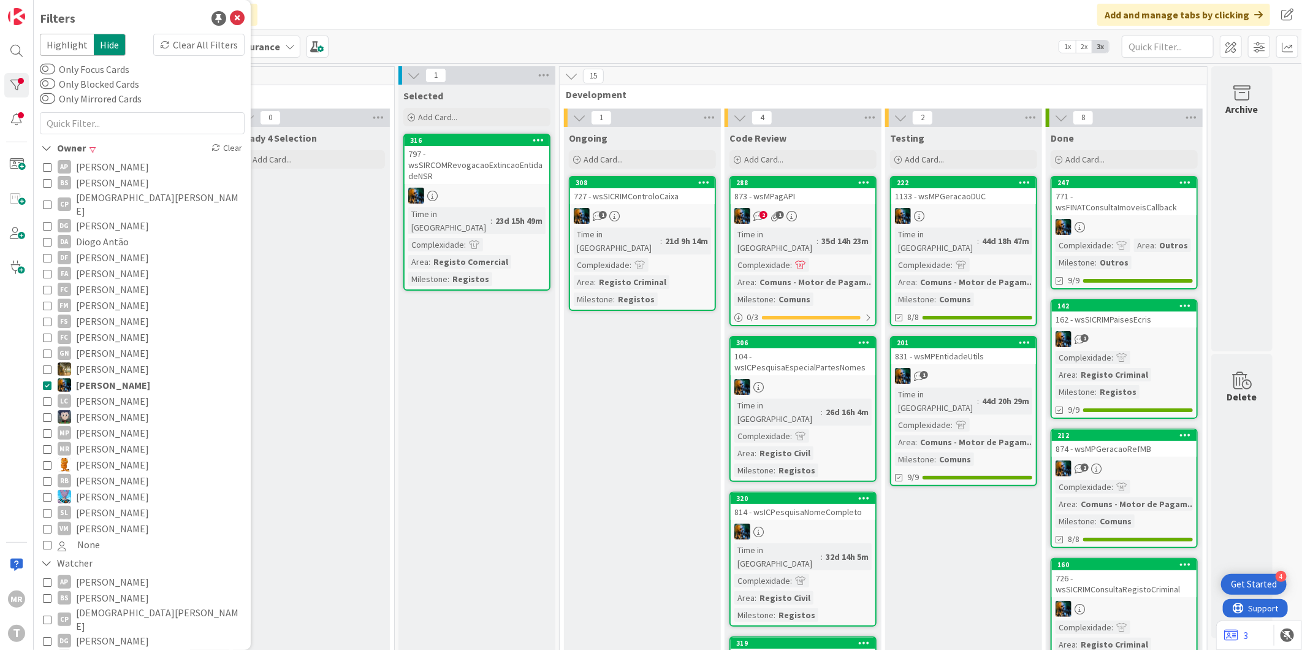
click at [94, 377] on span "[PERSON_NAME]" at bounding box center [113, 385] width 74 height 16
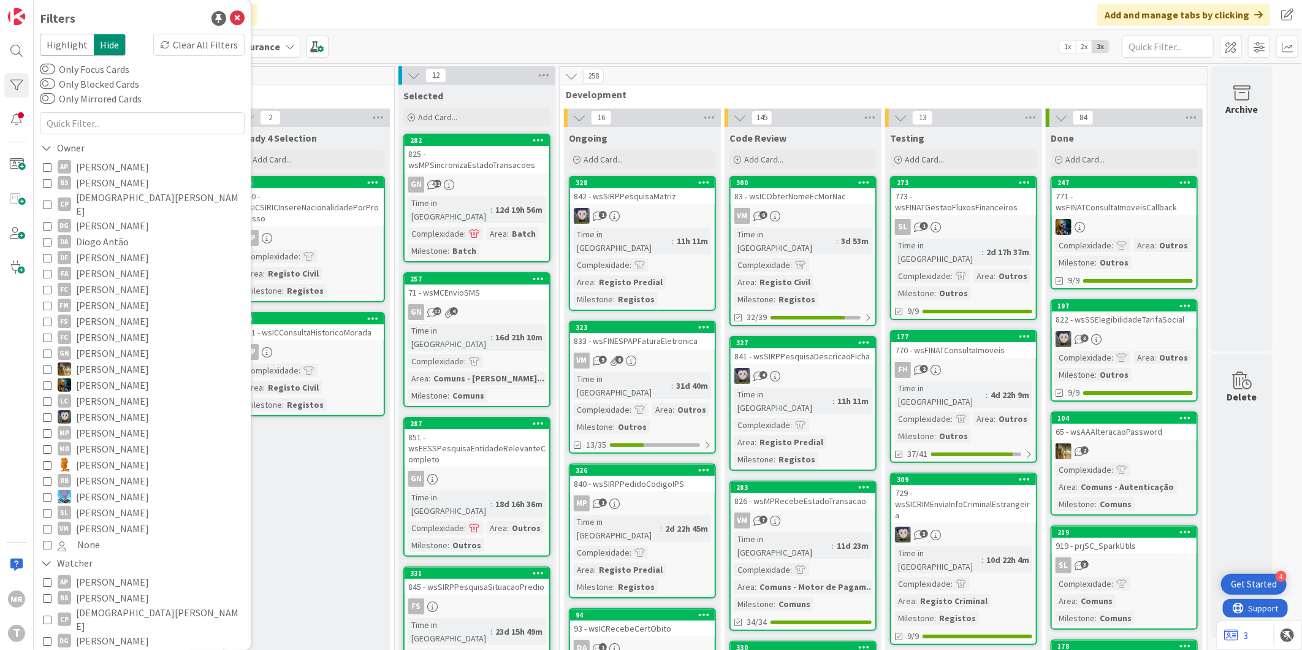
click at [102, 199] on span "[DEMOGRAPHIC_DATA][PERSON_NAME]" at bounding box center [159, 204] width 166 height 27
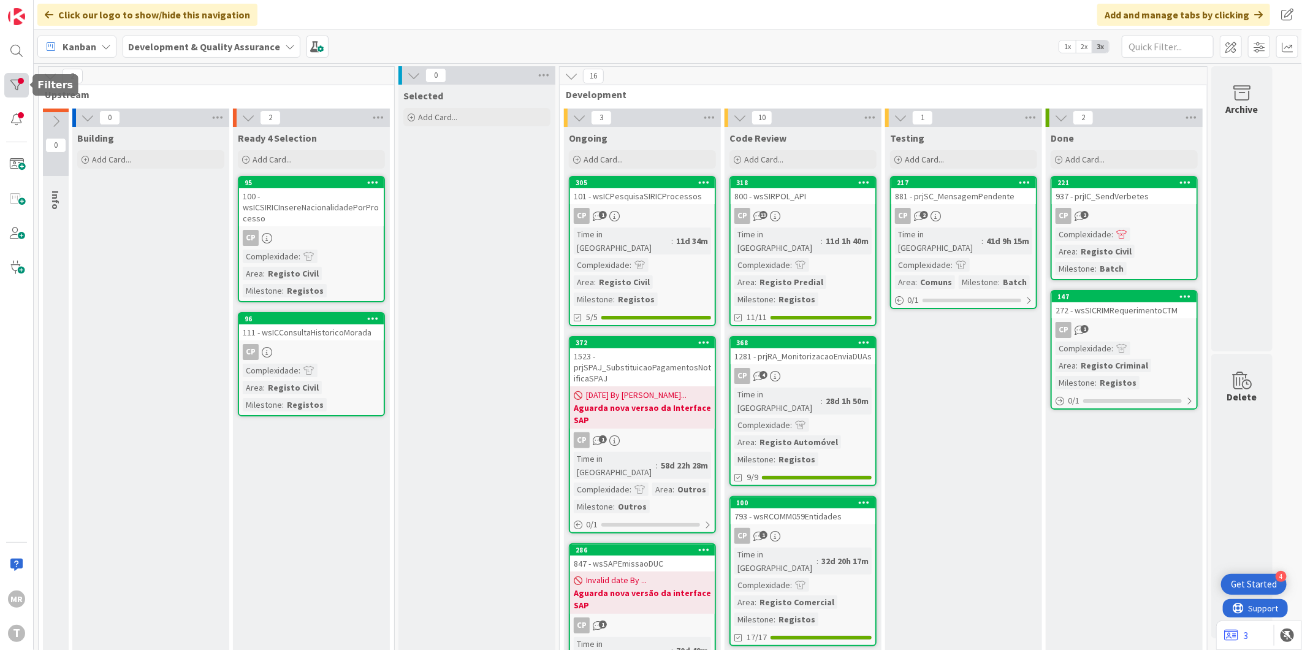
click at [12, 89] on div at bounding box center [16, 85] width 25 height 25
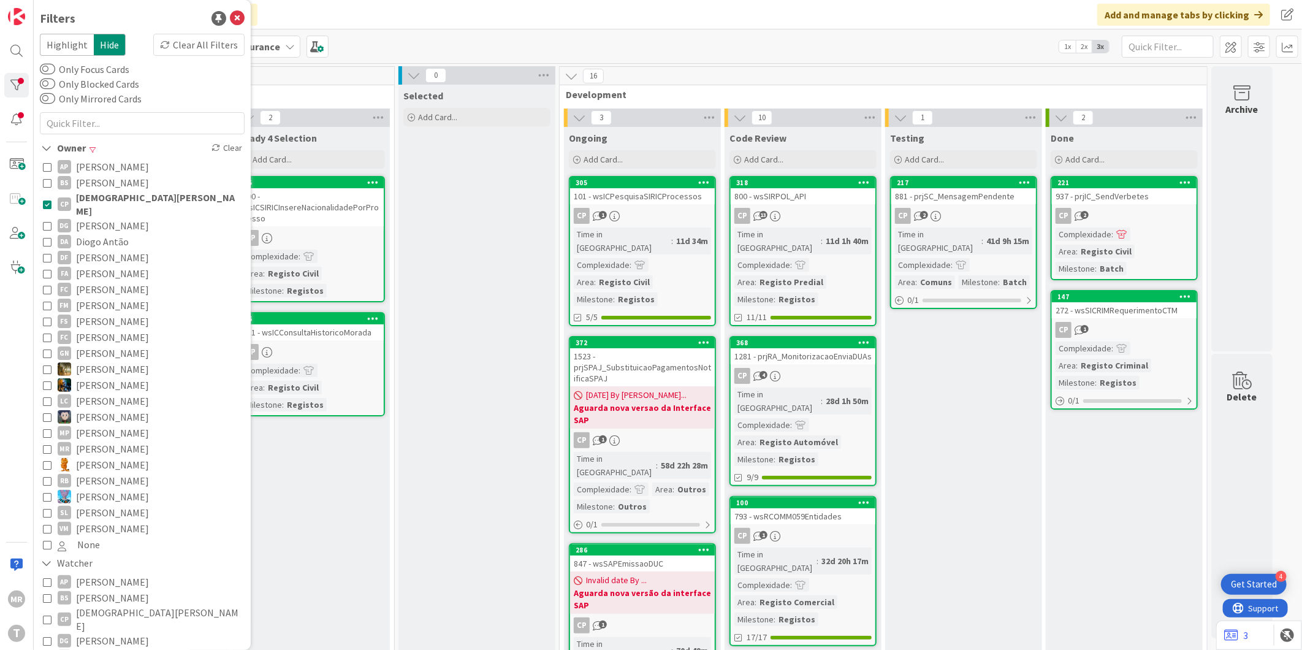
click at [135, 201] on span "[DEMOGRAPHIC_DATA][PERSON_NAME]" at bounding box center [159, 204] width 166 height 27
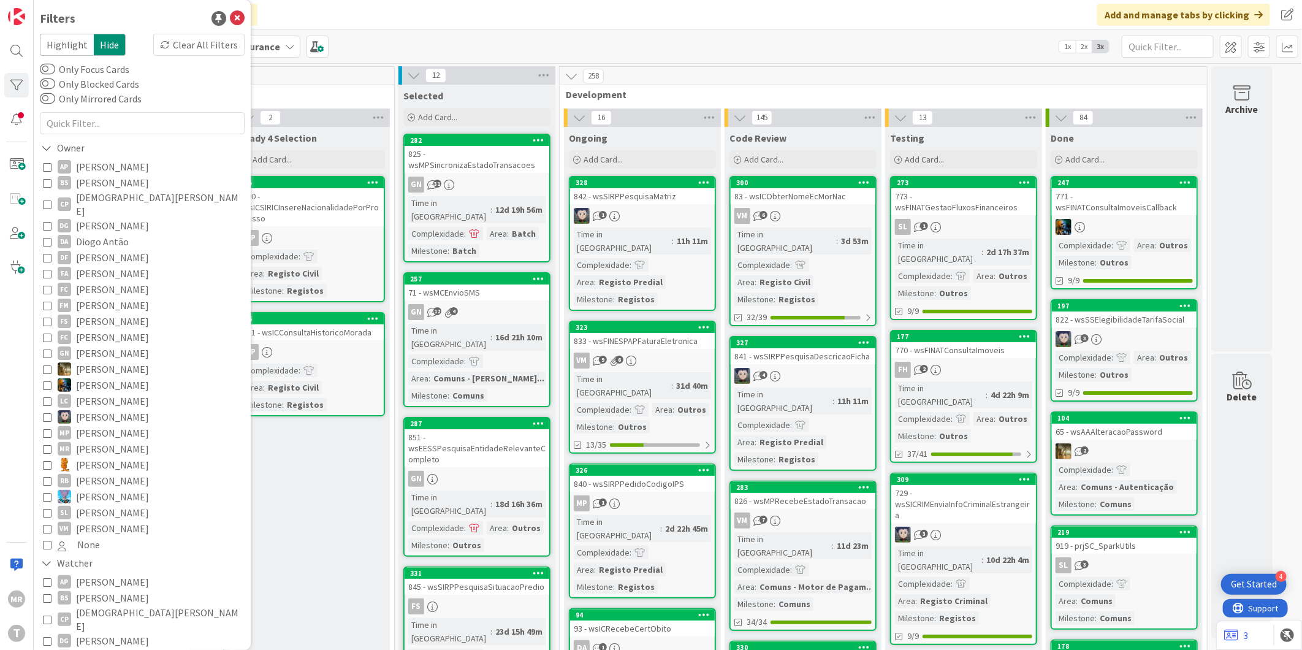
click at [107, 425] on span "[PERSON_NAME]" at bounding box center [112, 433] width 73 height 16
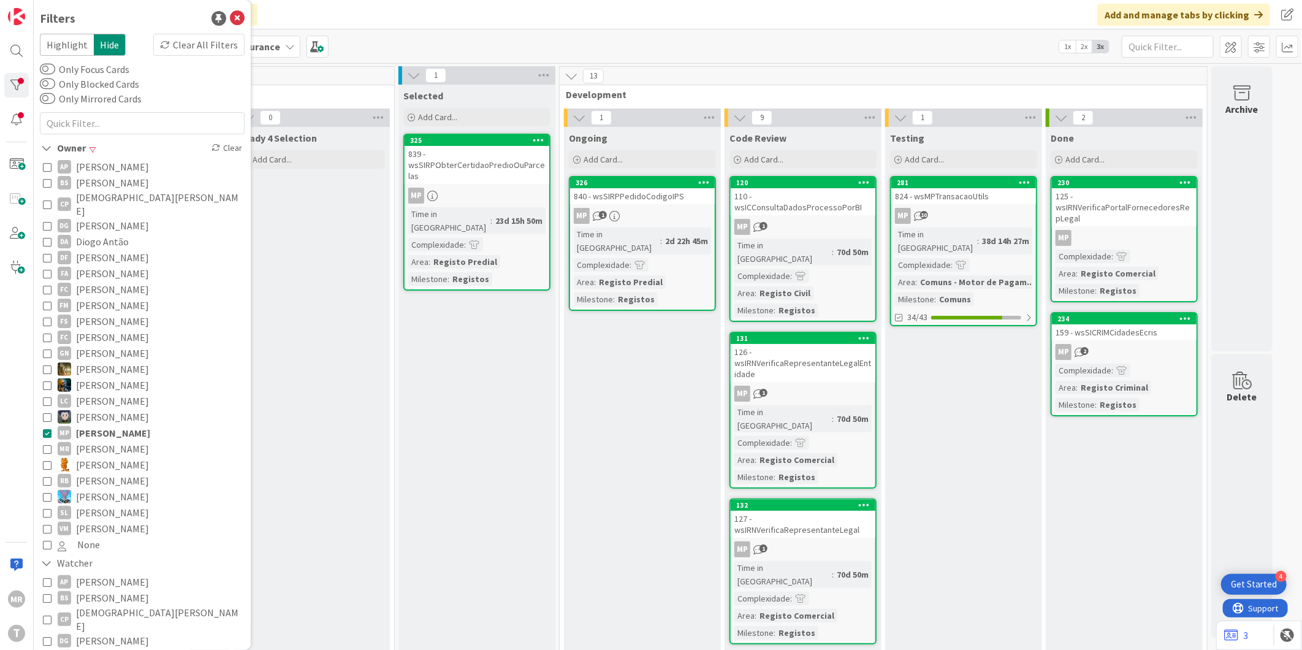
drag, startPoint x: 112, startPoint y: 416, endPoint x: 364, endPoint y: 474, distance: 259.3
click at [112, 425] on span "[PERSON_NAME]" at bounding box center [113, 433] width 74 height 16
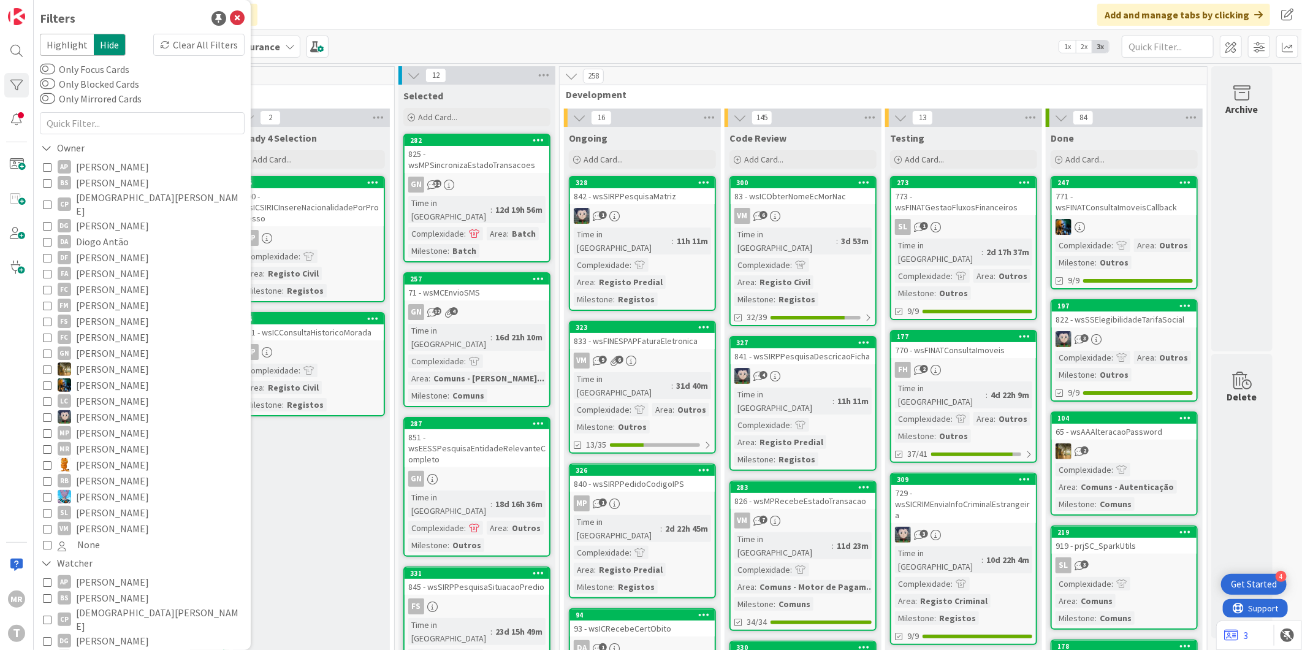
click at [108, 457] on span "[PERSON_NAME]" at bounding box center [112, 465] width 73 height 16
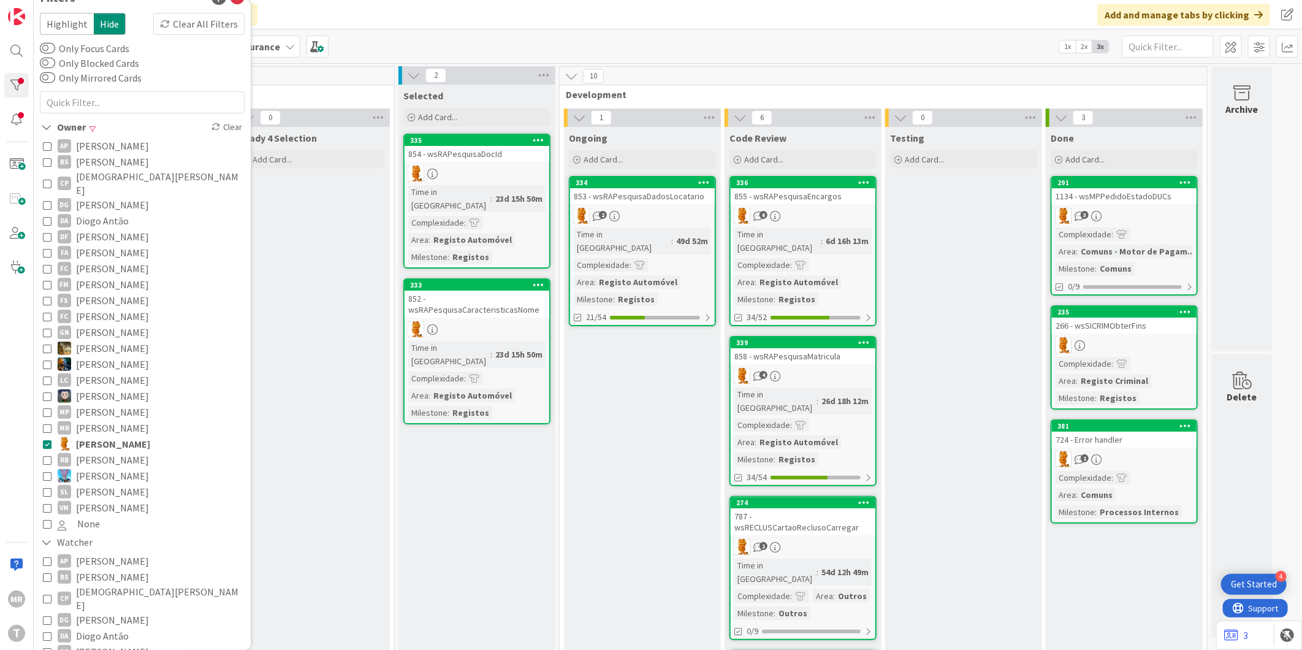
scroll to position [0, 0]
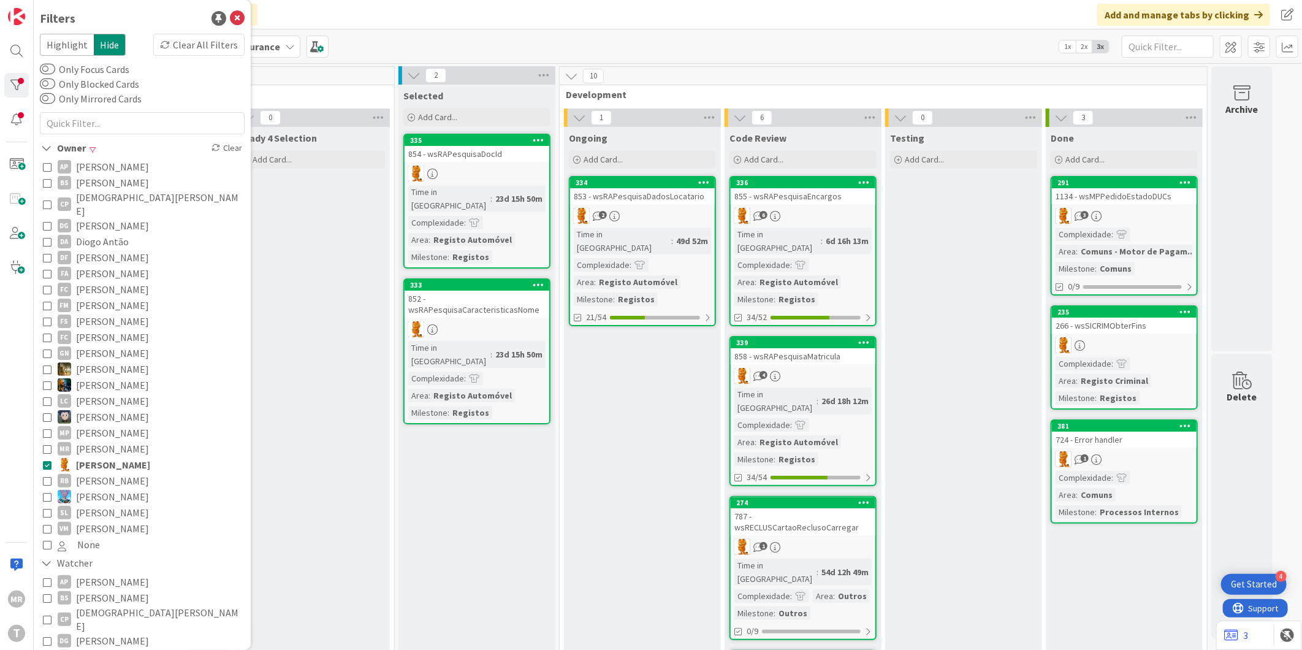
click at [951, 600] on div "Testing Add Card..." at bounding box center [963, 605] width 157 height 957
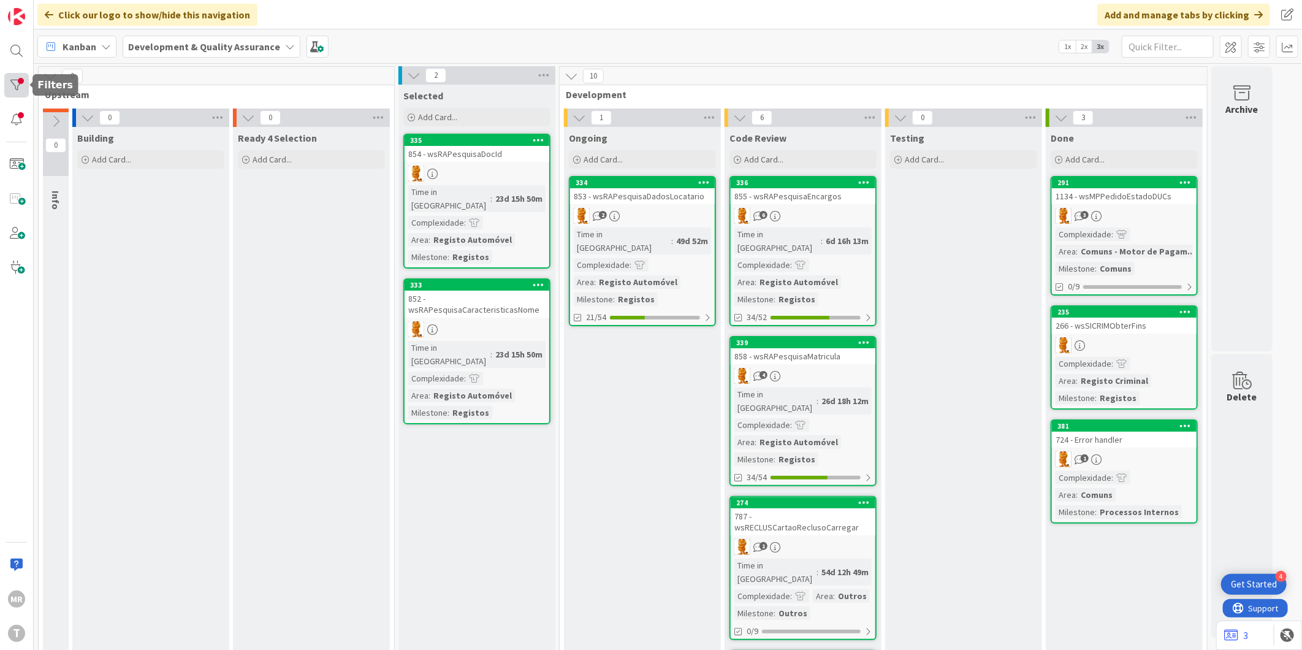
click at [11, 90] on div at bounding box center [16, 85] width 25 height 25
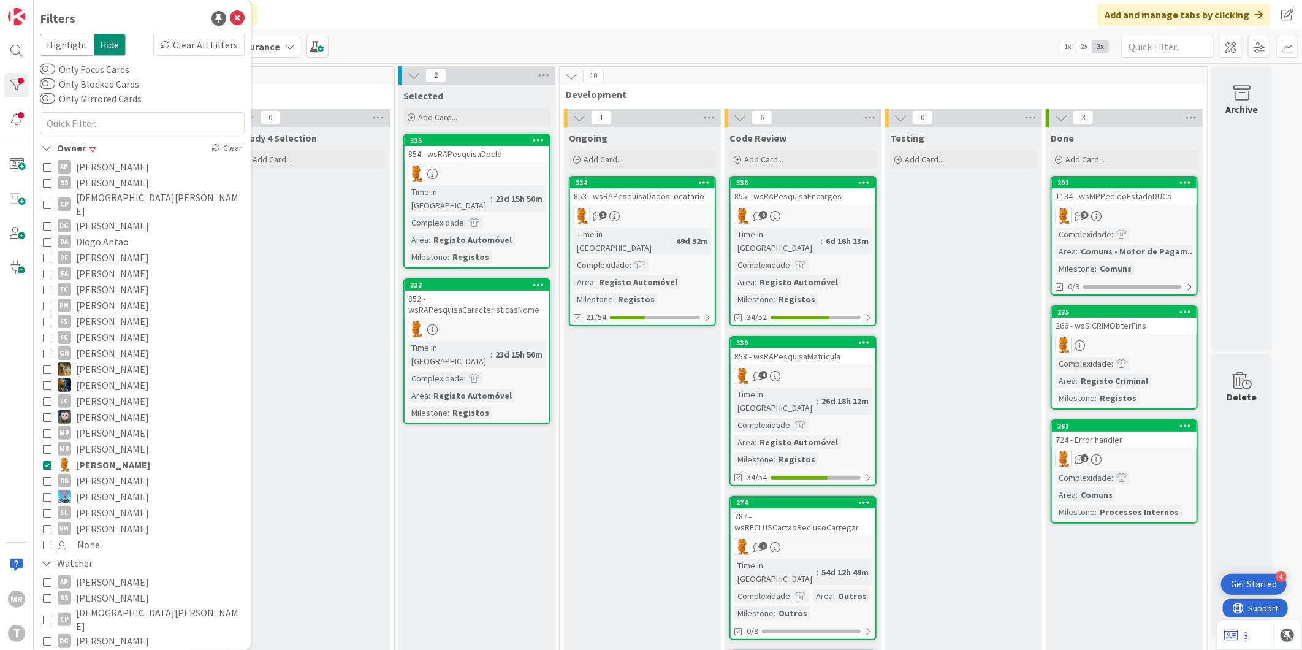
click at [85, 457] on span "[PERSON_NAME]" at bounding box center [113, 465] width 74 height 16
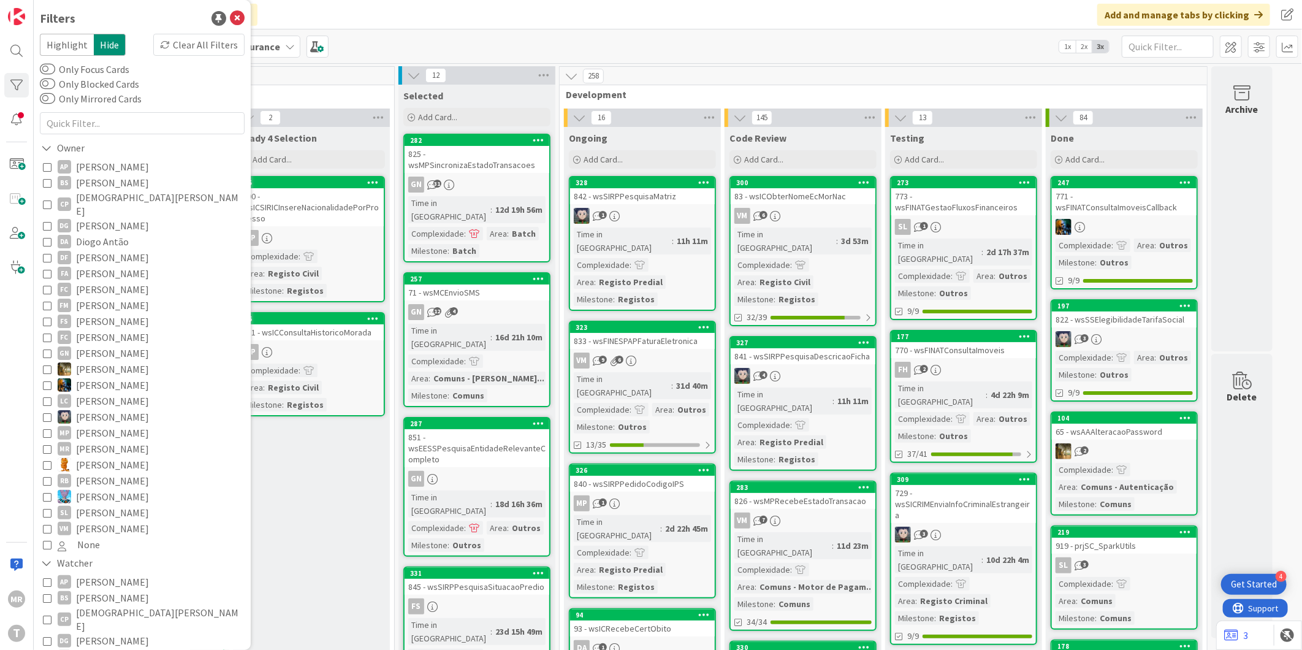
click at [1008, 72] on div "258" at bounding box center [883, 76] width 647 height 18
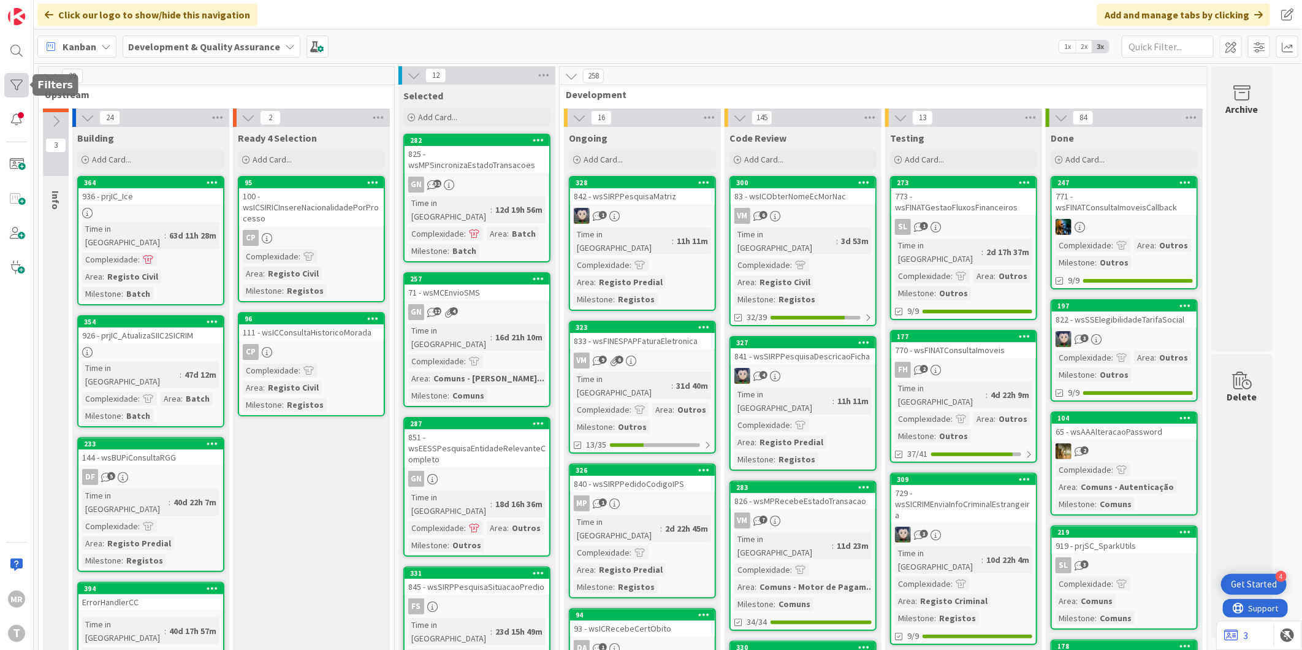
click at [13, 90] on div at bounding box center [16, 85] width 25 height 25
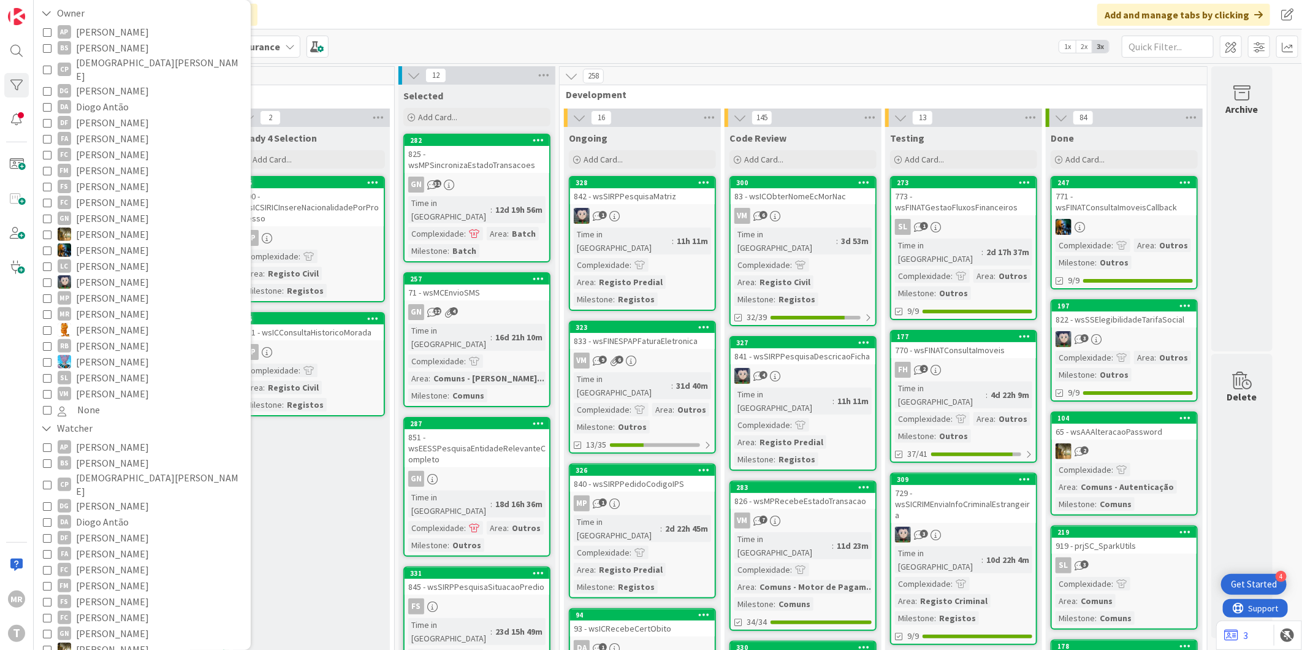
scroll to position [136, 0]
click at [103, 337] on span "[PERSON_NAME]" at bounding box center [112, 345] width 73 height 16
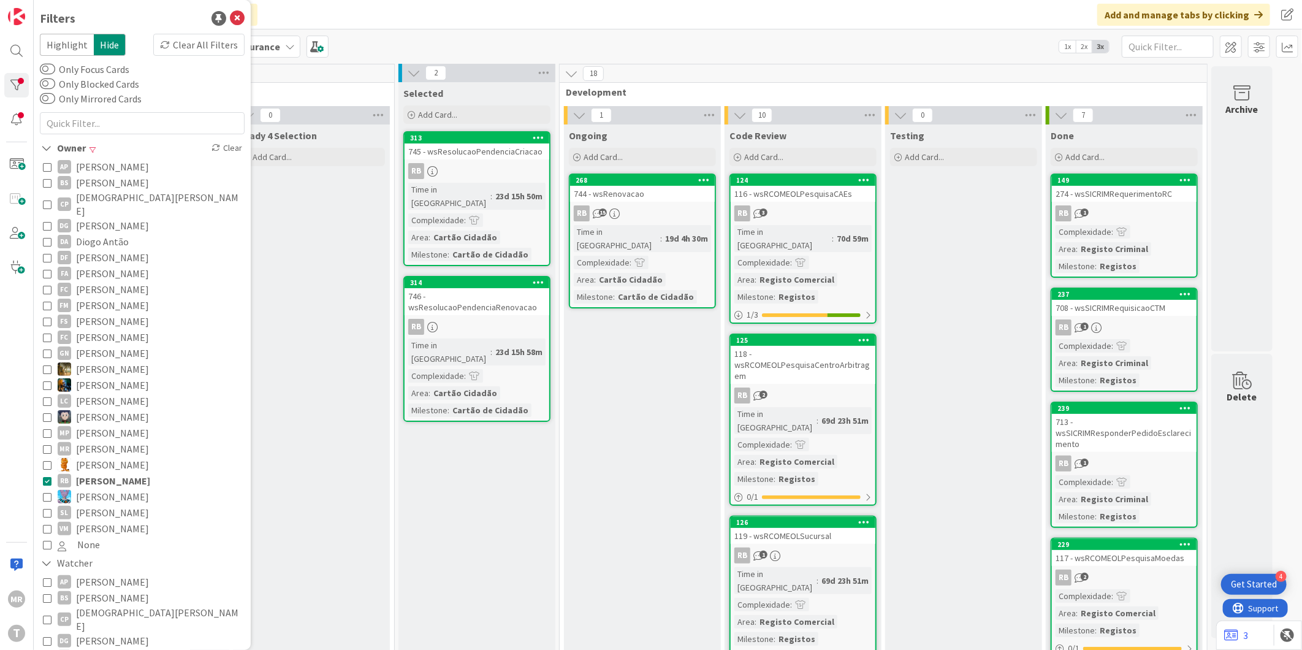
scroll to position [0, 0]
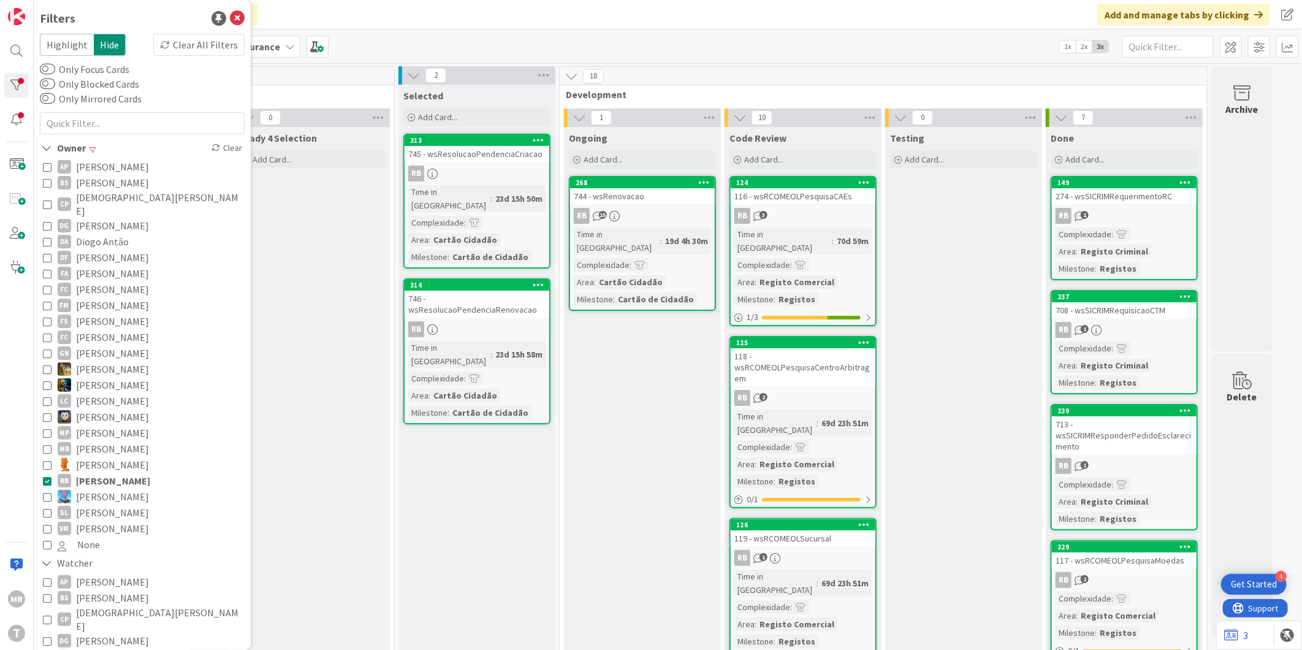
click at [112, 473] on span "[PERSON_NAME]" at bounding box center [113, 481] width 74 height 16
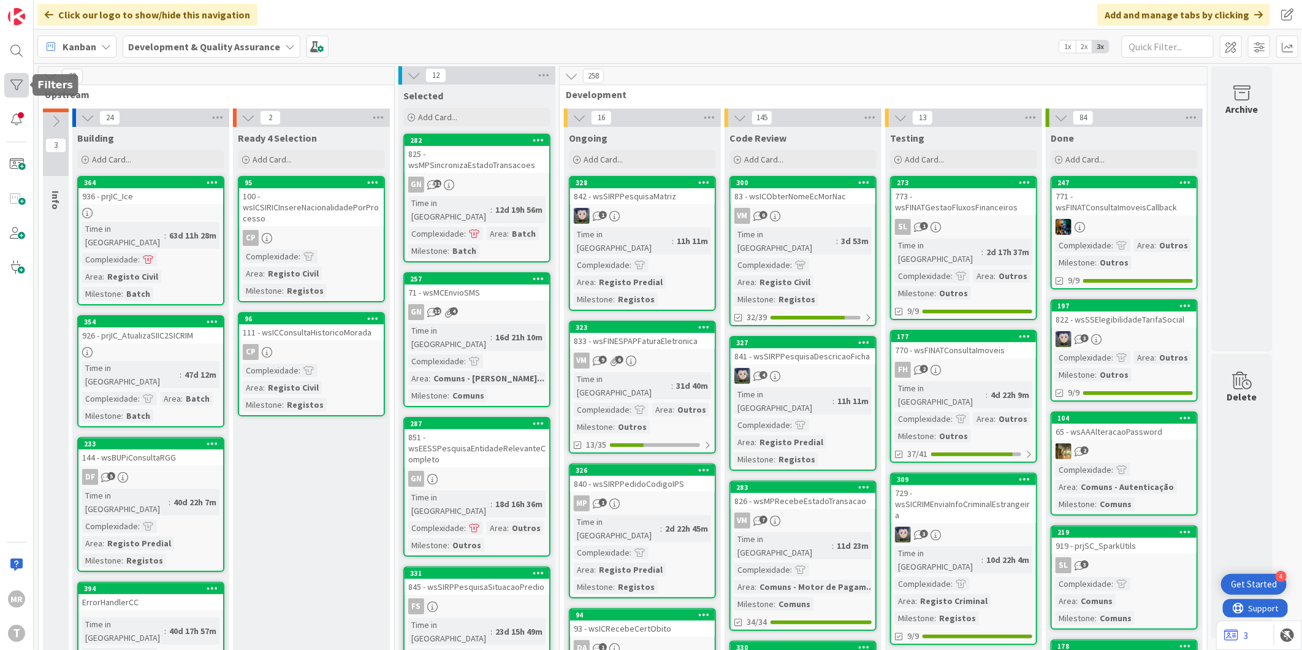
click at [21, 83] on div at bounding box center [16, 85] width 25 height 25
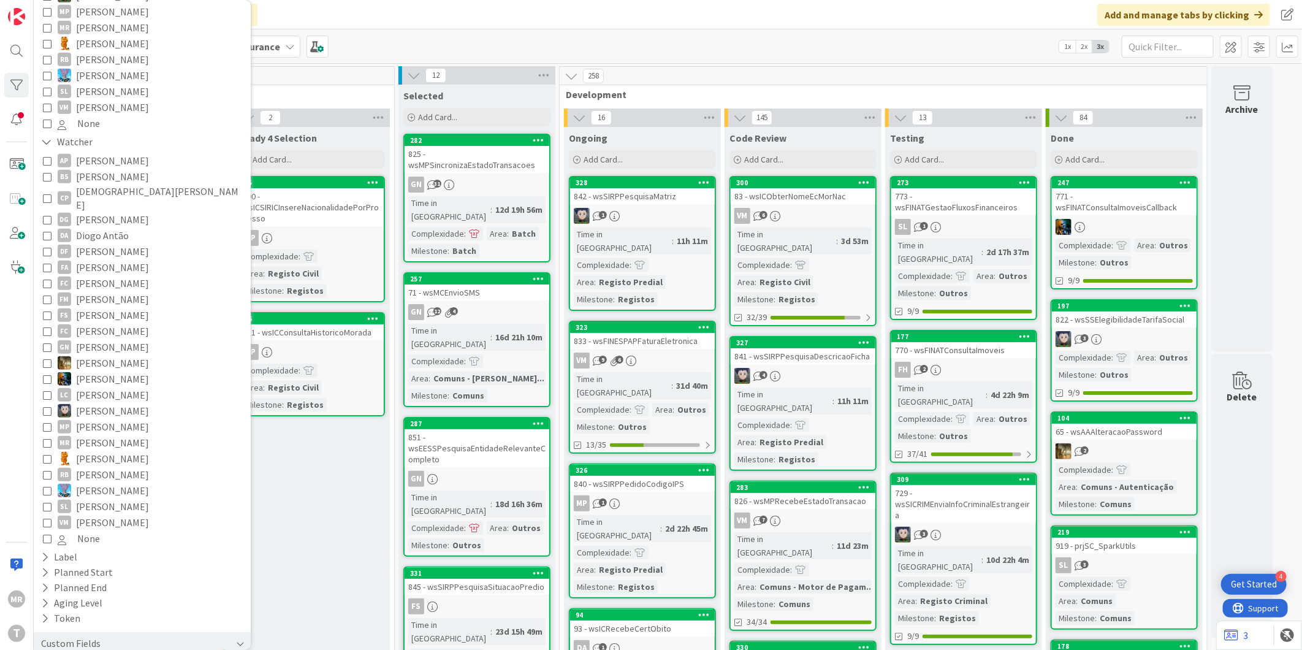
scroll to position [480, 0]
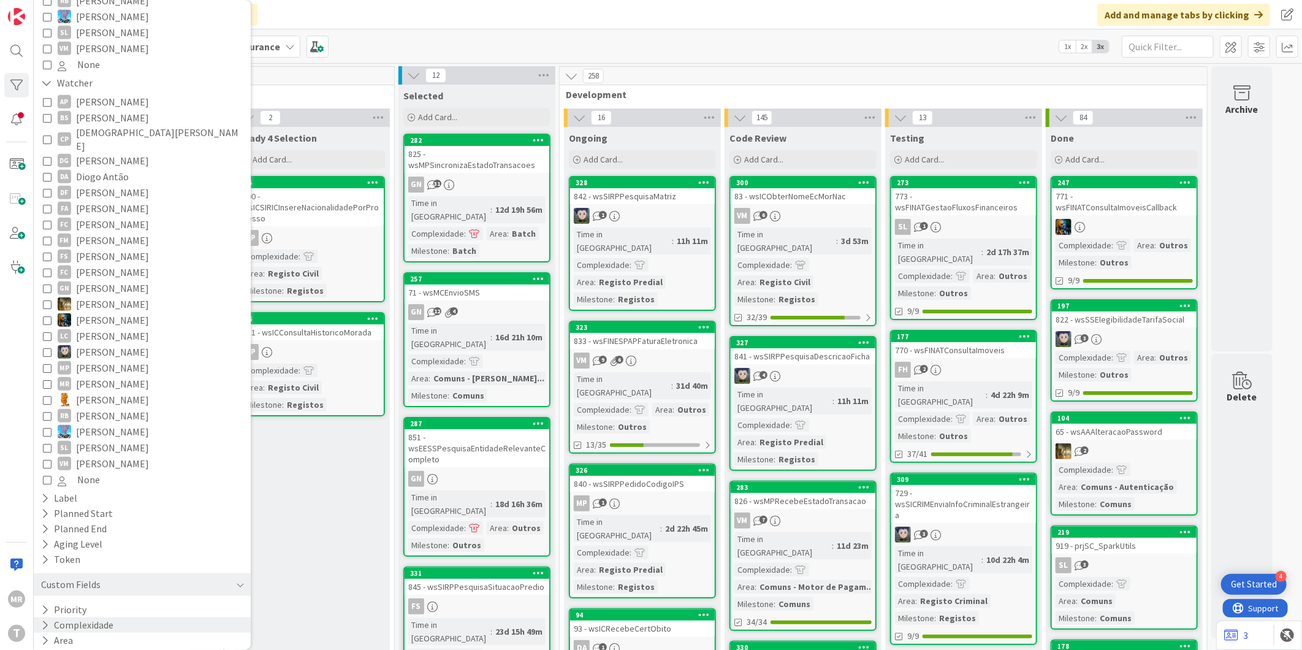
click at [90, 617] on button "Complexidade" at bounding box center [77, 624] width 75 height 15
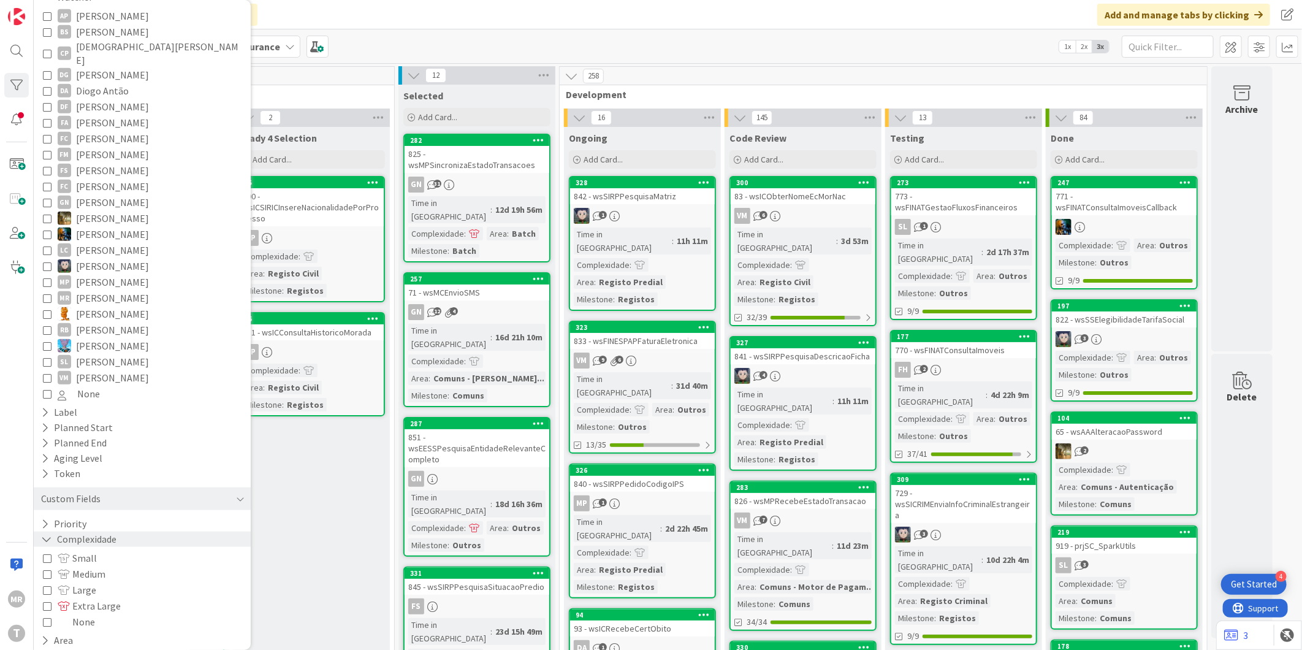
click at [98, 532] on button "Complexidade" at bounding box center [79, 539] width 78 height 15
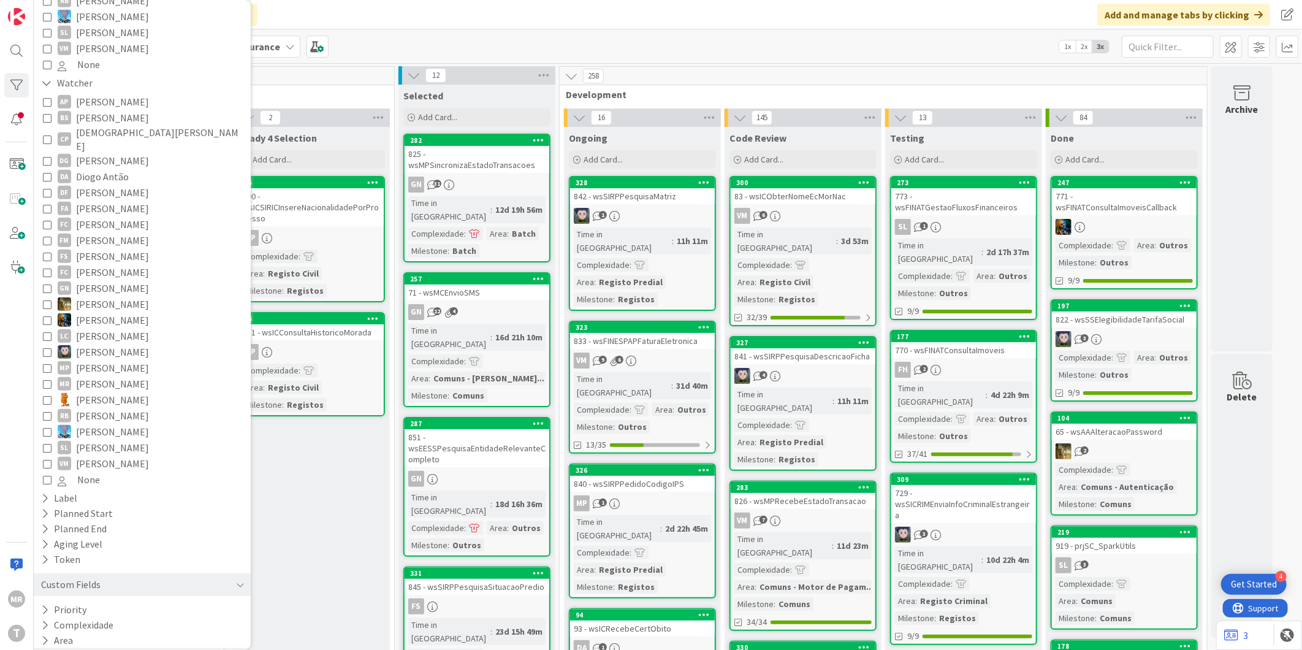
click at [91, 648] on button "Milestone" at bounding box center [69, 655] width 58 height 15
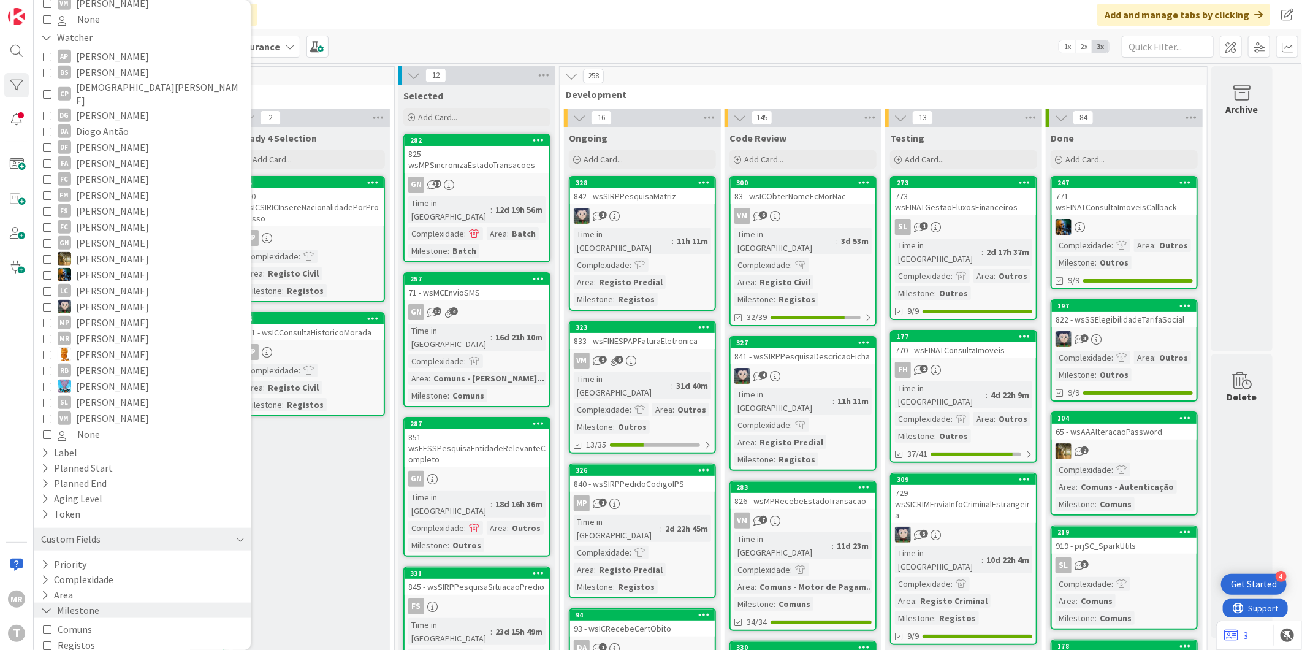
scroll to position [598, 0]
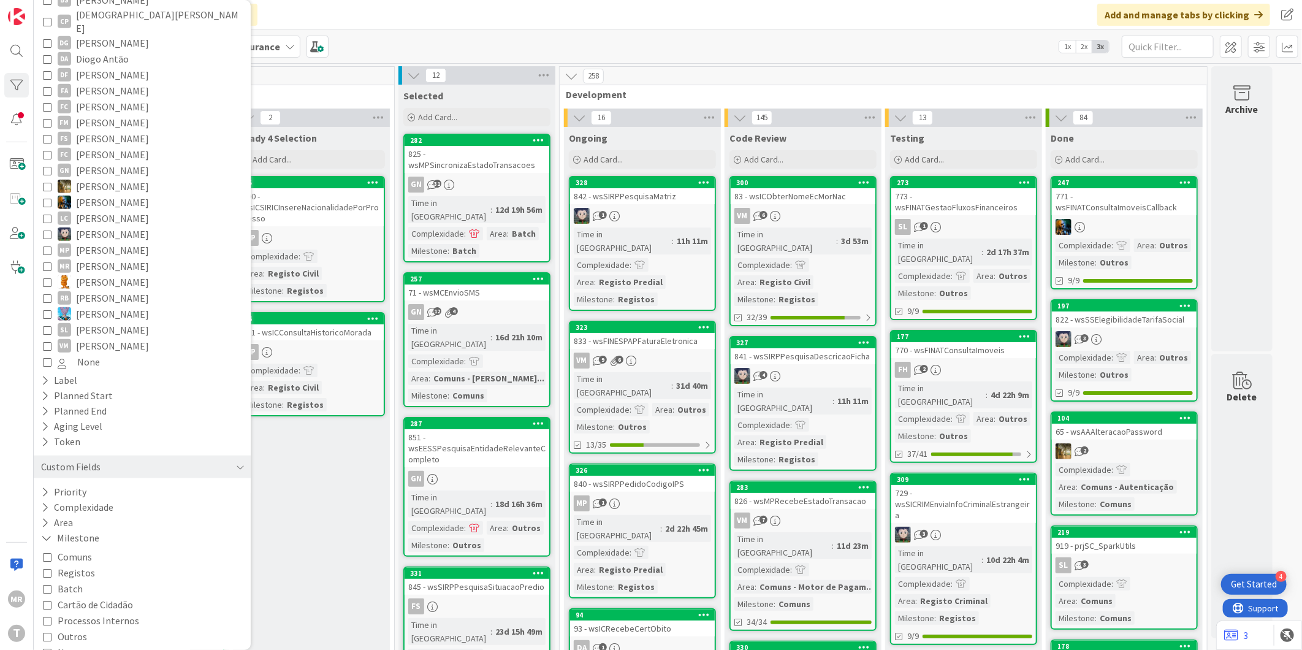
click at [99, 596] on span "Cartão de Cidadão" at bounding box center [95, 604] width 75 height 16
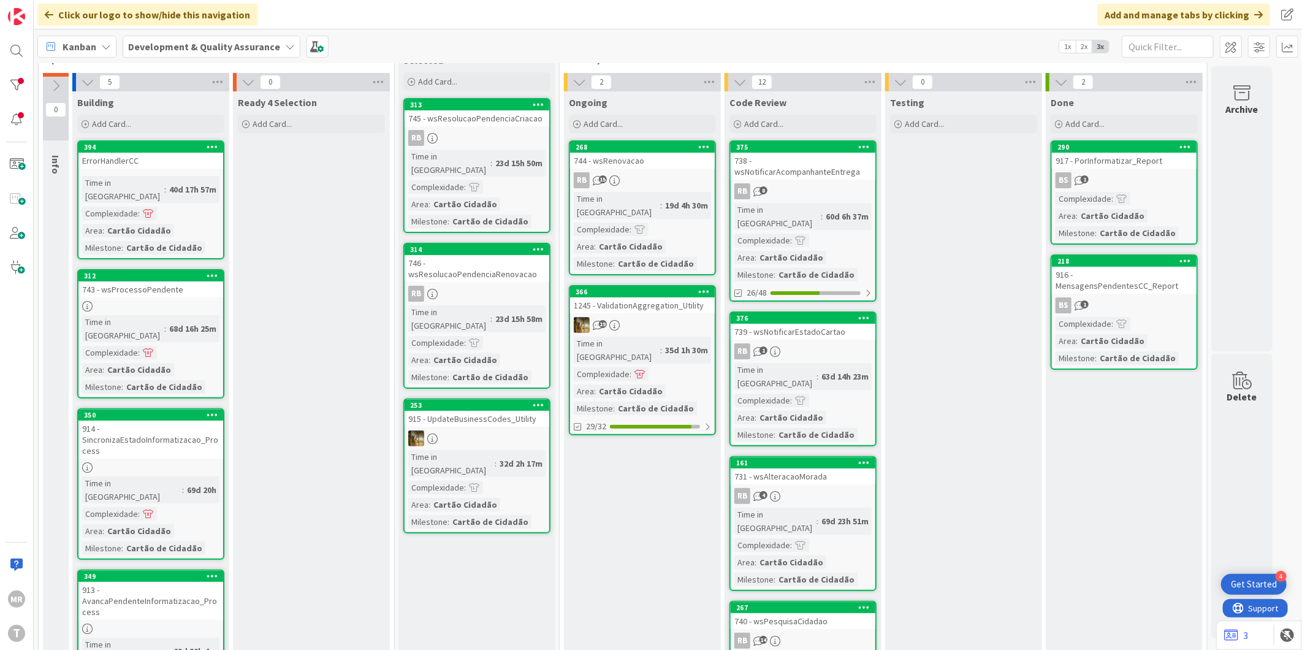
scroll to position [0, 0]
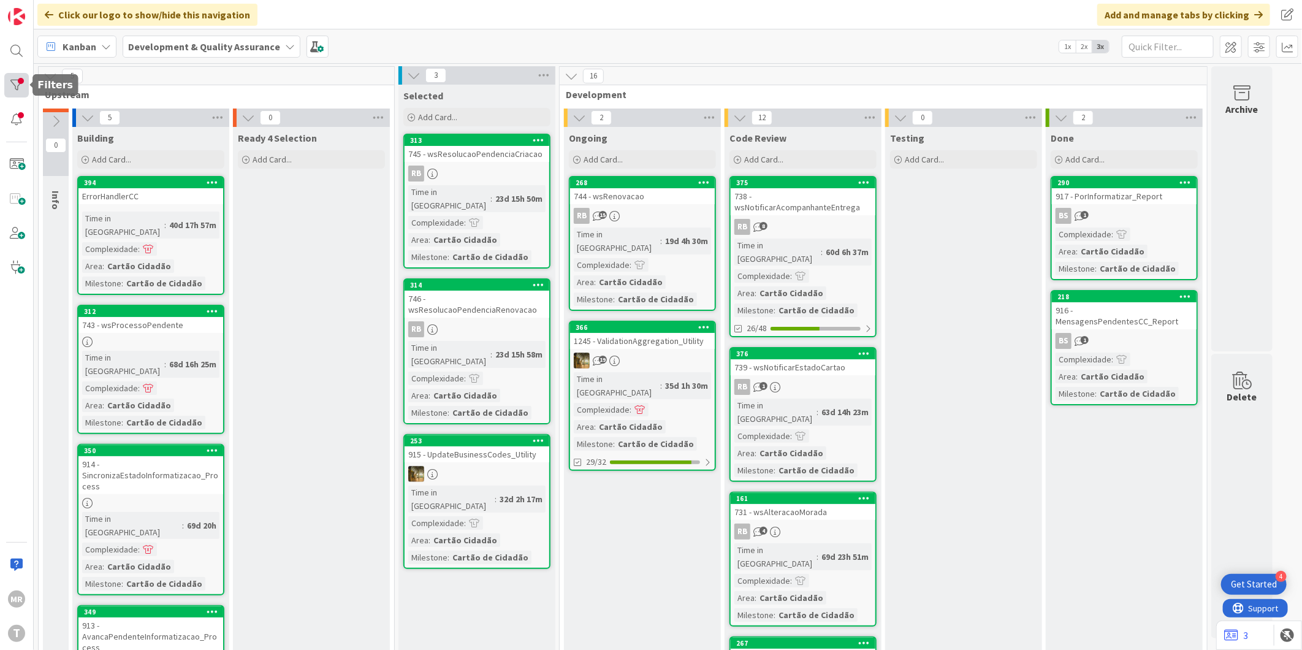
click at [12, 90] on div at bounding box center [16, 85] width 25 height 25
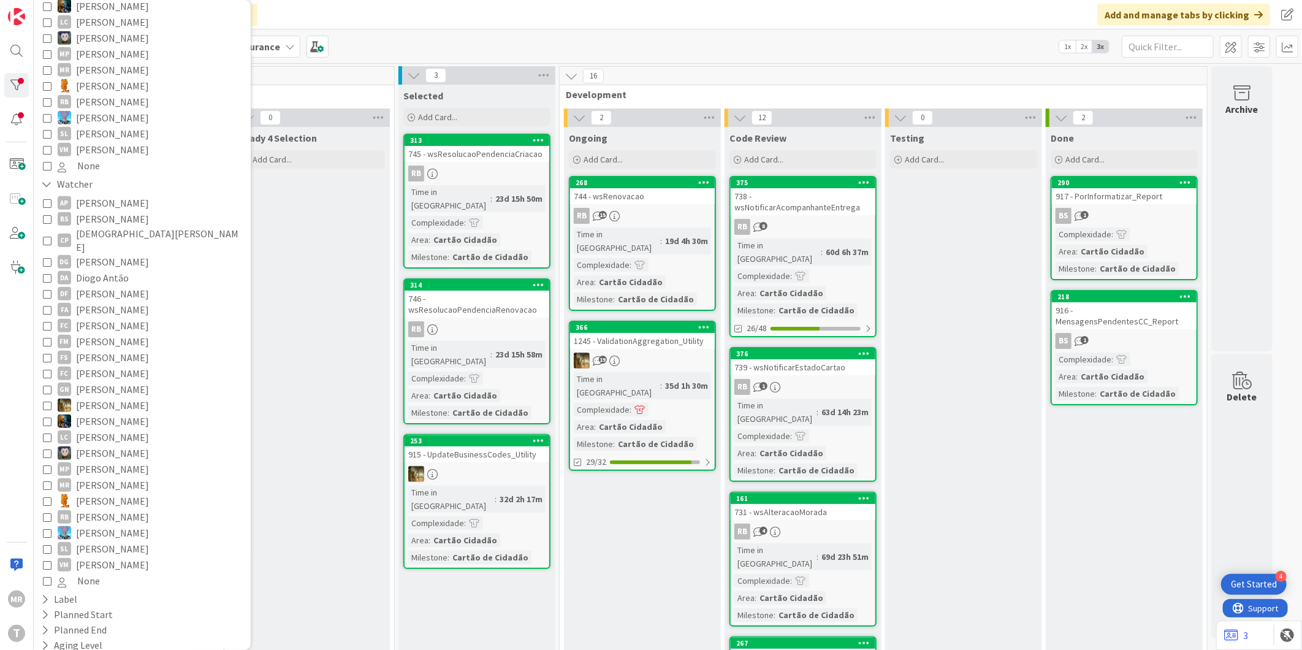
scroll to position [480, 0]
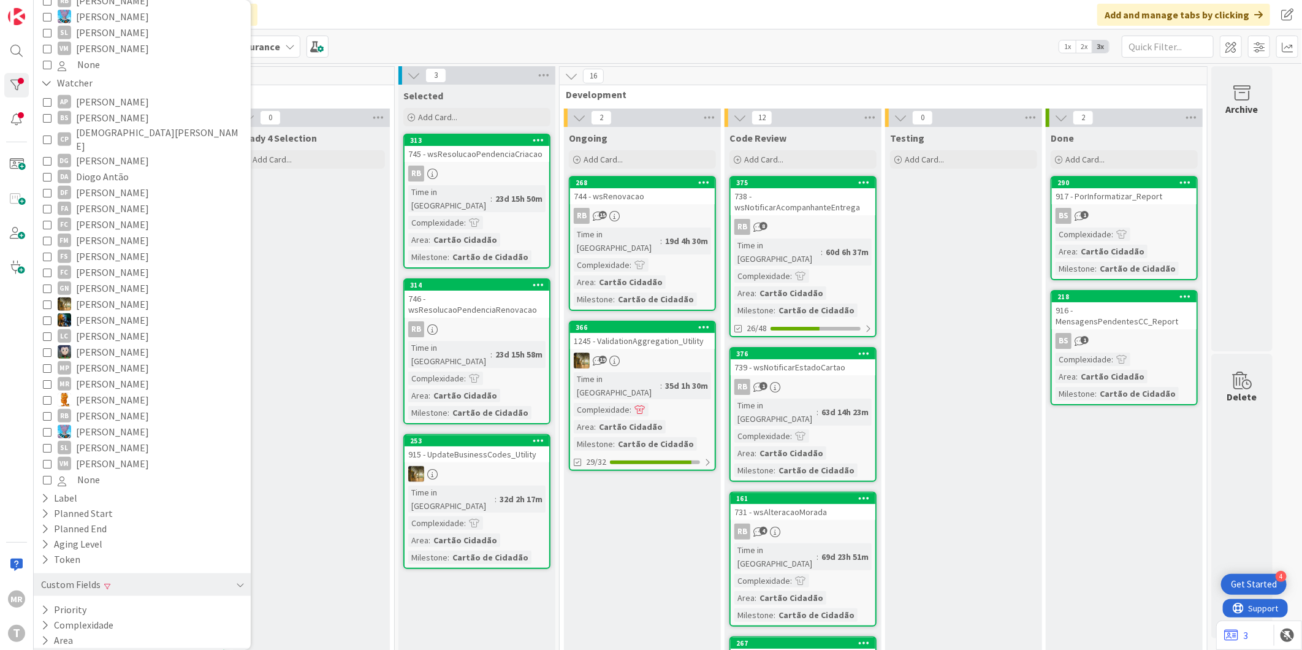
click at [48, 649] on icon at bounding box center [45, 655] width 8 height 10
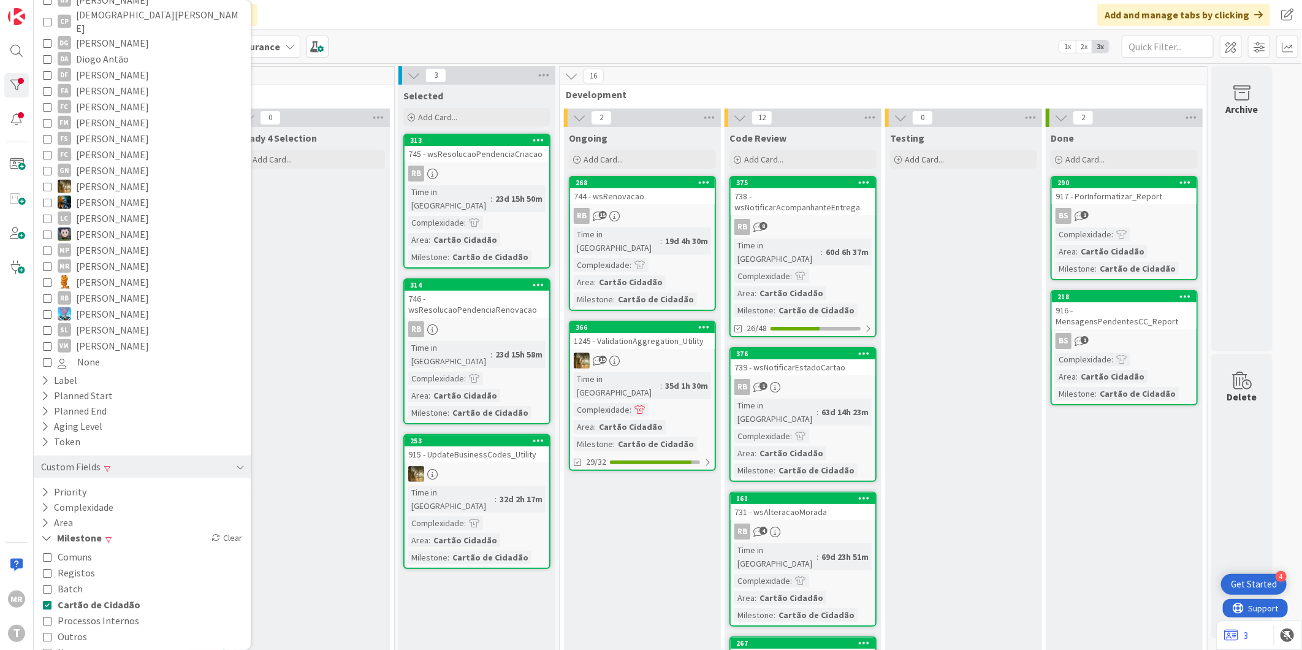
click at [89, 596] on span "Cartão de Cidadão" at bounding box center [99, 604] width 83 height 16
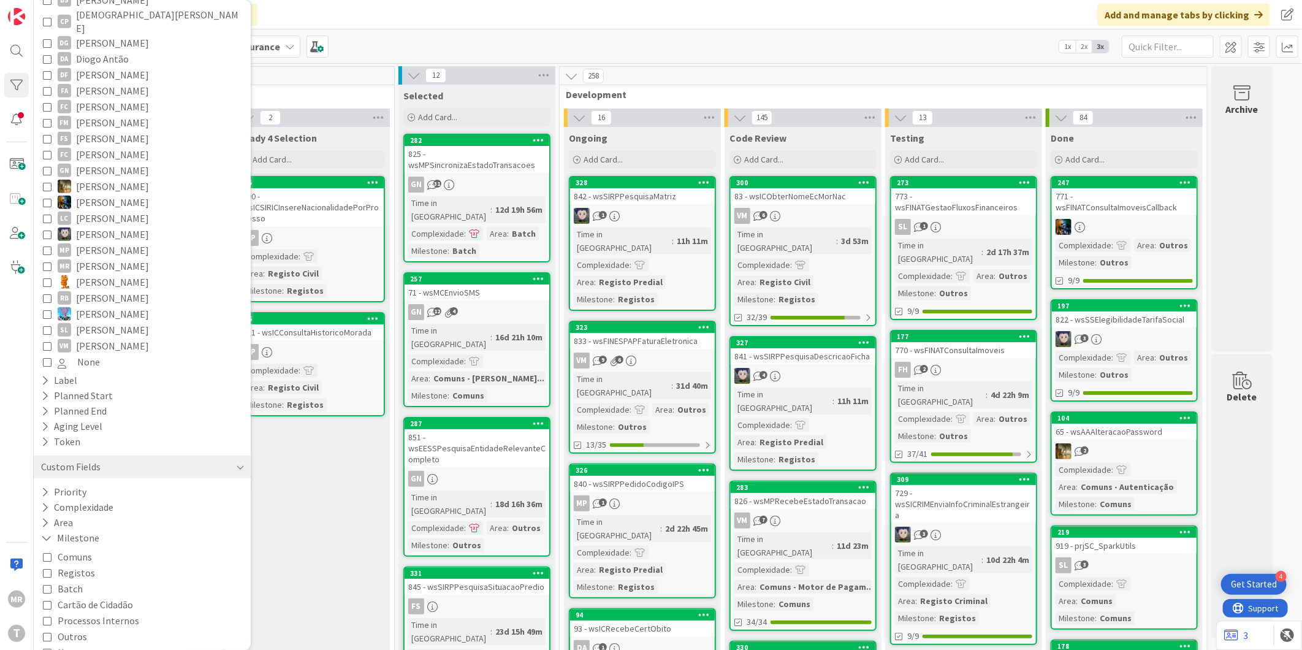
click at [108, 322] on span "[PERSON_NAME]" at bounding box center [112, 330] width 73 height 16
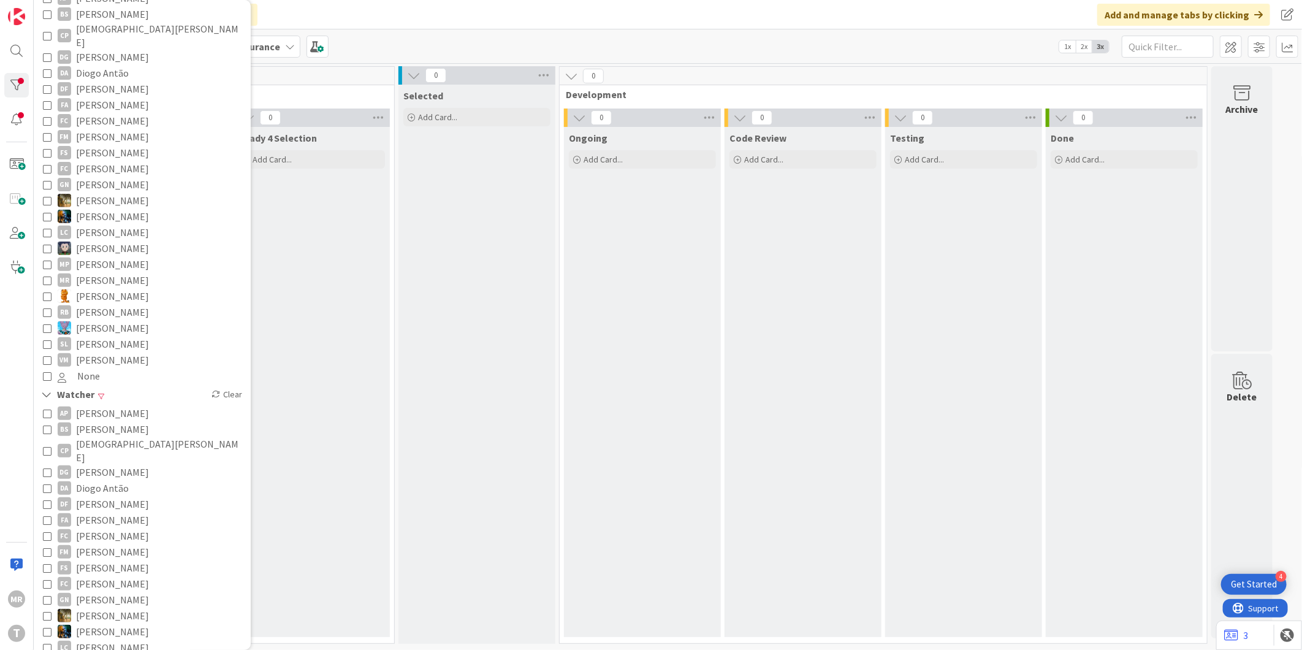
scroll to position [53, 0]
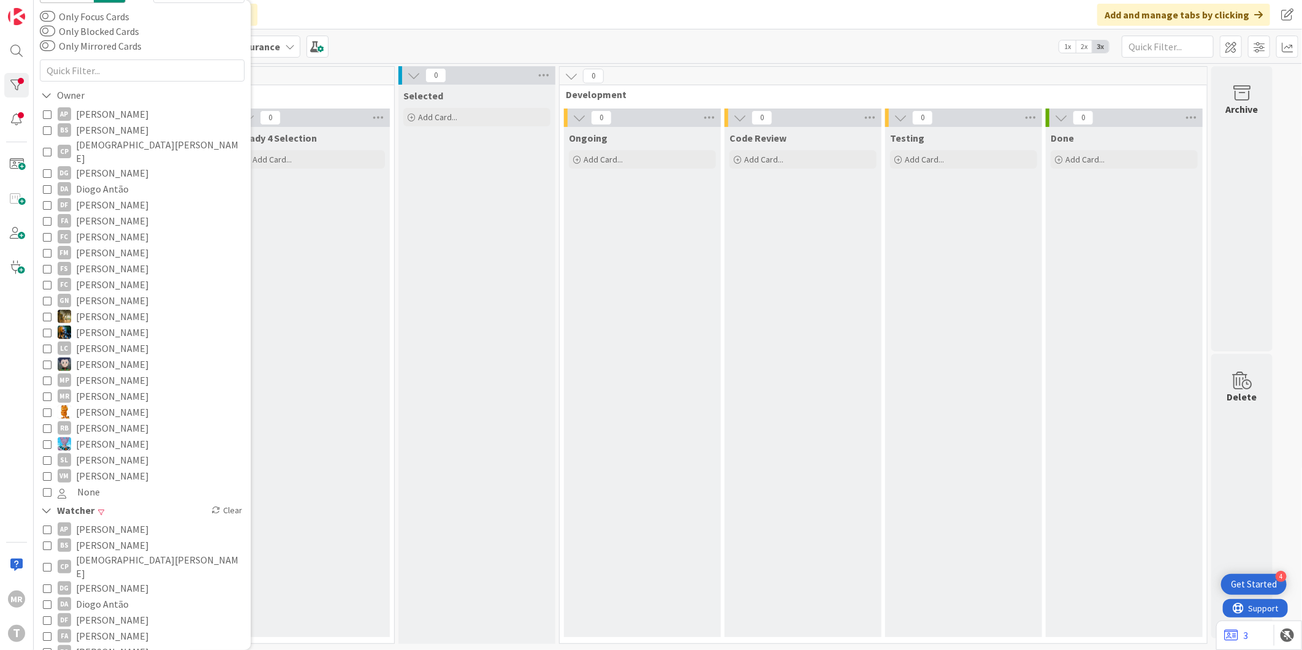
click at [108, 452] on span "[PERSON_NAME]" at bounding box center [112, 460] width 73 height 16
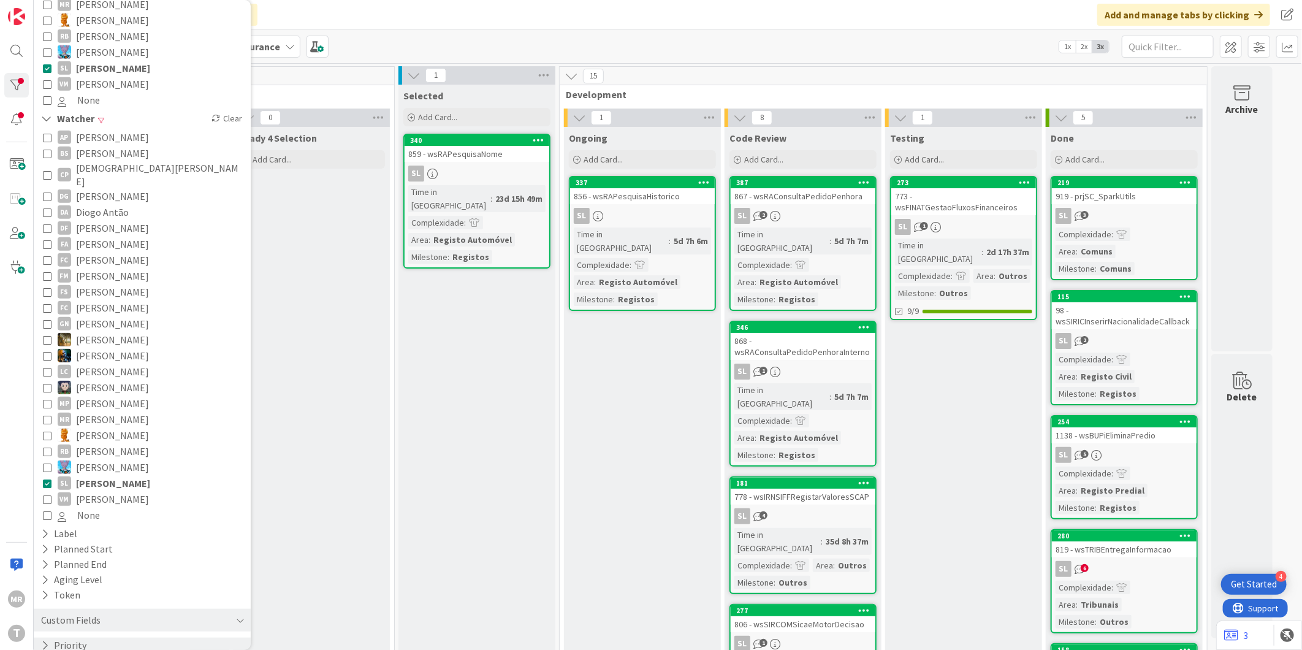
scroll to position [598, 0]
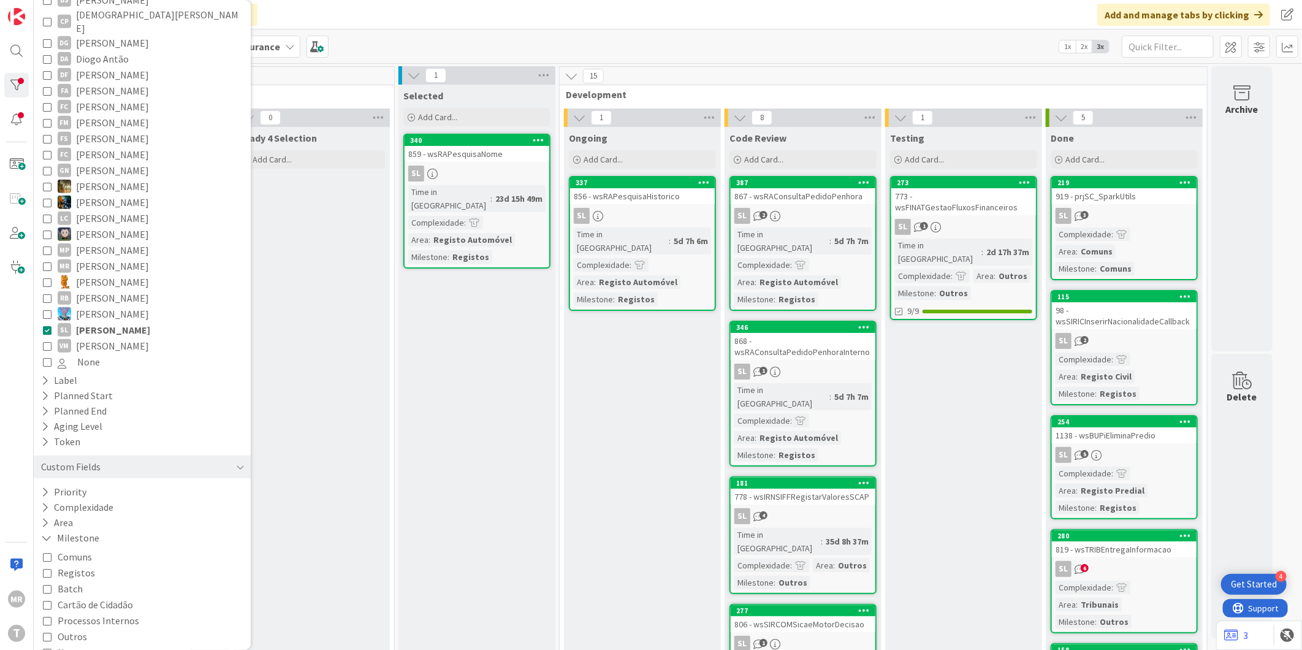
click at [140, 322] on span "[PERSON_NAME]" at bounding box center [113, 330] width 74 height 16
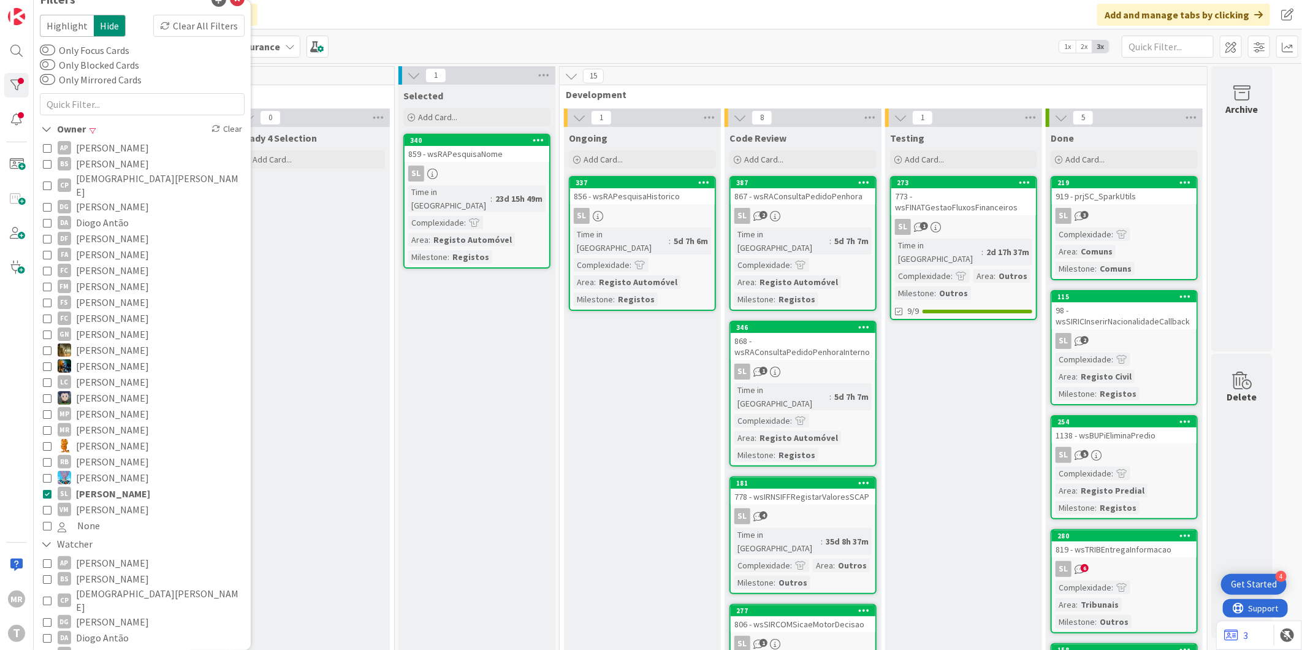
scroll to position [0, 0]
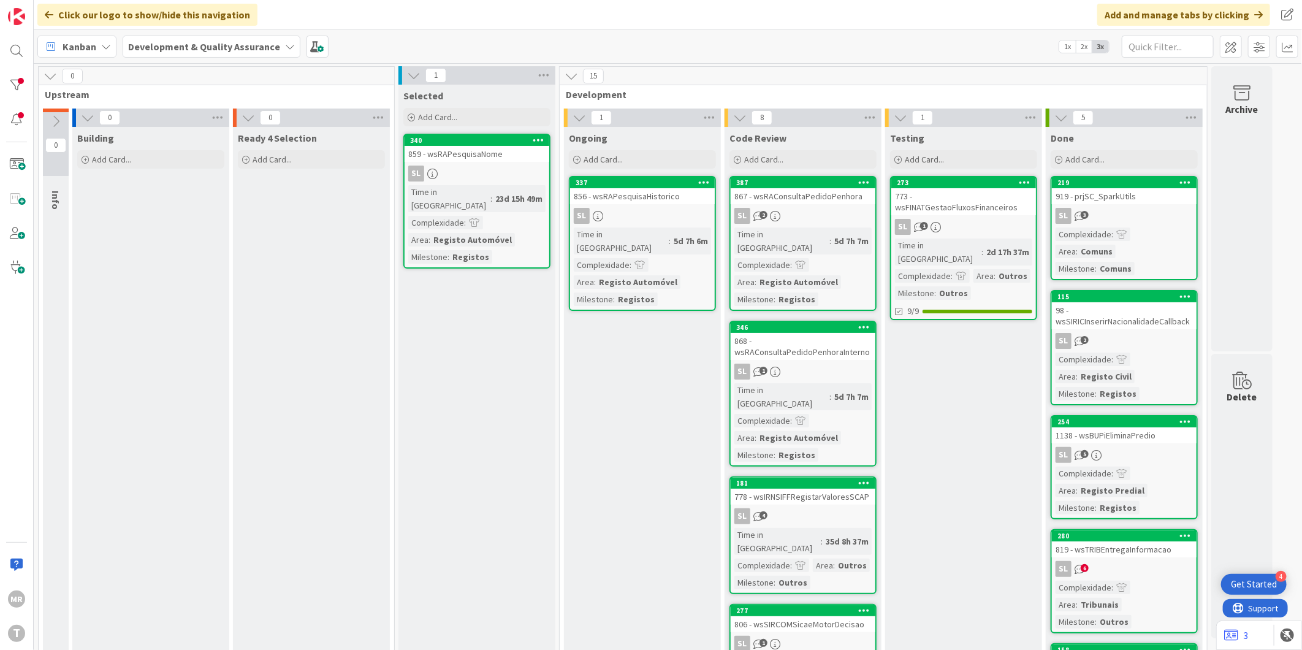
click at [631, 190] on div "856 - wsRAPesquisaHistorico" at bounding box center [642, 196] width 145 height 16
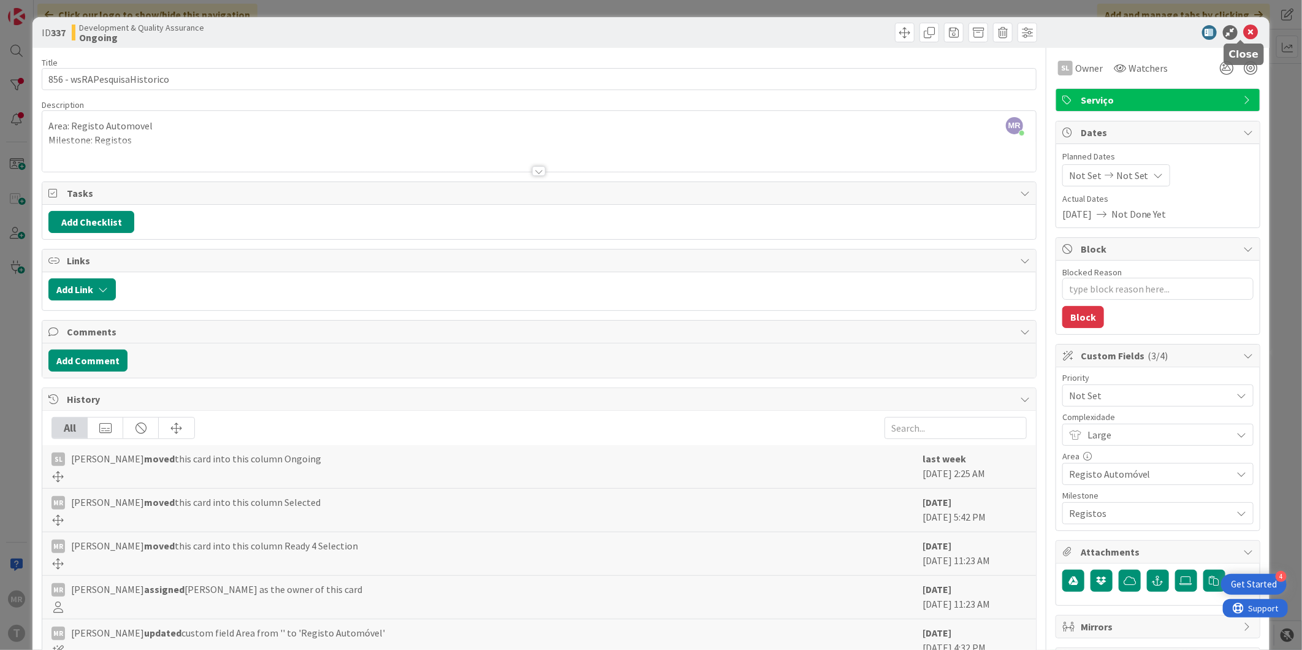
click at [1244, 32] on icon at bounding box center [1251, 32] width 15 height 15
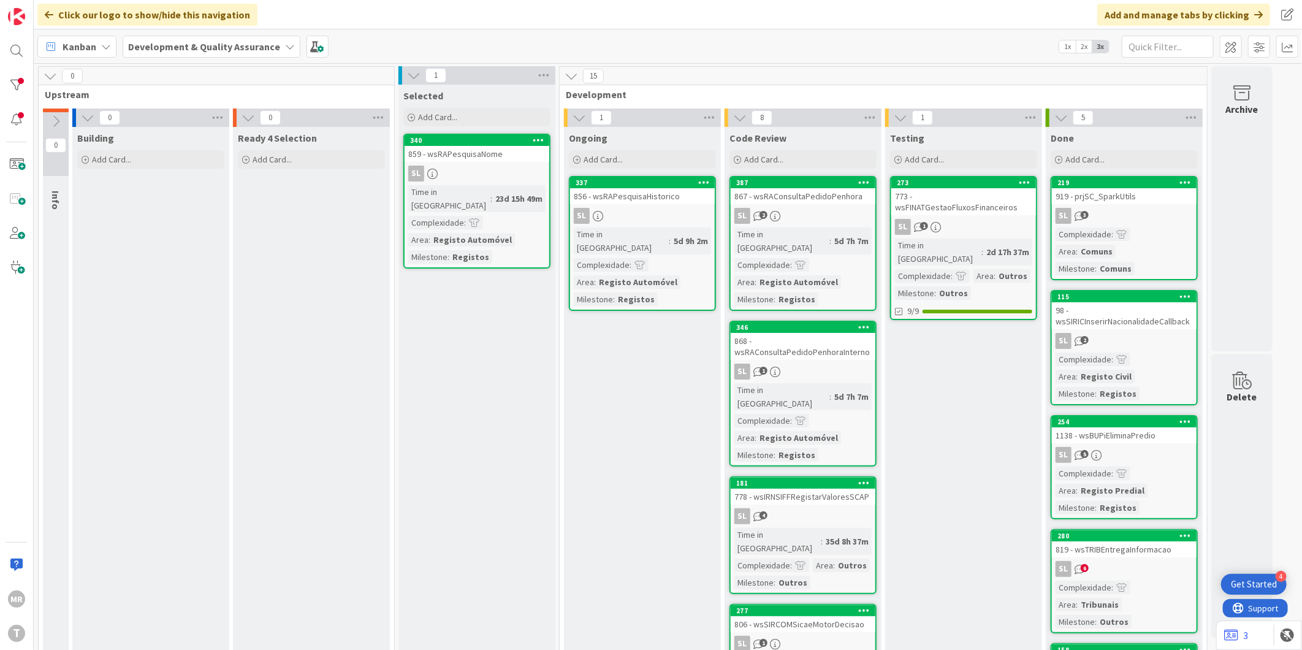
click at [23, 82] on div at bounding box center [16, 85] width 25 height 25
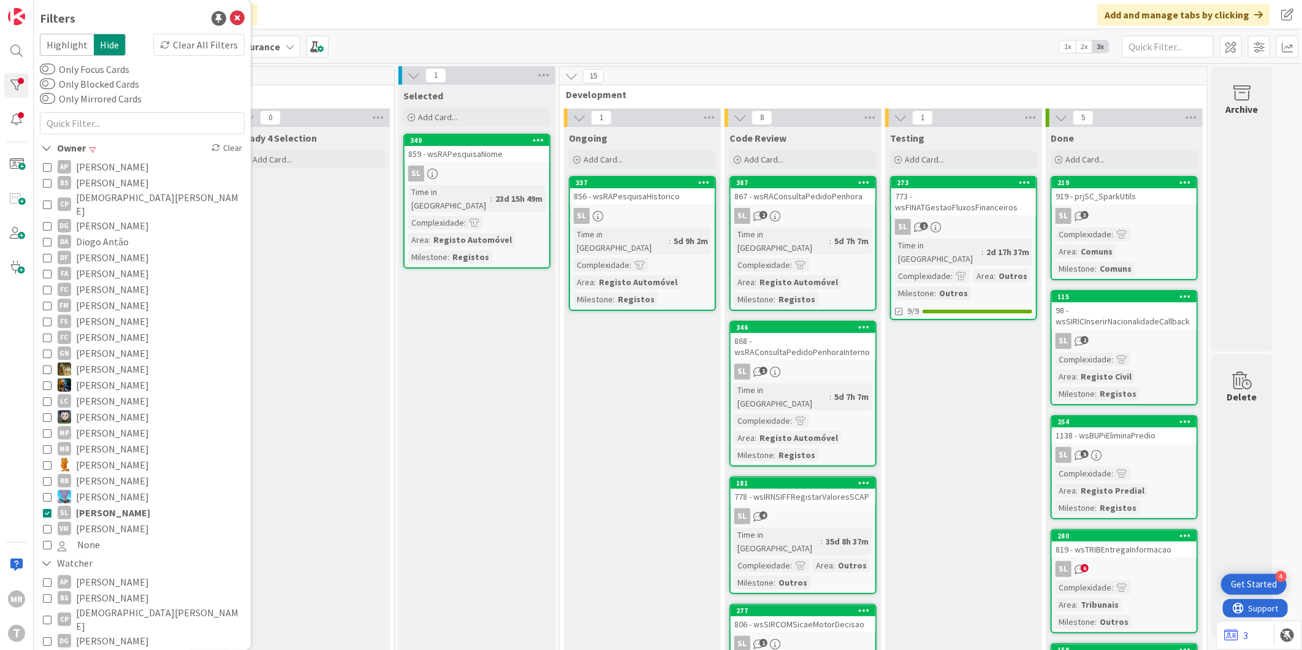
click at [135, 505] on span "[PERSON_NAME]" at bounding box center [113, 513] width 74 height 16
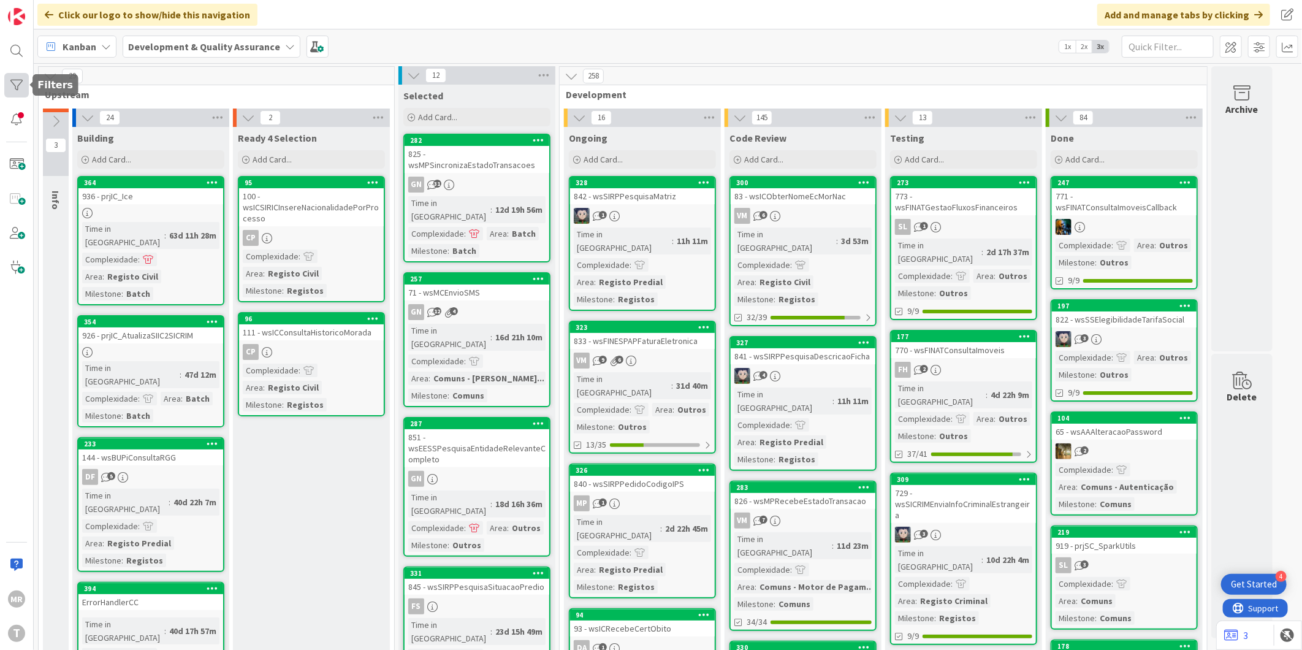
click at [14, 82] on div at bounding box center [16, 85] width 25 height 25
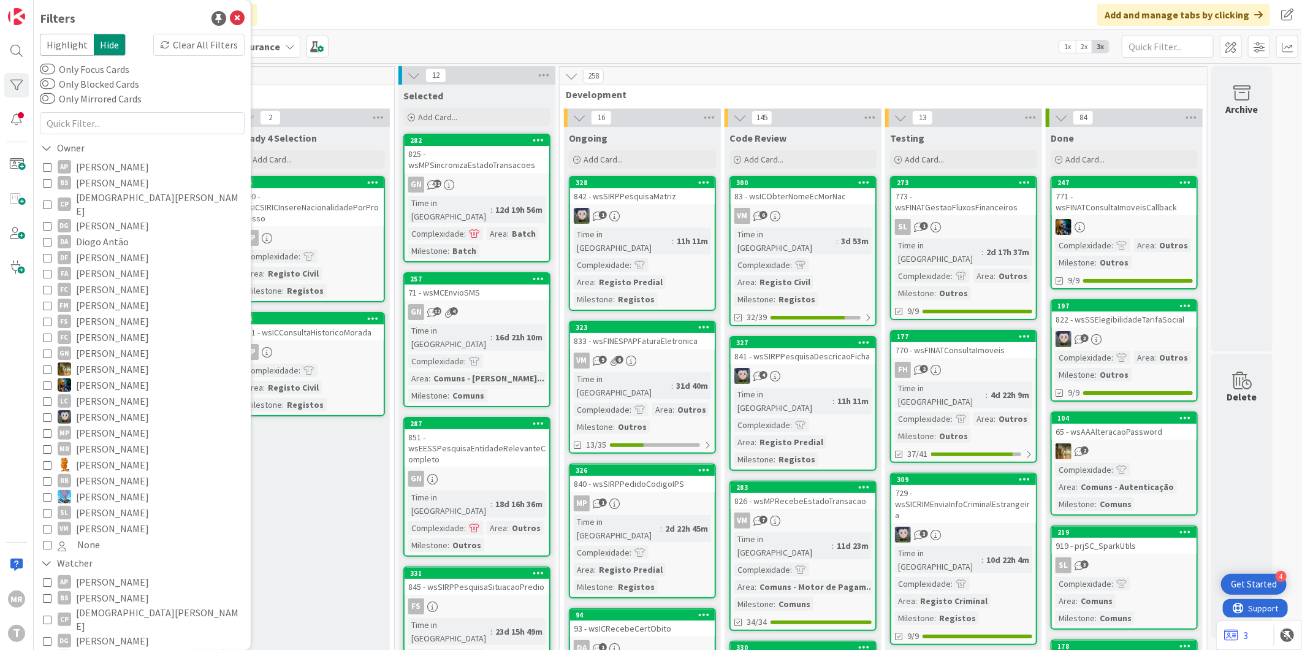
click at [112, 313] on span "[PERSON_NAME]" at bounding box center [112, 321] width 73 height 16
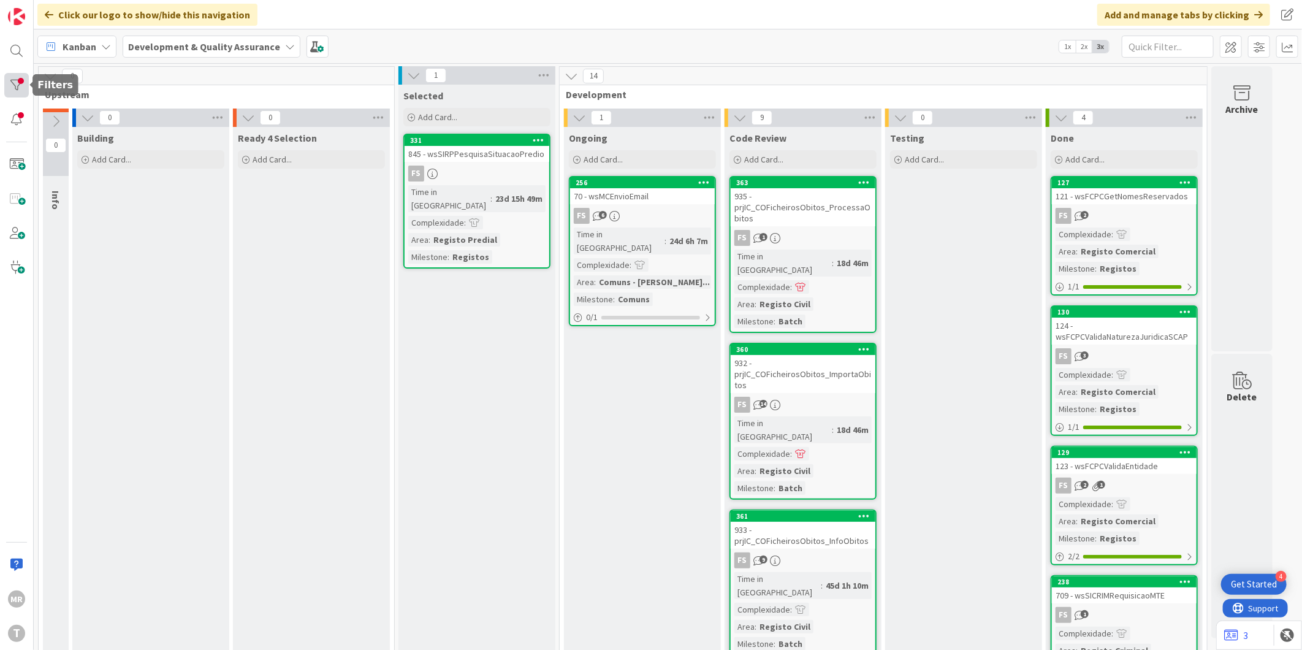
click at [23, 83] on div at bounding box center [16, 85] width 25 height 25
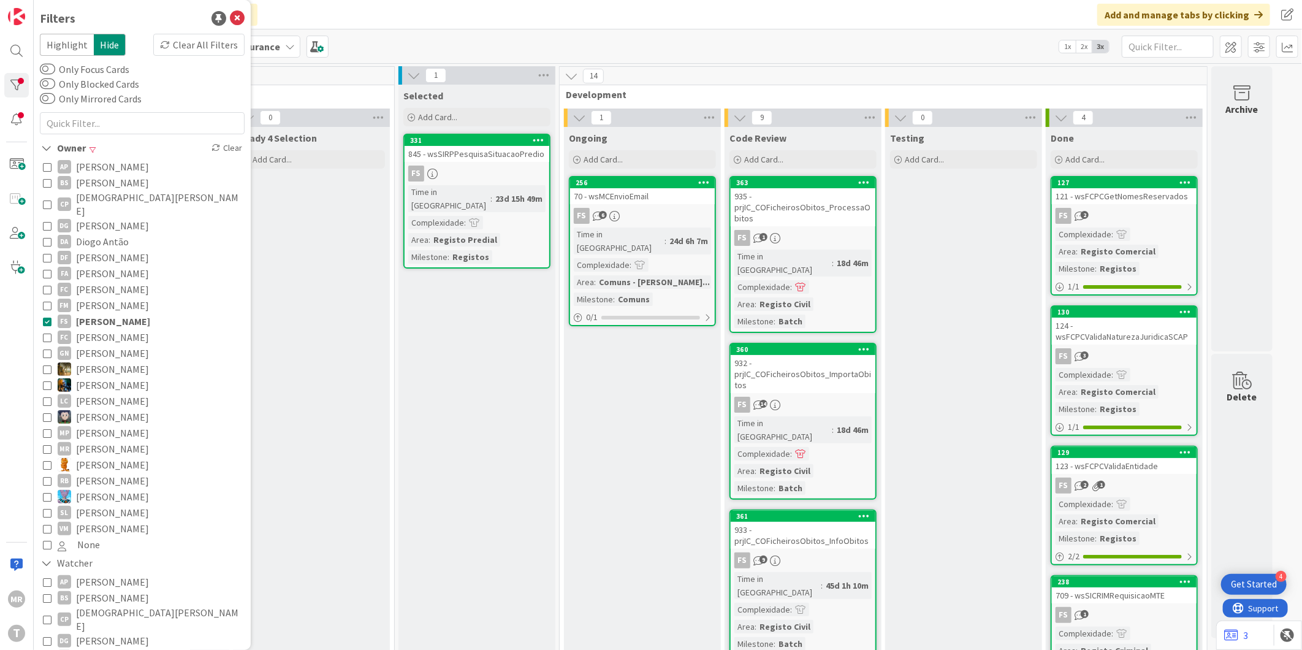
click at [634, 186] on div "256" at bounding box center [642, 182] width 145 height 11
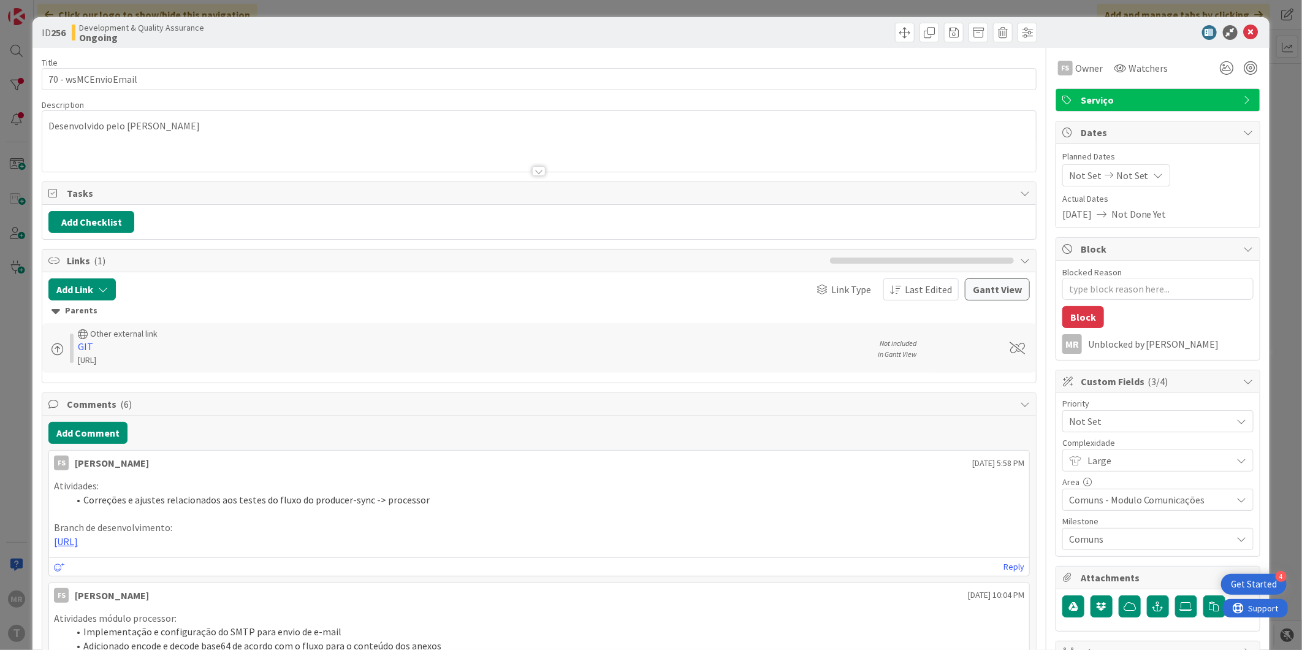
type textarea "x"
click at [1244, 37] on icon at bounding box center [1251, 32] width 15 height 15
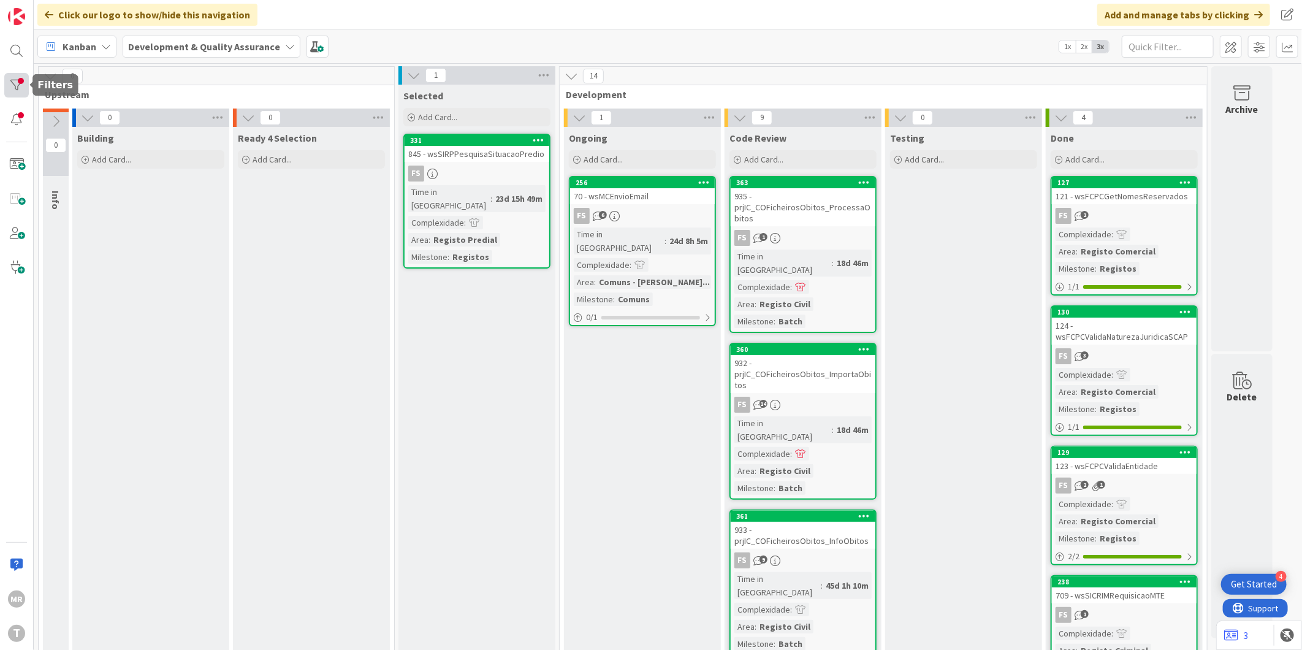
click at [20, 75] on div at bounding box center [16, 85] width 25 height 25
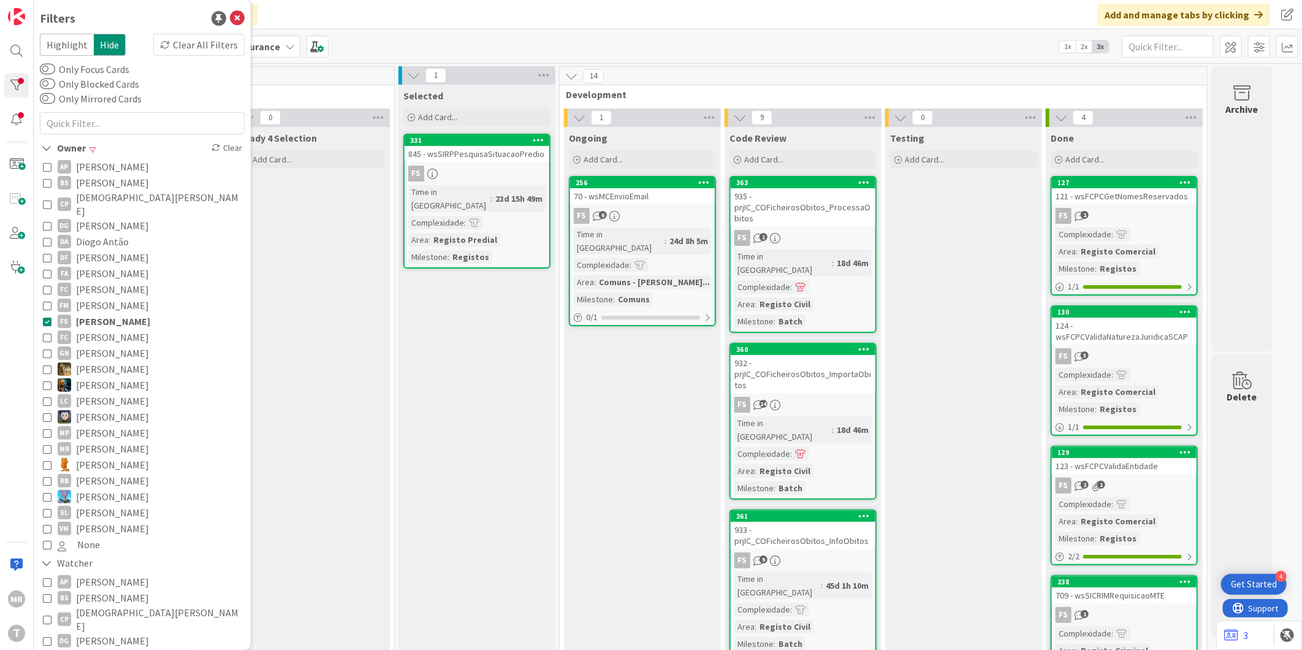
click at [94, 313] on span "[PERSON_NAME]" at bounding box center [113, 321] width 74 height 16
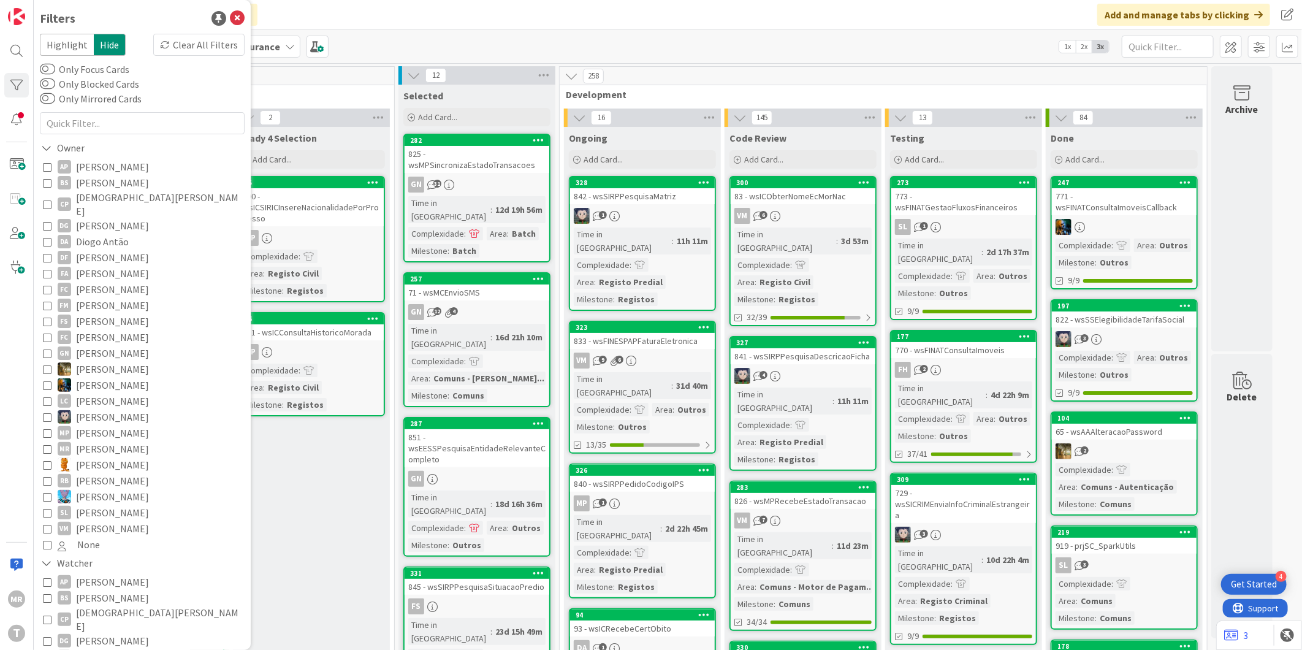
click at [105, 409] on span "[PERSON_NAME]" at bounding box center [112, 417] width 73 height 16
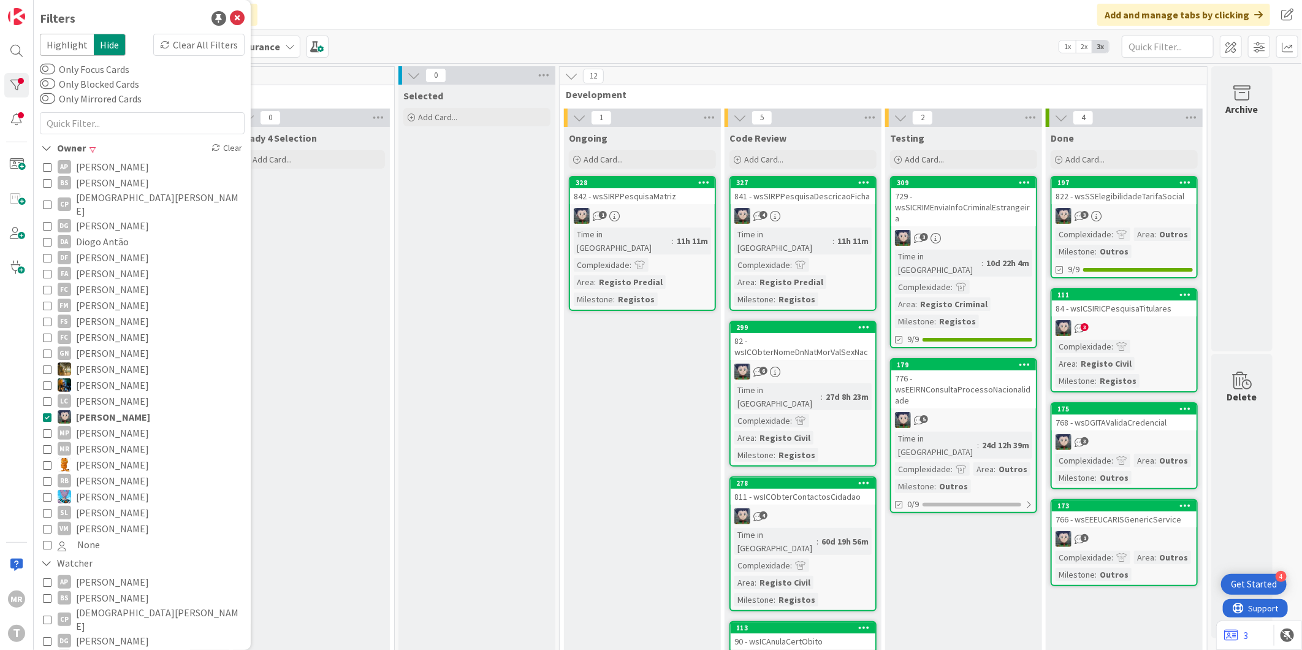
click at [330, 503] on div "Ready 4 Selection Add Card..." at bounding box center [311, 521] width 157 height 788
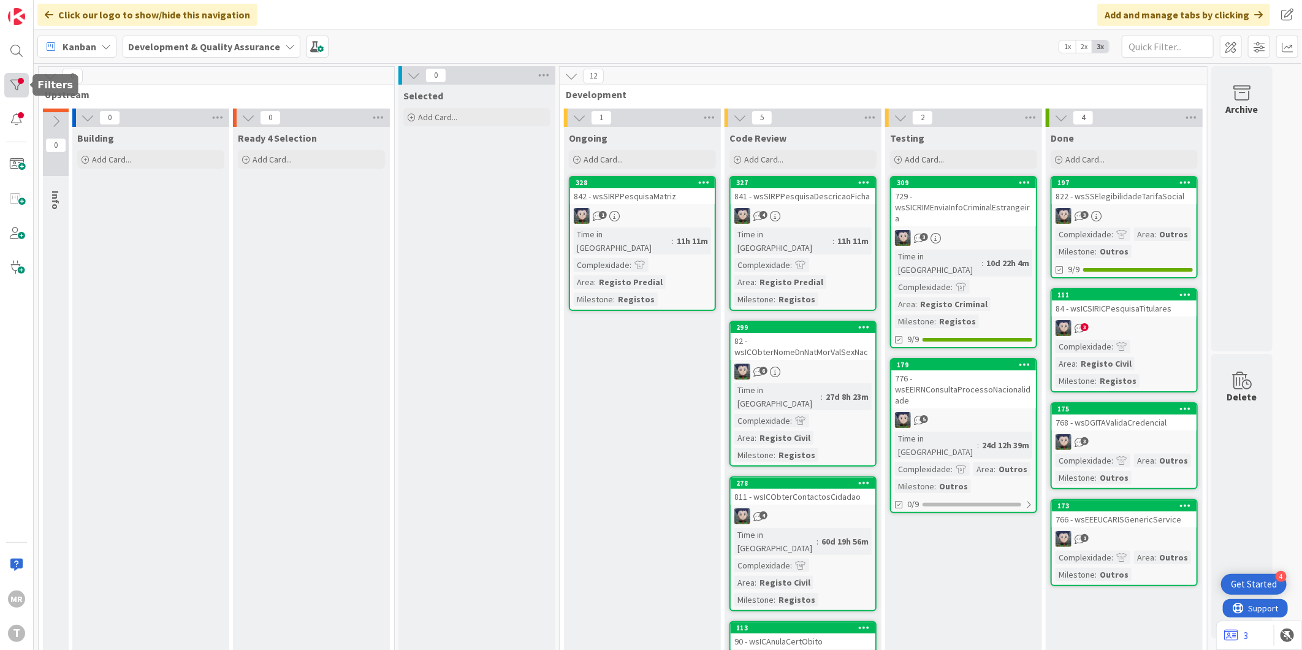
click at [15, 75] on div at bounding box center [16, 85] width 25 height 25
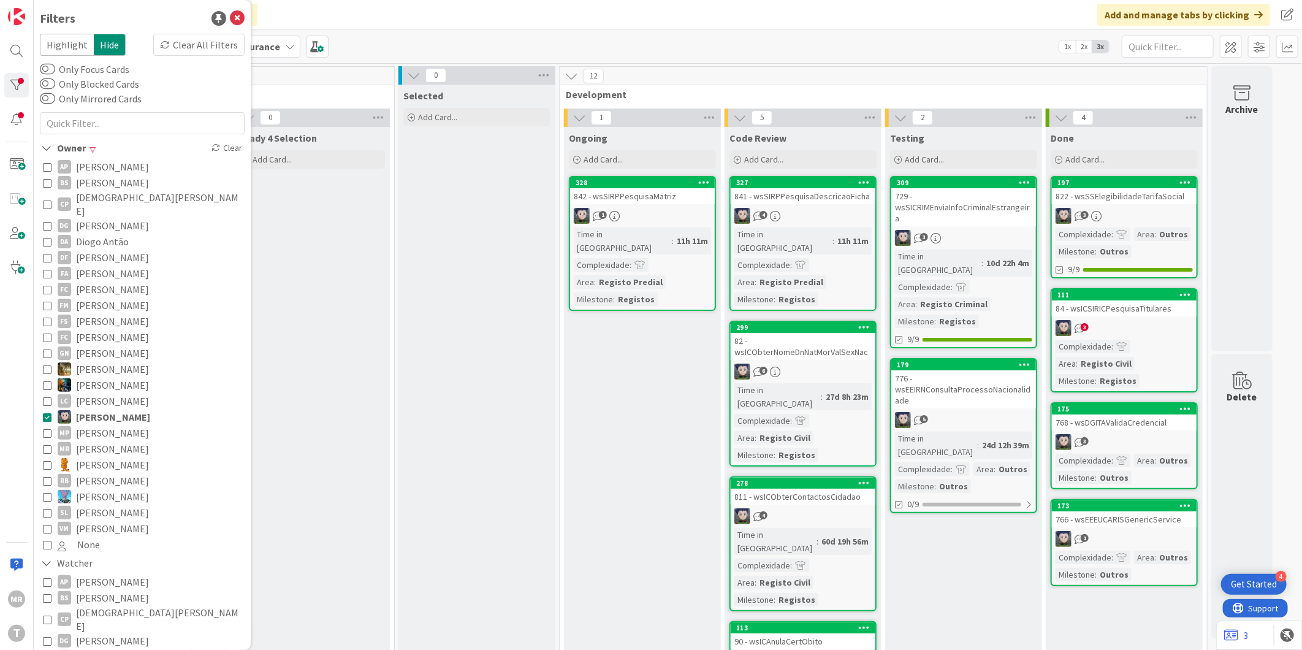
click at [84, 409] on span "[PERSON_NAME]" at bounding box center [113, 417] width 74 height 16
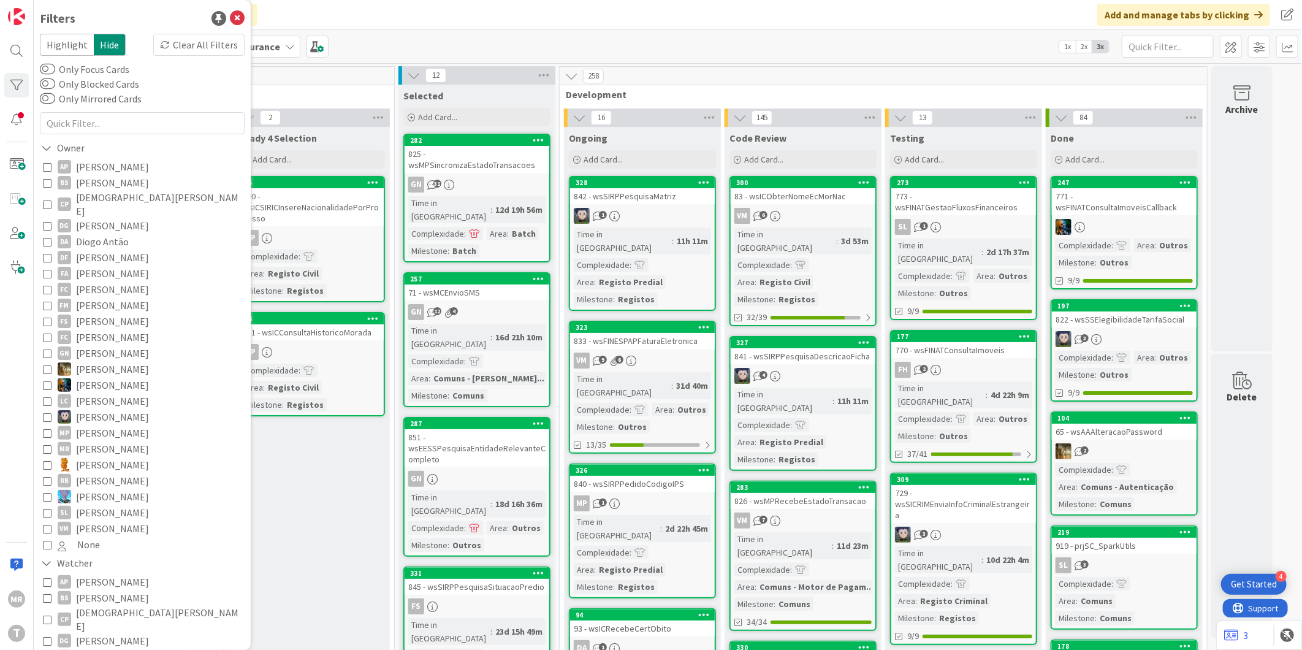
click at [109, 234] on span "Diogo Antão" at bounding box center [102, 242] width 53 height 16
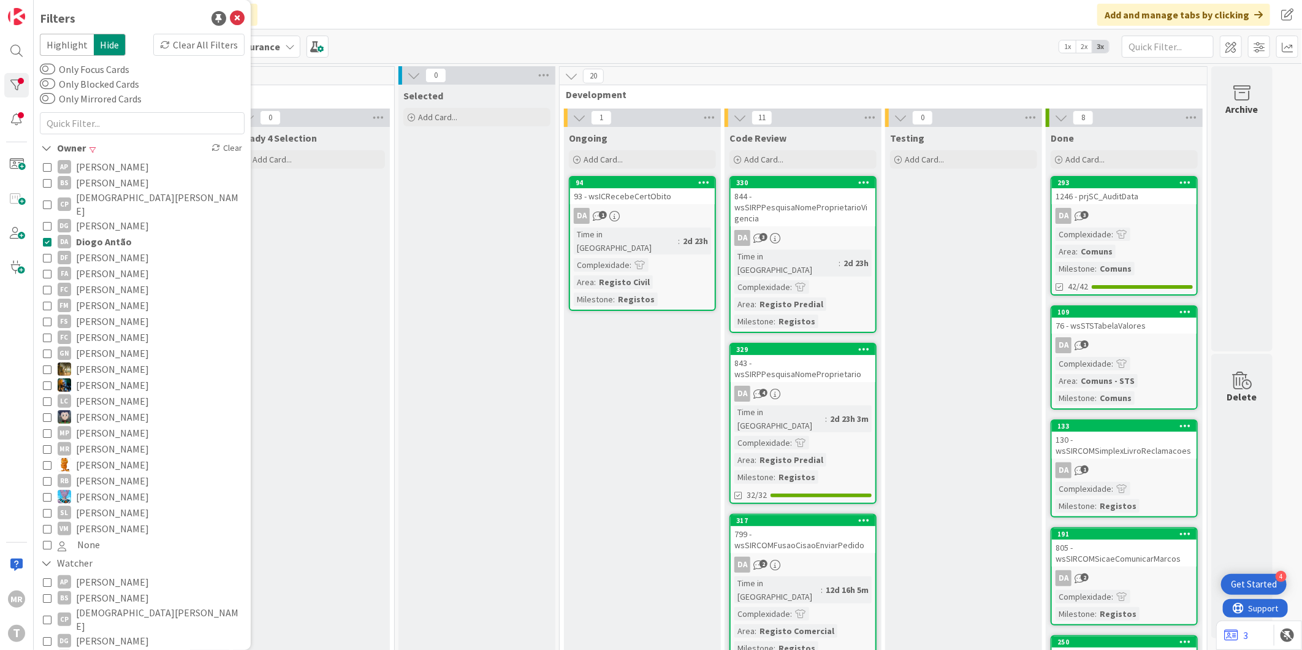
drag, startPoint x: 93, startPoint y: 234, endPoint x: 104, endPoint y: 332, distance: 98.2
click at [93, 234] on span "Diogo Antão" at bounding box center [104, 242] width 56 height 16
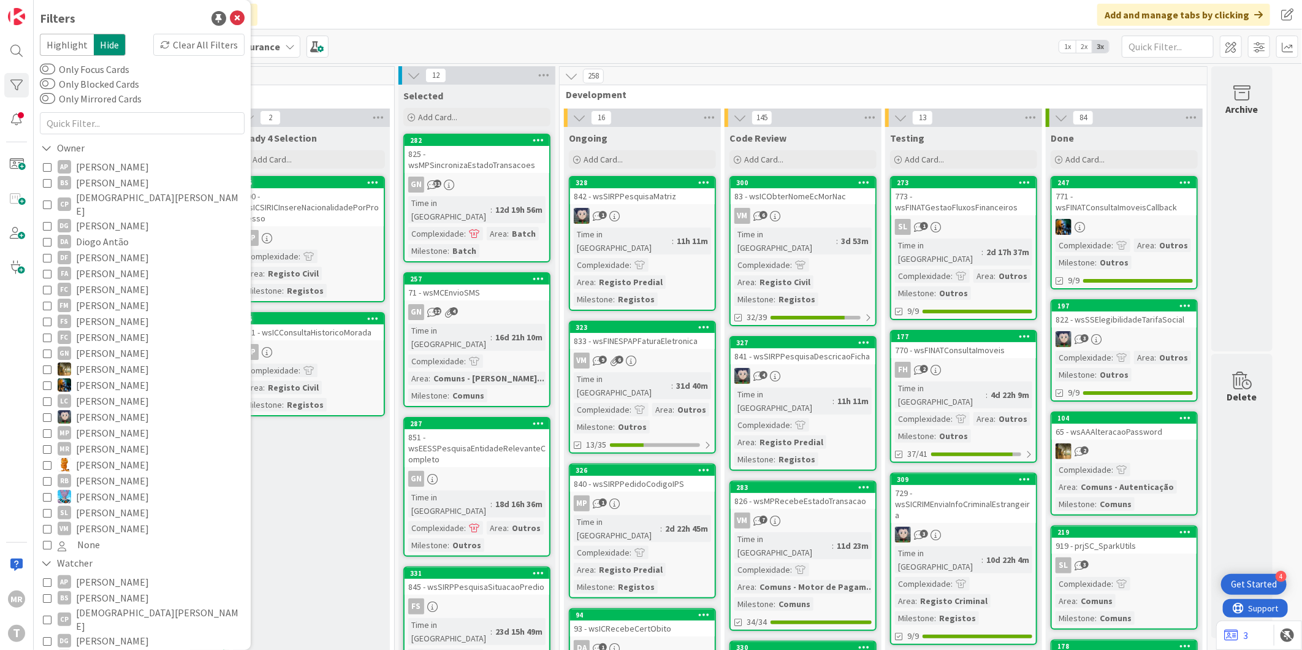
click at [104, 345] on span "[PERSON_NAME]" at bounding box center [112, 353] width 73 height 16
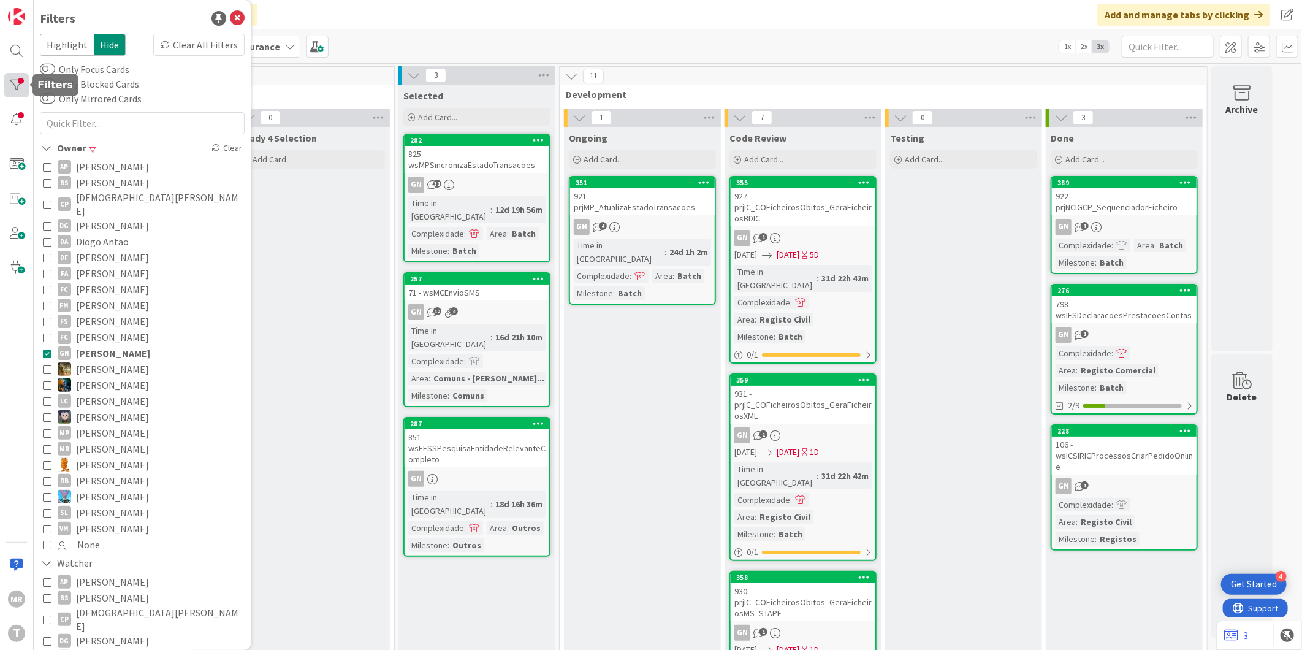
click at [10, 89] on div at bounding box center [16, 85] width 25 height 25
click at [88, 181] on span "[PERSON_NAME]" at bounding box center [112, 183] width 73 height 16
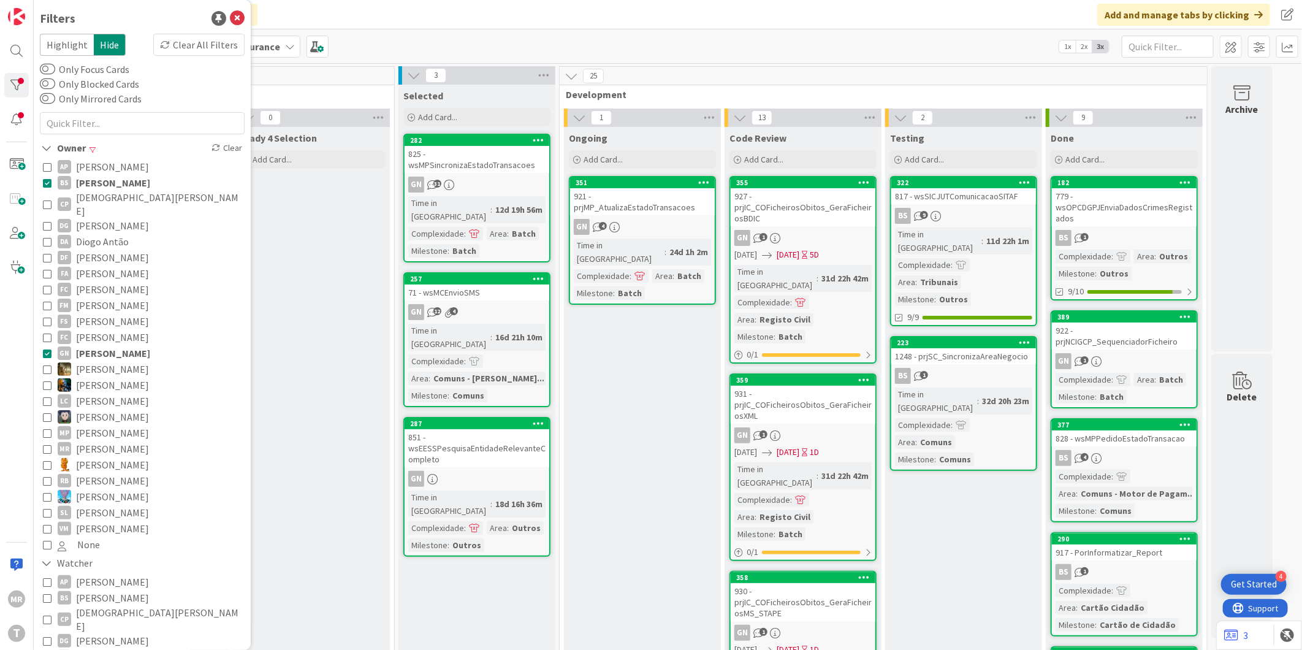
click at [116, 345] on span "[PERSON_NAME]" at bounding box center [113, 353] width 74 height 16
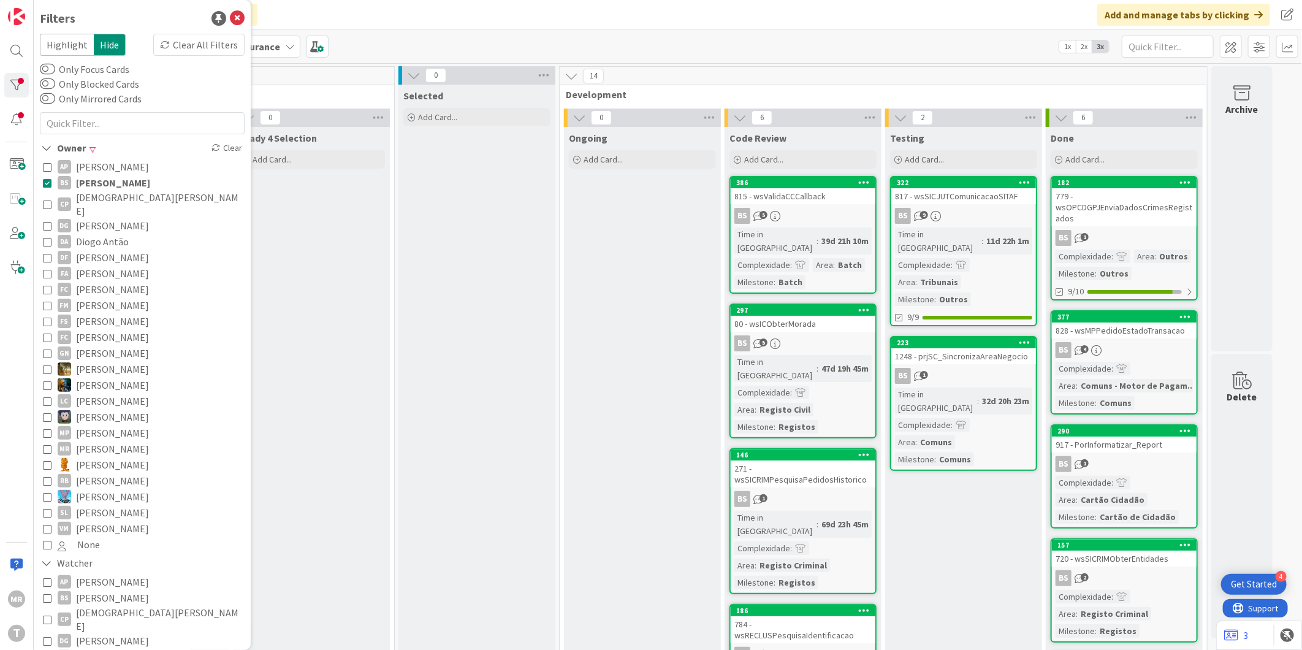
click at [939, 569] on div "Testing Add Card... 322 817 - wsSICJUTComunicacaoSITAF BS 9 Time in [GEOGRAPHIC…" at bounding box center [963, 582] width 157 height 910
